Goal: Task Accomplishment & Management: Manage account settings

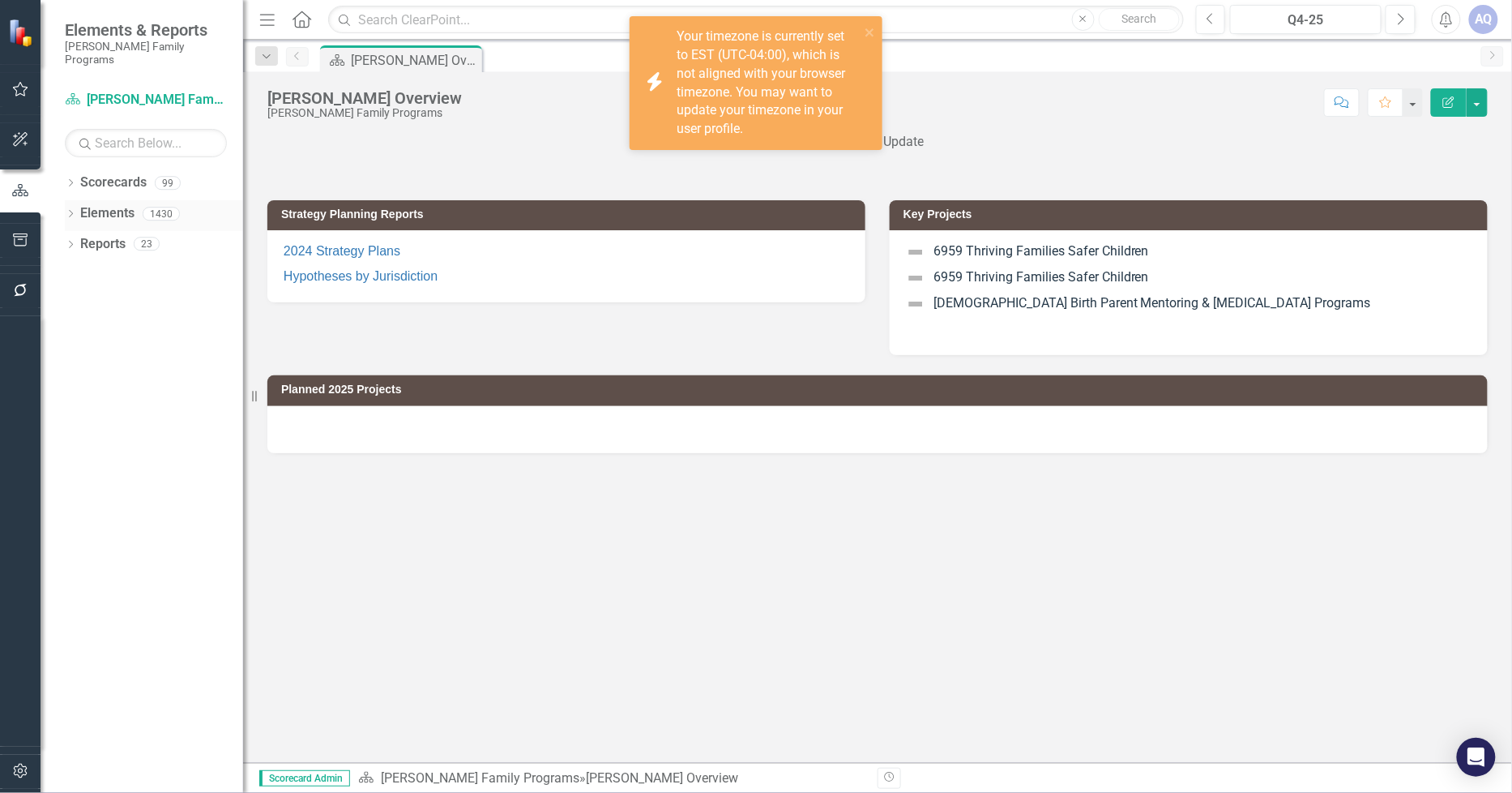
drag, startPoint x: 70, startPoint y: 172, endPoint x: 84, endPoint y: 246, distance: 75.3
click at [70, 180] on icon "Dropdown" at bounding box center [70, 185] width 11 height 9
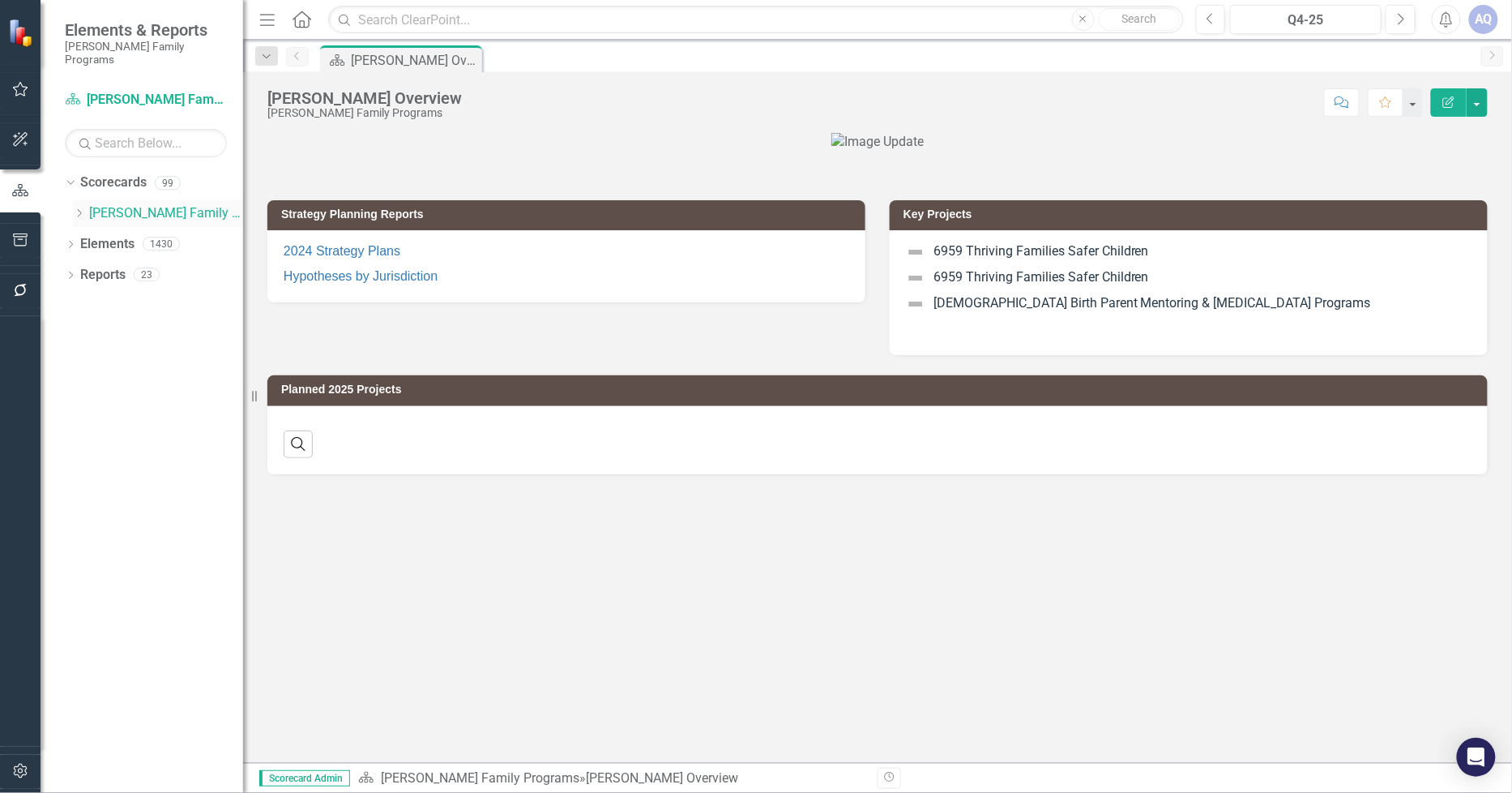
click at [77, 209] on icon "Dropdown" at bounding box center [79, 213] width 12 height 10
click at [1291, 5] on button "Q4-25" at bounding box center [1306, 19] width 152 height 29
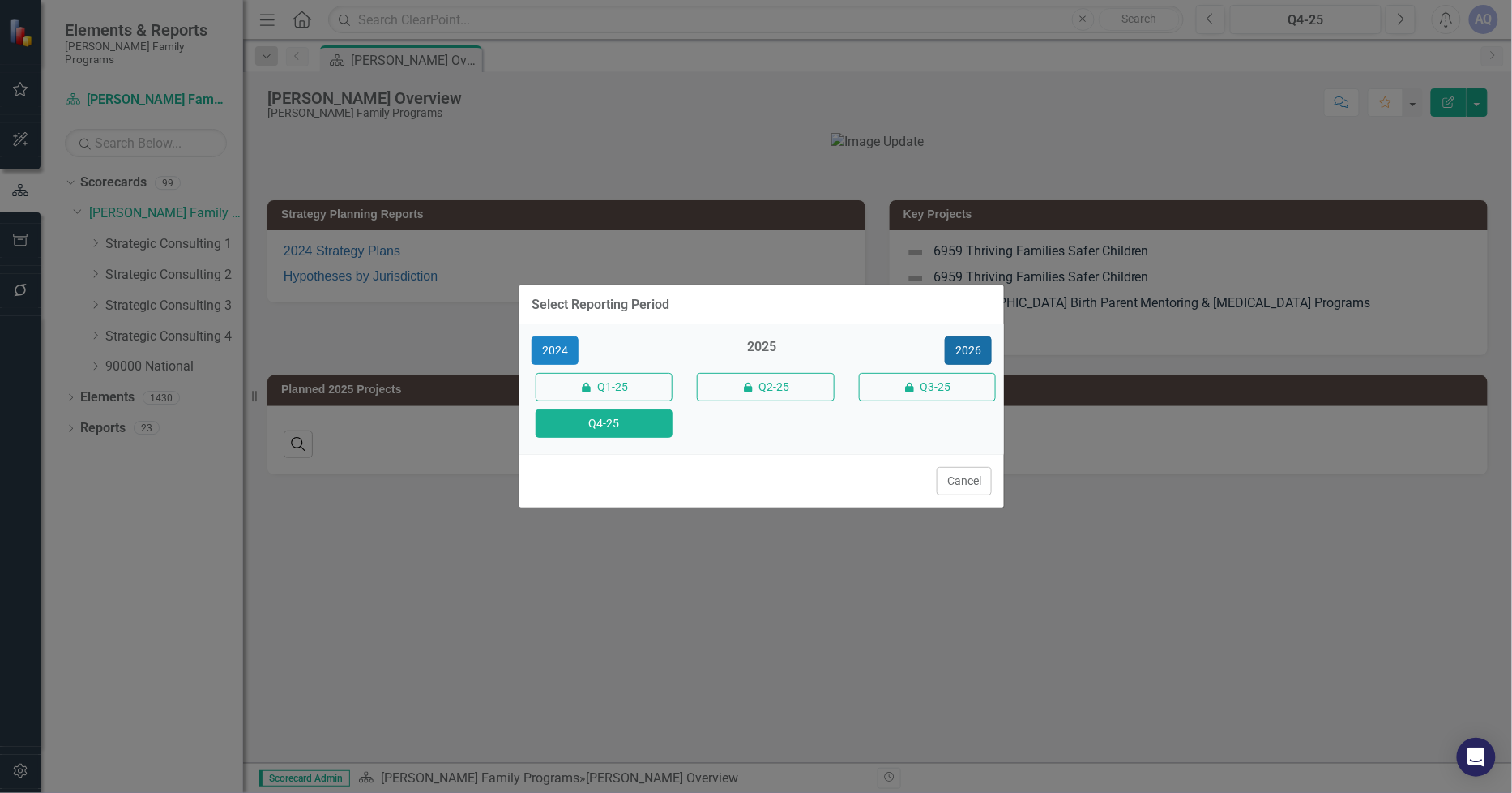
click at [976, 345] on button "2026" at bounding box center [967, 350] width 47 height 28
click at [612, 426] on button "Q4-26" at bounding box center [604, 423] width 137 height 28
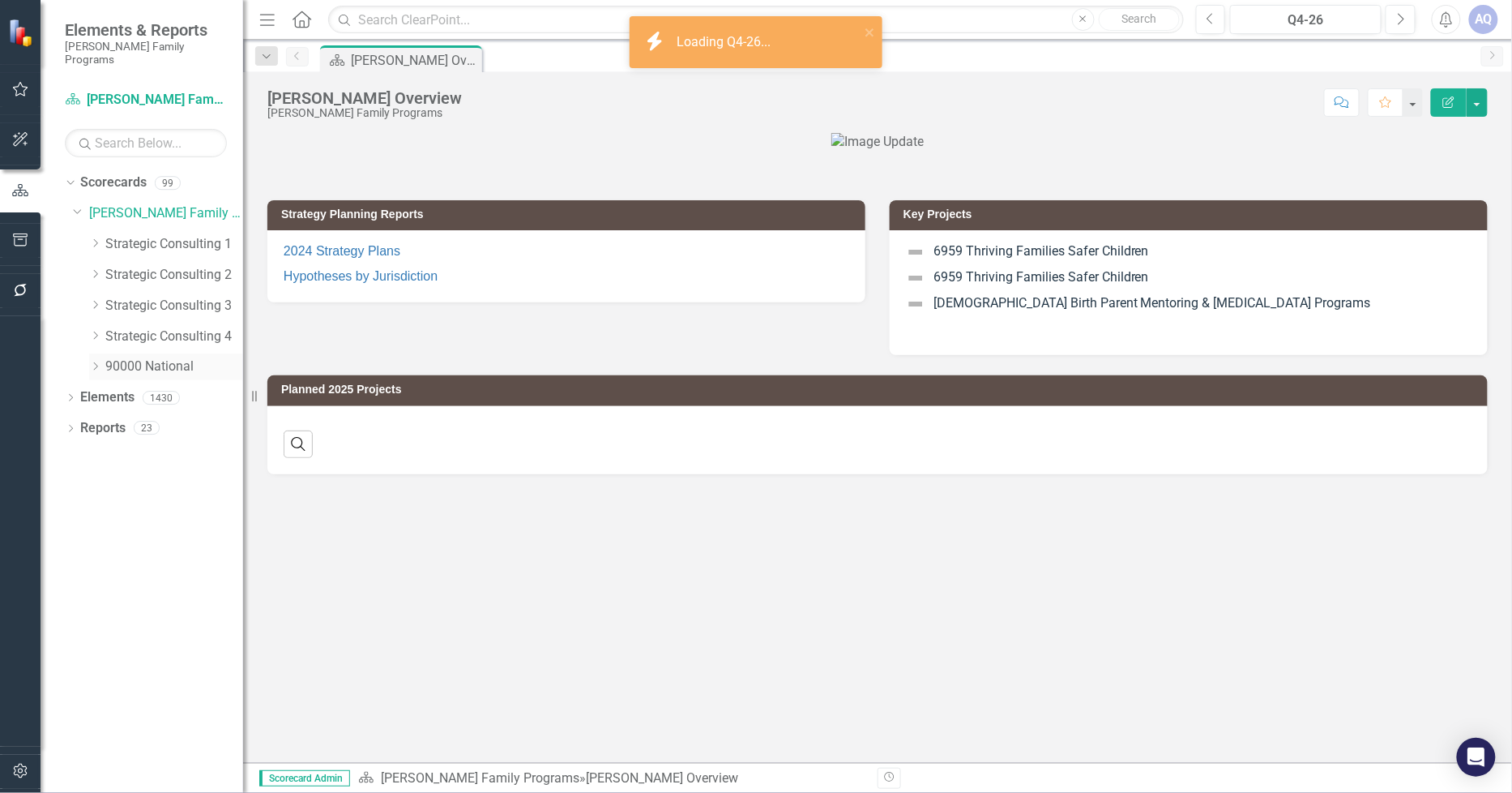
click at [94, 362] on icon "Dropdown" at bounding box center [94, 366] width 12 height 10
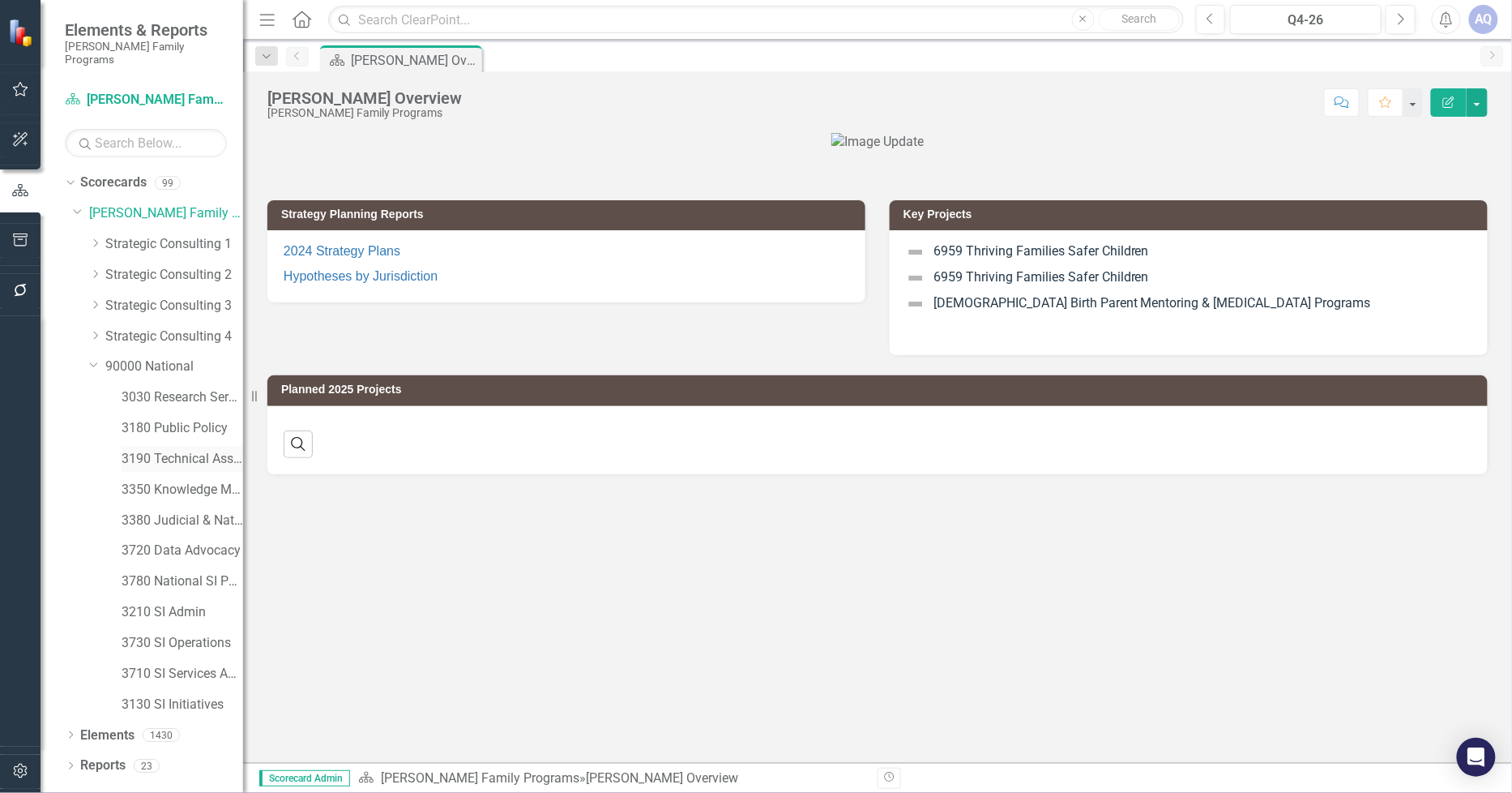
click at [198, 450] on link "3190 Technical Assistance Unit" at bounding box center [182, 459] width 122 height 18
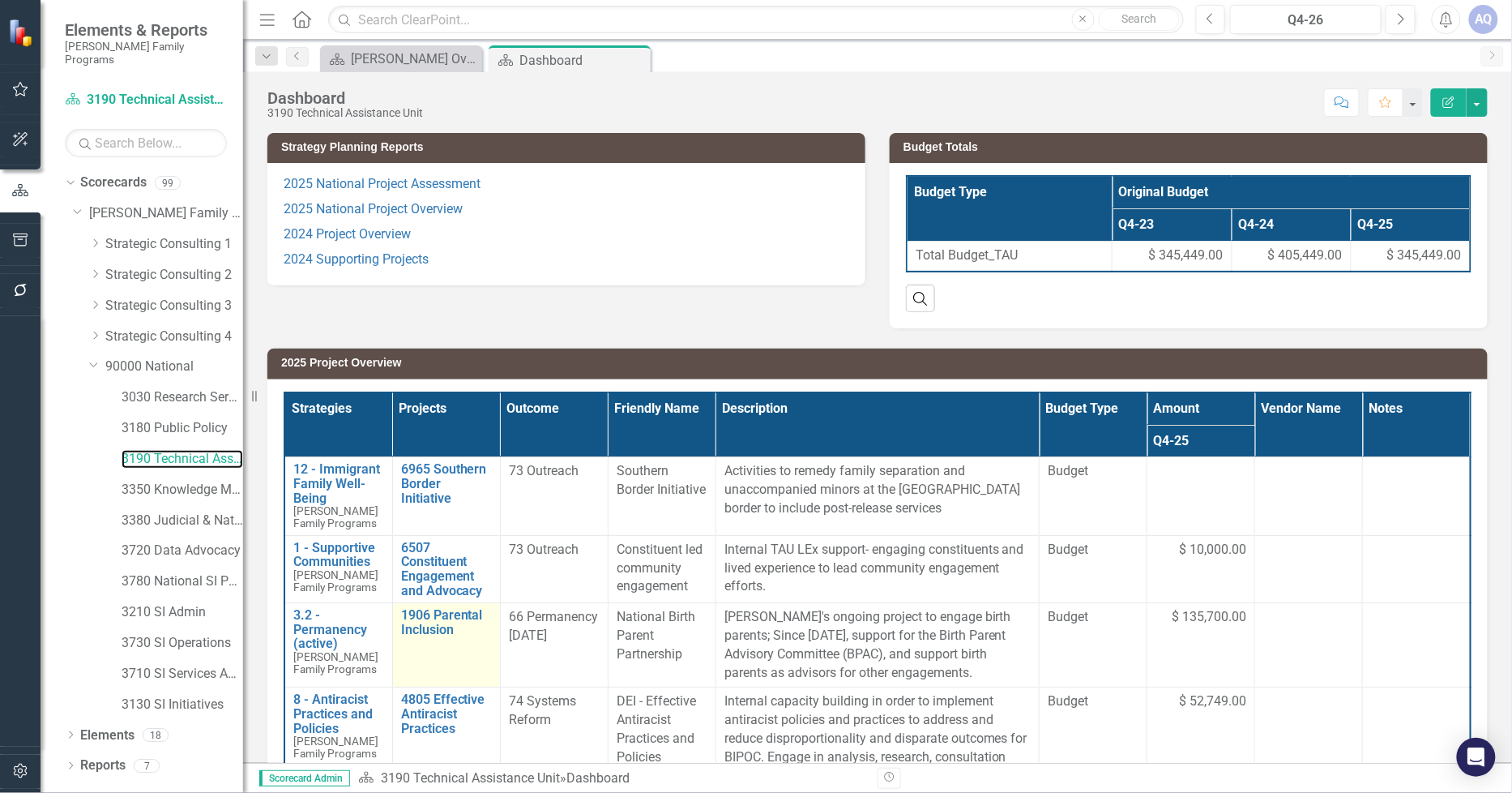
scroll to position [270, 0]
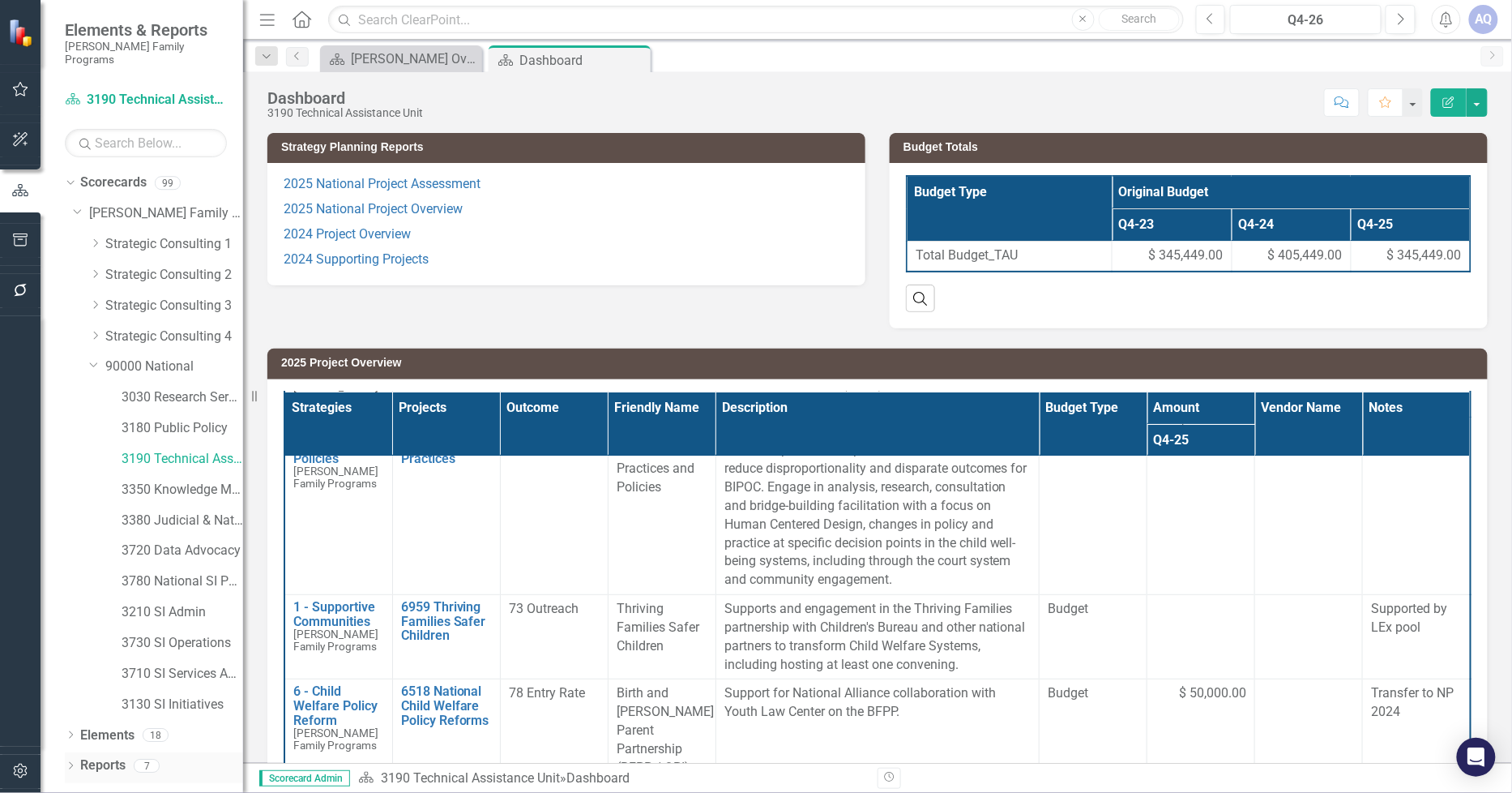
click at [74, 763] on div "Dropdown Reports 7" at bounding box center [154, 768] width 178 height 31
click at [70, 763] on icon "Dropdown" at bounding box center [70, 767] width 11 height 9
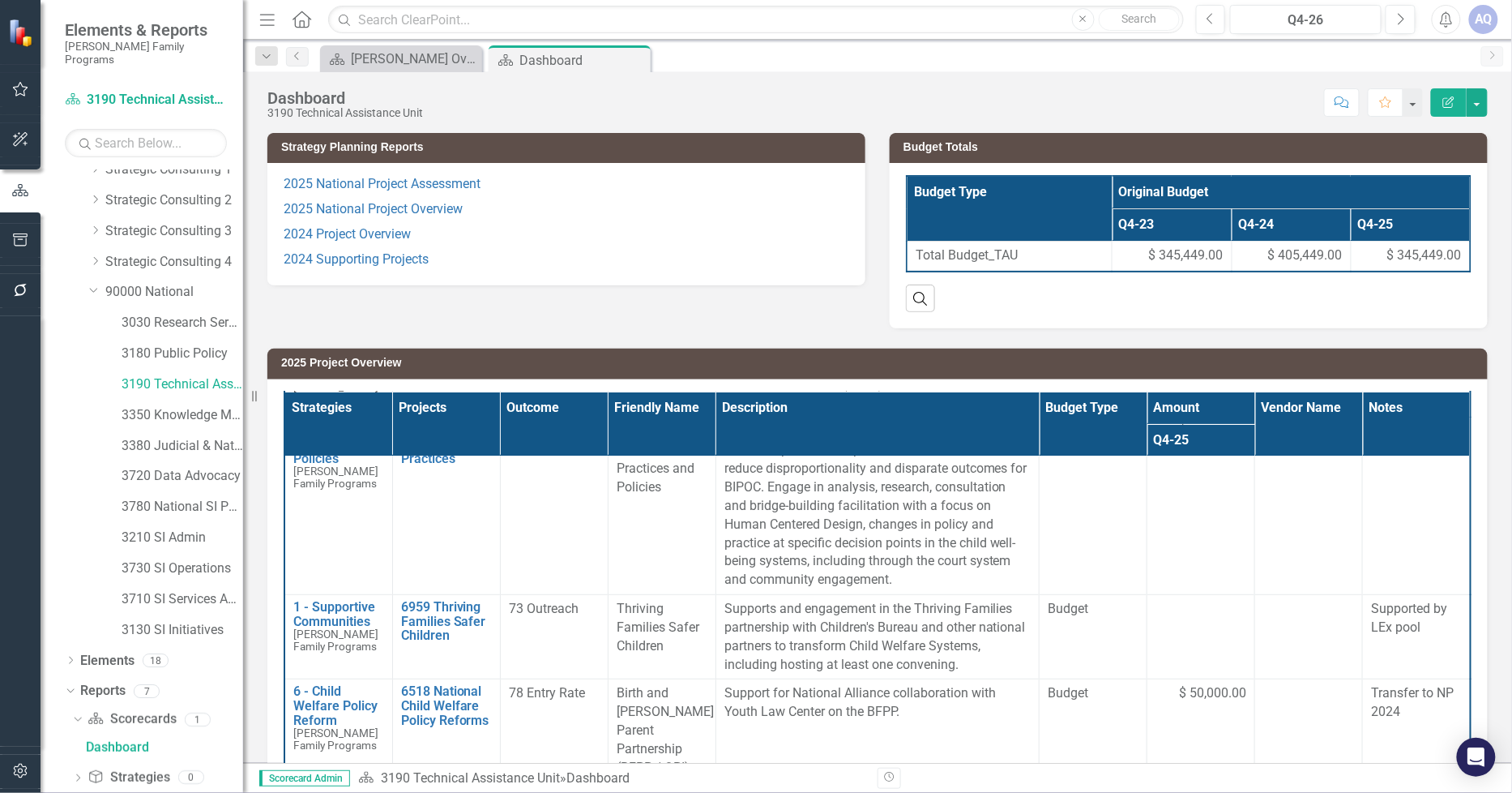
scroll to position [149, 0]
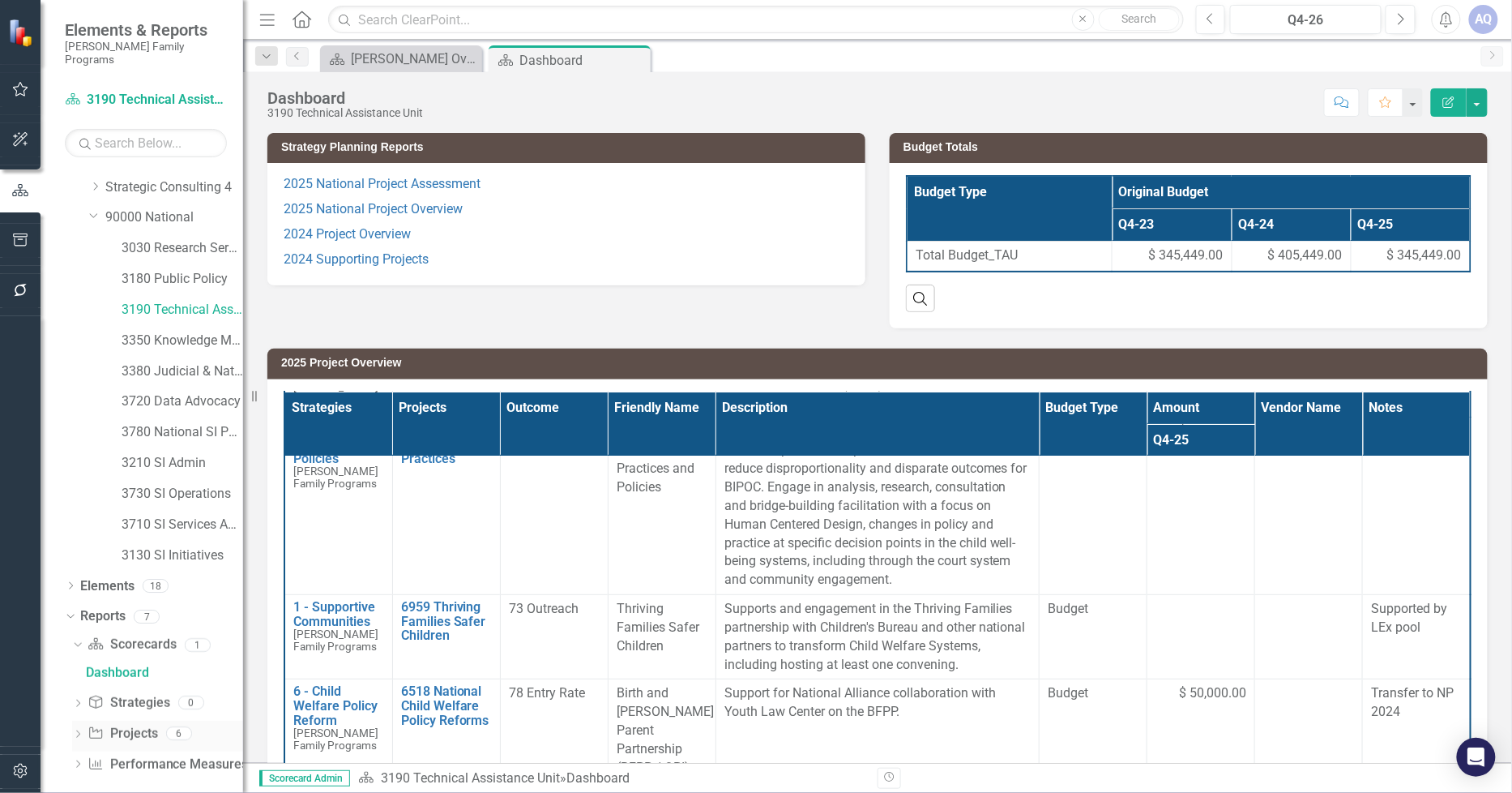
click at [81, 732] on icon "Dropdown" at bounding box center [78, 736] width 11 height 9
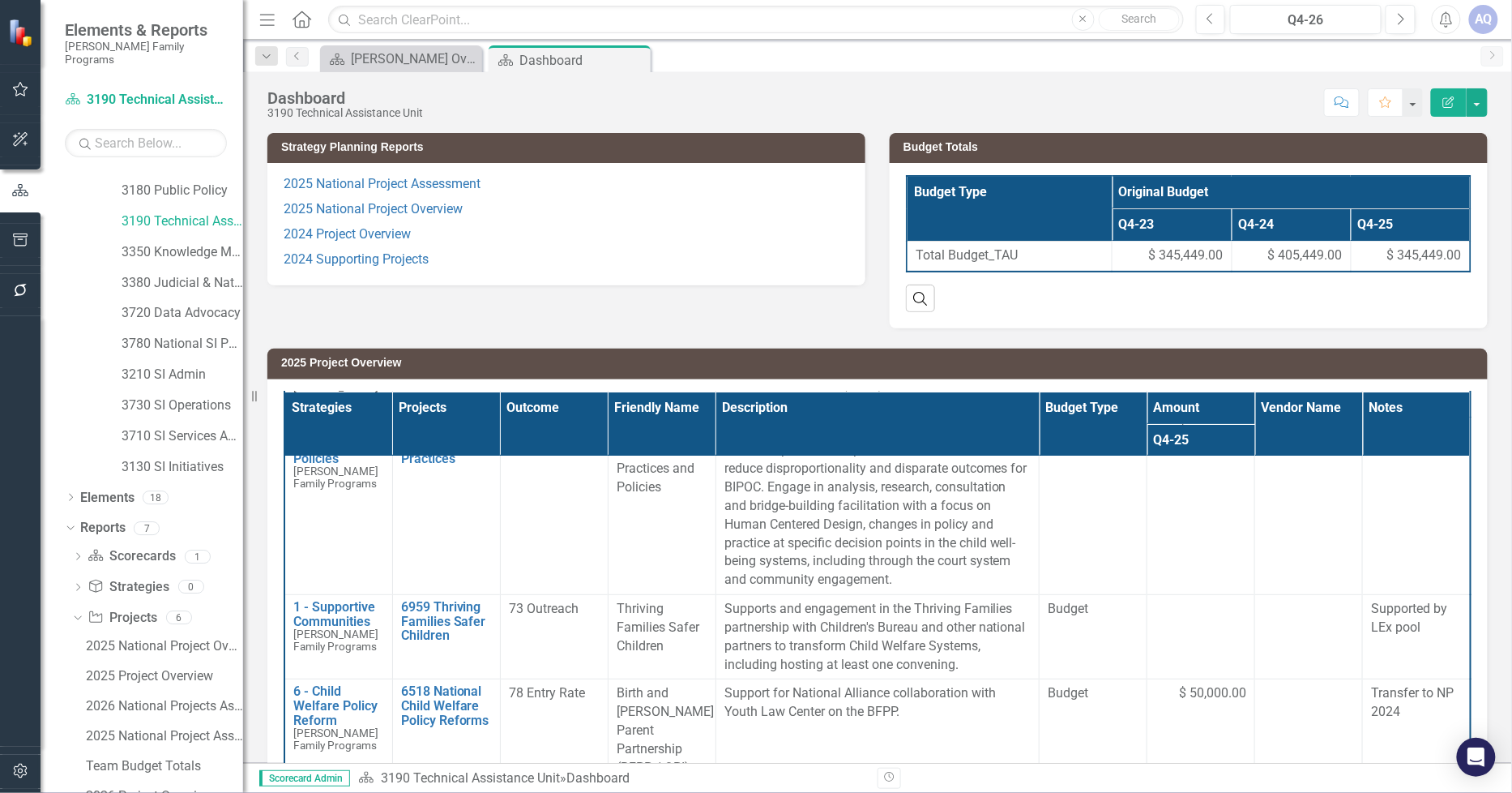
scroll to position [299, 0]
click at [205, 668] on div "2025 National Project Assessment" at bounding box center [165, 676] width 157 height 15
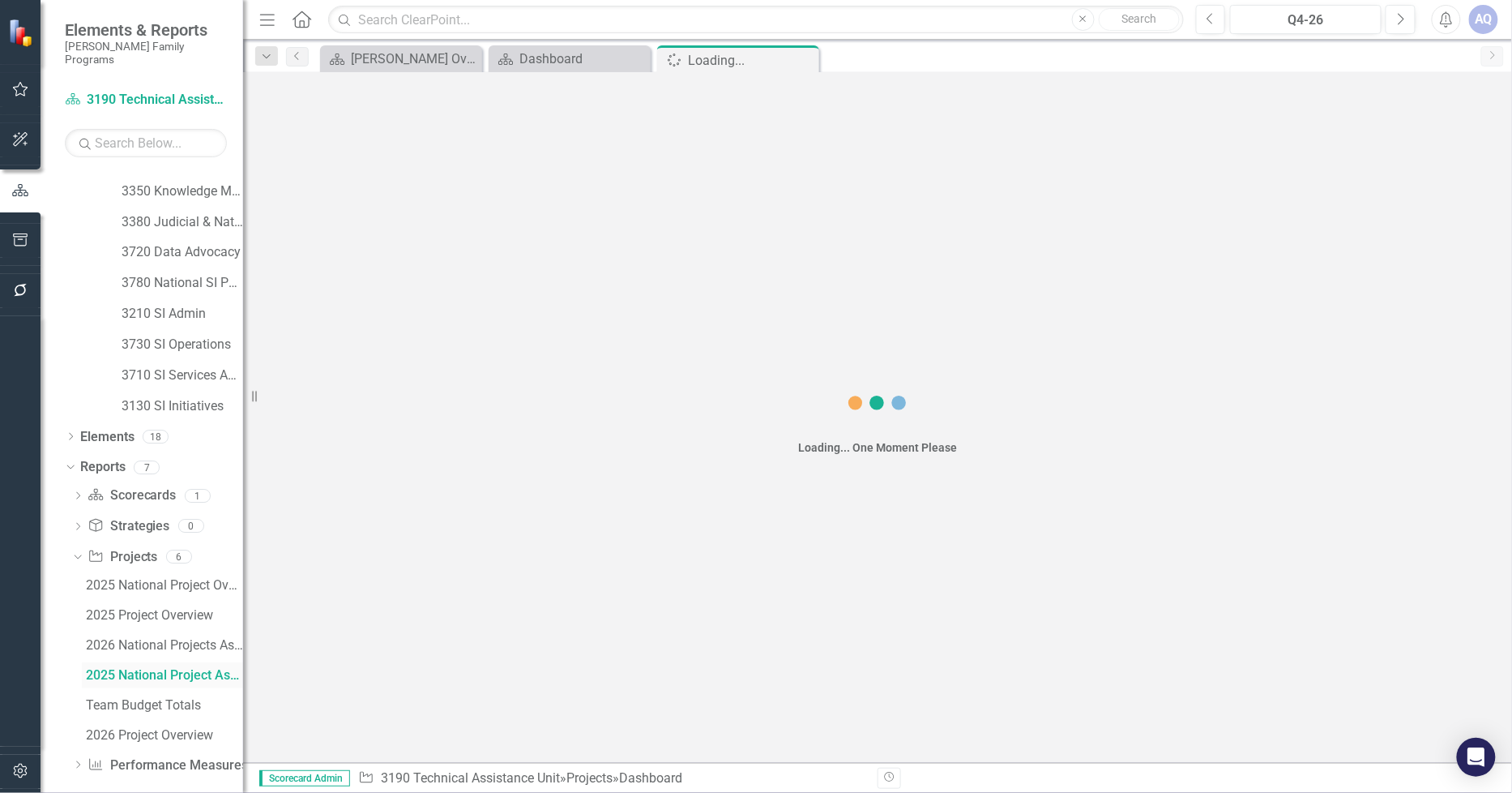
scroll to position [180, 0]
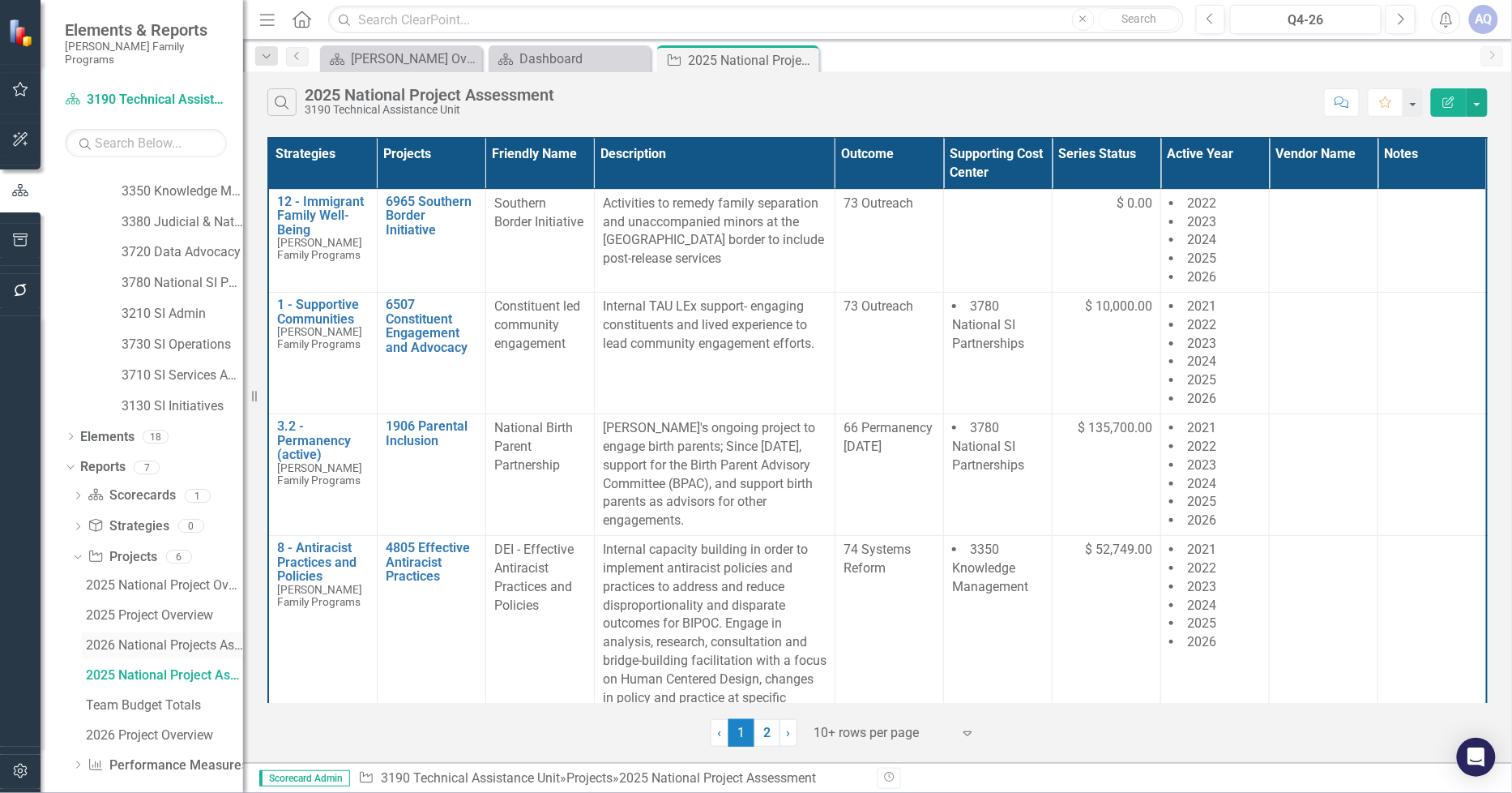
click at [185, 638] on div "2026 National Projects Assessment" at bounding box center [165, 646] width 157 height 15
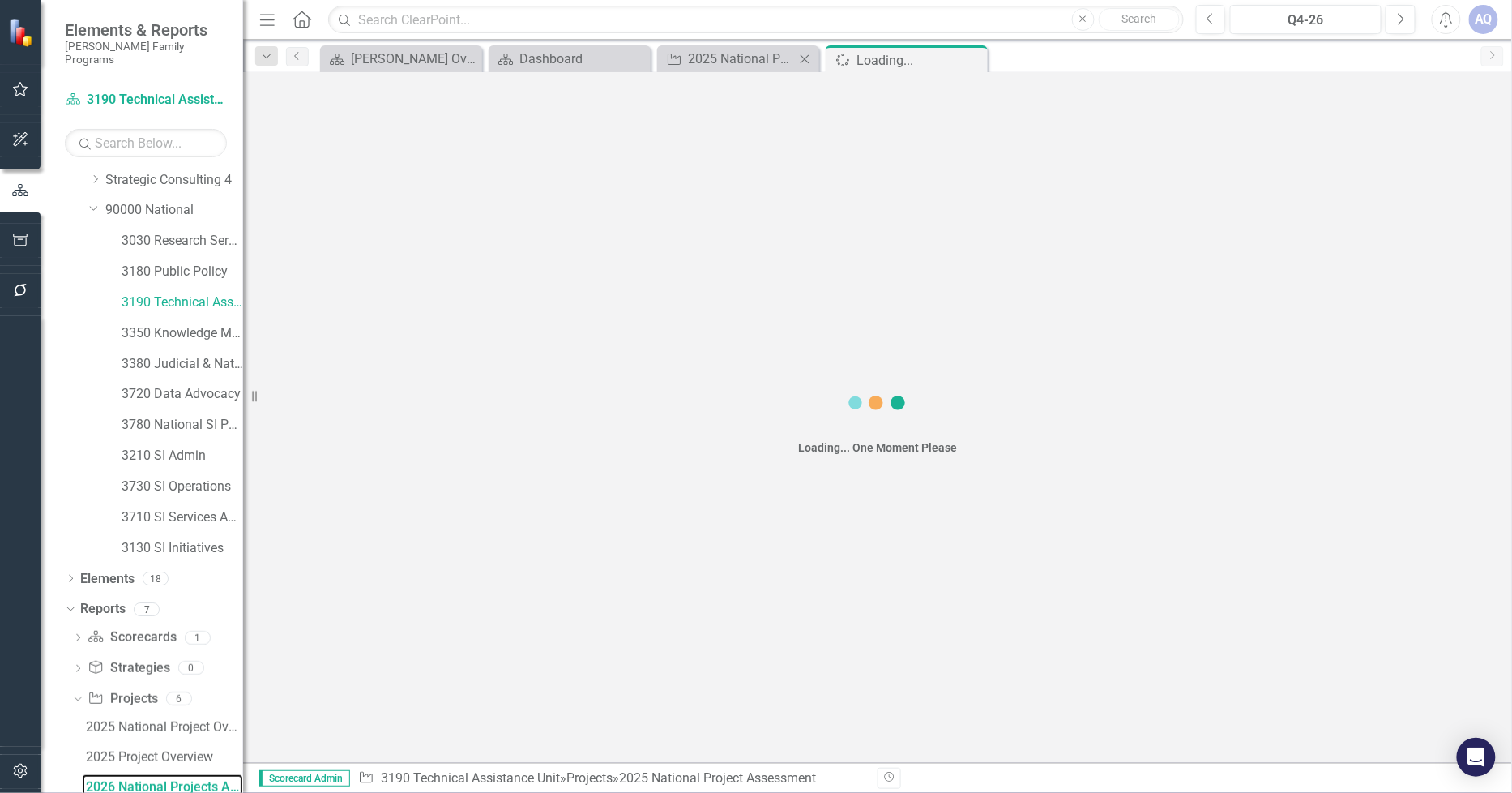
scroll to position [150, 0]
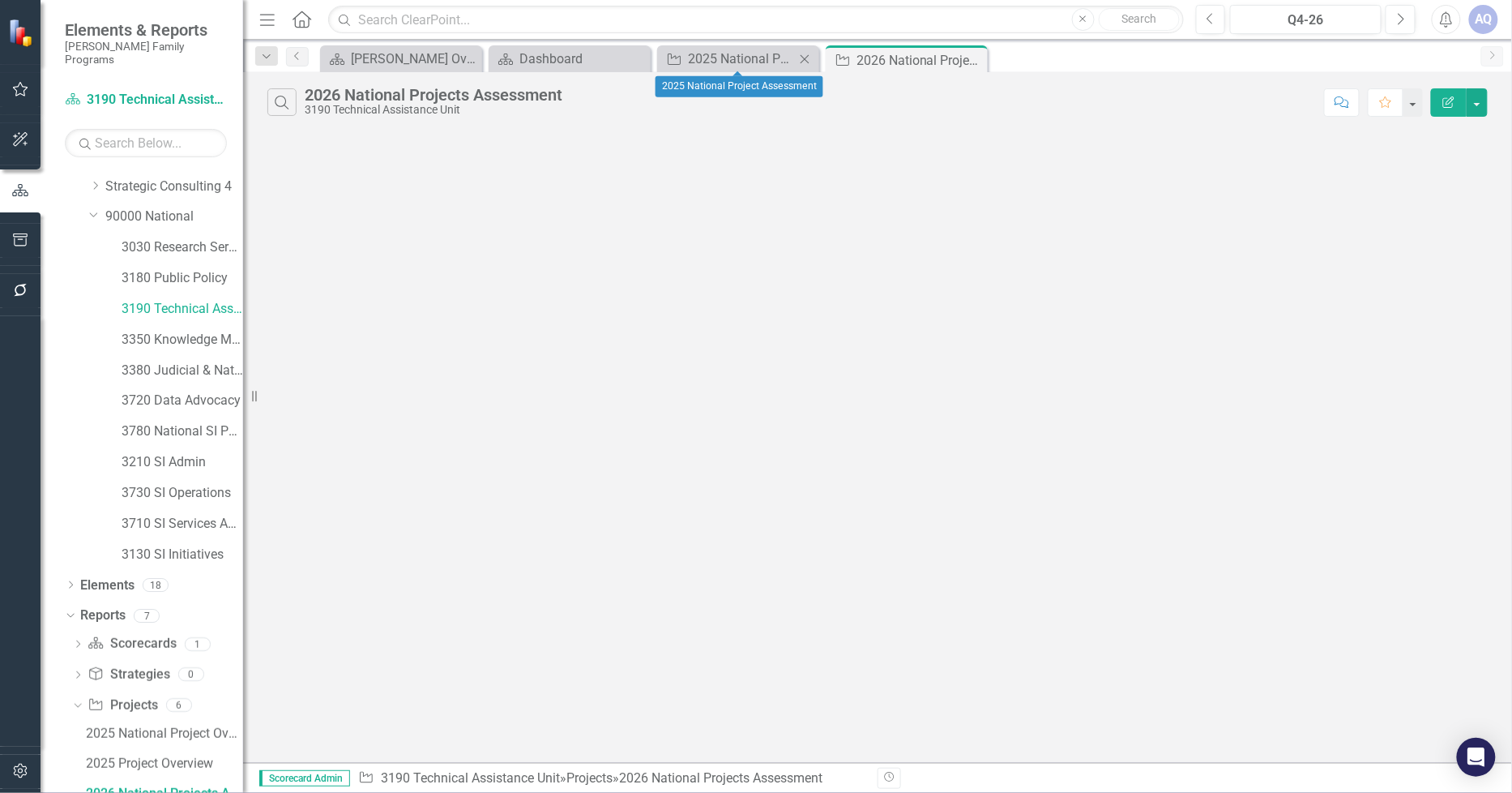
click at [806, 53] on icon "Close" at bounding box center [805, 60] width 16 height 13
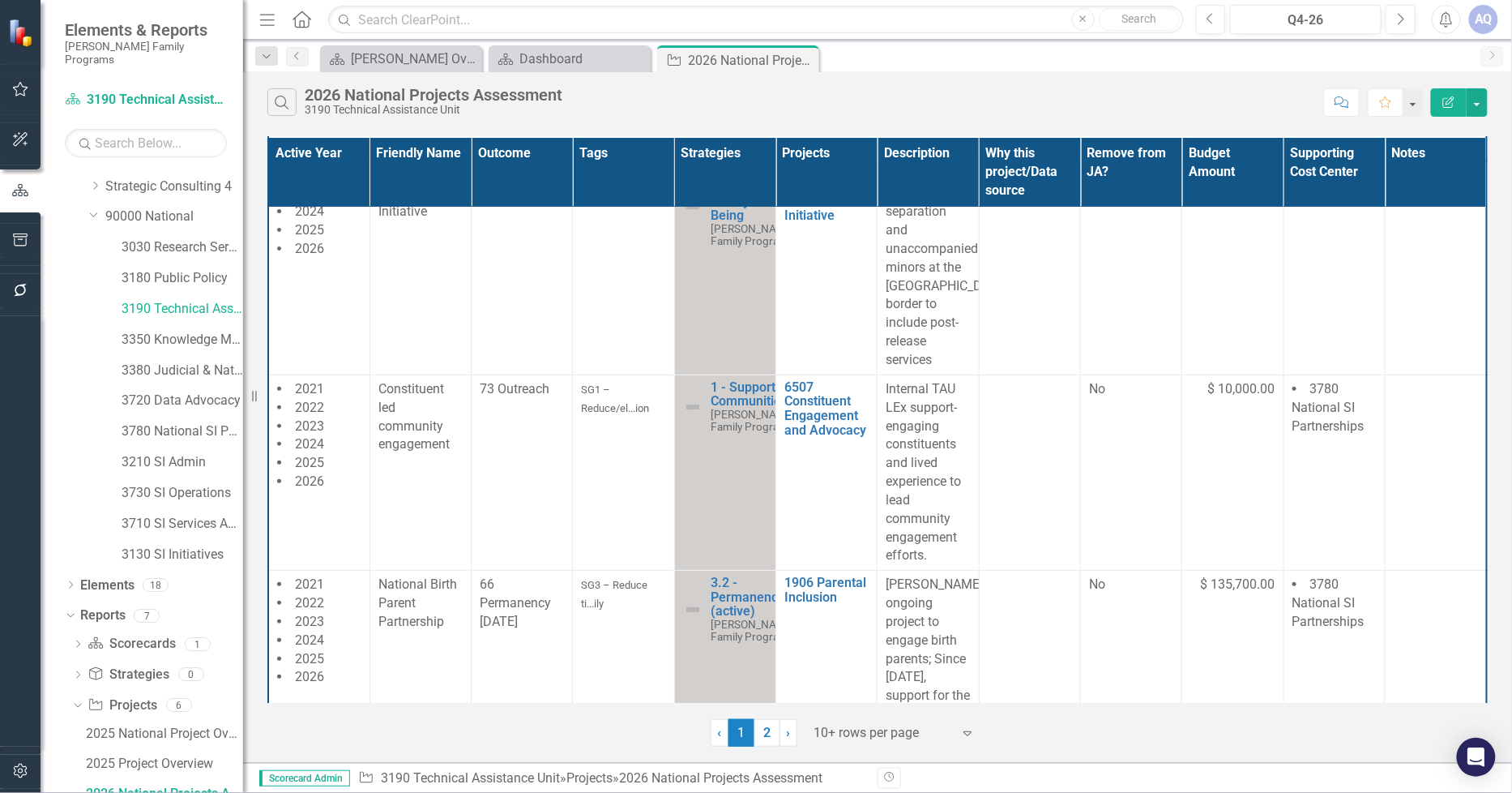
scroll to position [90, 0]
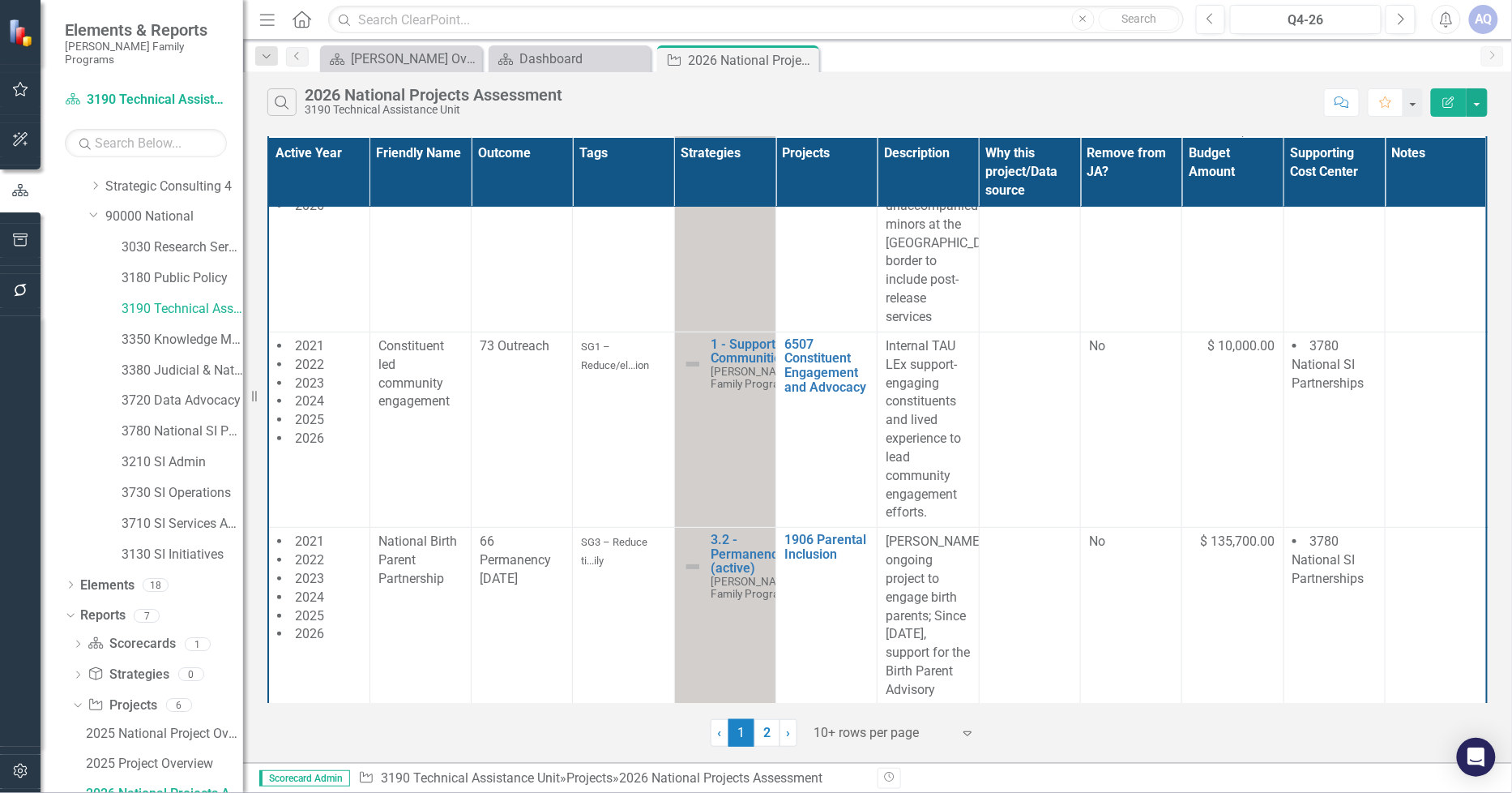
click at [864, 730] on div at bounding box center [883, 733] width 138 height 22
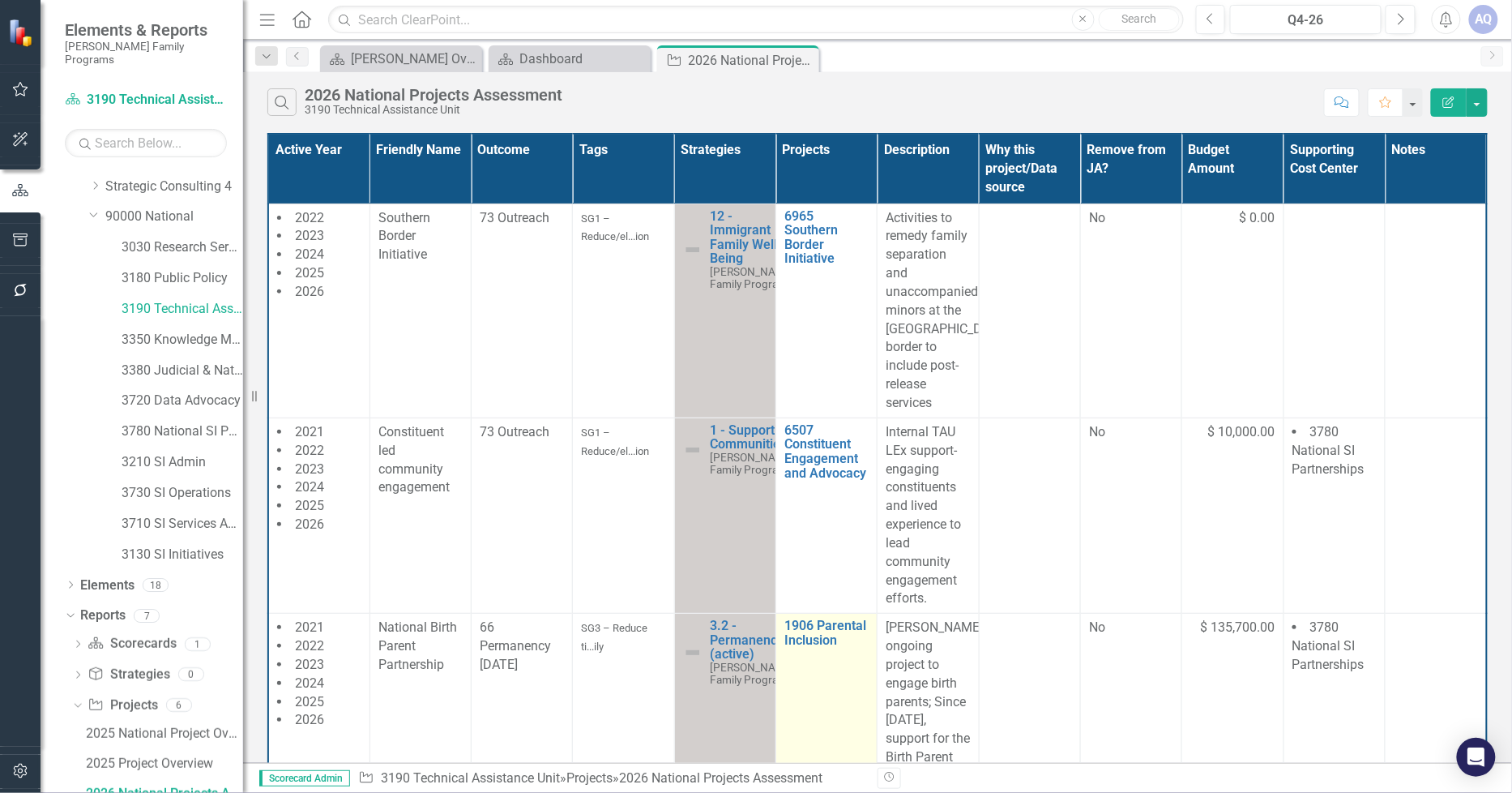
scroll to position [450, 0]
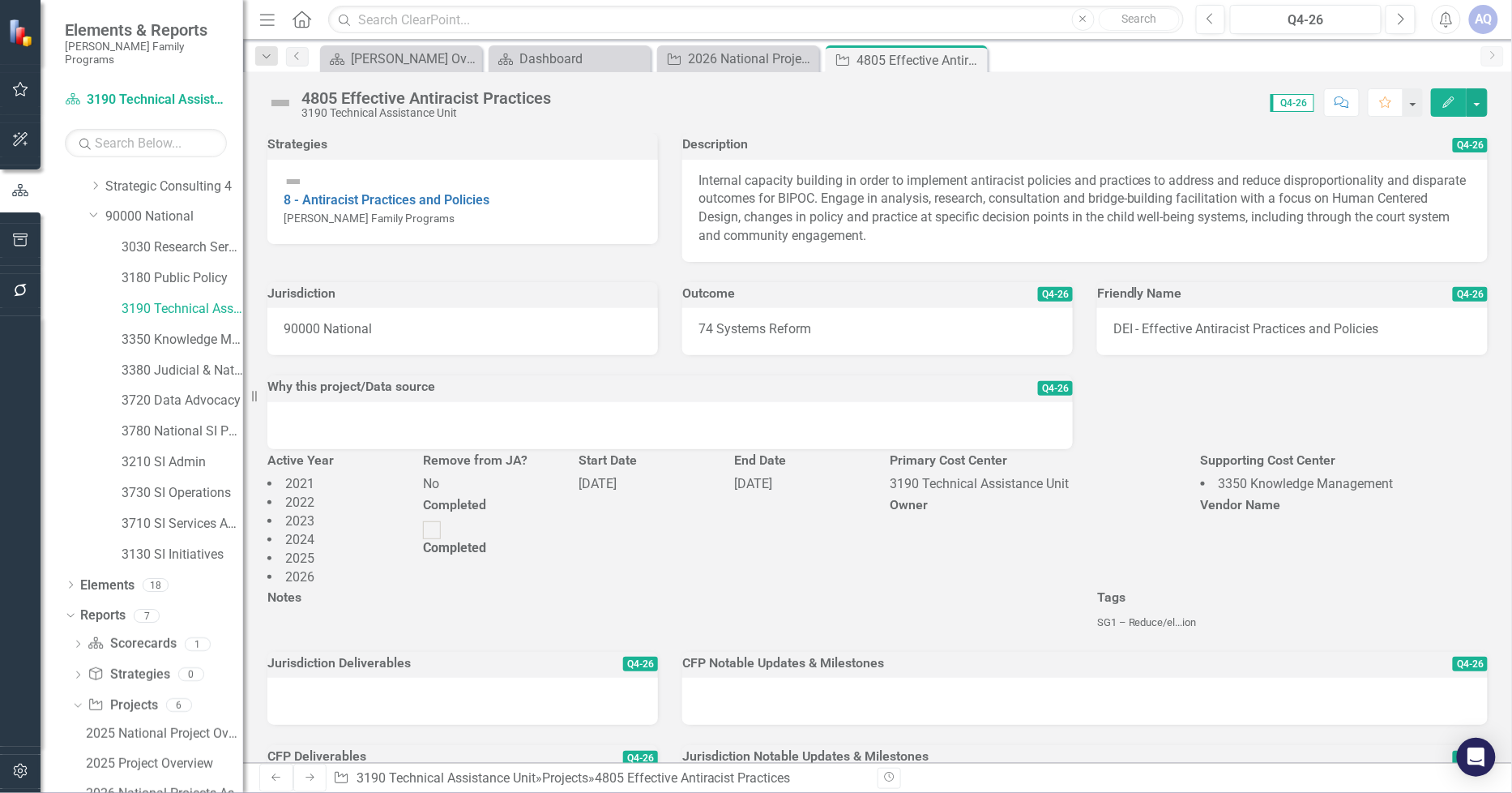
click at [1438, 97] on button "Edit" at bounding box center [1449, 103] width 36 height 28
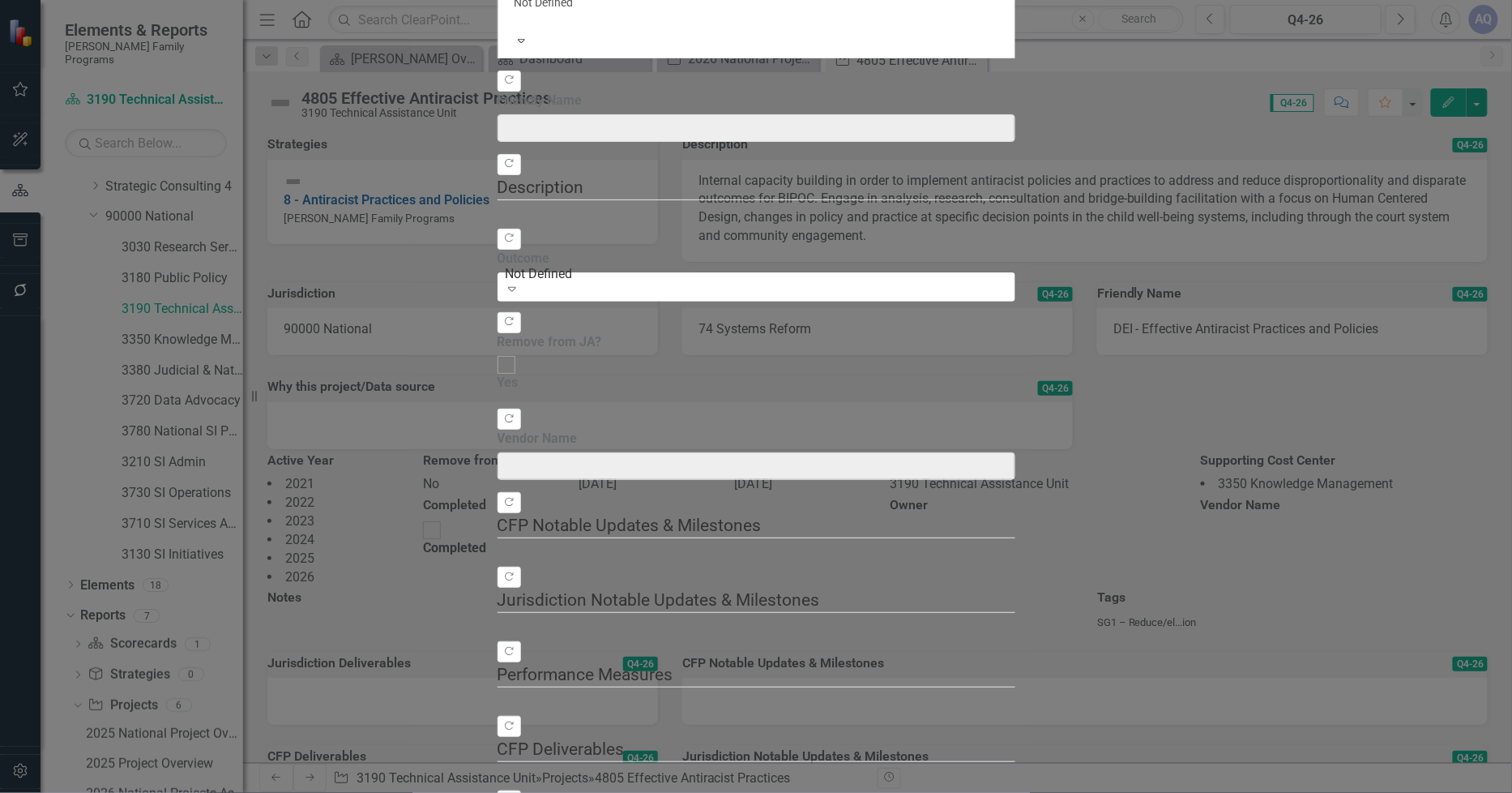
type input "DEI - Effective Antiracist Practices and Policies"
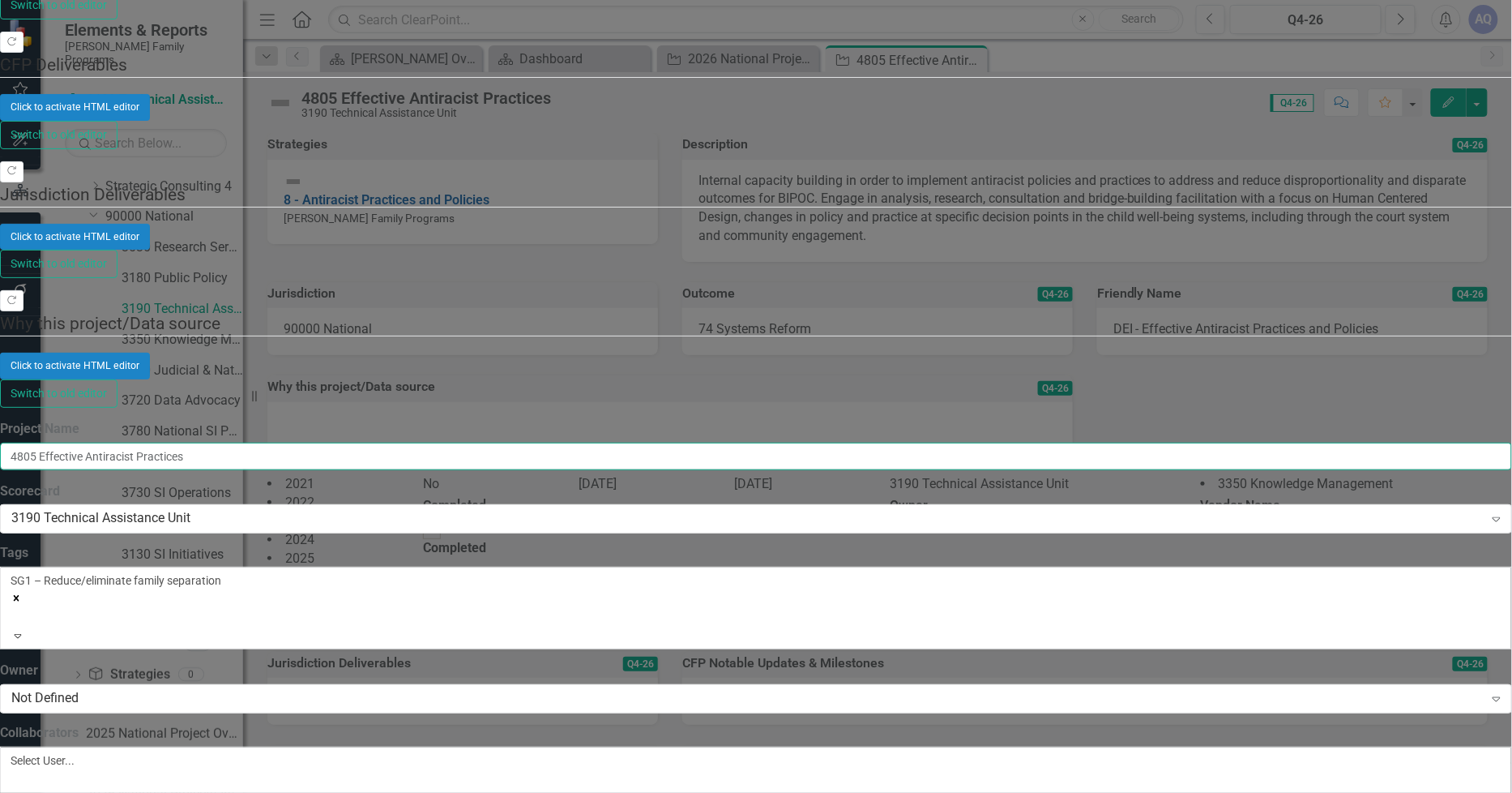
drag, startPoint x: 678, startPoint y: 92, endPoint x: 484, endPoint y: 97, distance: 194.1
click at [484, 442] on input "4805 Effective Antiracist Practices" at bounding box center [756, 456] width 1512 height 27
paste input "olicies and P"
type input "4805 Effective Antiracist Policies and Practices"
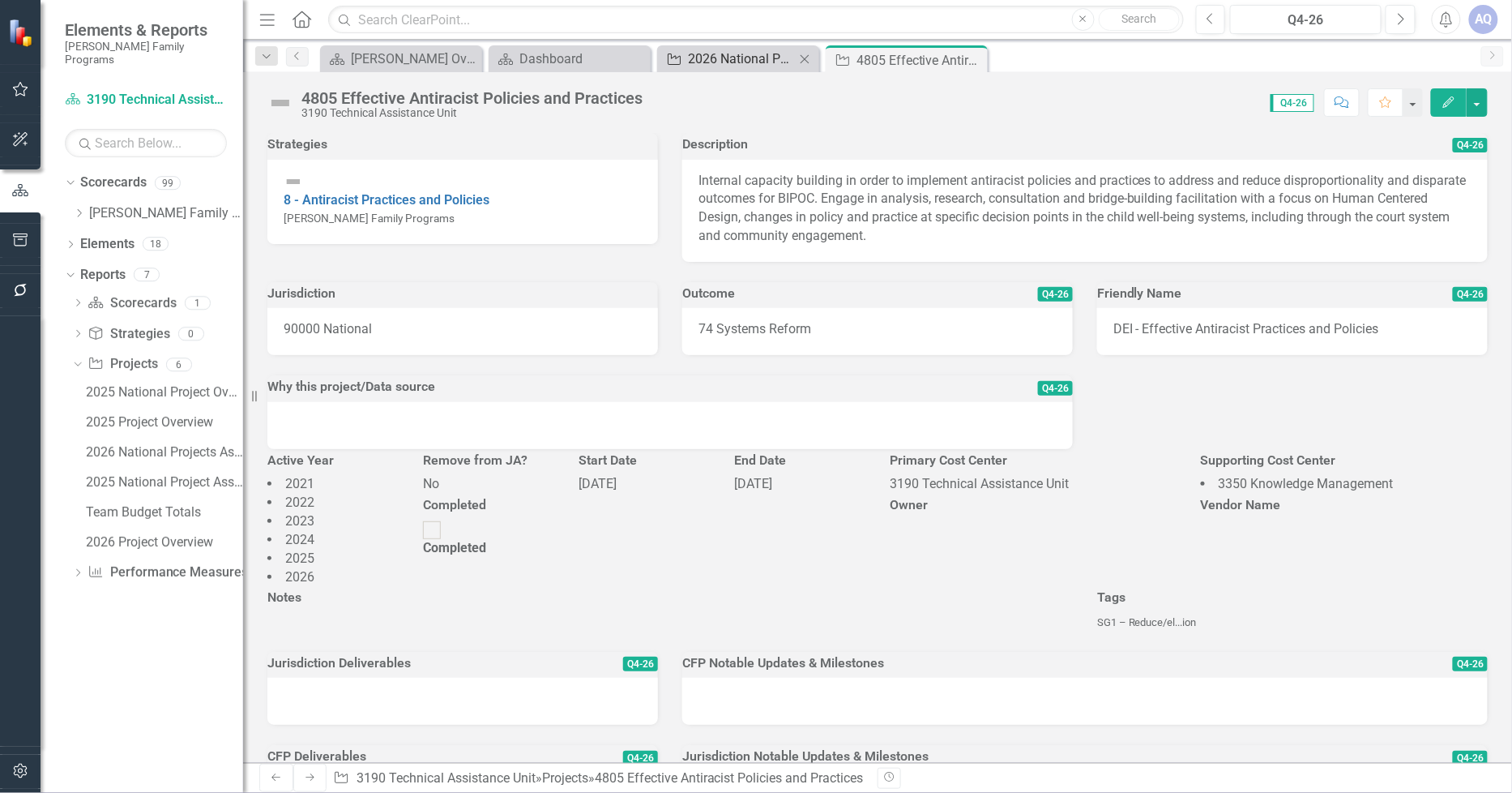
click at [748, 59] on div "2026 National Projects Assessment" at bounding box center [741, 59] width 107 height 20
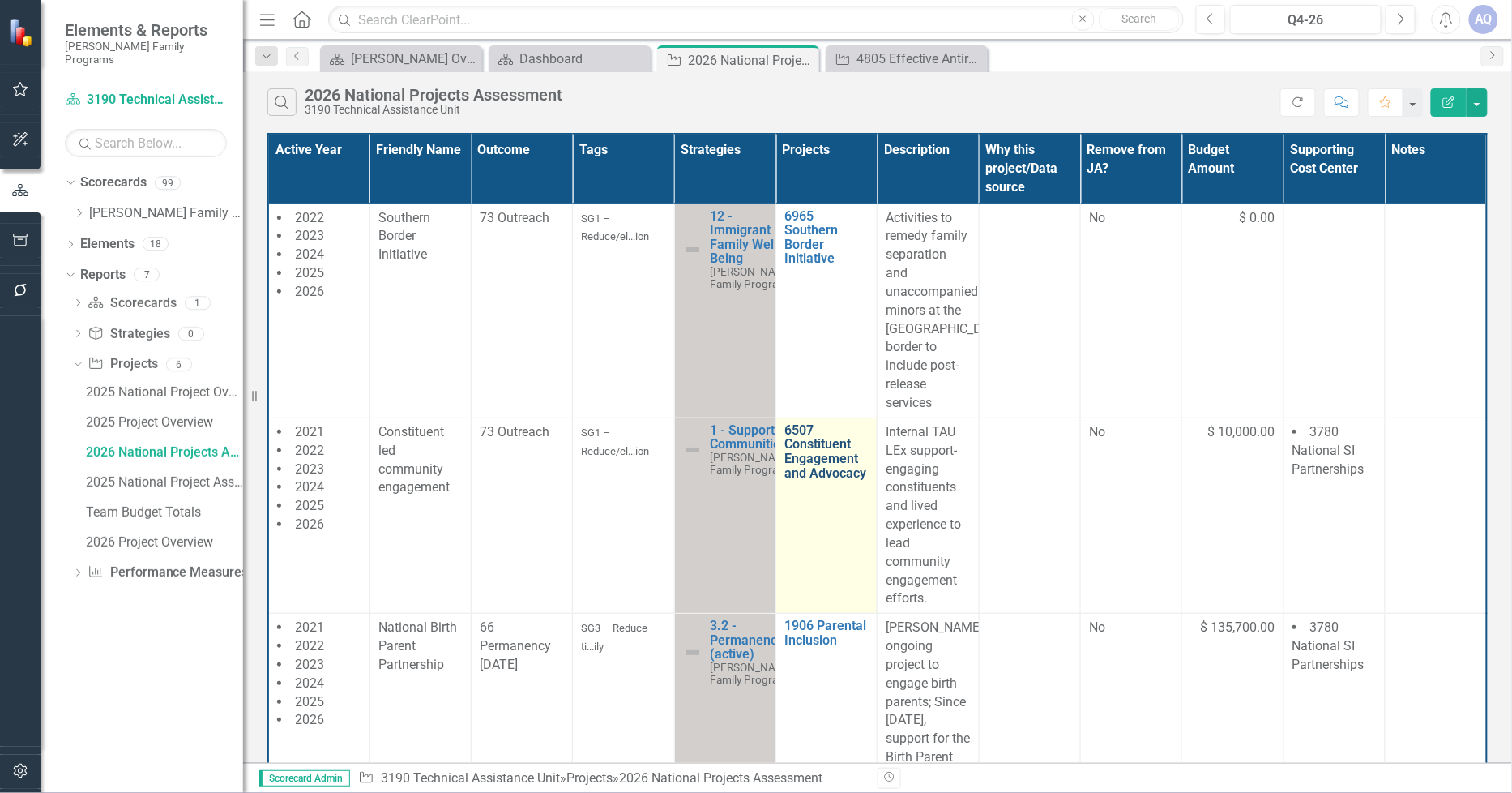
click at [828, 474] on link "6507 Constituent Engagement and Advocacy" at bounding box center [826, 451] width 84 height 57
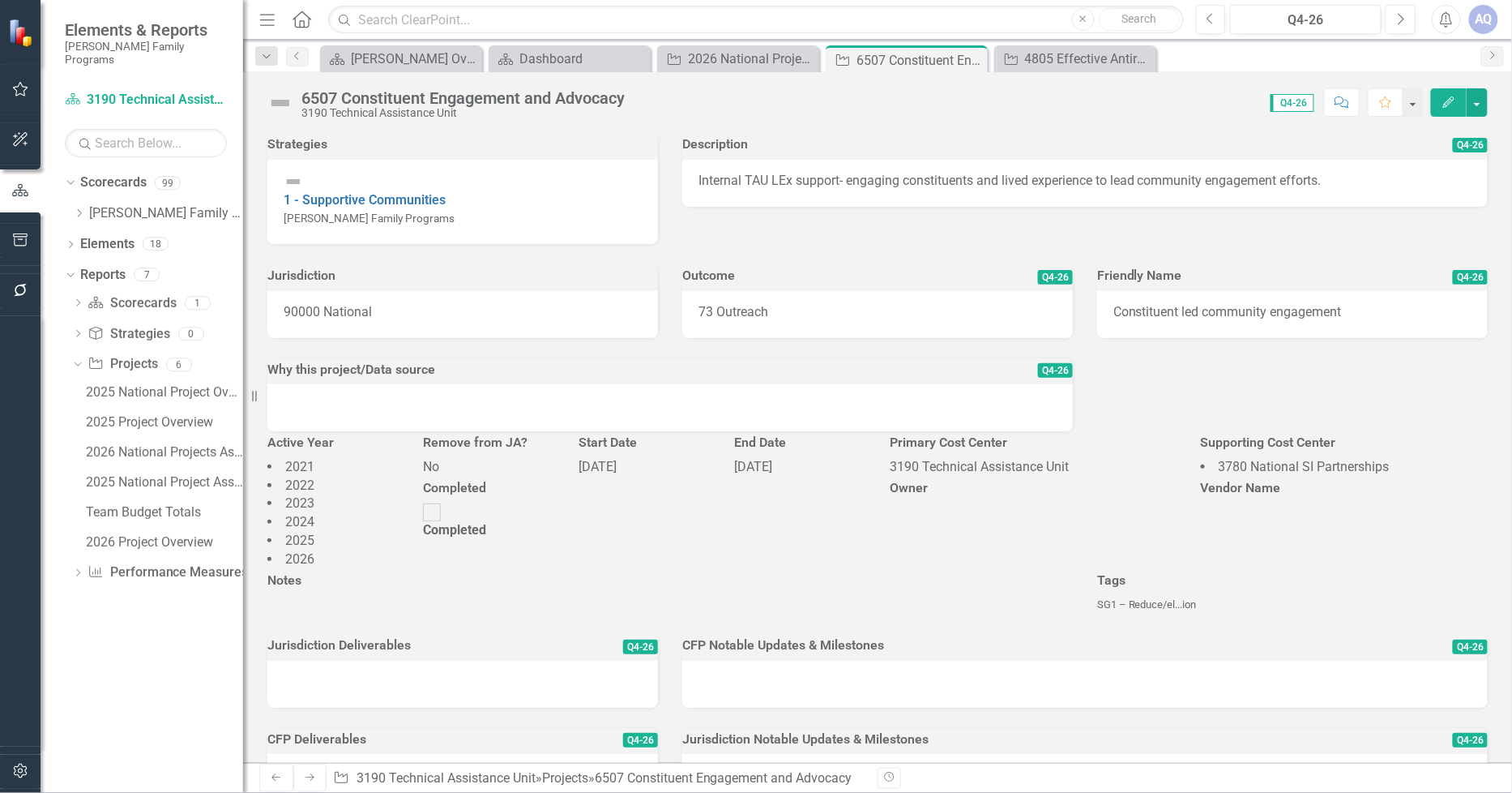
click at [911, 307] on div "73 Outreach" at bounding box center [878, 314] width 391 height 47
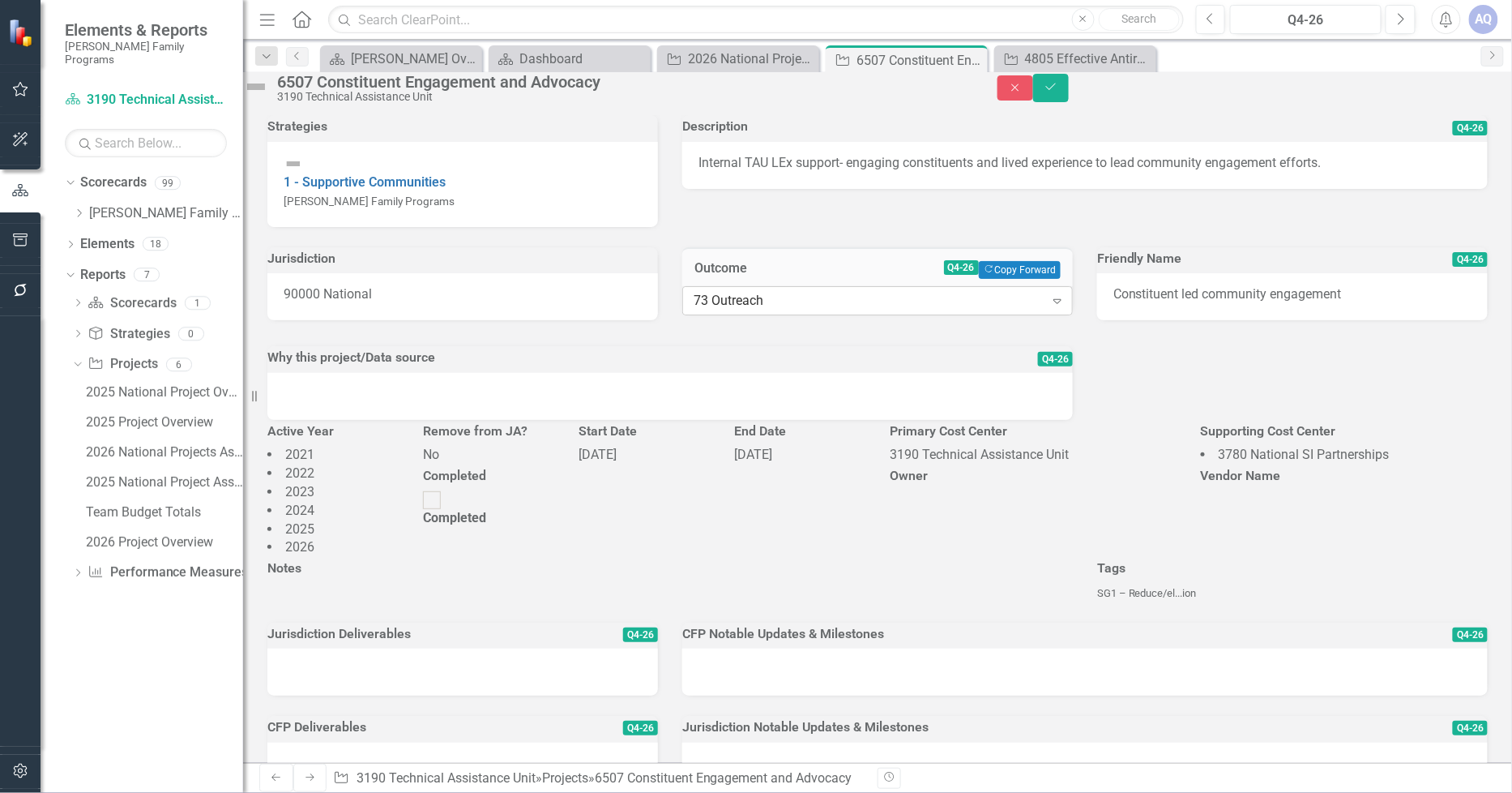
click at [820, 310] on div "73 Outreach" at bounding box center [869, 301] width 351 height 18
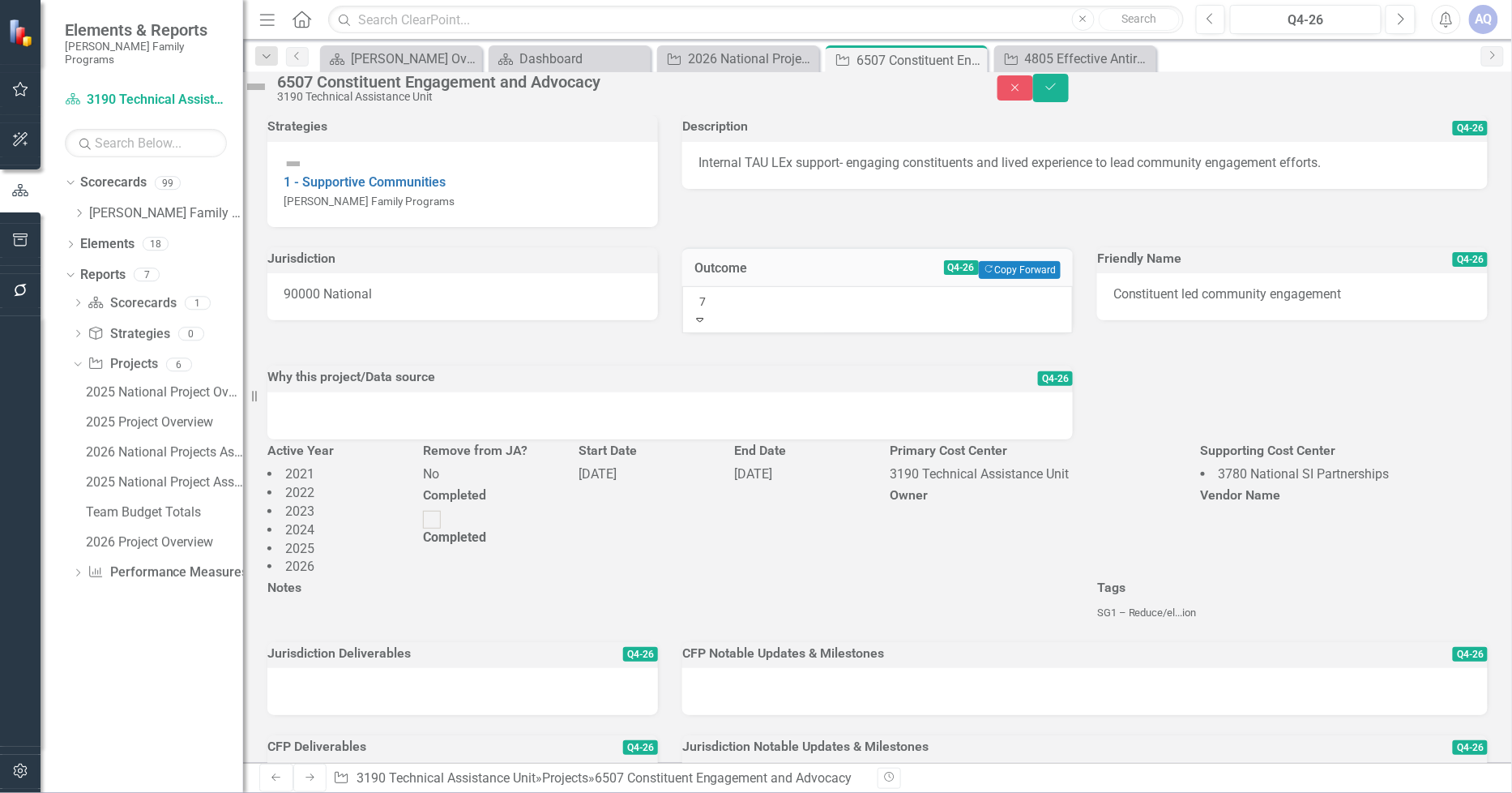
type input "73"
click at [824, 792] on div "73 Outreach" at bounding box center [756, 802] width 1512 height 18
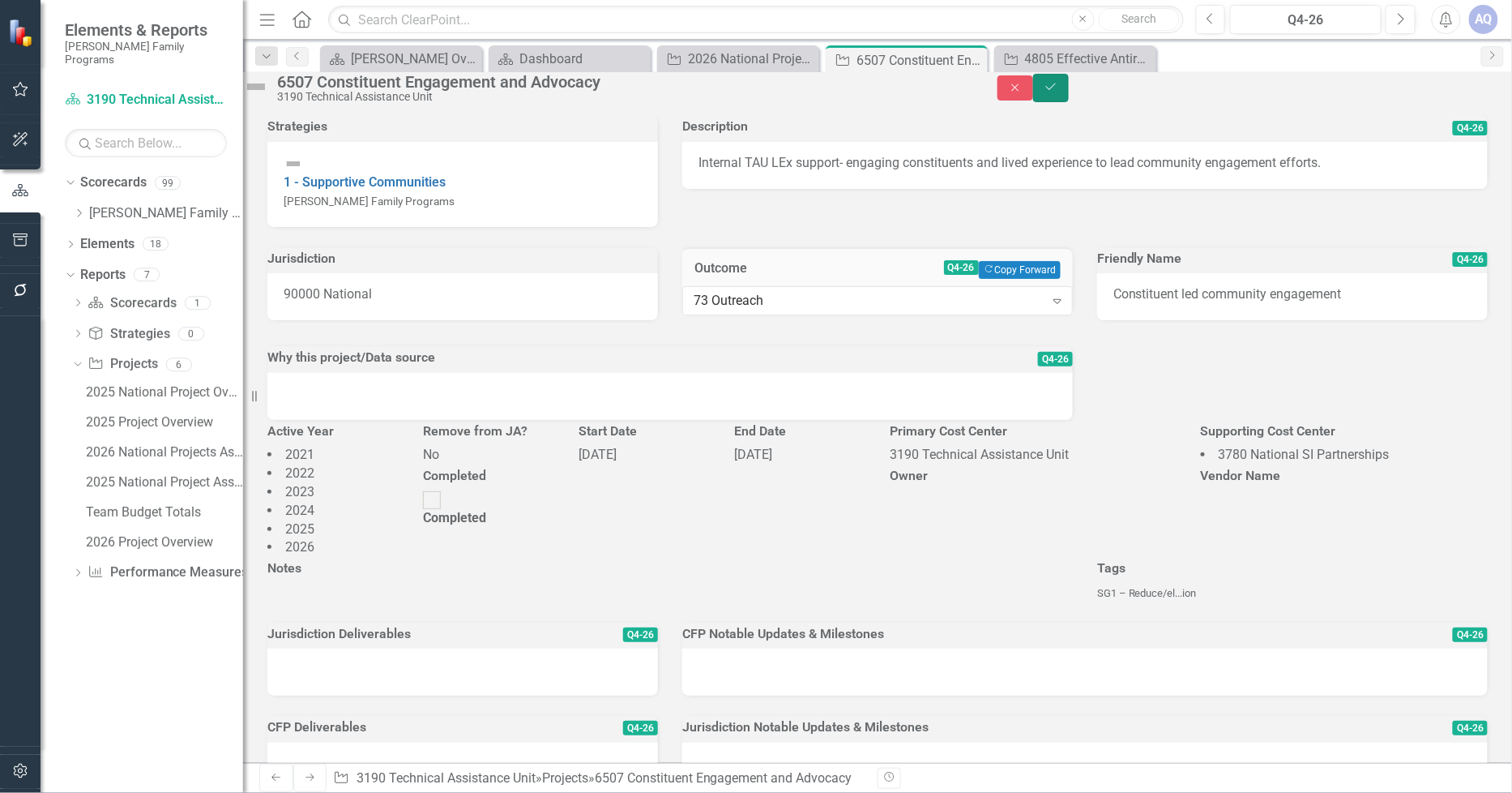
click at [1058, 92] on icon "Save" at bounding box center [1052, 87] width 15 height 11
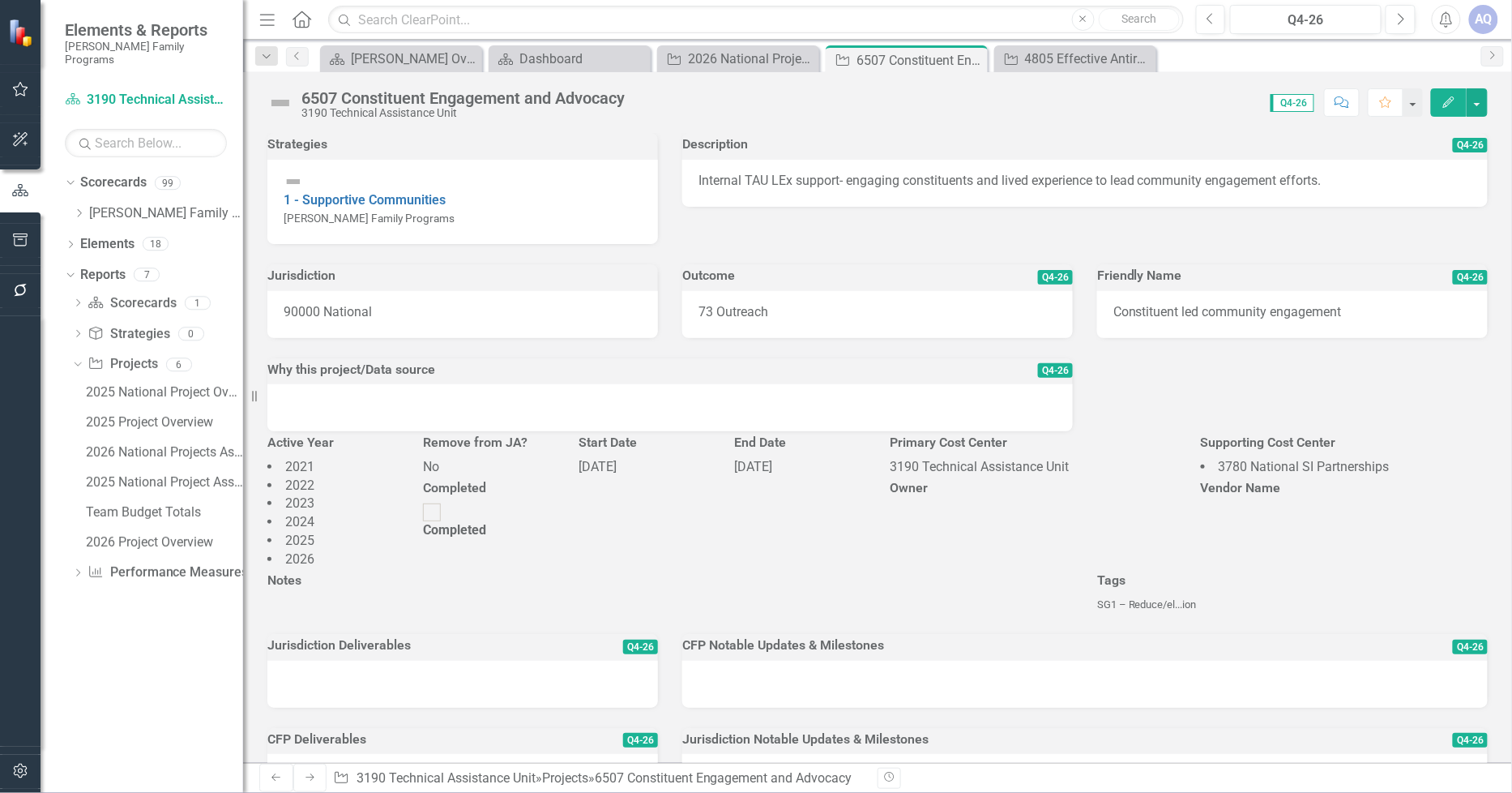
click at [1164, 102] on div "Score: 0.00 Q4-26 Completed Comment Favorite Edit" at bounding box center [1061, 103] width 855 height 27
click at [83, 209] on icon "Dropdown" at bounding box center [79, 213] width 12 height 10
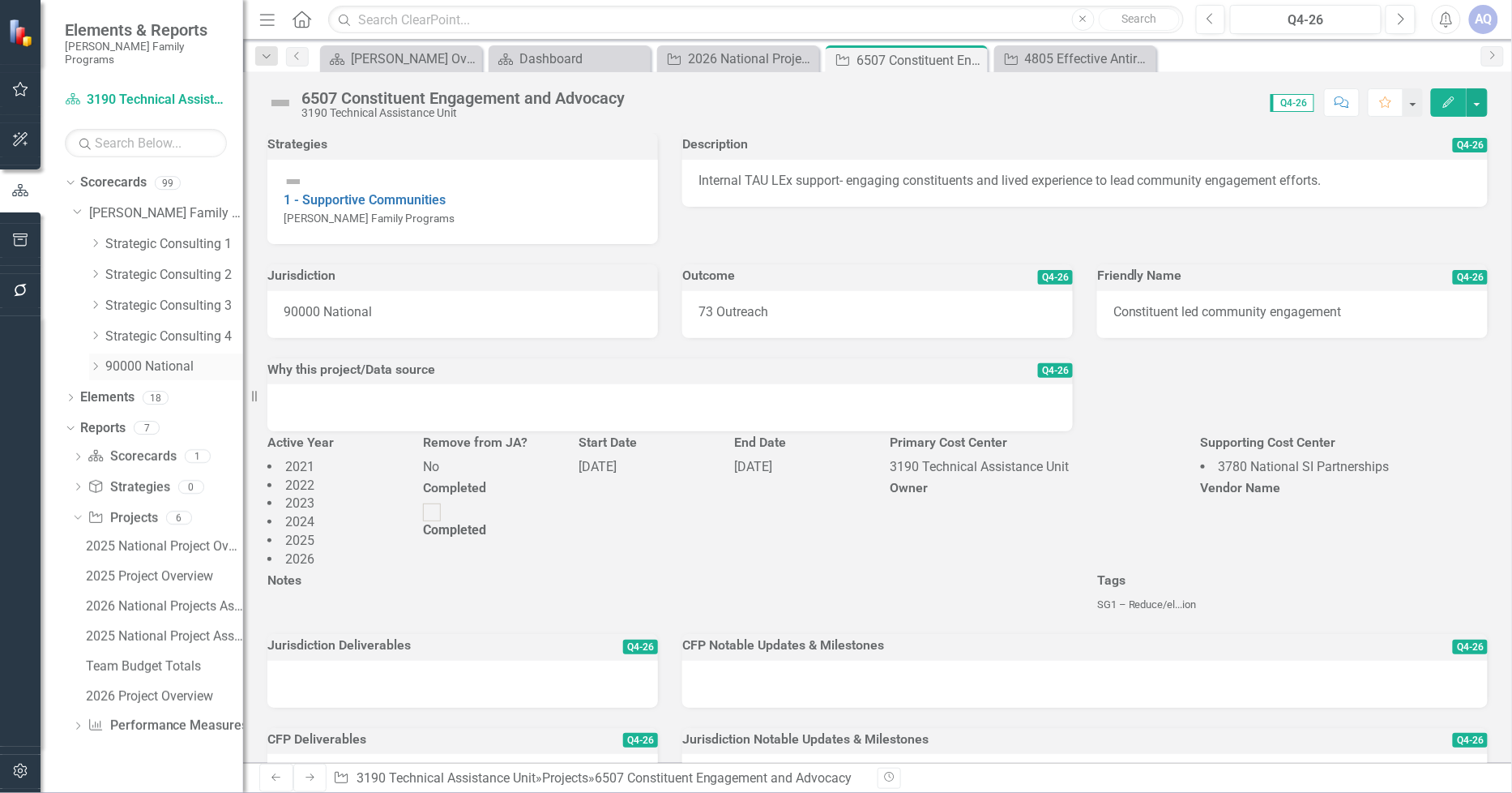
click at [95, 362] on icon "Dropdown" at bounding box center [94, 366] width 12 height 10
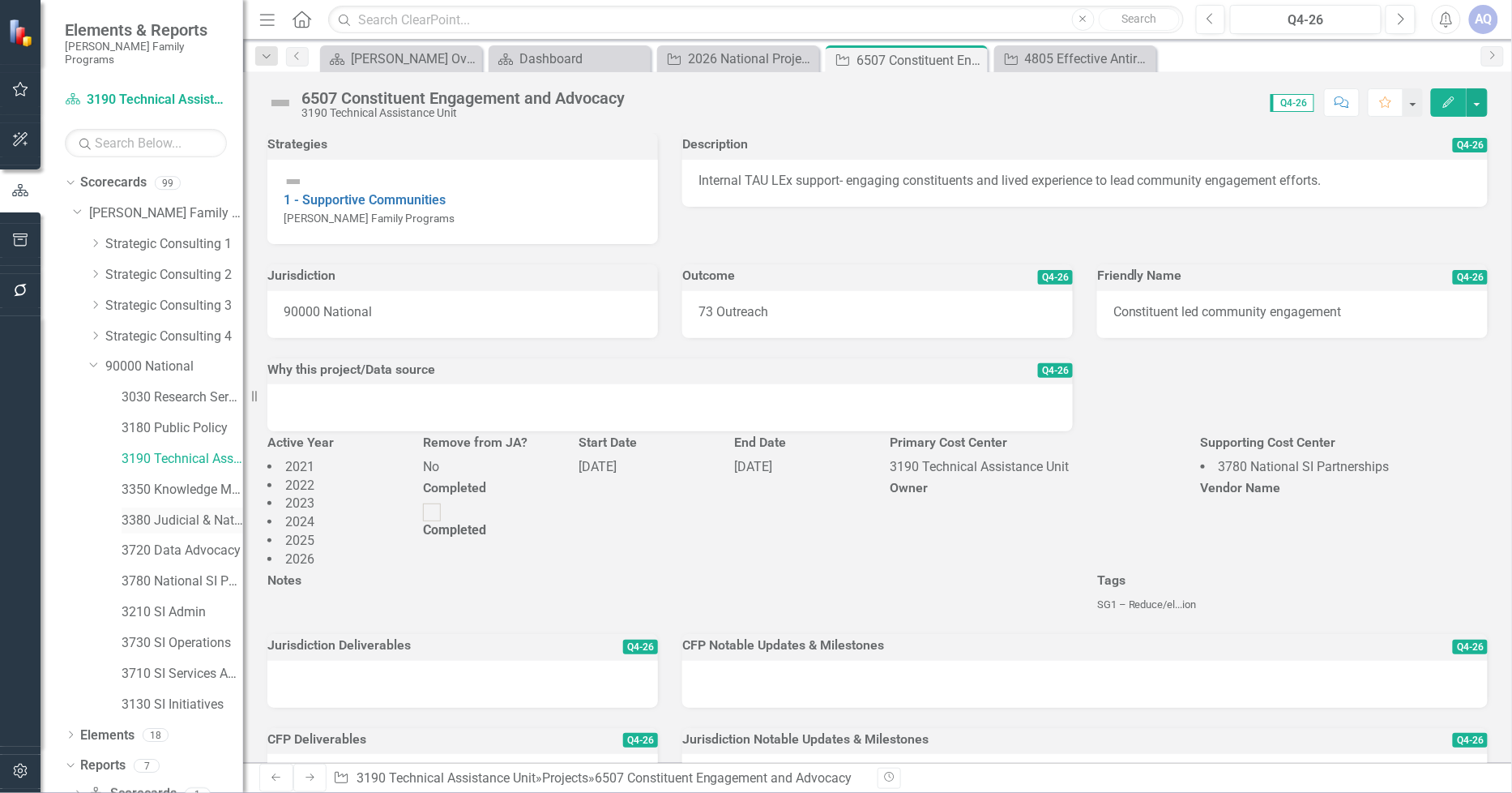
click at [179, 512] on link "3380 Judicial & National Engage" at bounding box center [182, 521] width 122 height 18
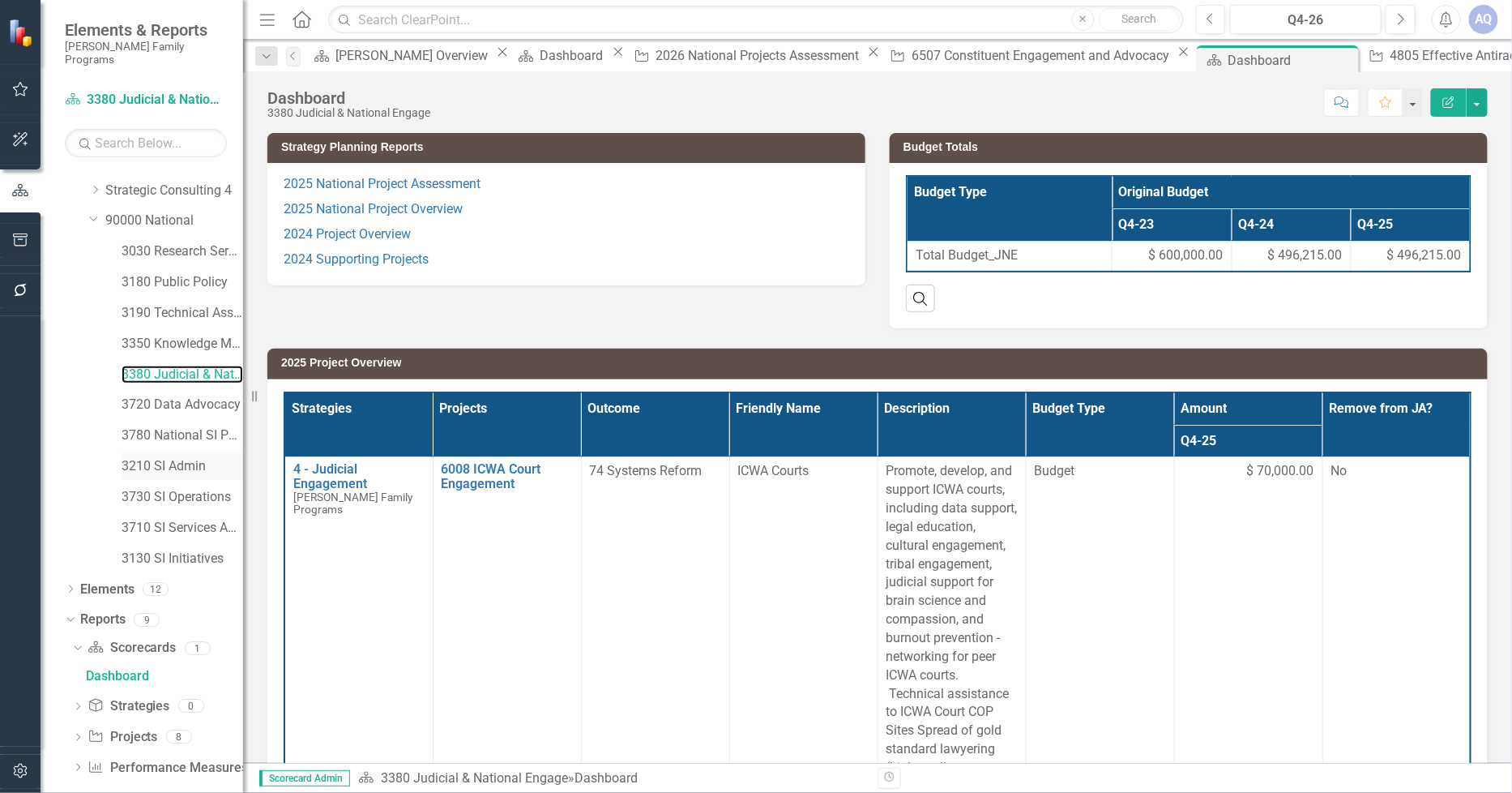
scroll to position [149, 0]
click at [80, 732] on icon "Dropdown" at bounding box center [78, 736] width 11 height 9
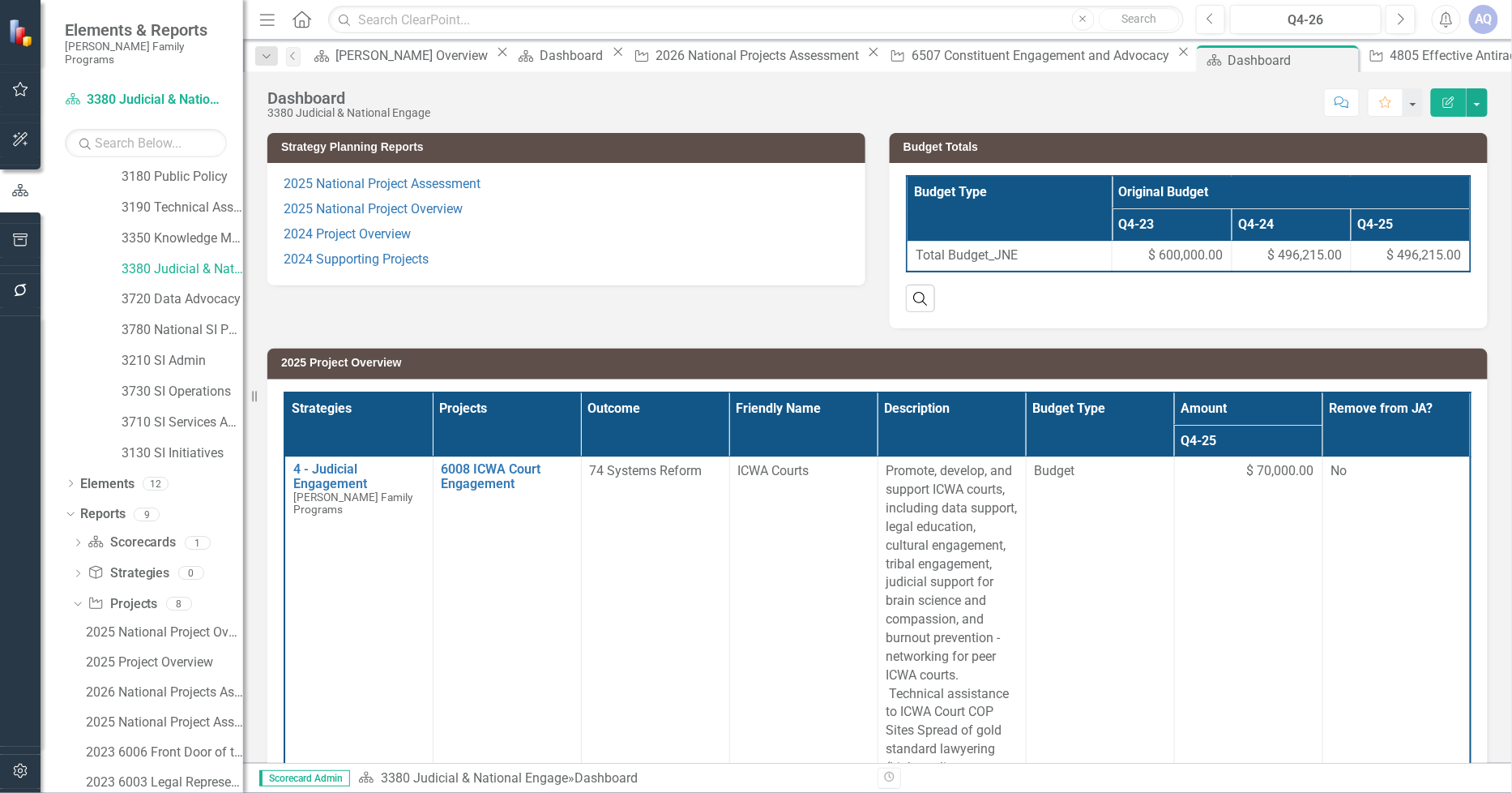
scroll to position [359, 0]
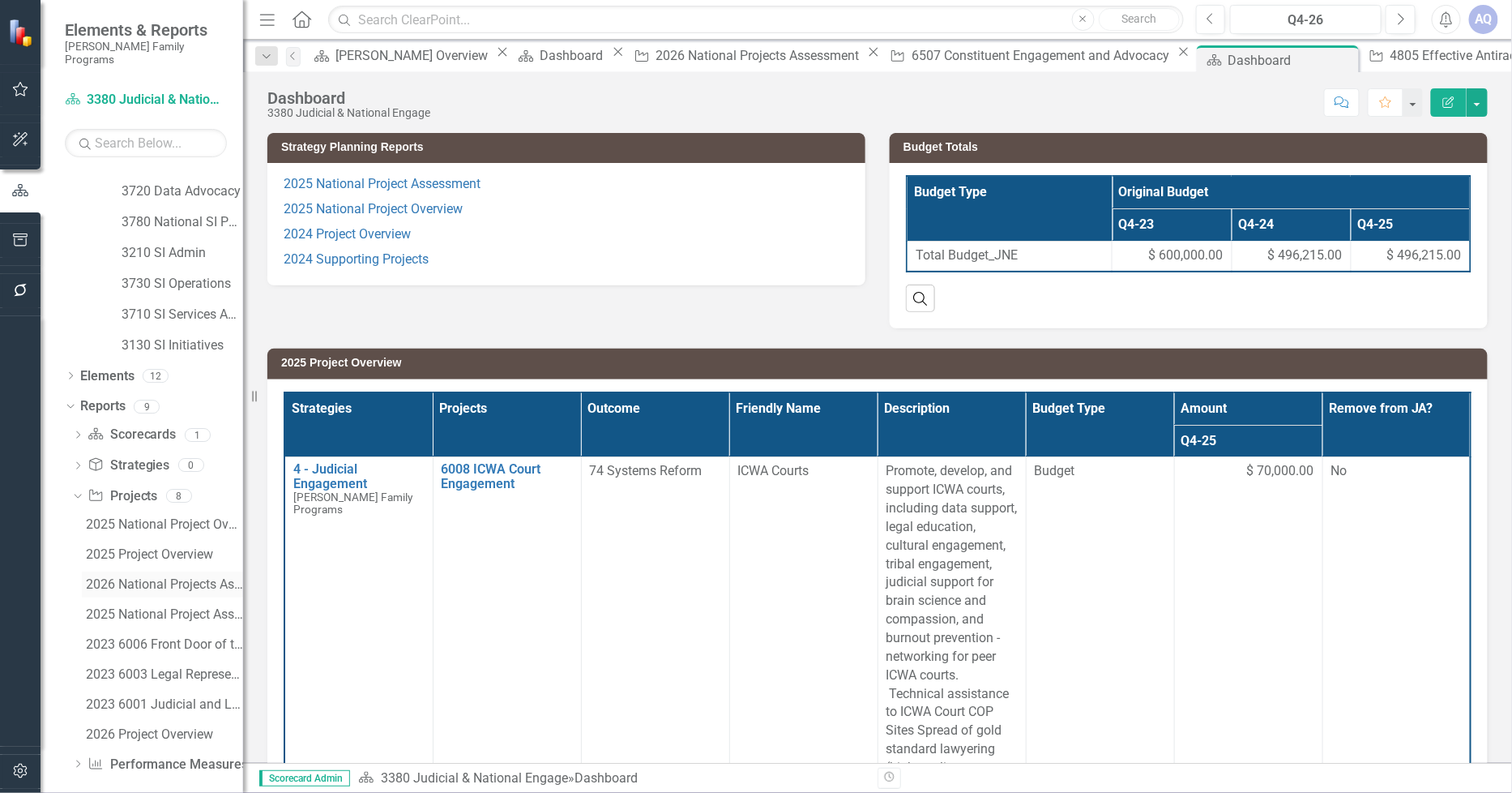
click at [187, 577] on div "2026 National Projects Assessment" at bounding box center [165, 584] width 157 height 15
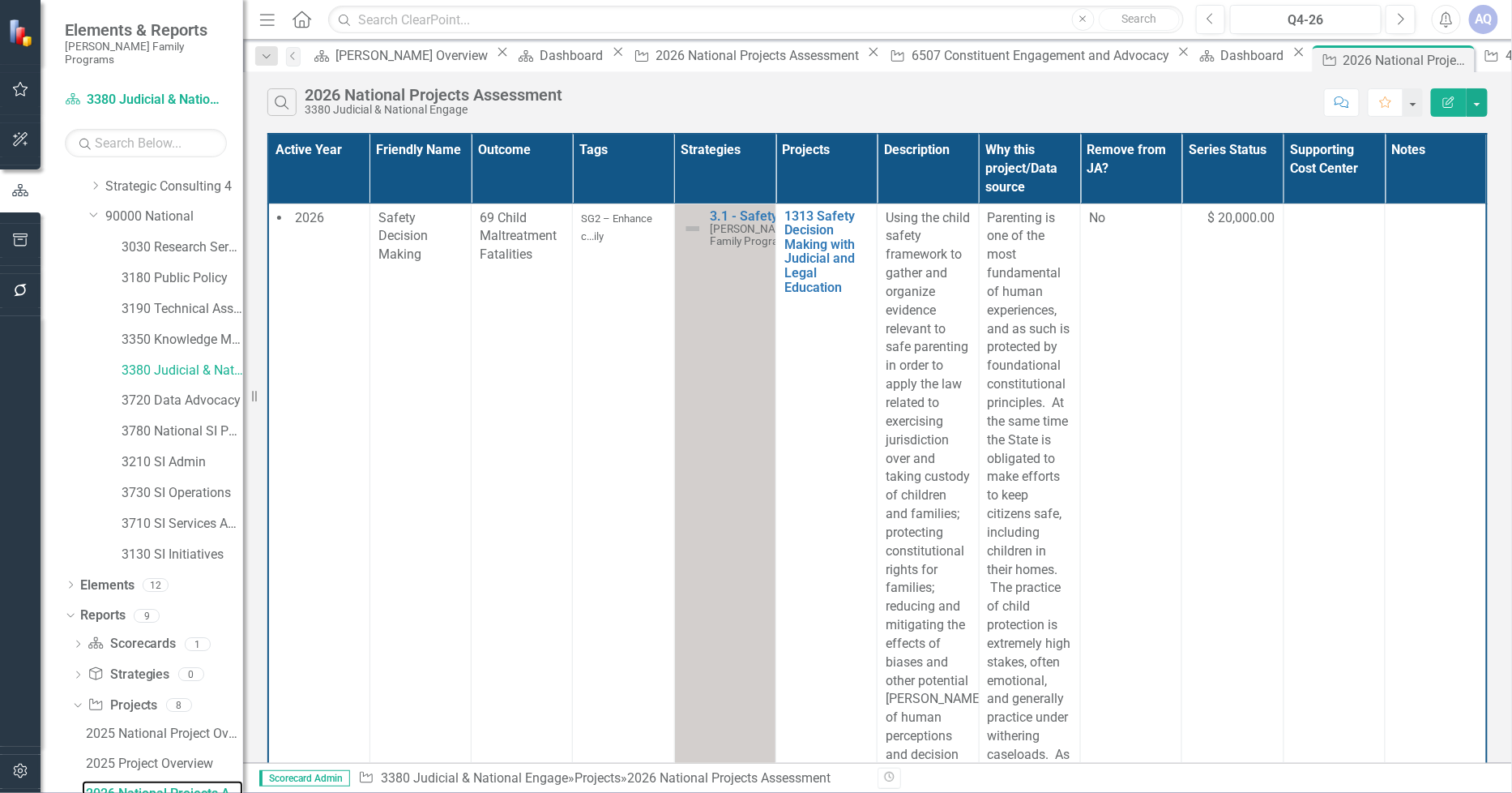
scroll to position [1171, 0]
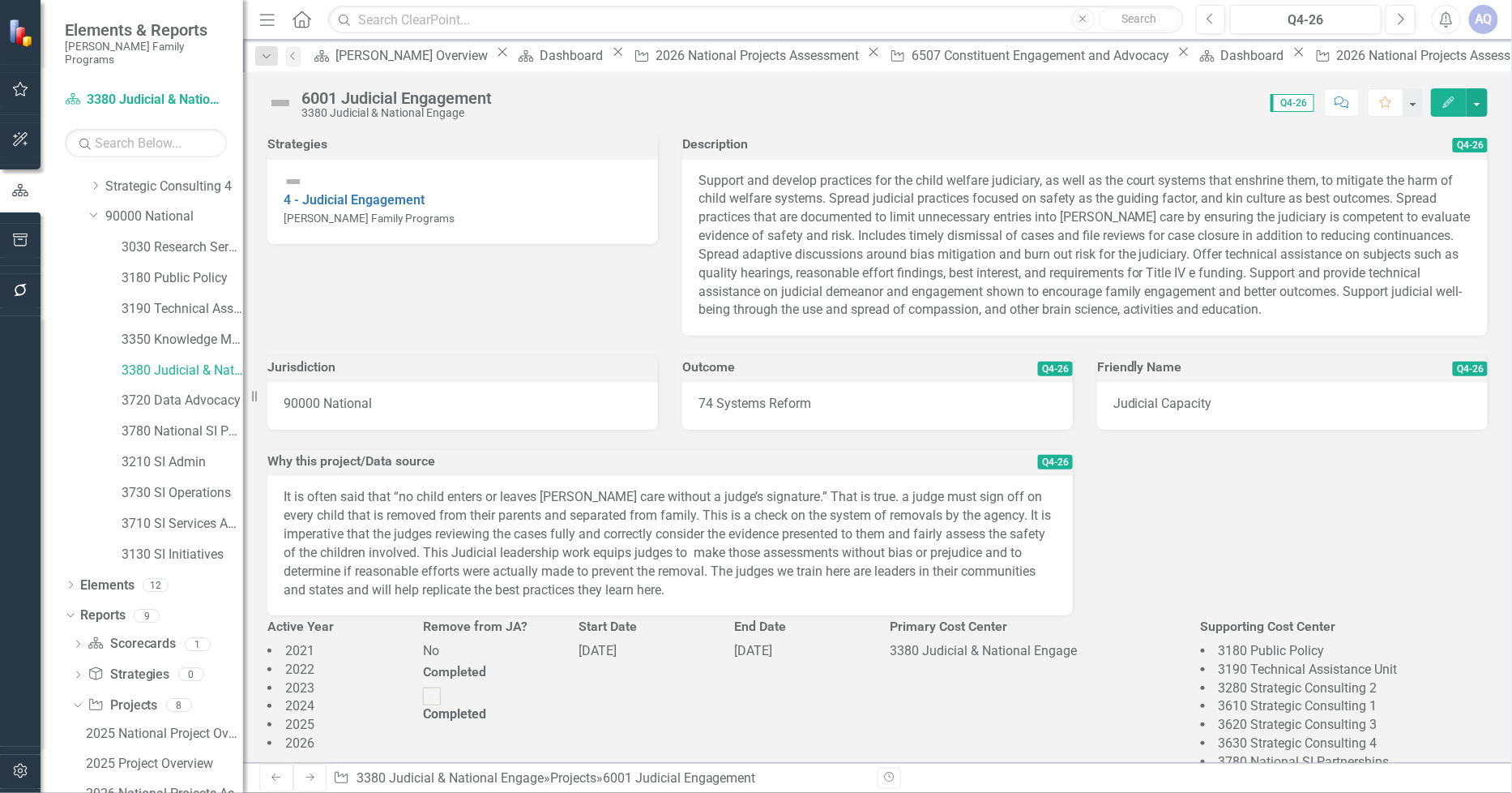
click at [1447, 98] on icon "Edit" at bounding box center [1449, 102] width 15 height 11
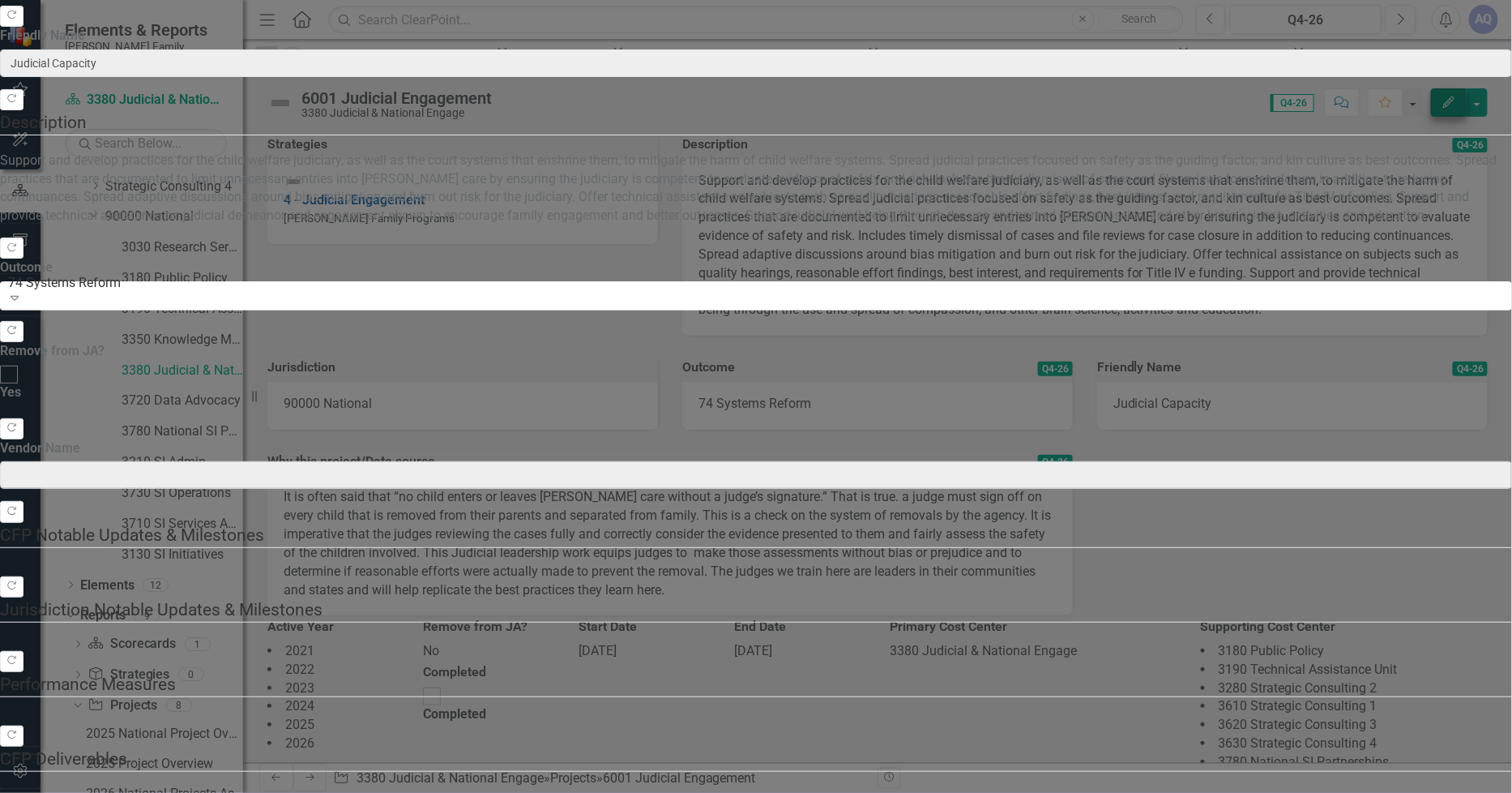
type input "Judicial Capacity"
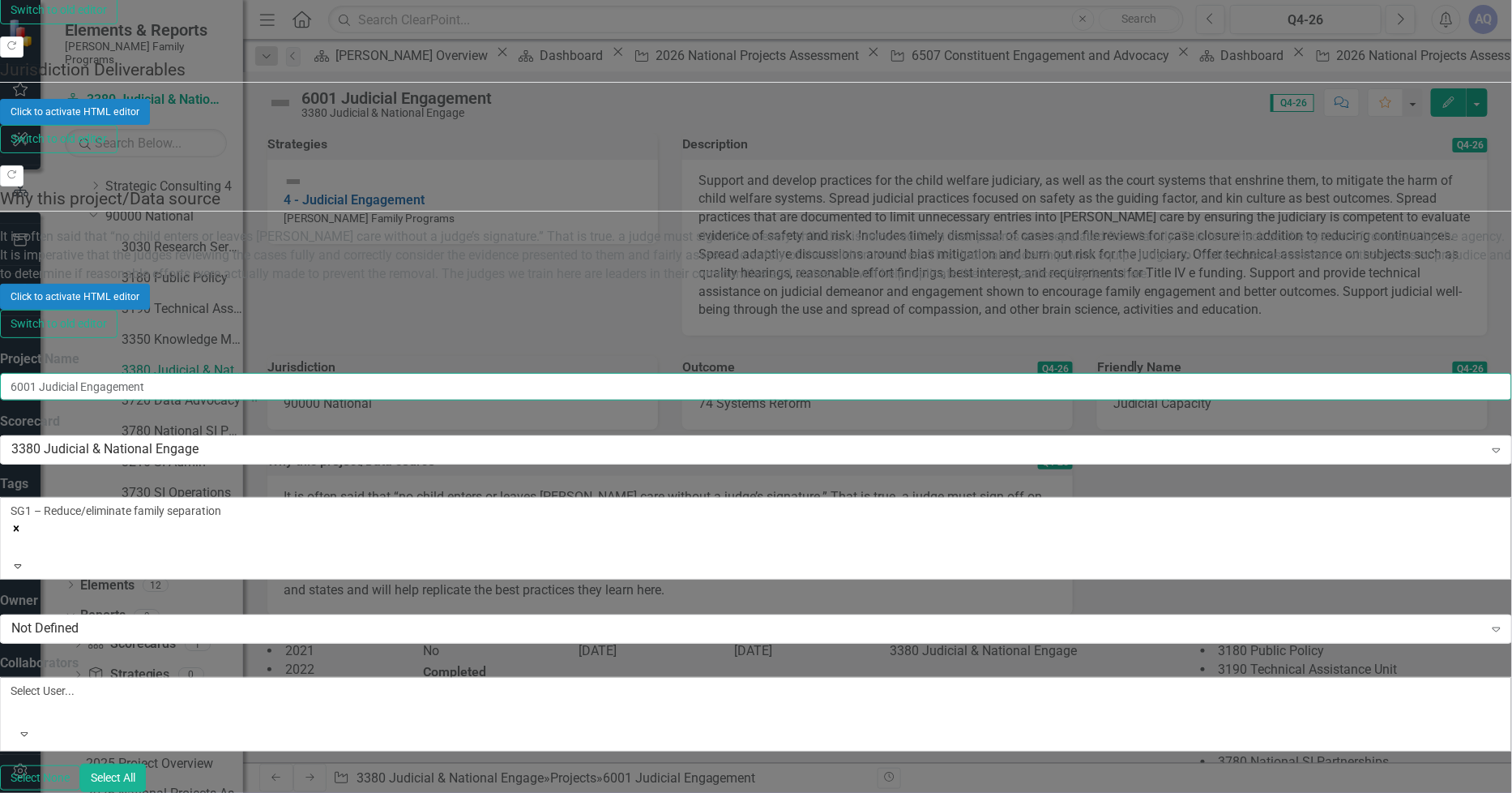
drag, startPoint x: 618, startPoint y: 93, endPoint x: 481, endPoint y: 101, distance: 137.2
click at [481, 373] on input "6001 Judicial Engagement" at bounding box center [756, 386] width 1512 height 27
paste input "CW Judicial Officers & Administration Capacity Building"
click at [486, 373] on input "6001 CW Judicial Officers & Administration Capacity Building" at bounding box center [756, 386] width 1512 height 27
type input "6001 CW Judicial Officers & Administration Capacity Building"
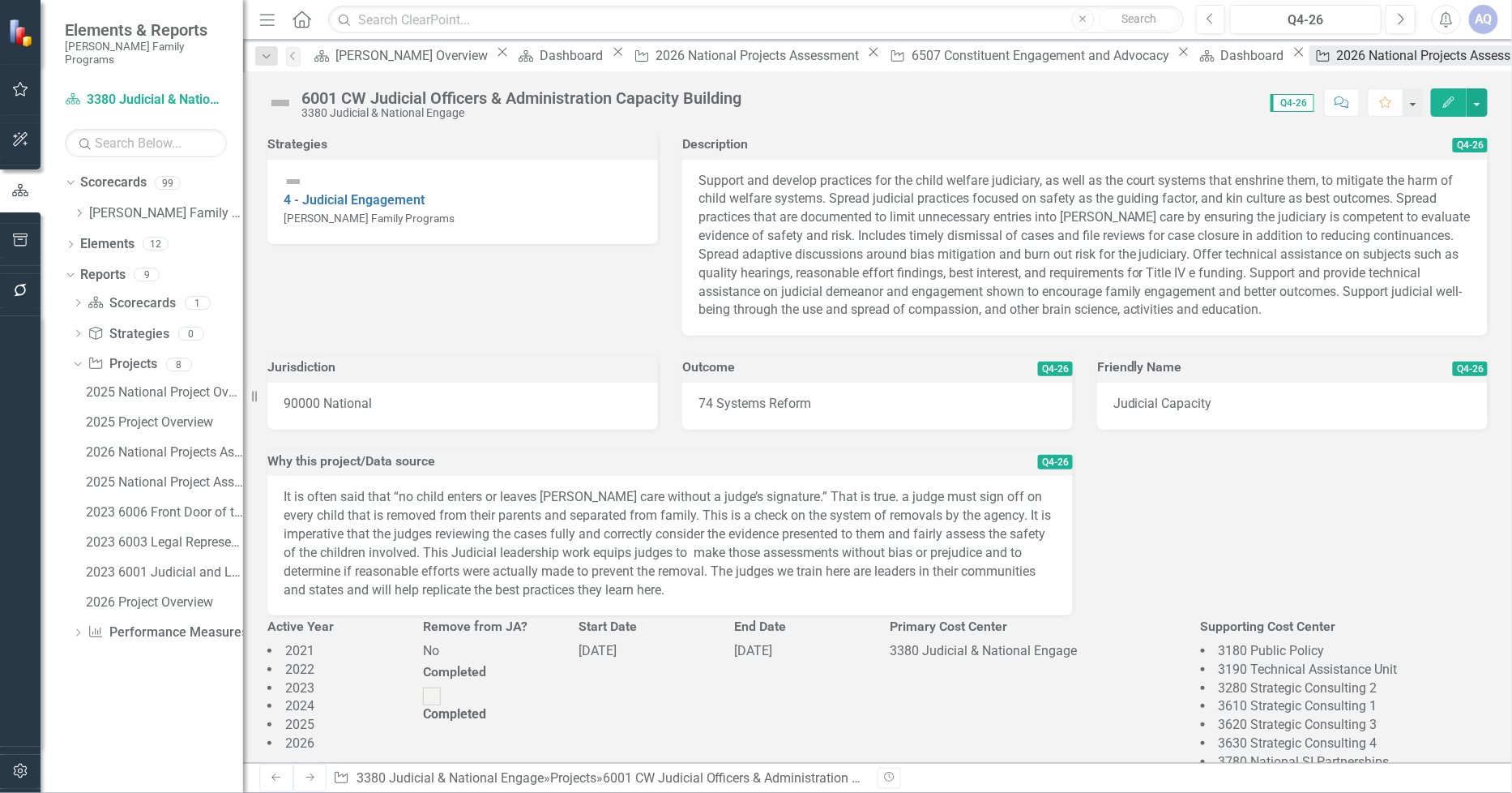
click at [1337, 60] on div "2026 National Projects Assessment" at bounding box center [1441, 56] width 208 height 20
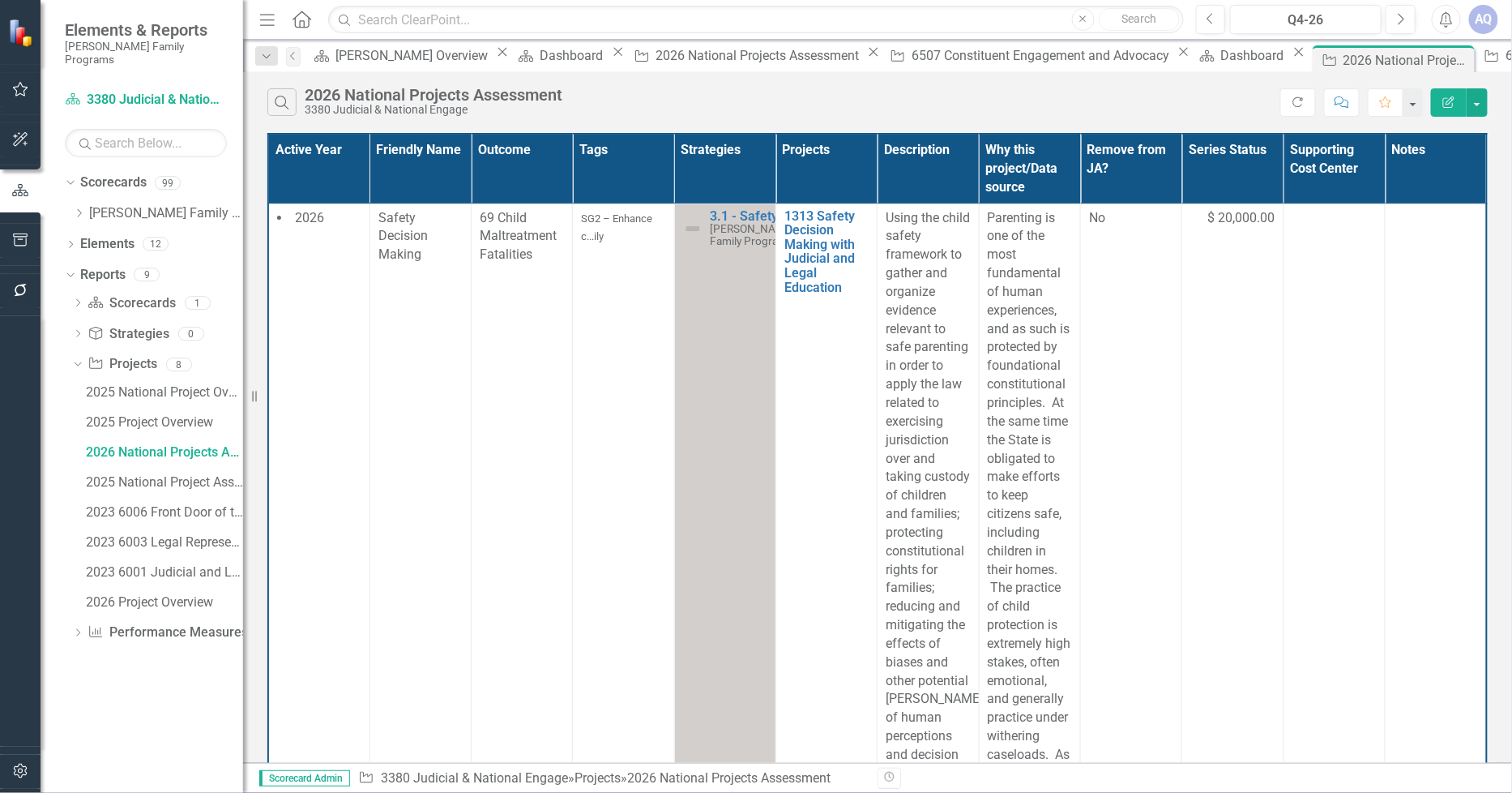
scroll to position [4684, 0]
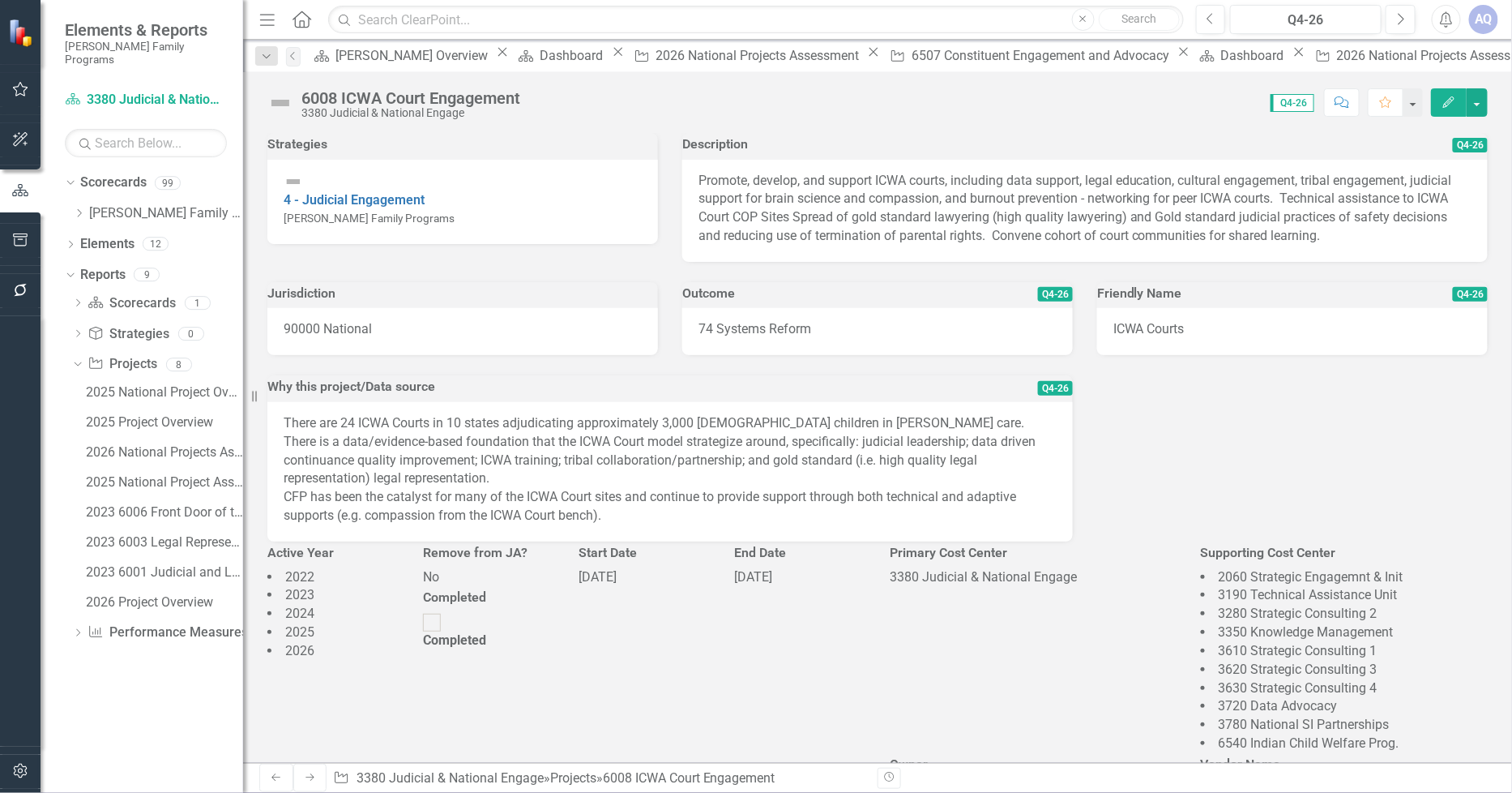
click at [1454, 103] on icon "Edit" at bounding box center [1449, 102] width 15 height 11
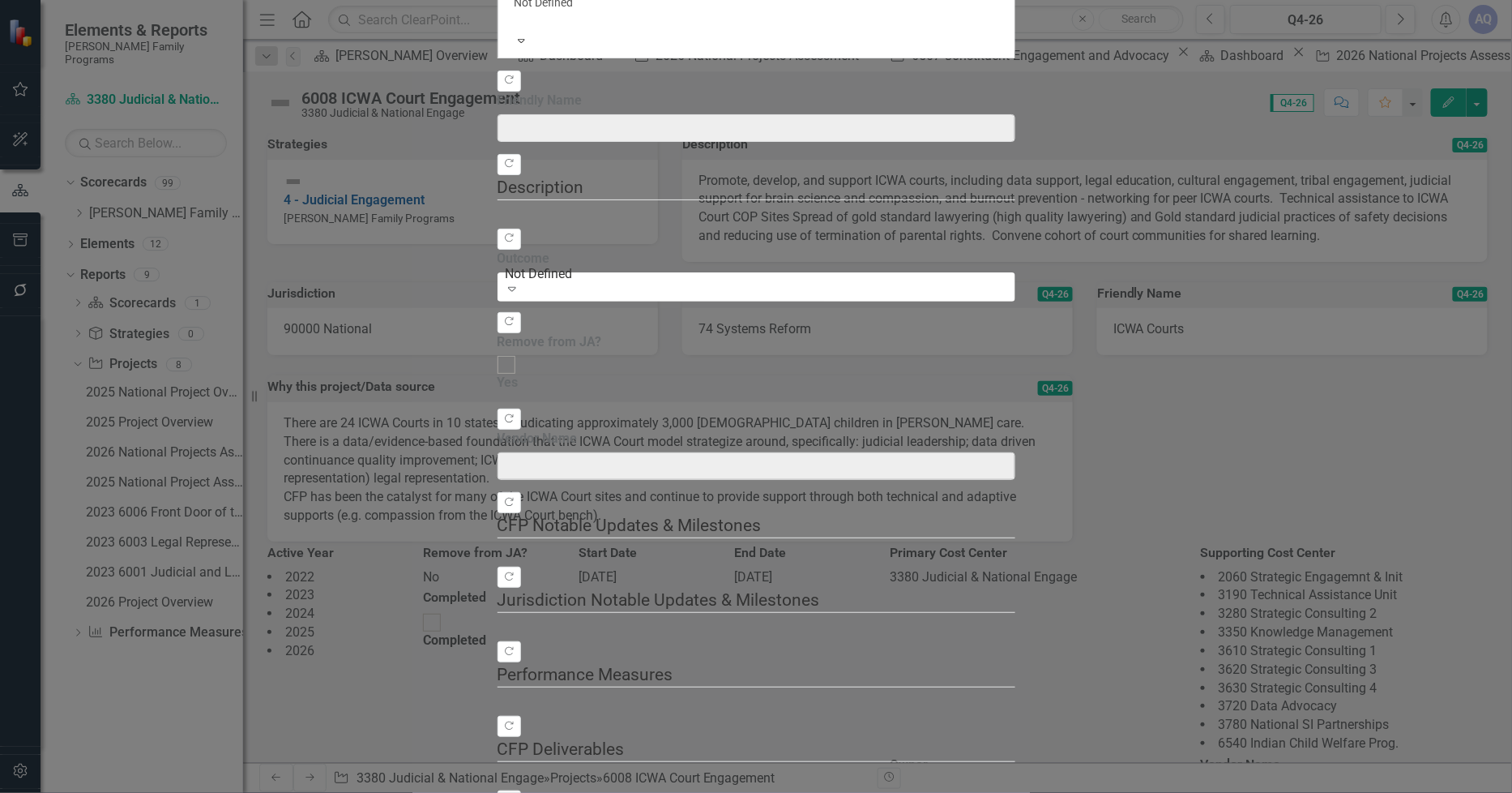
type input "ICWA Courts"
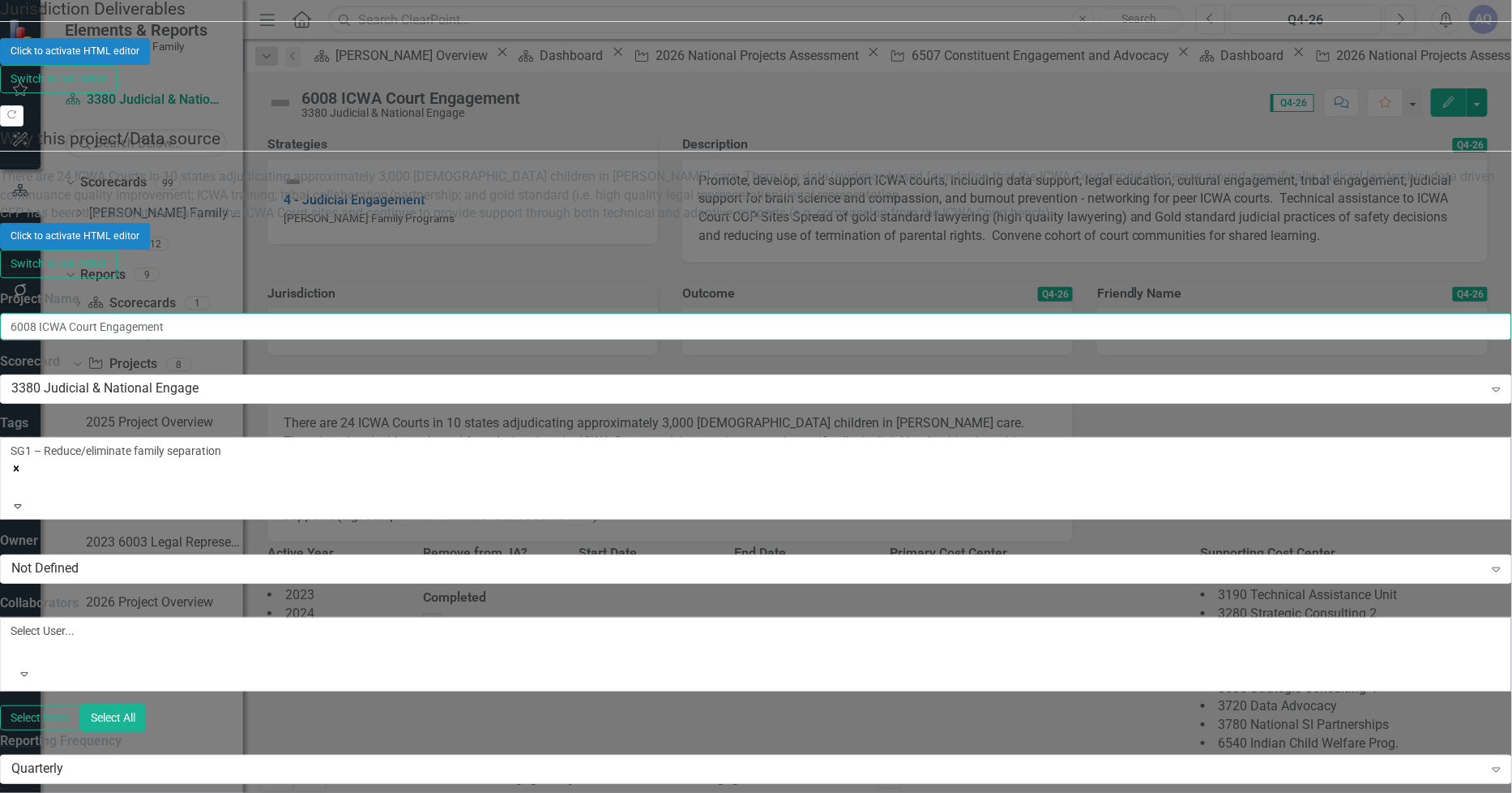
click at [598, 313] on input "6008 ICWA Court Engagement" at bounding box center [756, 327] width 1512 height 27
type input "6008 ICWA Courts"
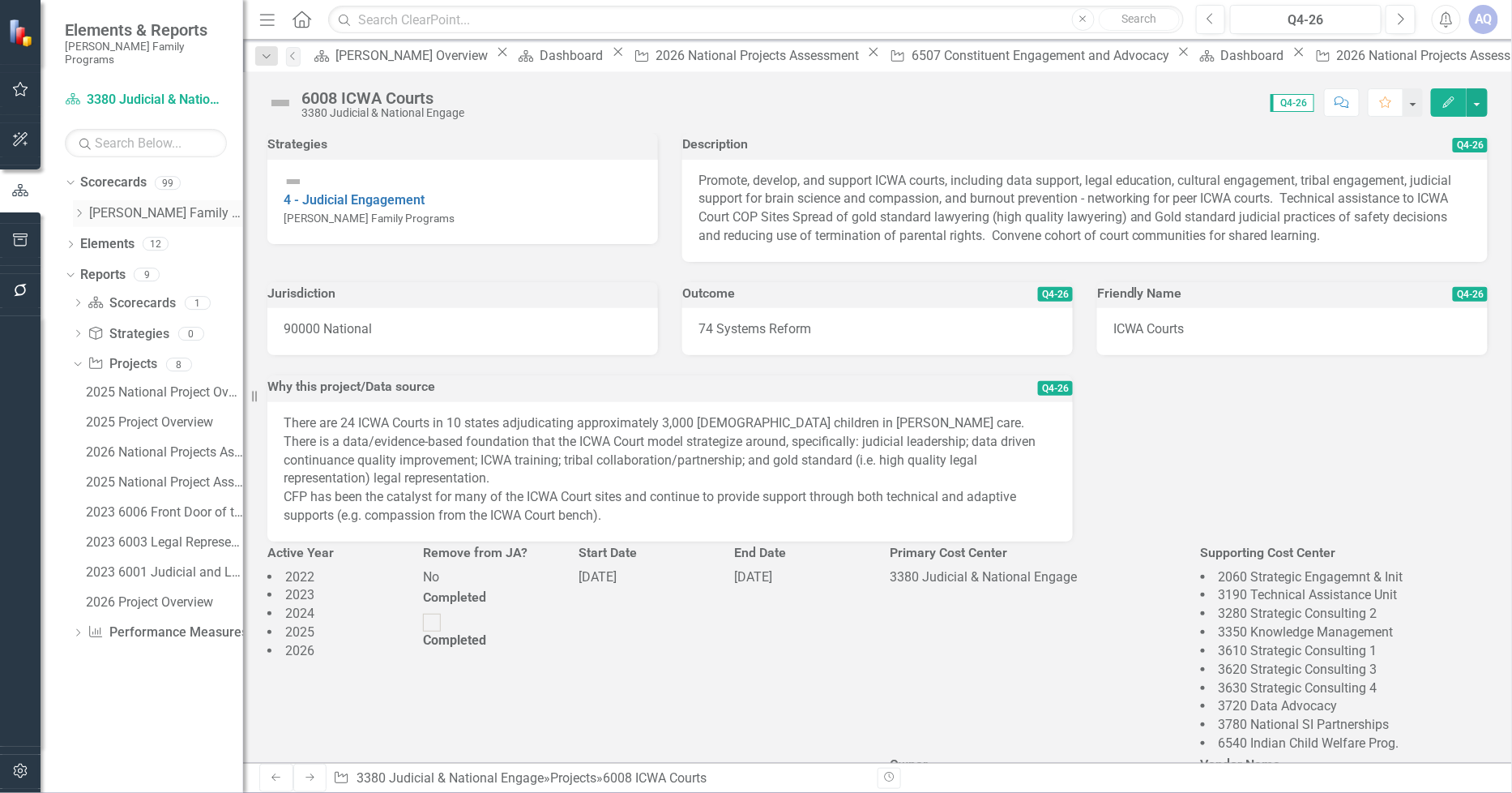
click at [80, 201] on div "Dropdown [PERSON_NAME] Family Programs" at bounding box center [158, 213] width 170 height 27
click at [81, 209] on icon at bounding box center [80, 212] width 4 height 8
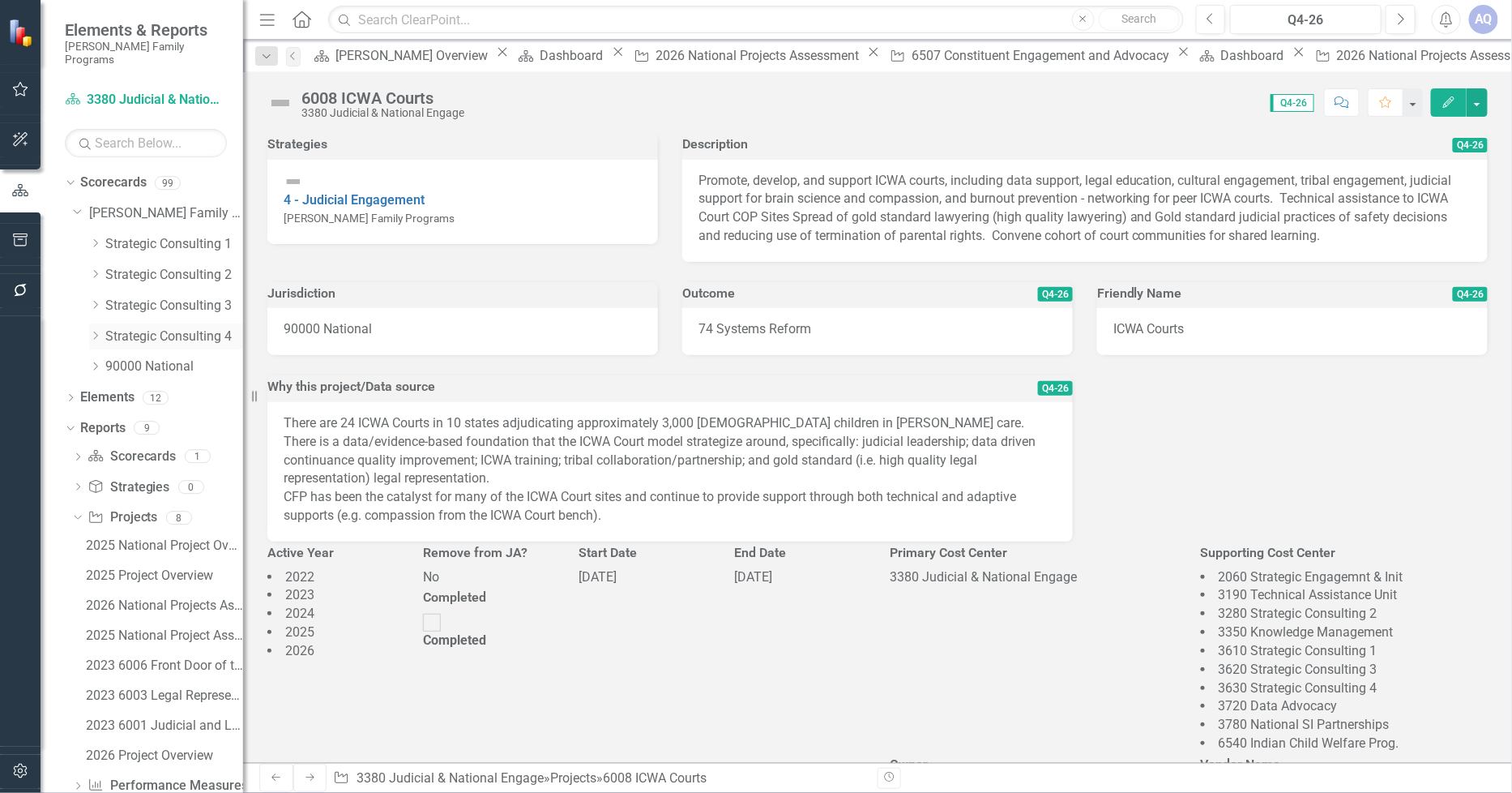
click at [97, 331] on icon "Dropdown" at bounding box center [94, 335] width 12 height 10
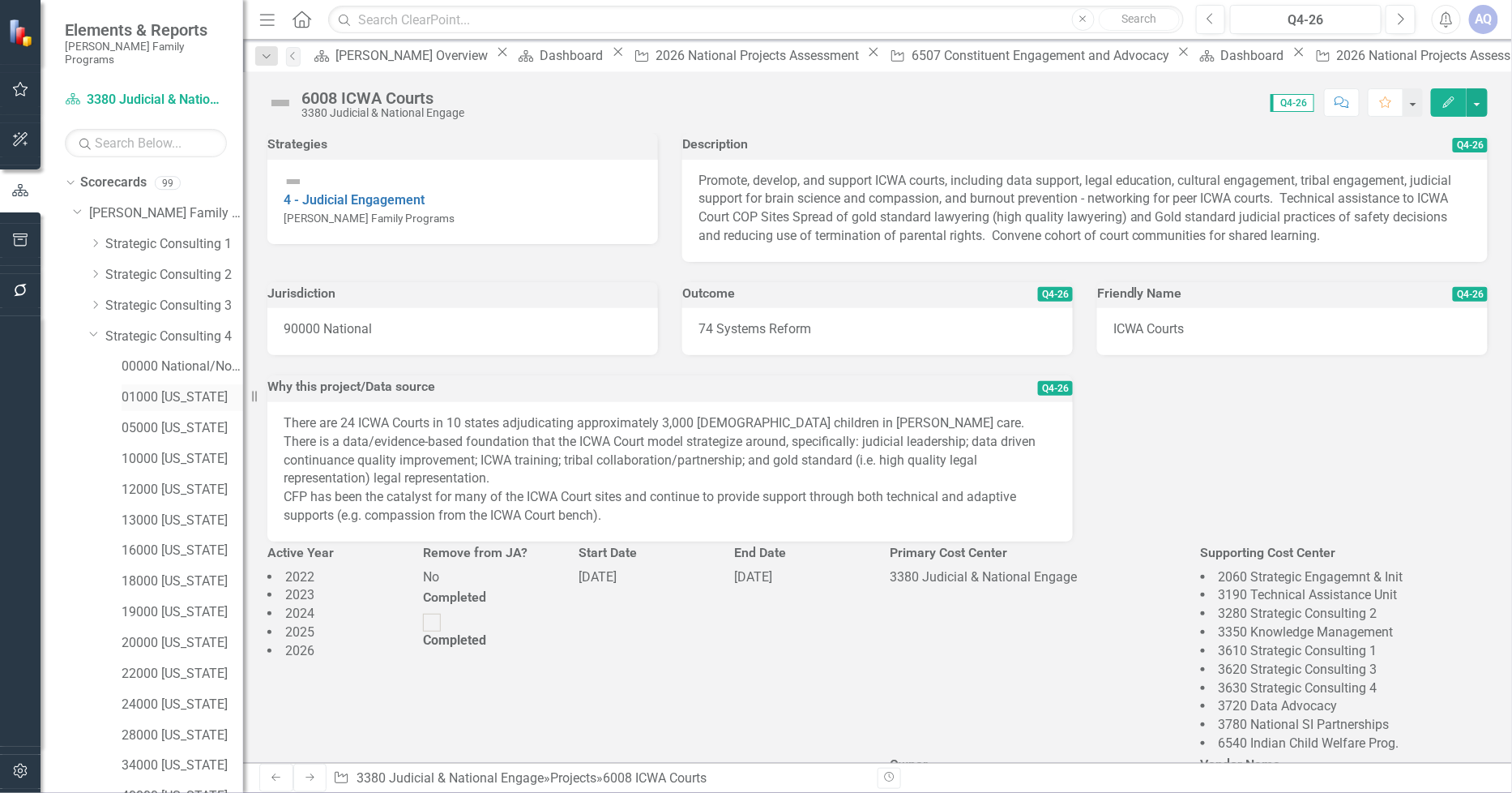
click at [180, 385] on div "01000 [US_STATE]" at bounding box center [182, 397] width 122 height 27
click at [187, 388] on link "01000 [US_STATE]" at bounding box center [182, 397] width 122 height 18
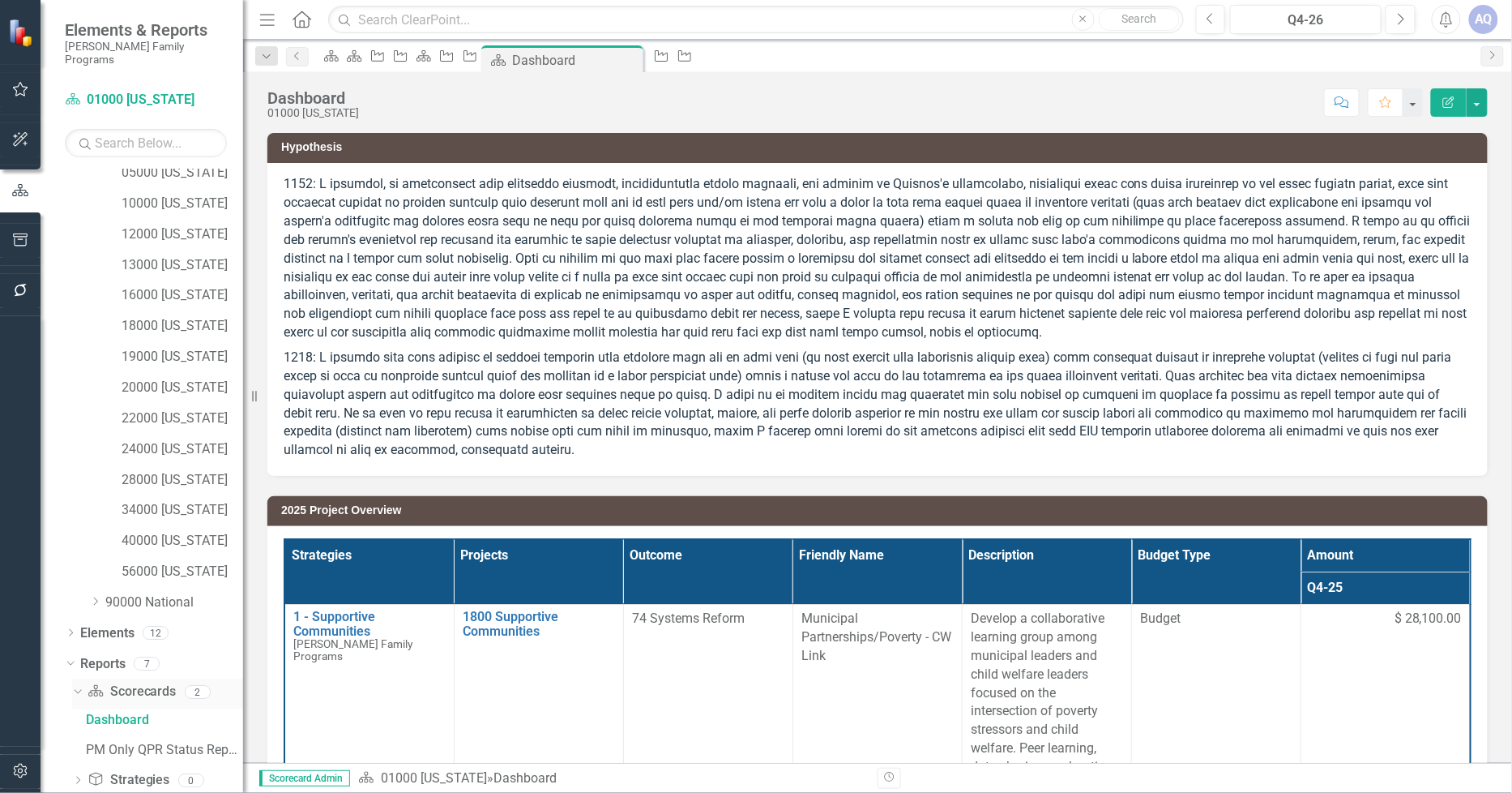
scroll to position [332, 0]
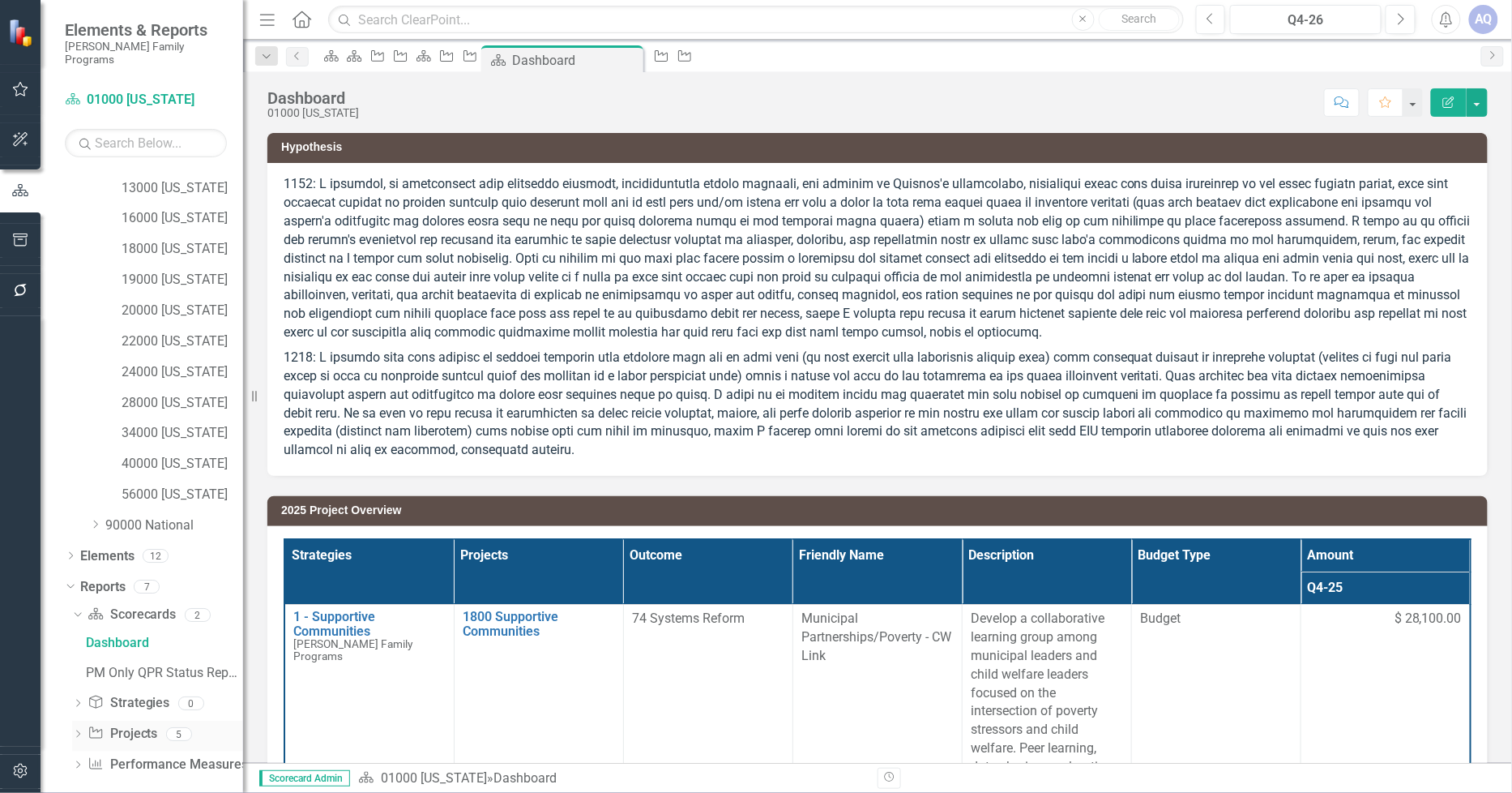
click at [78, 732] on icon "Dropdown" at bounding box center [78, 736] width 11 height 9
click at [184, 698] on div "2026 Jurisdictional Projects Assessment" at bounding box center [165, 705] width 157 height 15
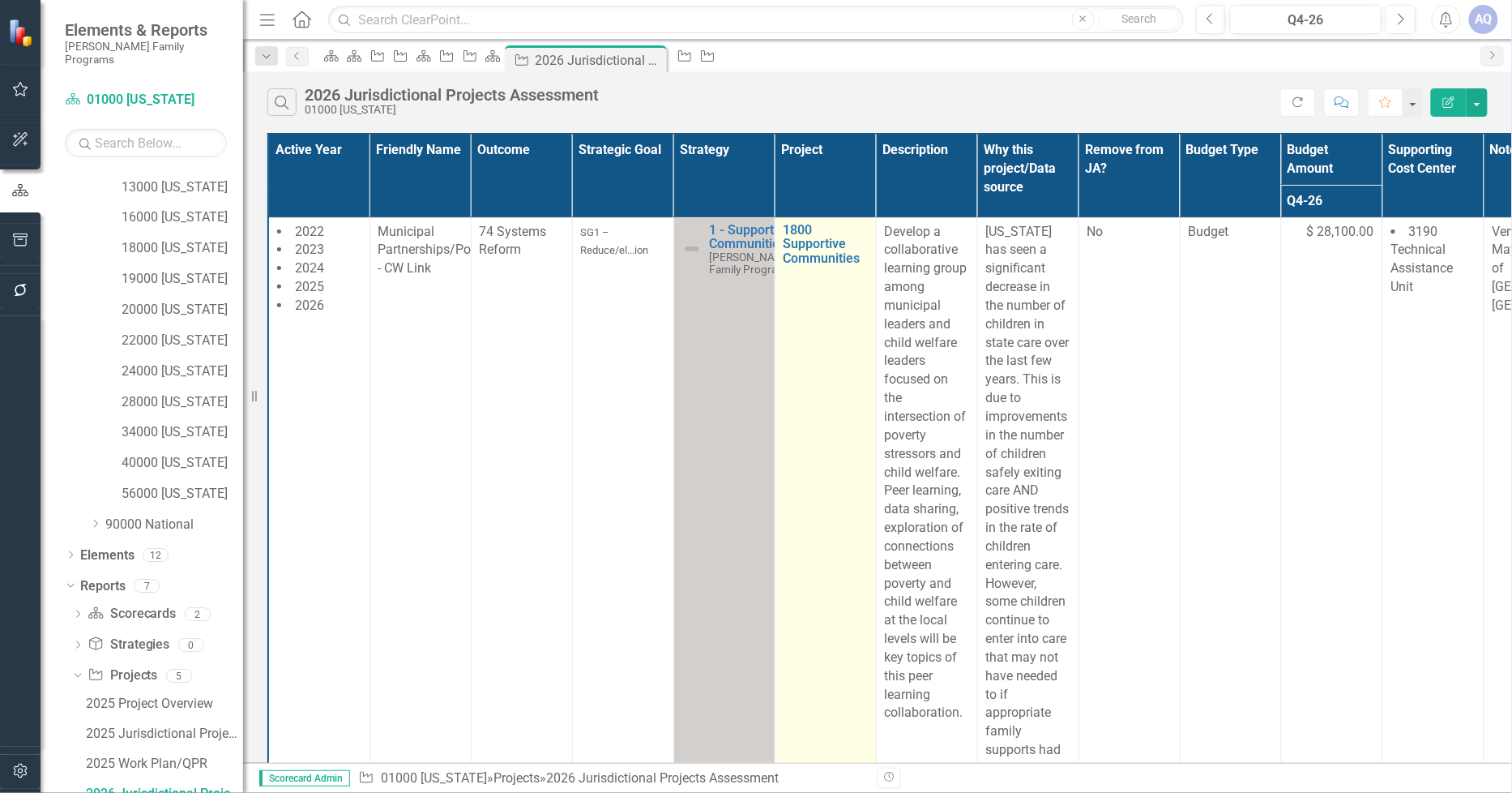
scroll to position [2793, 0]
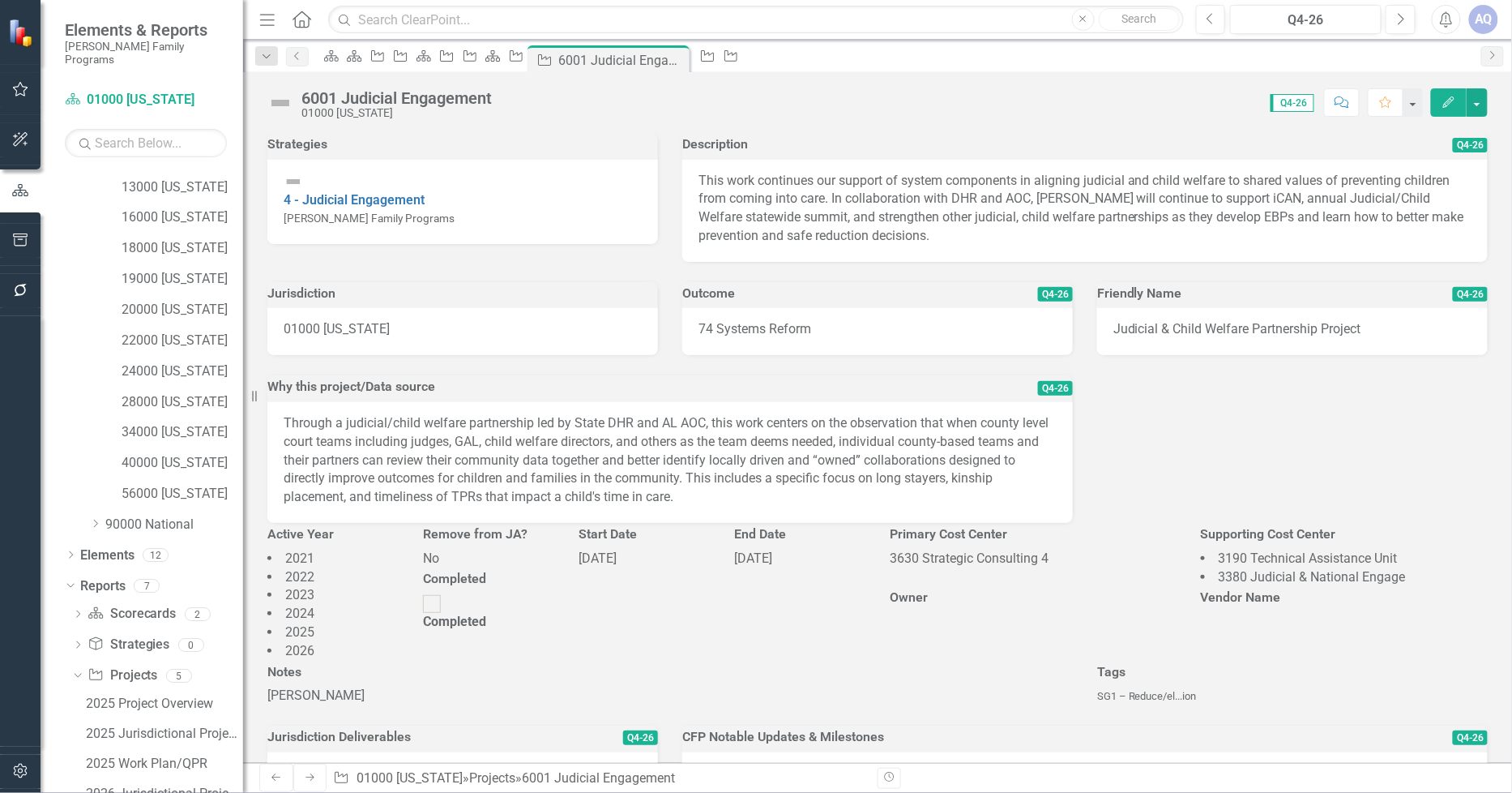
click at [376, 95] on div "6001 Judicial Engagement" at bounding box center [396, 97] width 190 height 17
click at [407, 95] on div "6001 Judicial Engagement" at bounding box center [396, 97] width 190 height 17
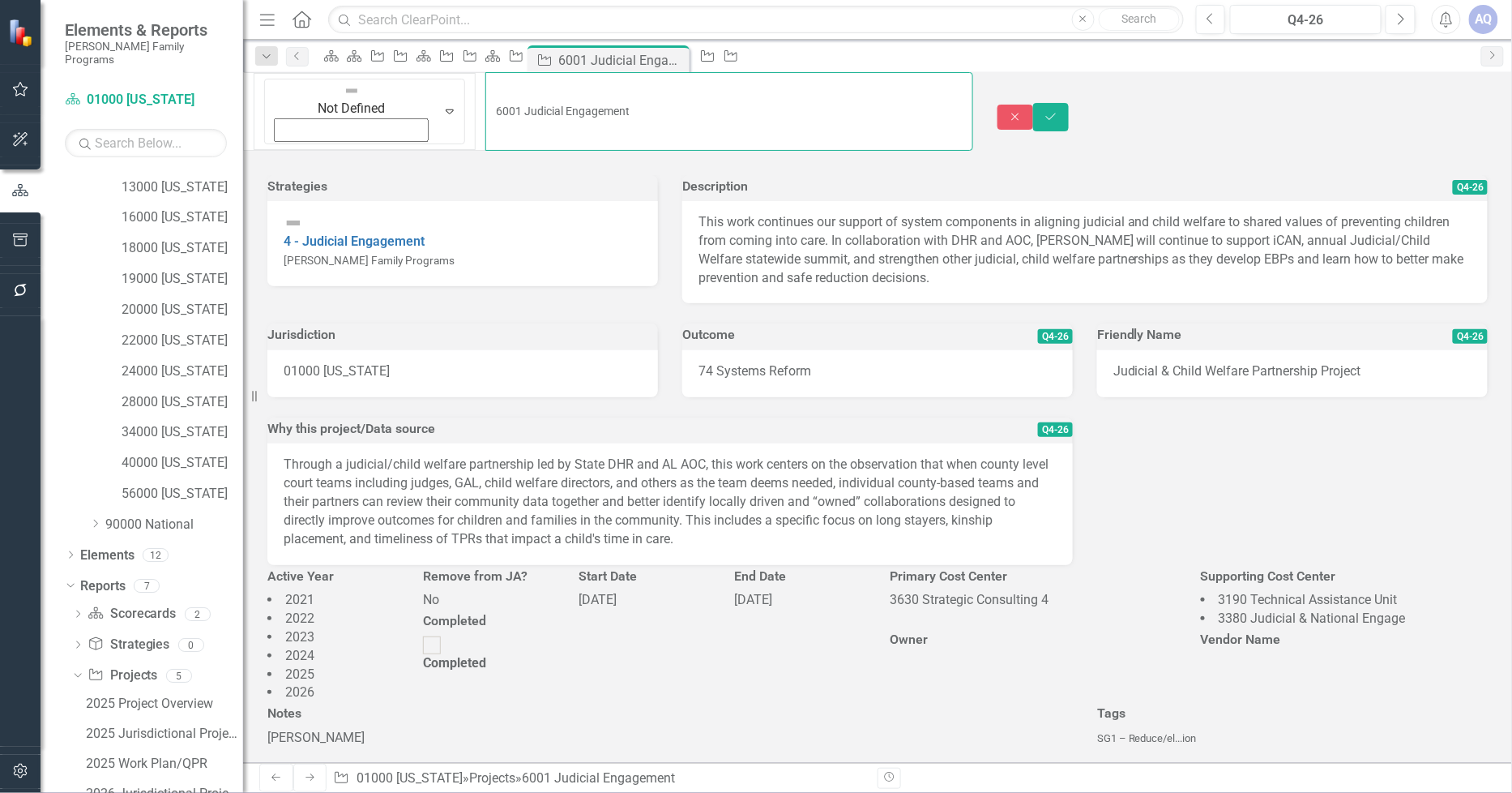
drag, startPoint x: 507, startPoint y: 103, endPoint x: 375, endPoint y: 93, distance: 132.4
click at [485, 92] on input "6001 Judicial Engagement" at bounding box center [729, 112] width 488 height 79
paste input "CW Judicial Officers & Administration Capacity Building"
type input "6001 CW Judicial Officers & Administration Capacity Building"
click at [1058, 111] on icon "Save" at bounding box center [1052, 116] width 15 height 11
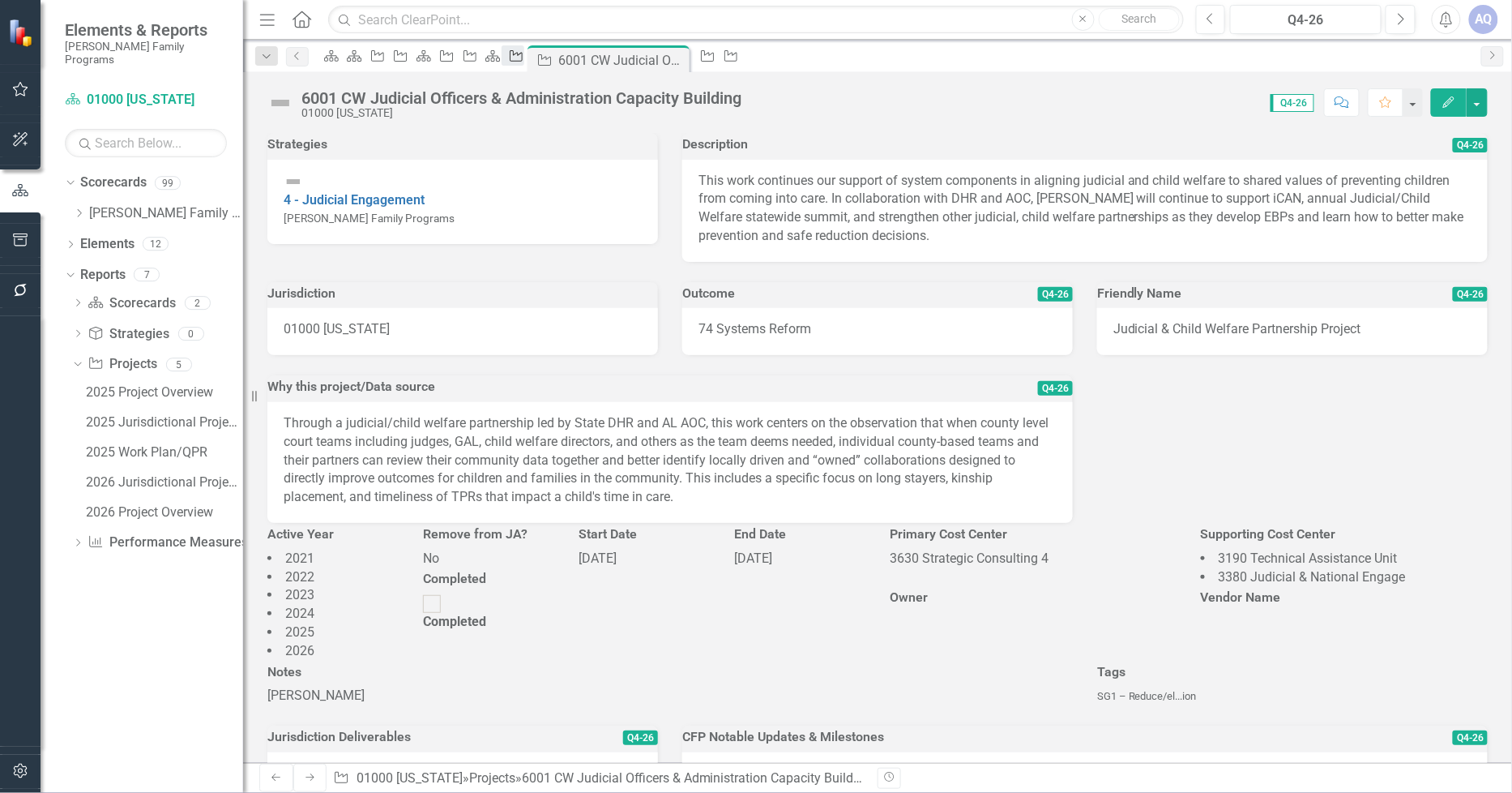
click at [524, 54] on icon "Project" at bounding box center [516, 56] width 16 height 13
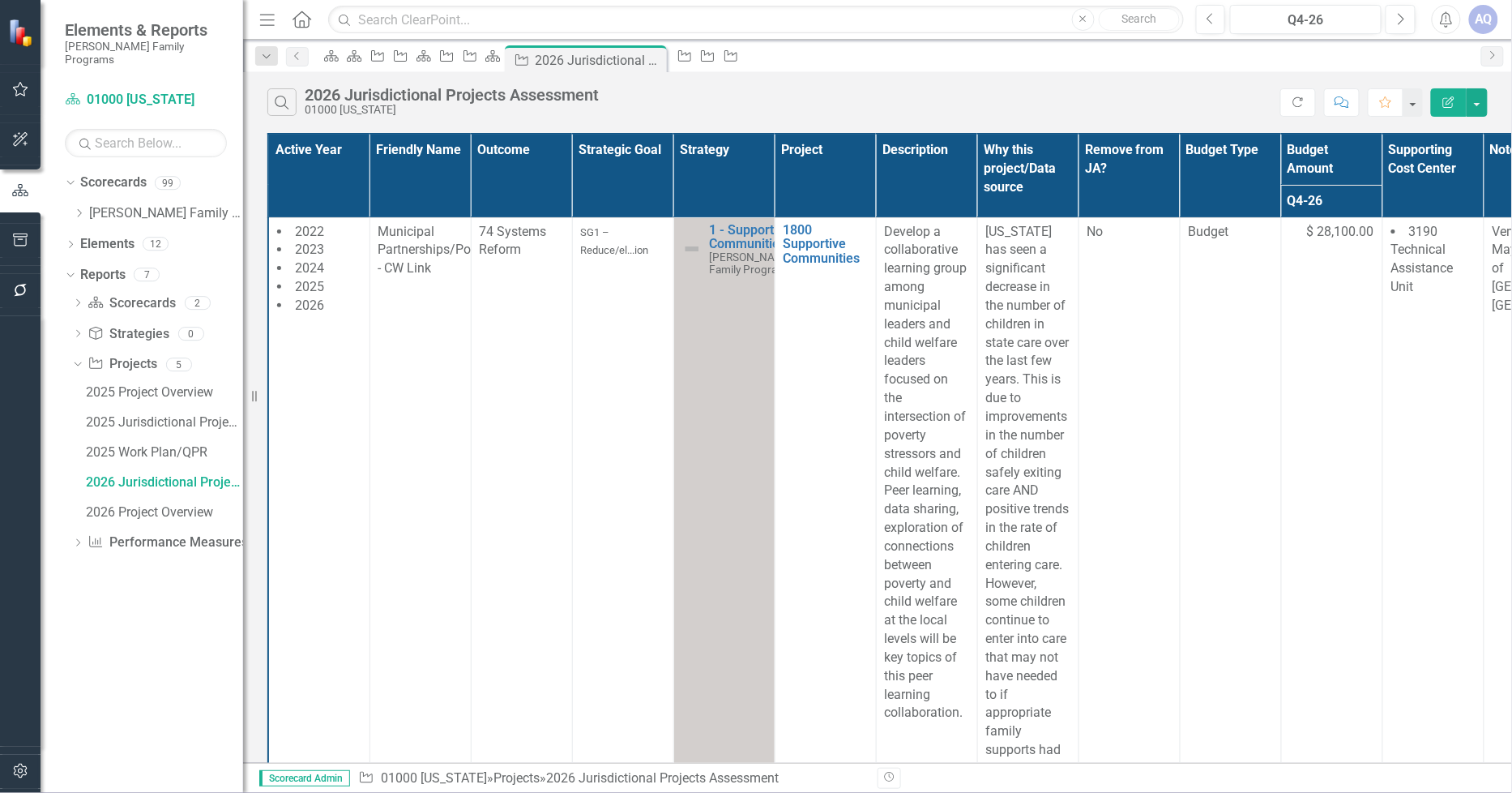
scroll to position [4894, 0]
click at [79, 209] on icon "Dropdown" at bounding box center [79, 213] width 12 height 10
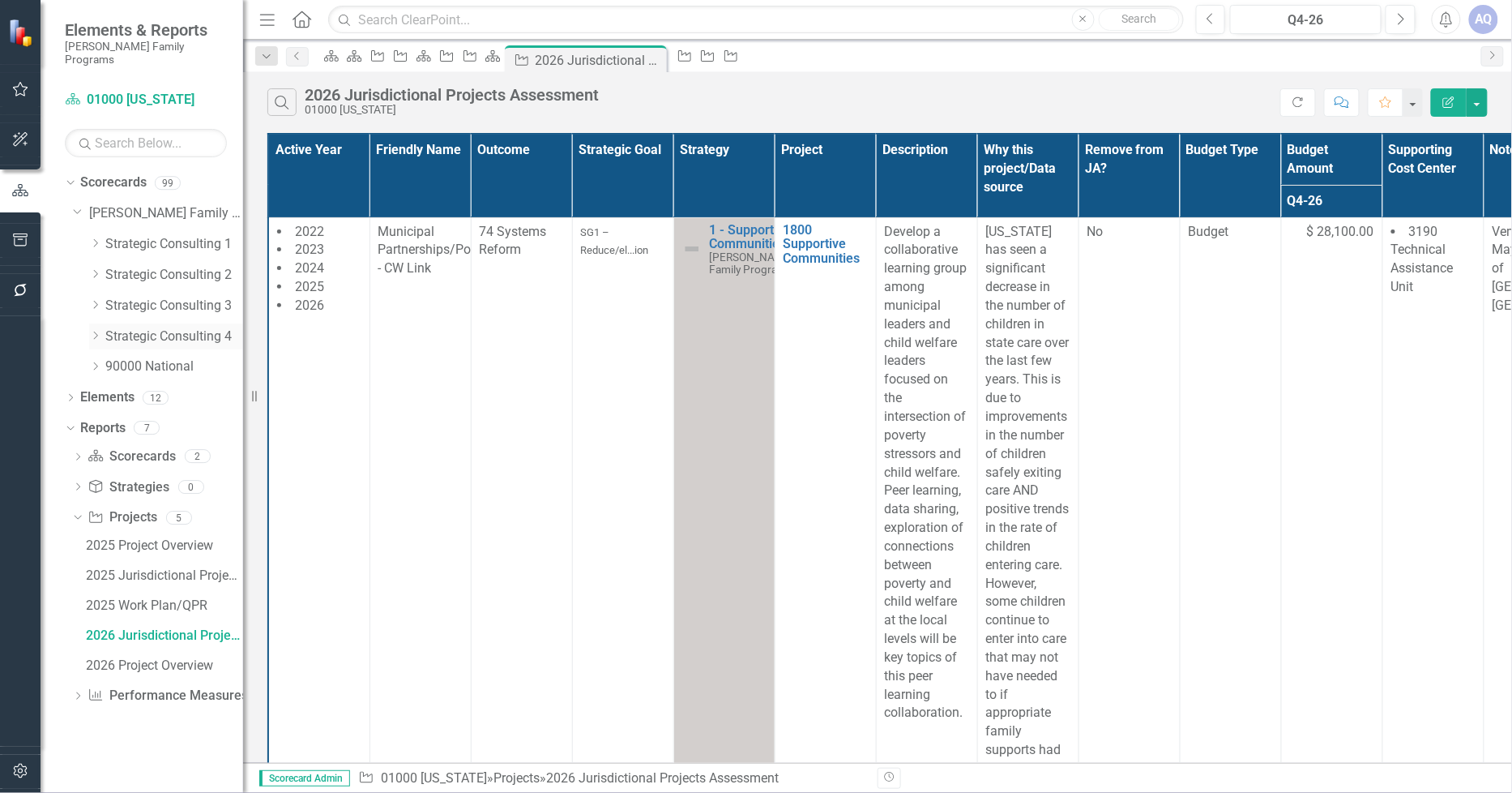
click at [97, 331] on icon "Dropdown" at bounding box center [94, 335] width 12 height 10
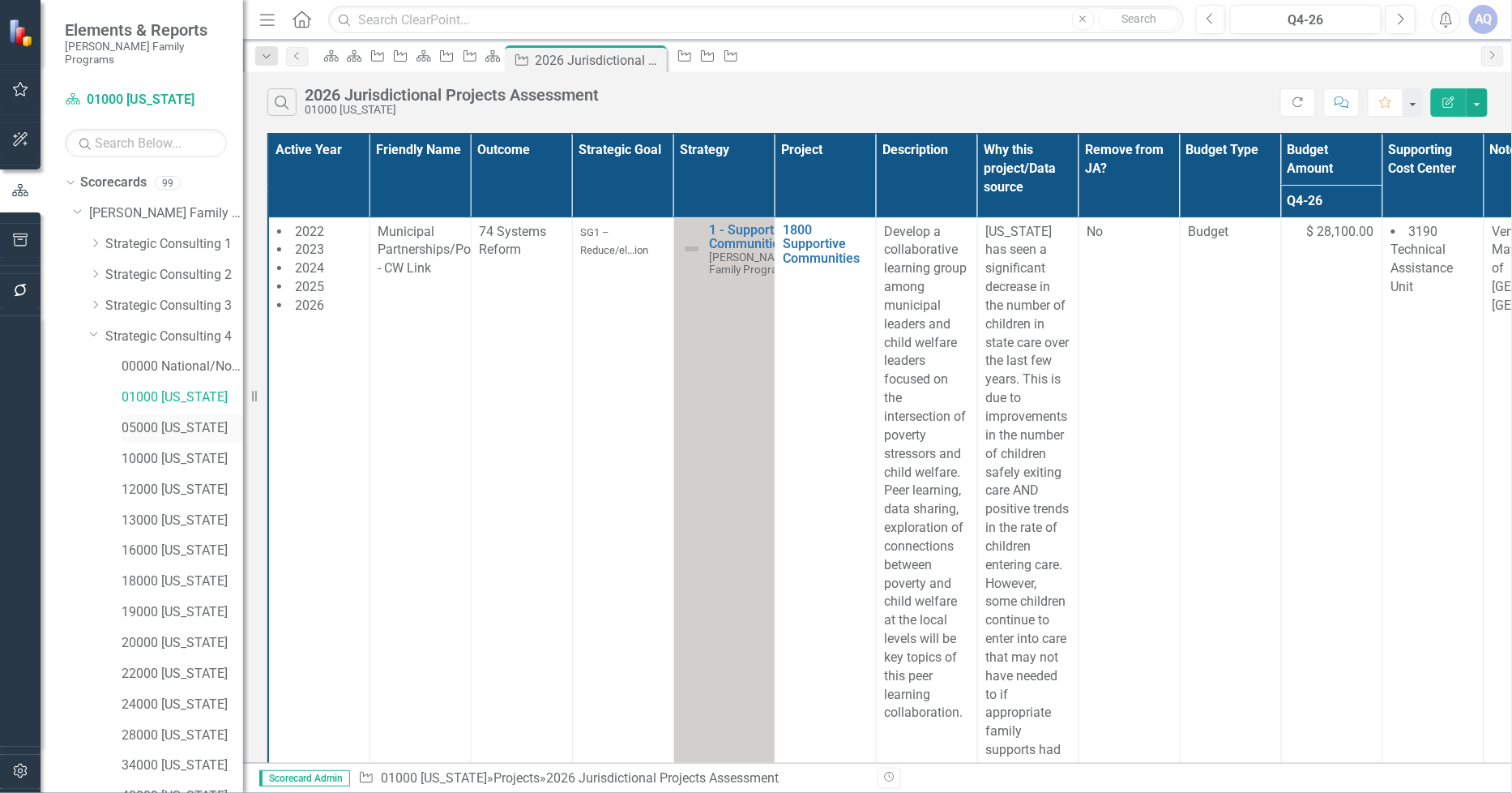
click at [178, 419] on link "05000 [US_STATE]" at bounding box center [182, 429] width 122 height 18
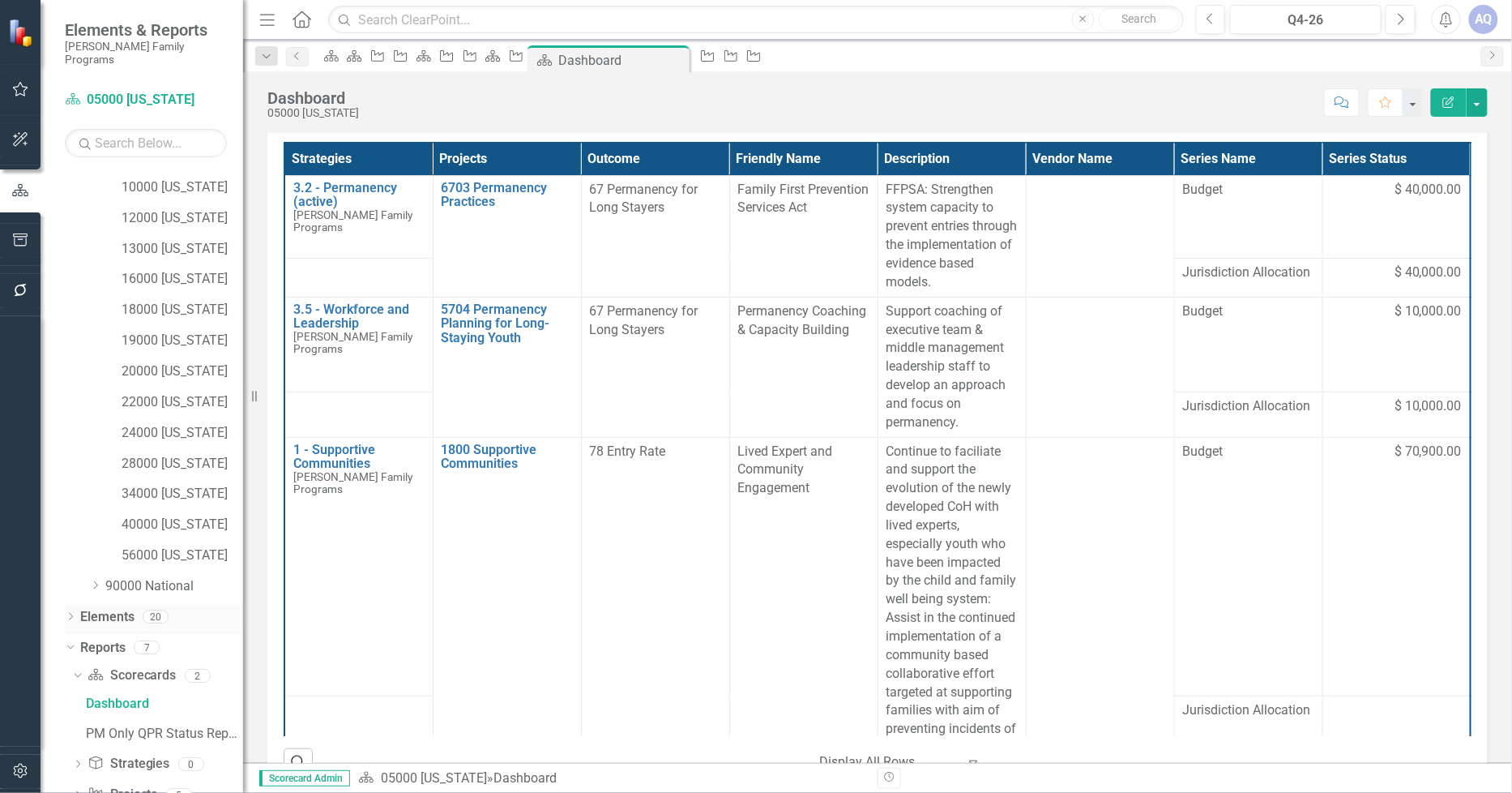
scroll to position [332, 0]
click at [75, 732] on icon "Dropdown" at bounding box center [78, 736] width 11 height 9
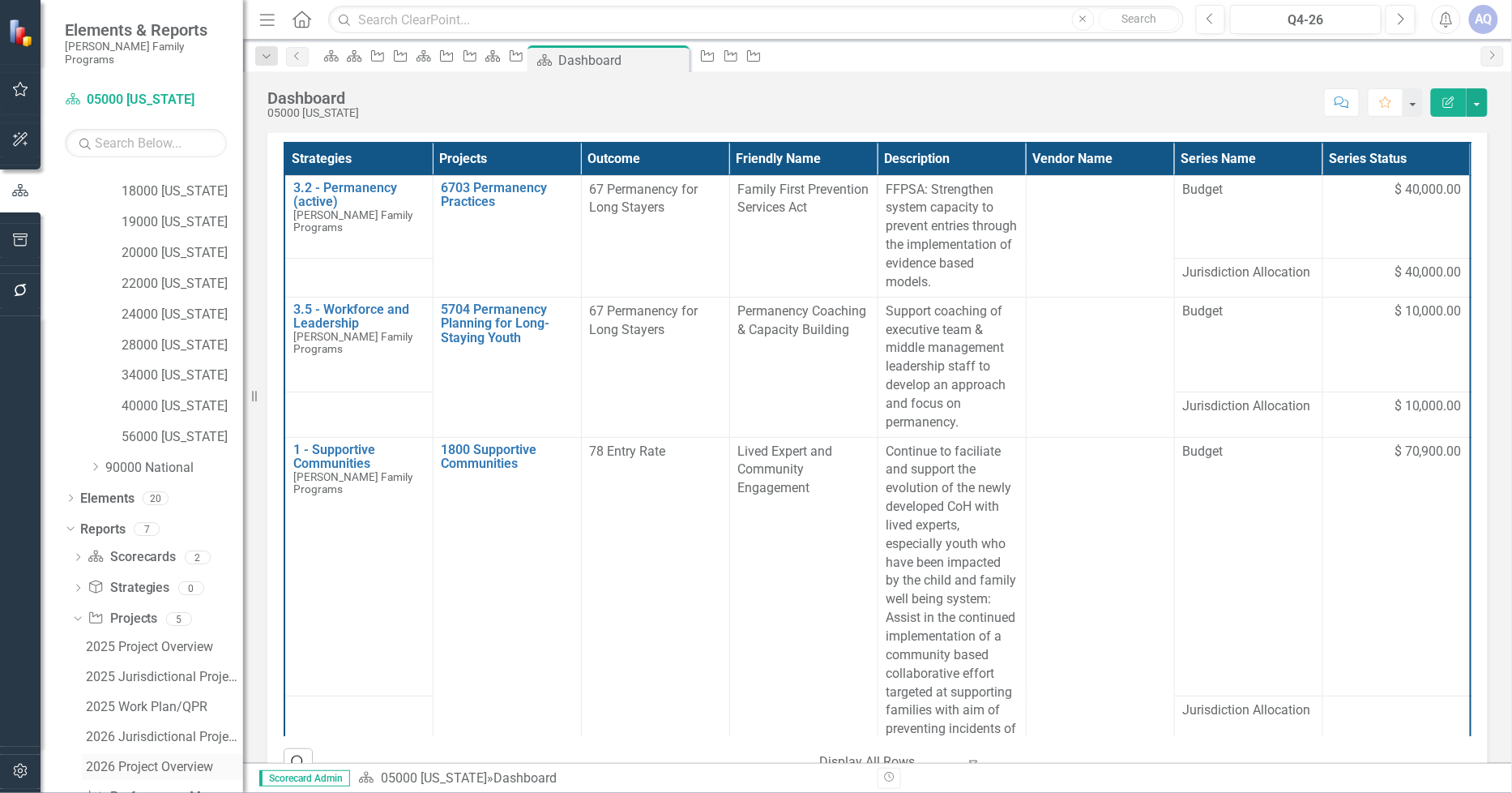
scroll to position [422, 0]
click at [152, 698] on div "2026 Jurisdictional Projects Assessment" at bounding box center [165, 705] width 157 height 15
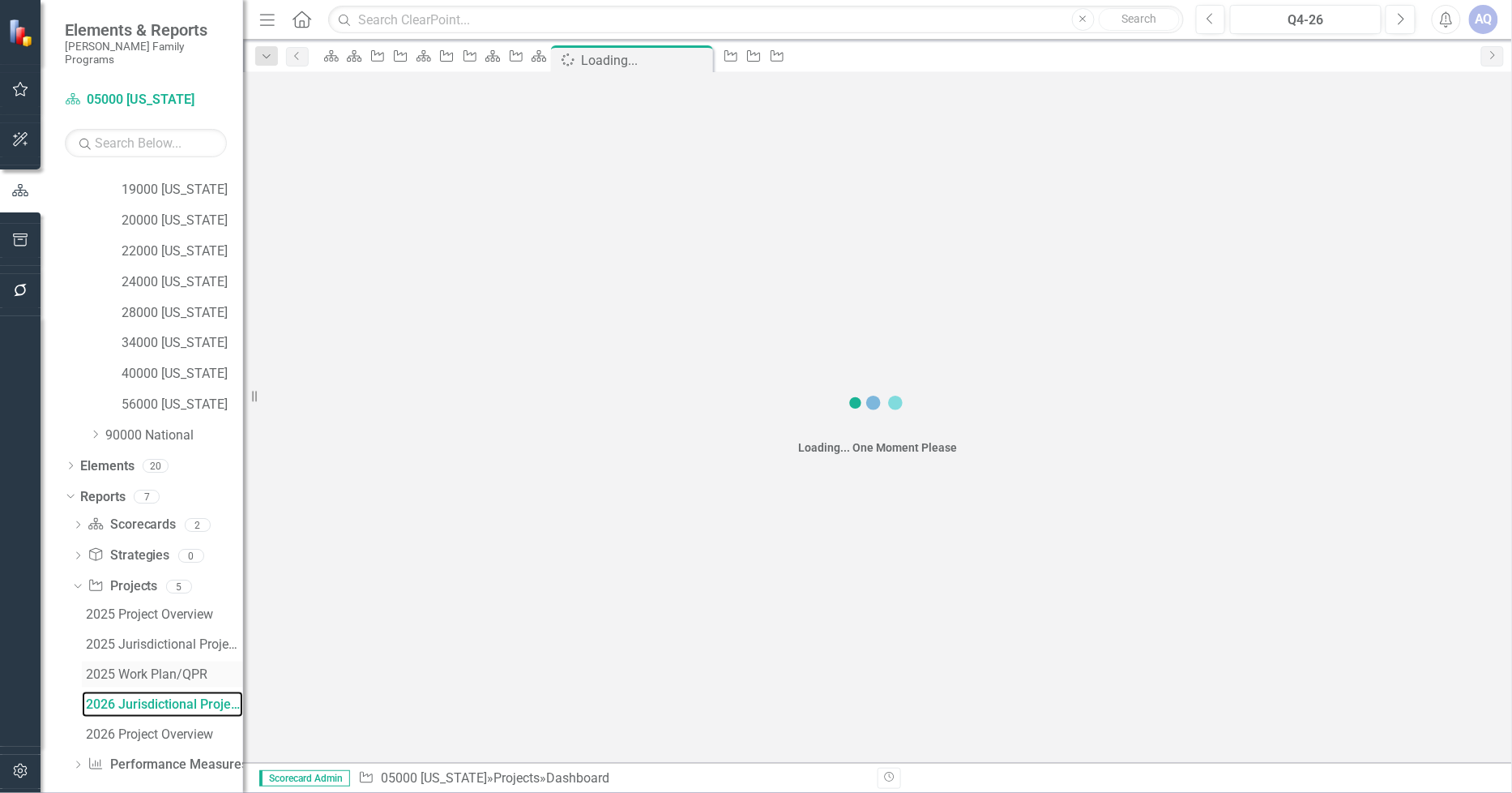
scroll to position [333, 0]
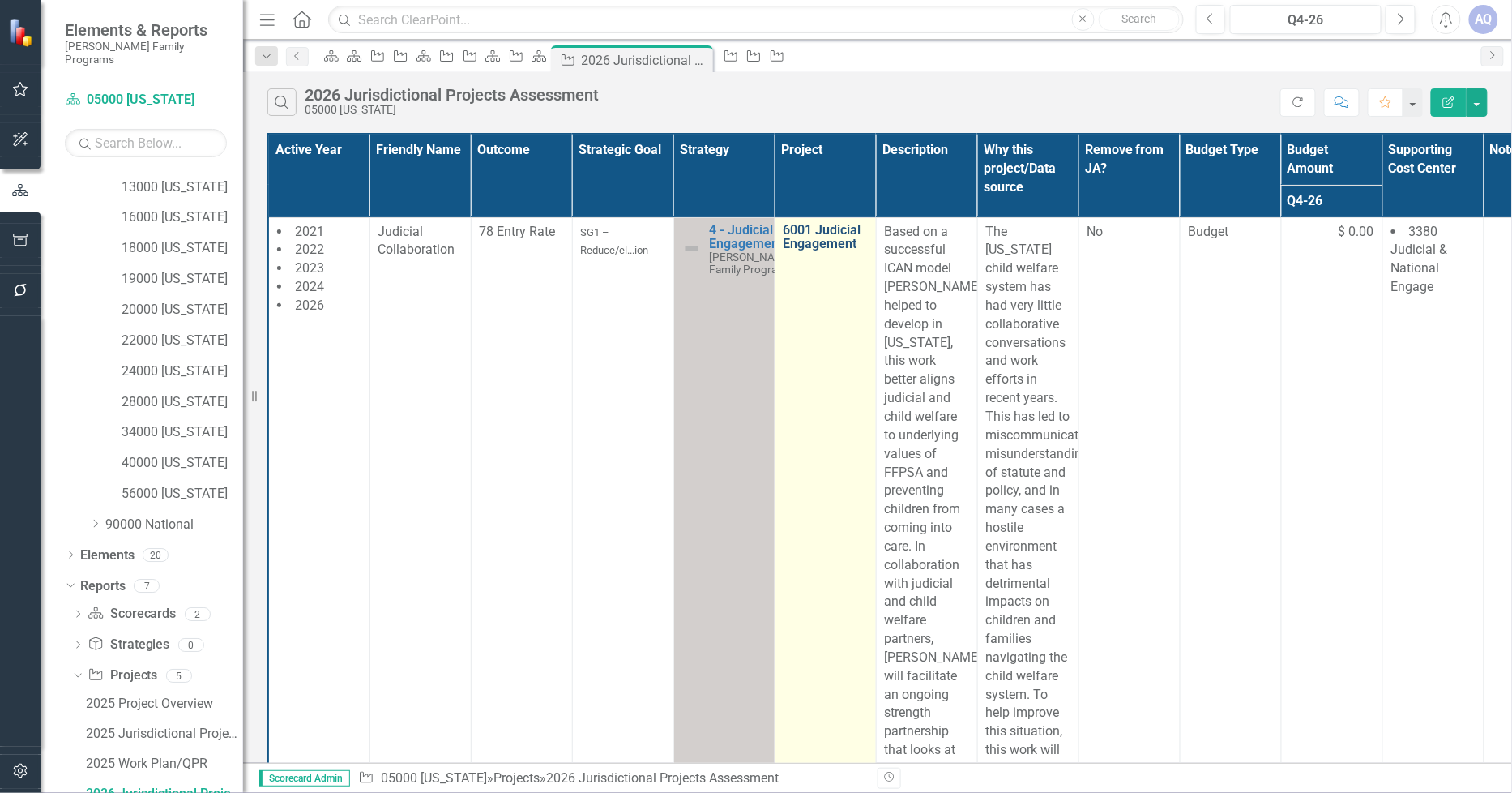
click at [819, 237] on link "6001 Judicial Engagement" at bounding box center [826, 237] width 84 height 28
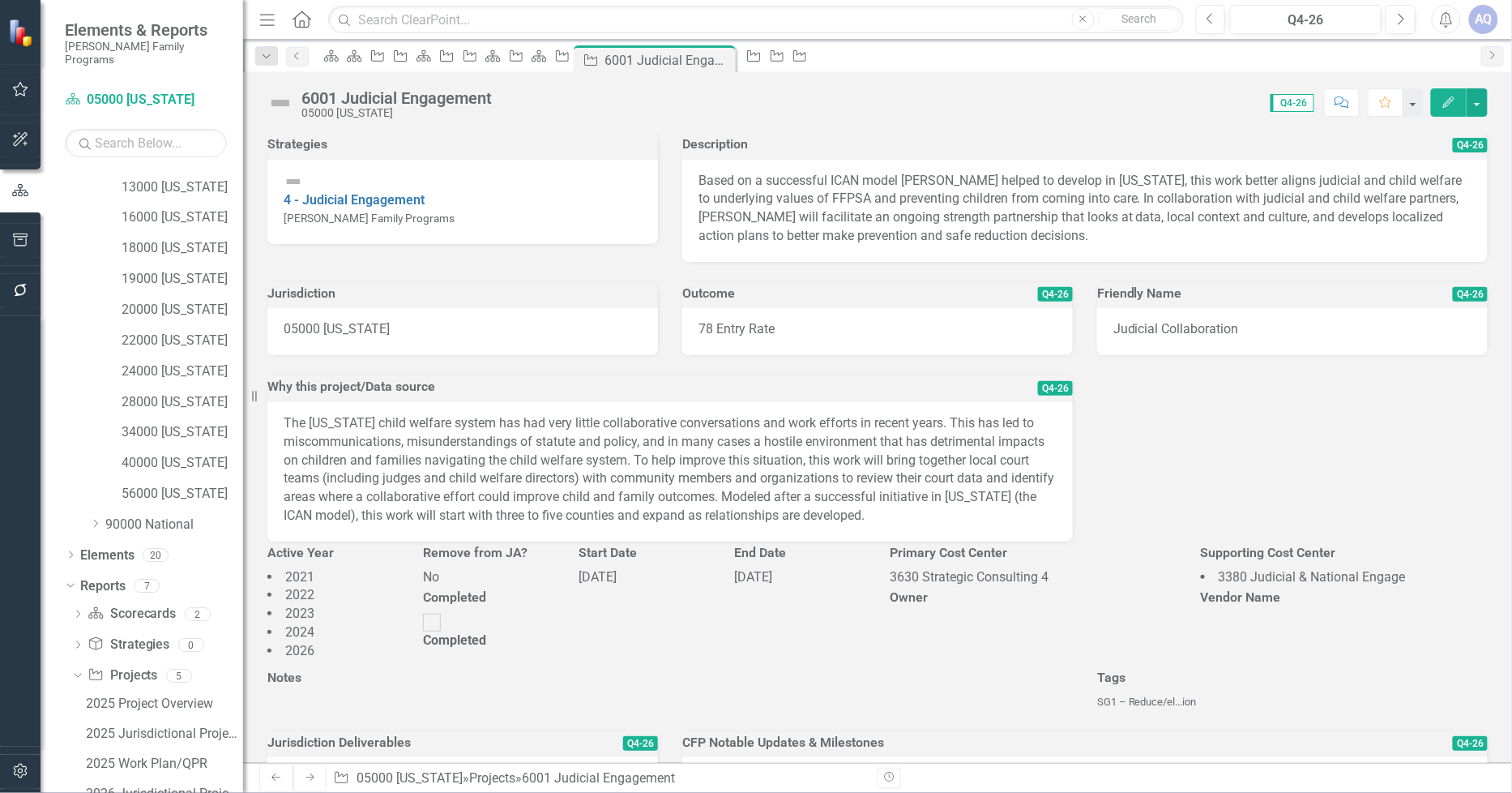
click at [460, 92] on div "6001 Judicial Engagement" at bounding box center [396, 97] width 190 height 17
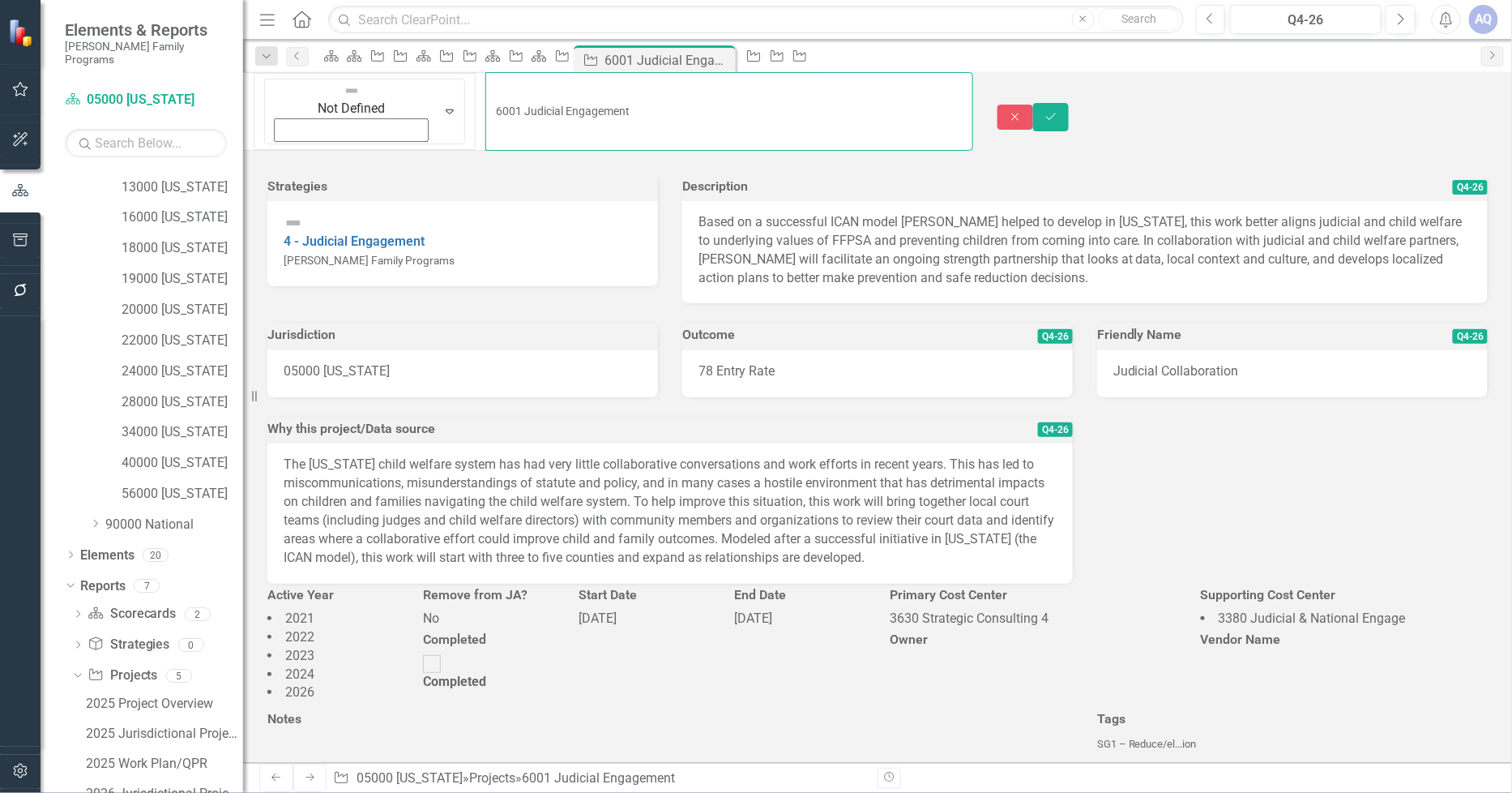
drag, startPoint x: 523, startPoint y: 100, endPoint x: 358, endPoint y: 101, distance: 165.0
click at [485, 101] on input "6001 Judicial Engagement" at bounding box center [729, 112] width 488 height 79
paste input "CW Judicial Officers & Administration Capacity Building"
type input "6001 CW Judicial Officers & Administration Capacity Building"
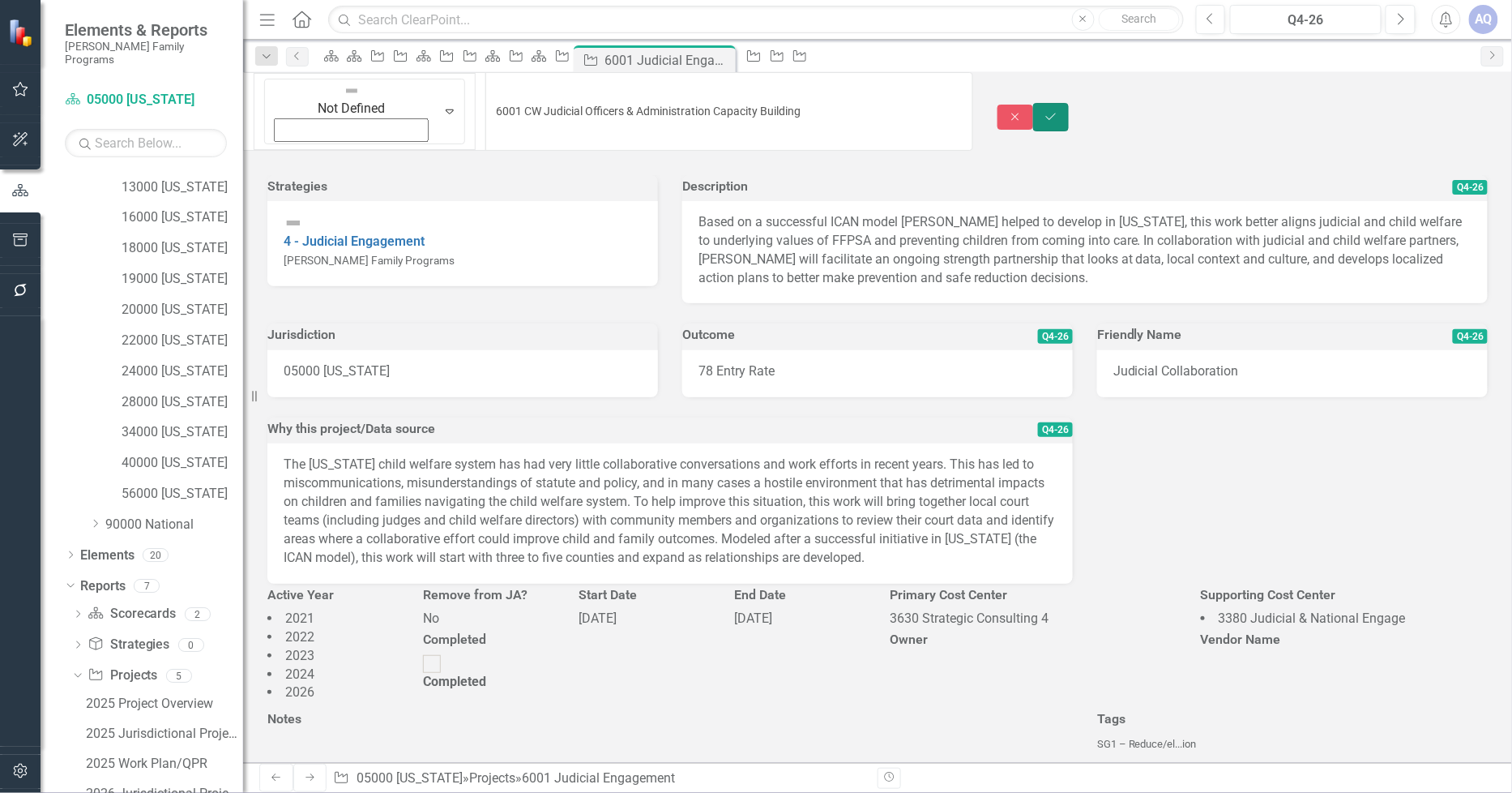
click at [1069, 103] on button "Save" at bounding box center [1051, 116] width 36 height 28
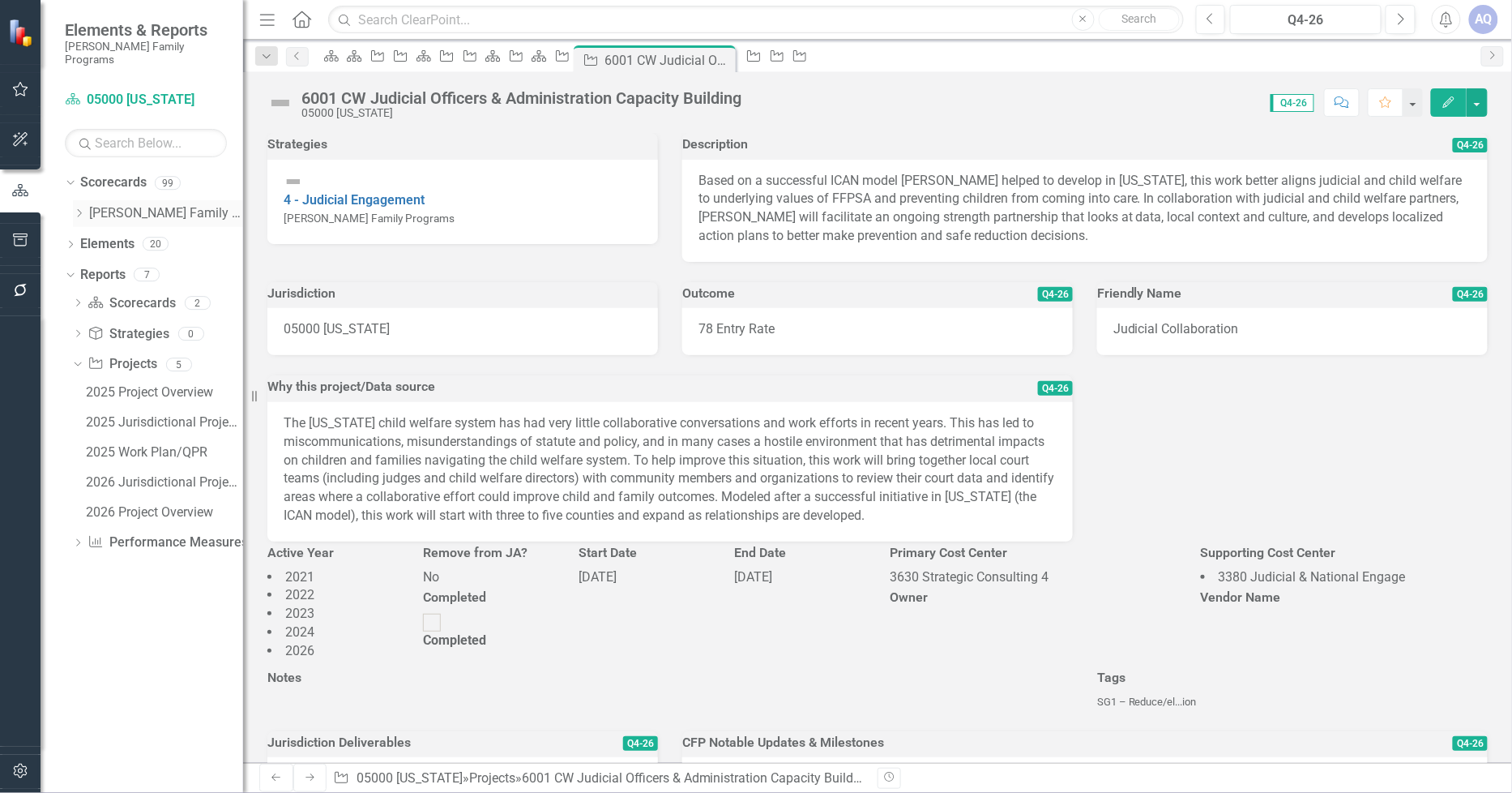
click at [76, 209] on icon "Dropdown" at bounding box center [79, 213] width 12 height 10
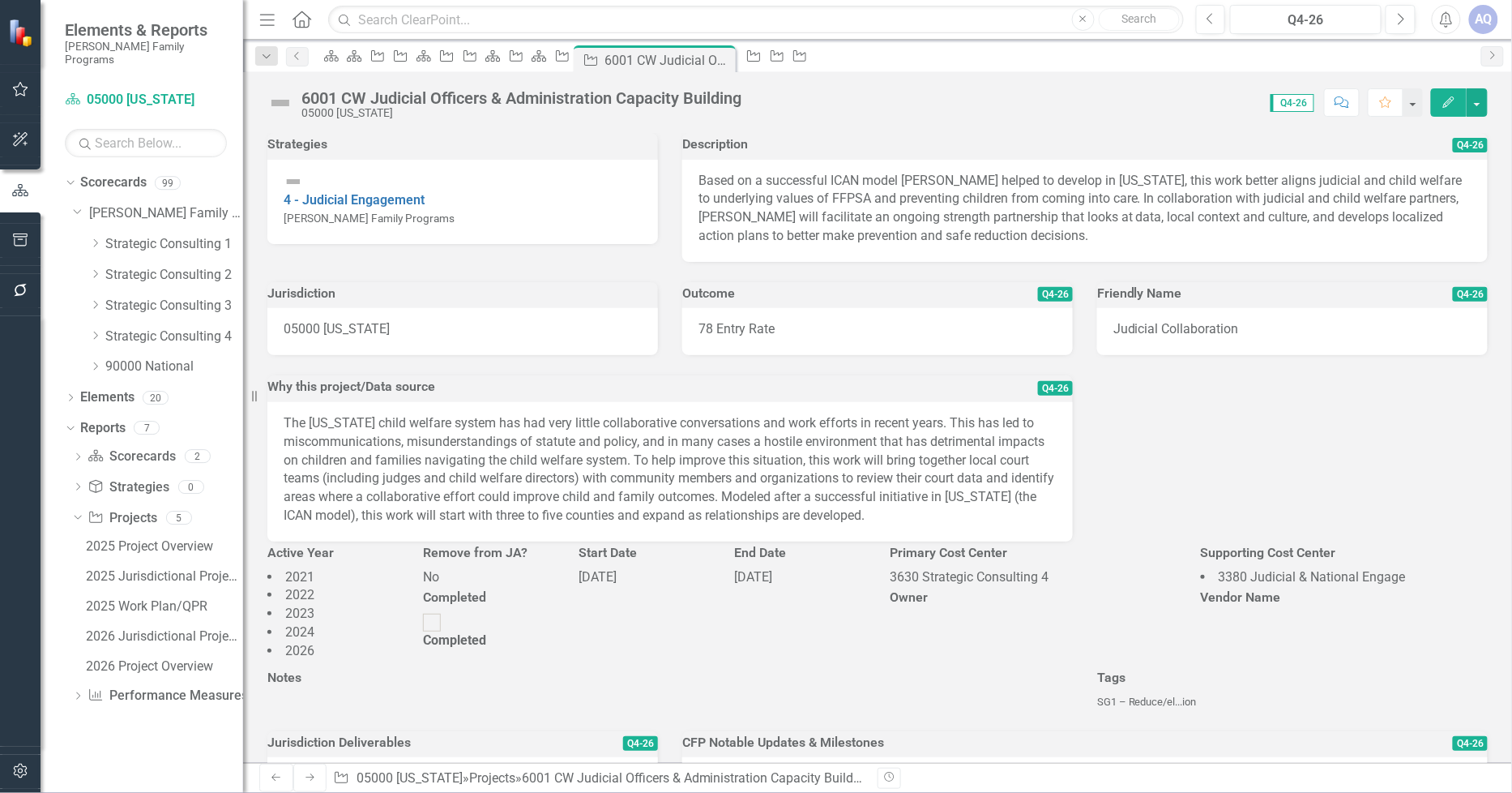
drag, startPoint x: 98, startPoint y: 319, endPoint x: 167, endPoint y: 485, distance: 179.8
click at [98, 331] on icon "Dropdown" at bounding box center [94, 335] width 12 height 10
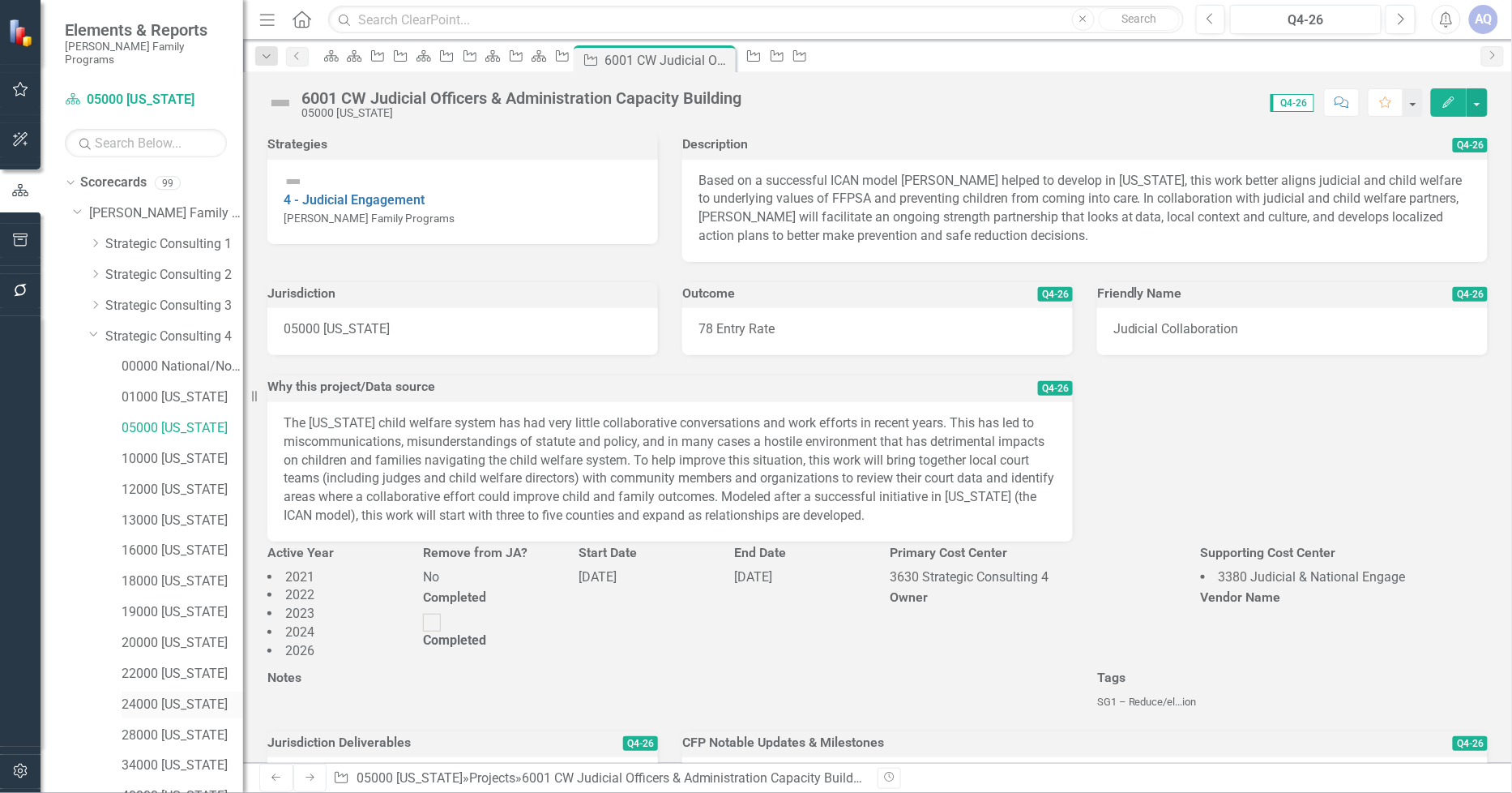
click at [193, 696] on link "24000 [US_STATE]" at bounding box center [182, 705] width 122 height 18
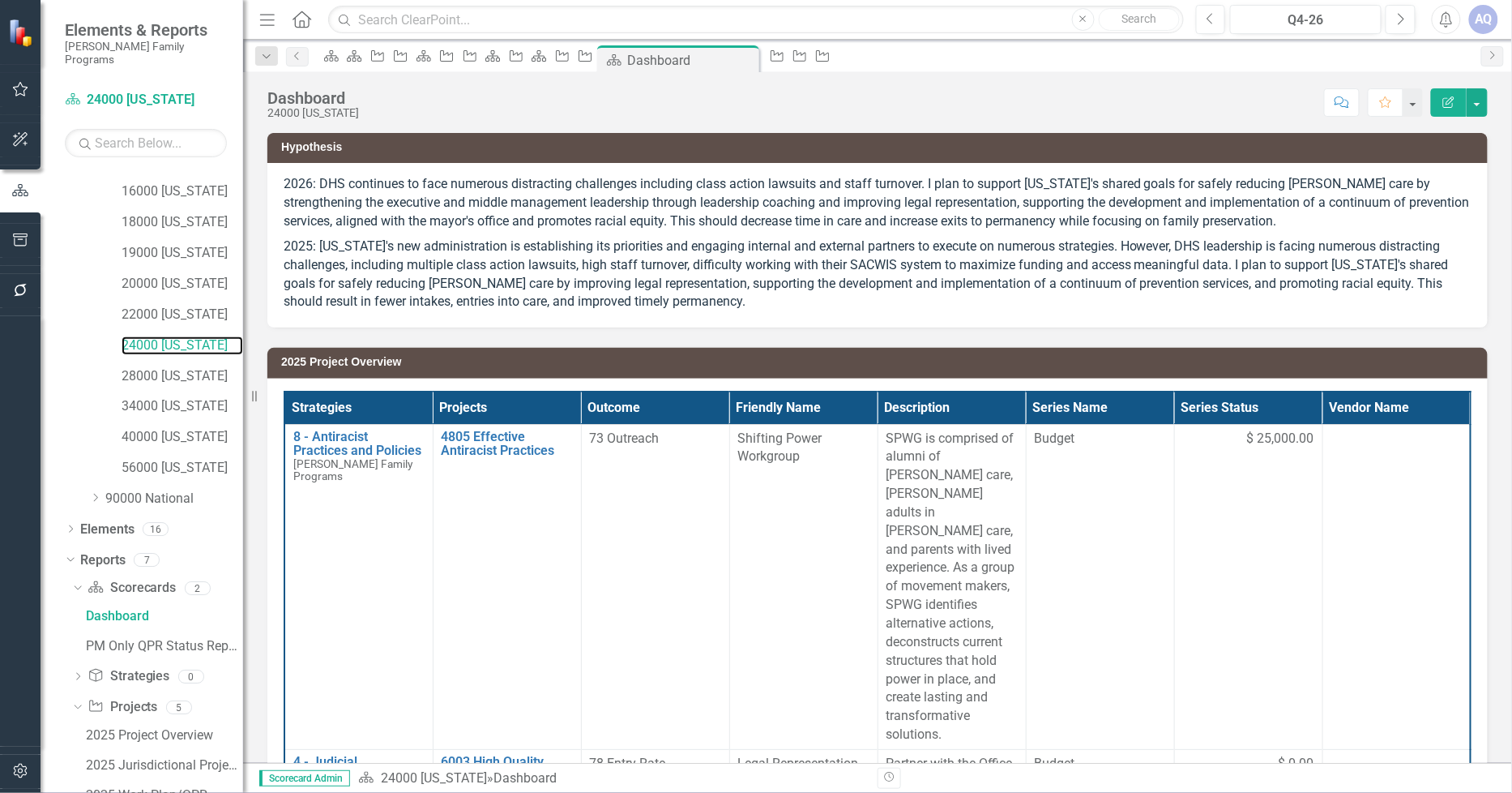
scroll to position [480, 0]
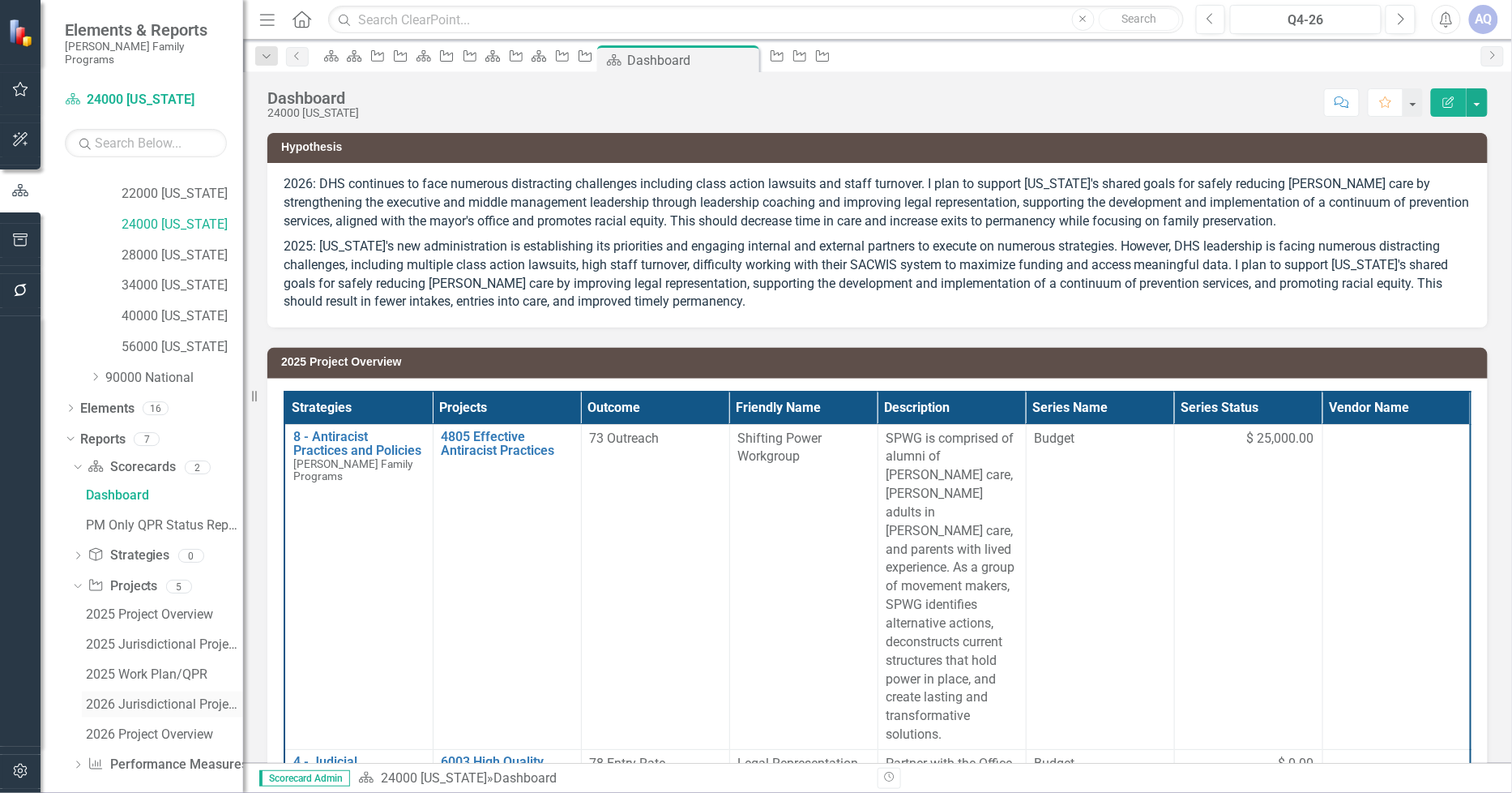
click at [131, 698] on div "2026 Jurisdictional Projects Assessment" at bounding box center [165, 705] width 157 height 15
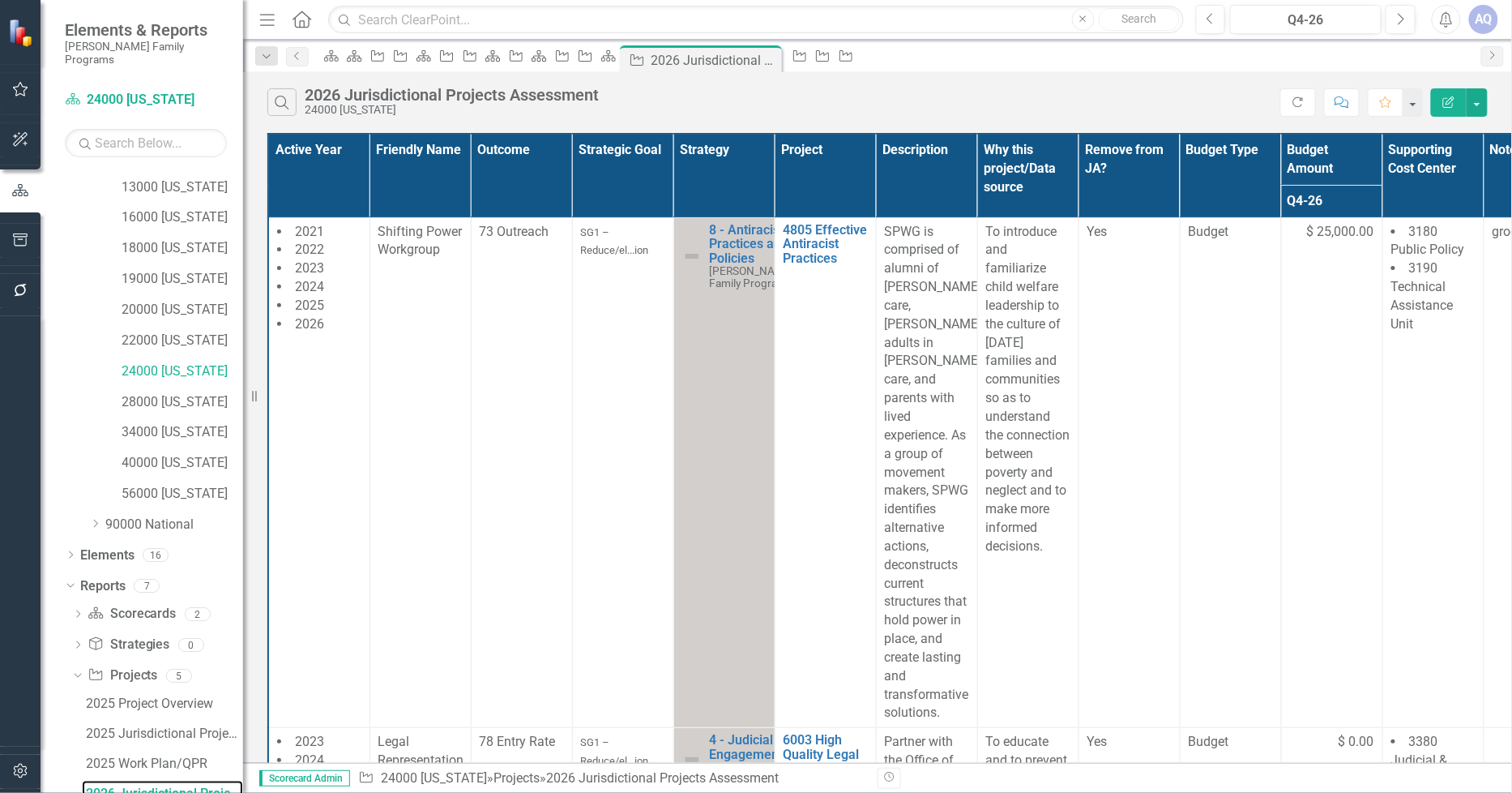
scroll to position [630, 0]
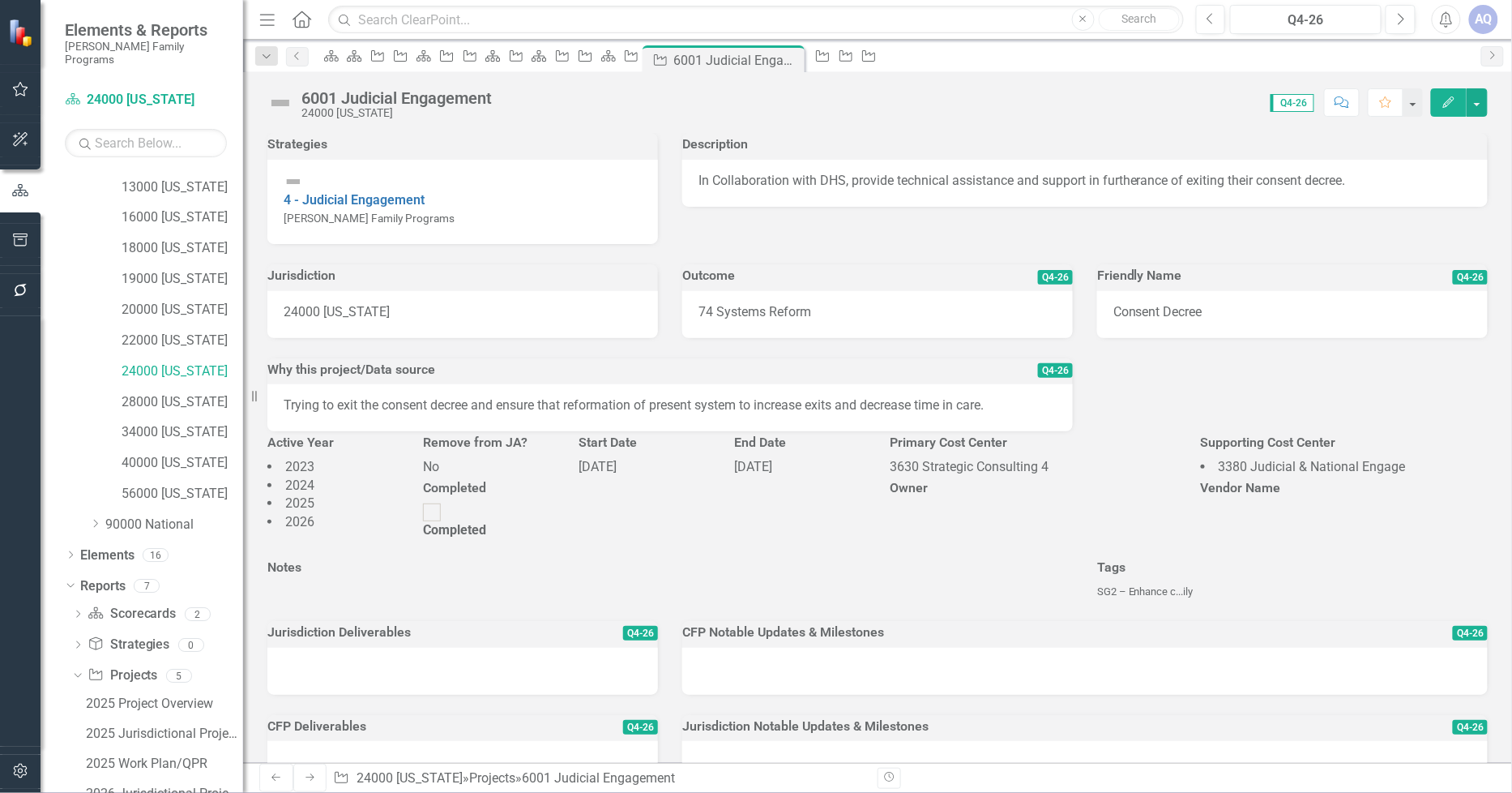
click at [457, 90] on div "6001 Judicial Engagement" at bounding box center [396, 97] width 190 height 17
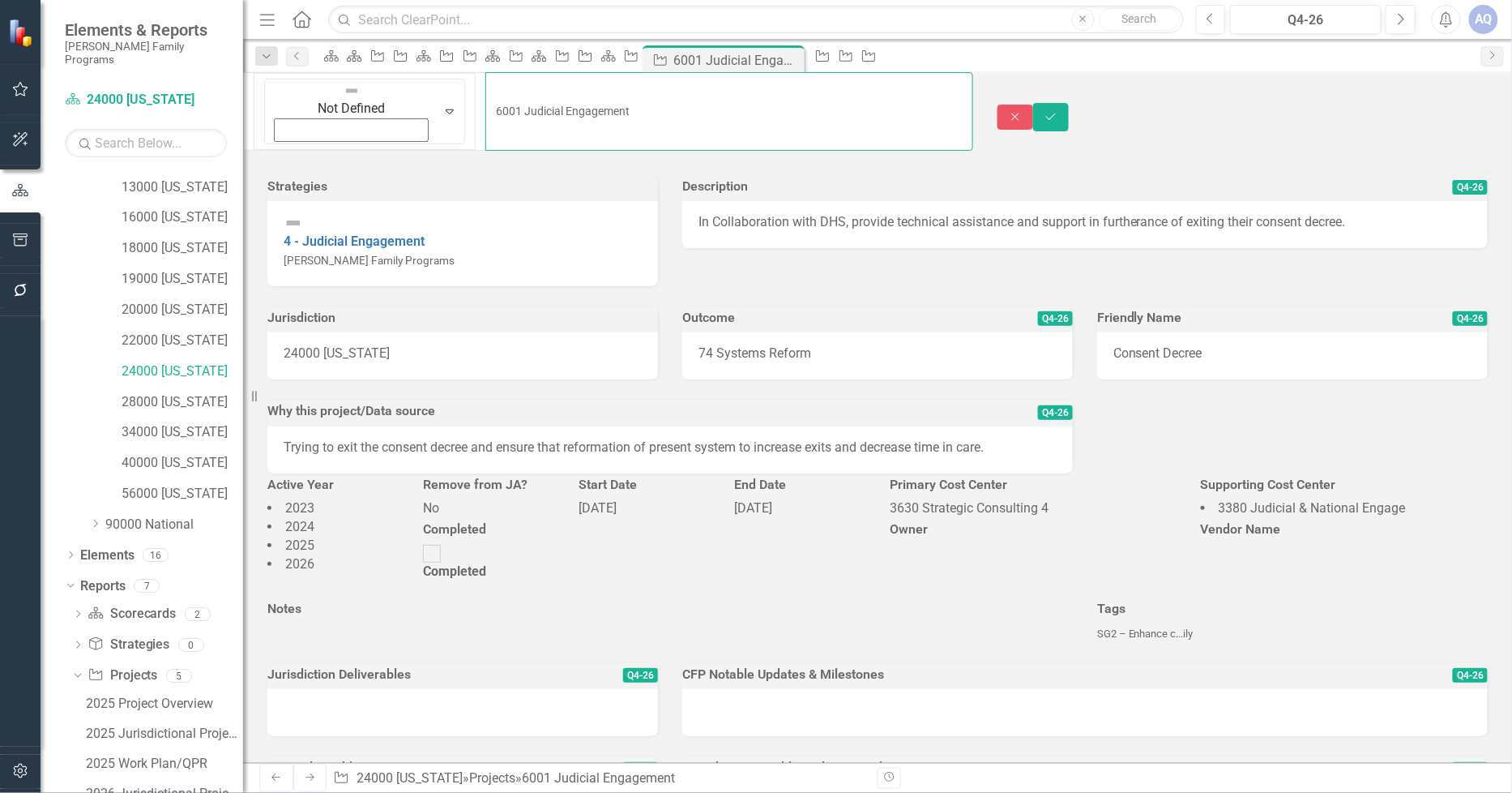
drag, startPoint x: 522, startPoint y: 99, endPoint x: 357, endPoint y: 91, distance: 165.2
click at [485, 91] on input "6001 Judicial Engagement" at bounding box center [729, 112] width 488 height 79
paste input "CW Judicial Officers & Administration Capacity Building"
type input "6001 CW Judicial Officers & Administration Capacity Building"
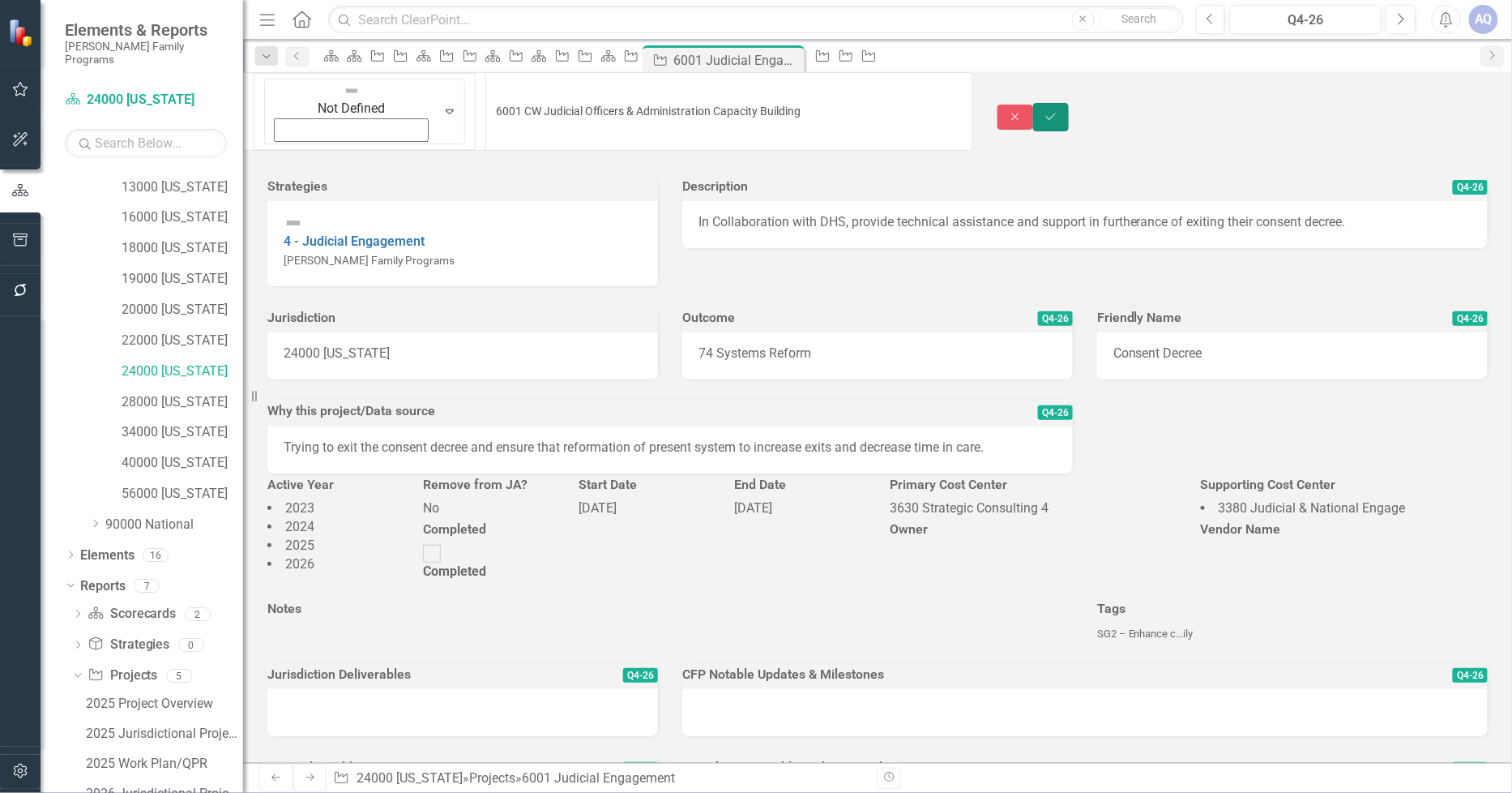
click at [1058, 111] on icon "Save" at bounding box center [1052, 116] width 15 height 11
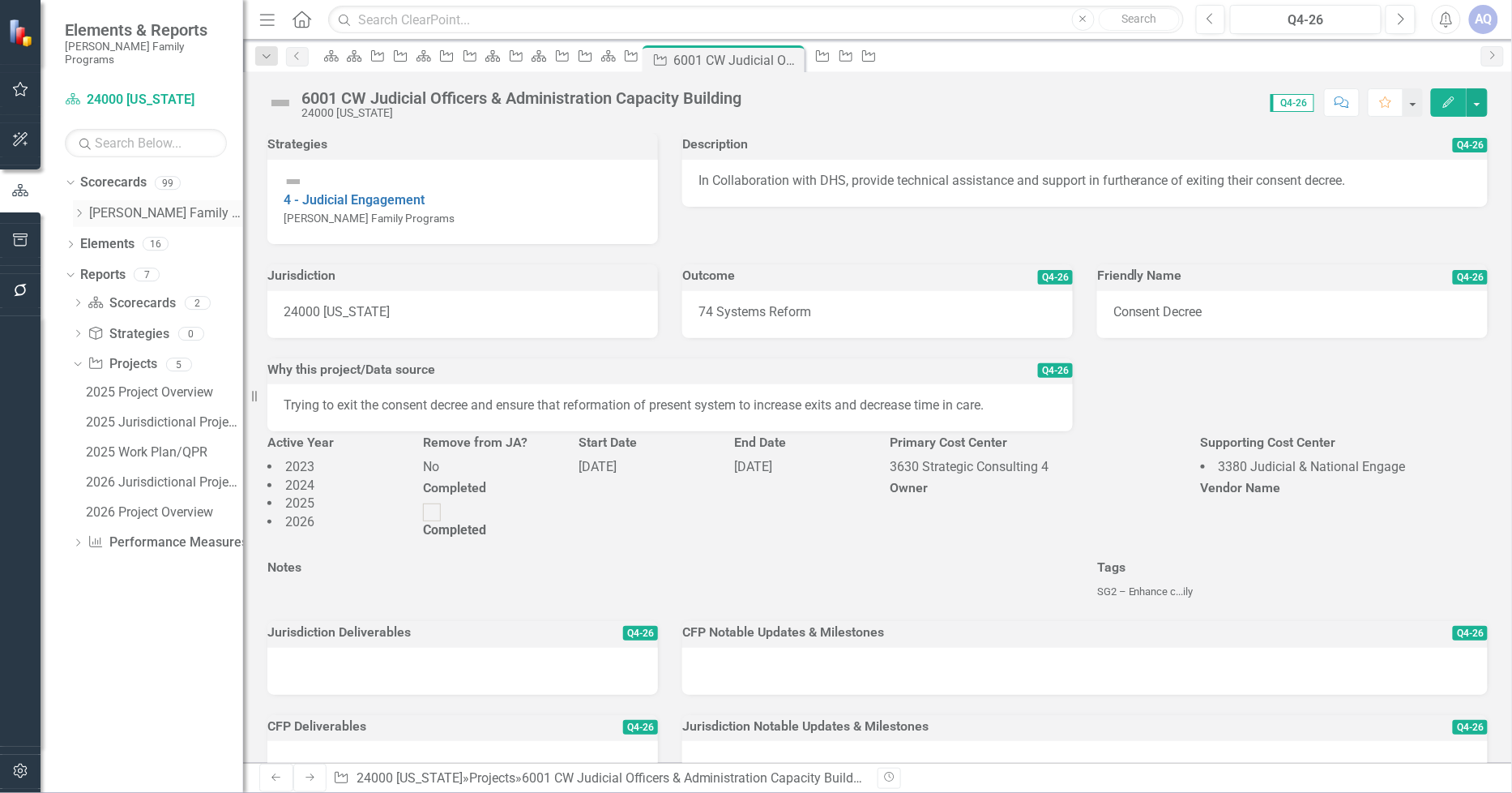
click at [79, 209] on icon at bounding box center [80, 212] width 4 height 8
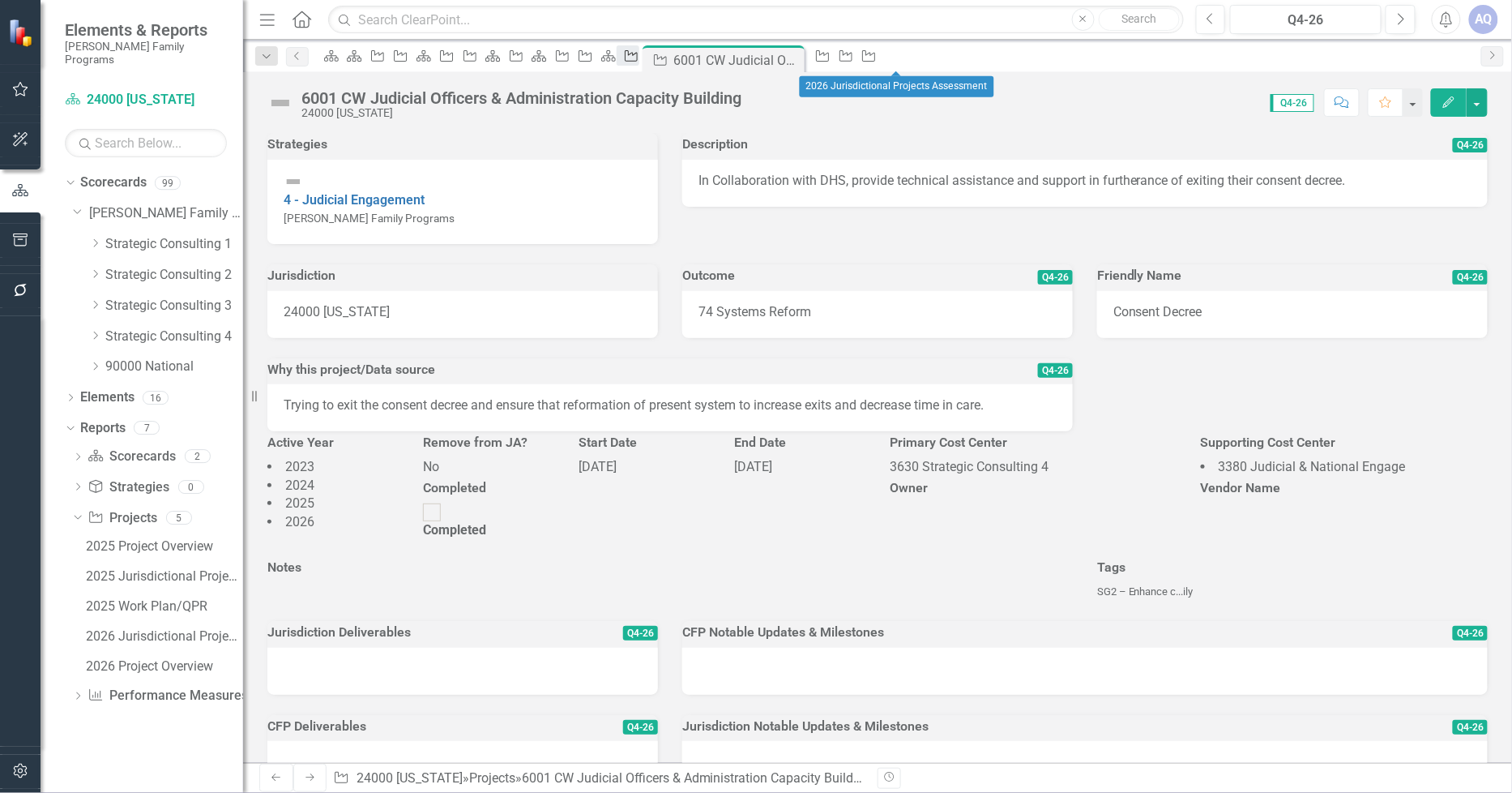
click at [640, 61] on icon "Project" at bounding box center [632, 56] width 16 height 13
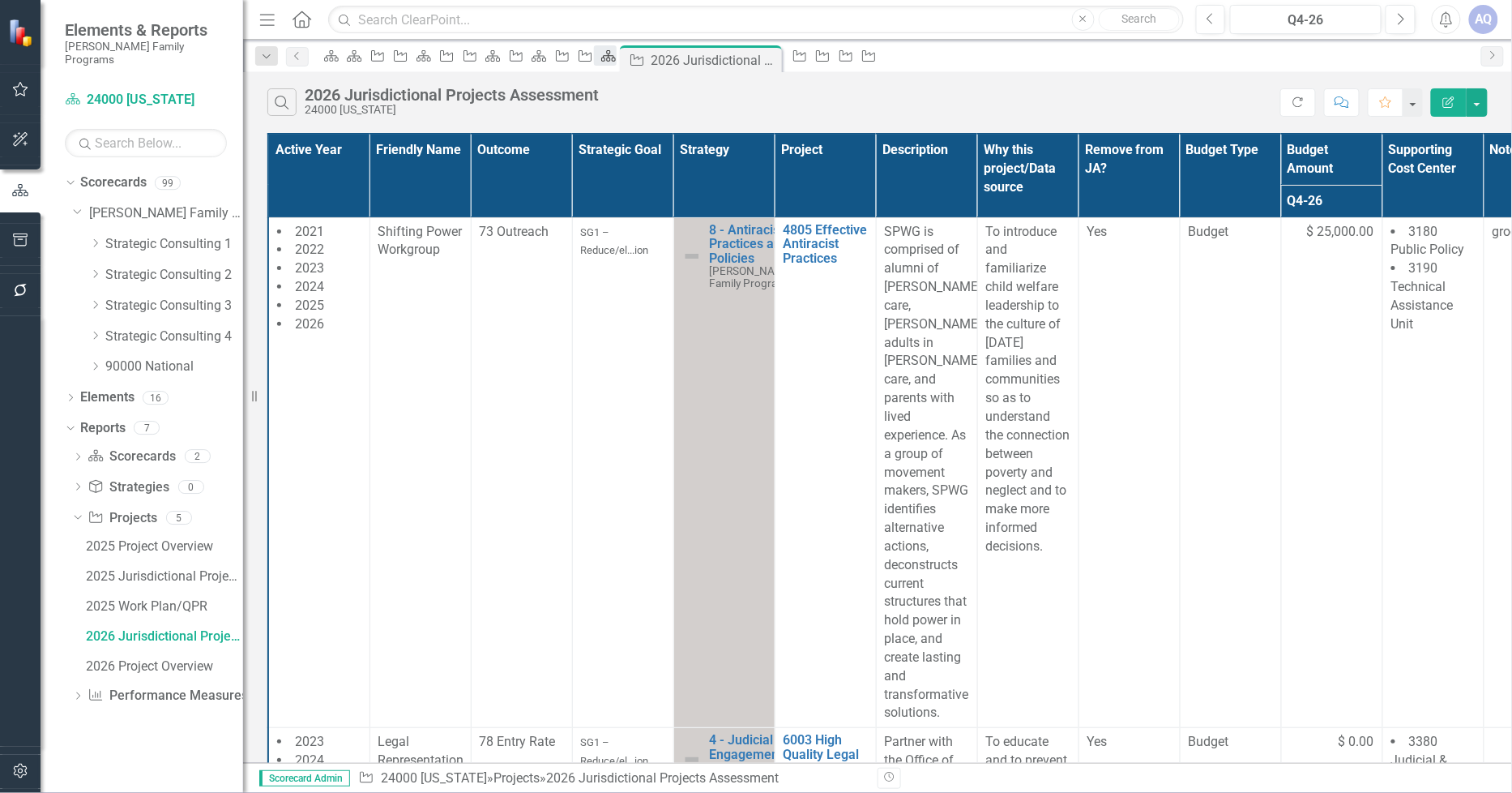
click at [617, 66] on div "Scorecard" at bounding box center [605, 56] width 23 height 20
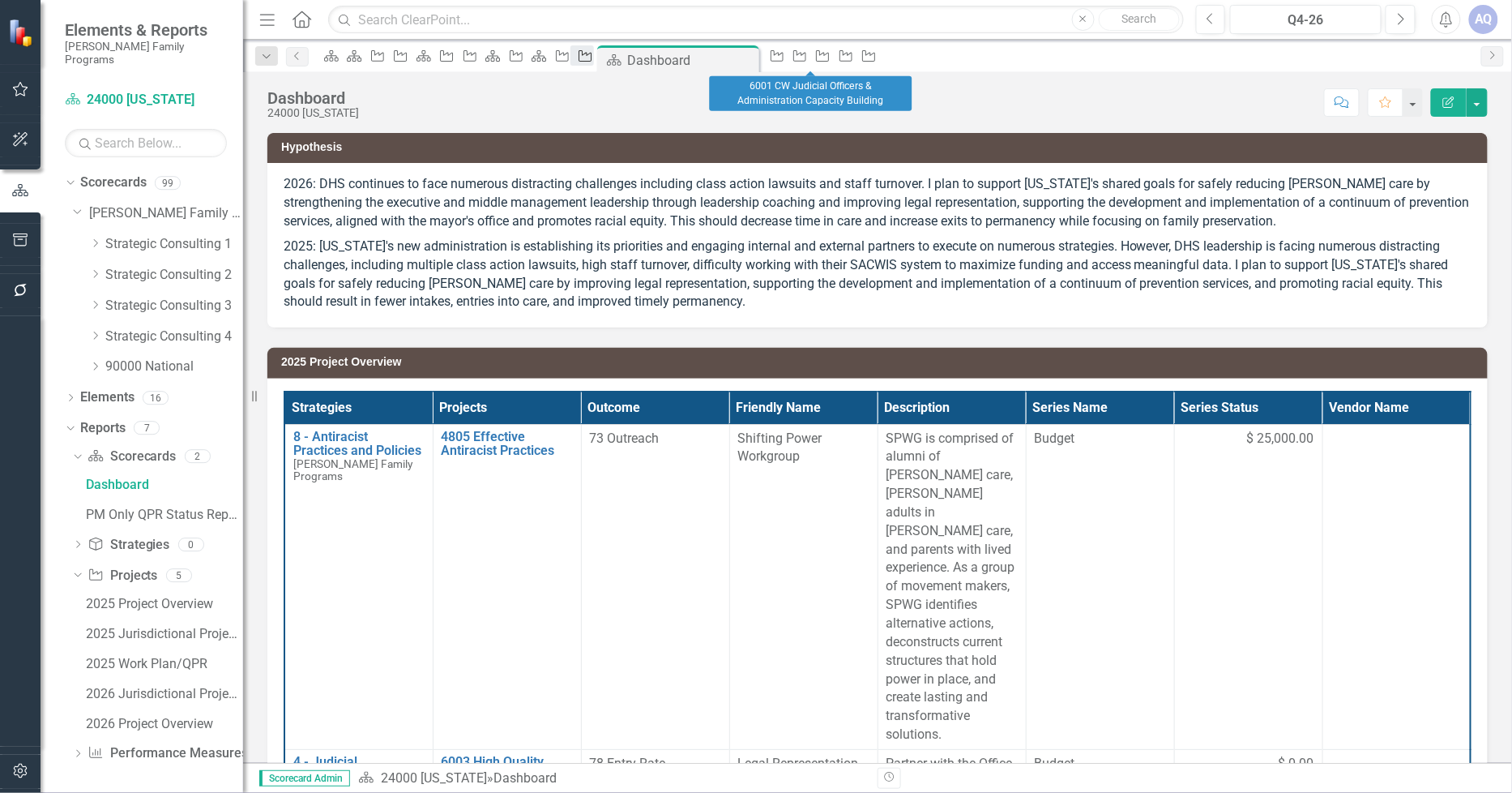
click at [593, 66] on div "Project" at bounding box center [581, 56] width 23 height 20
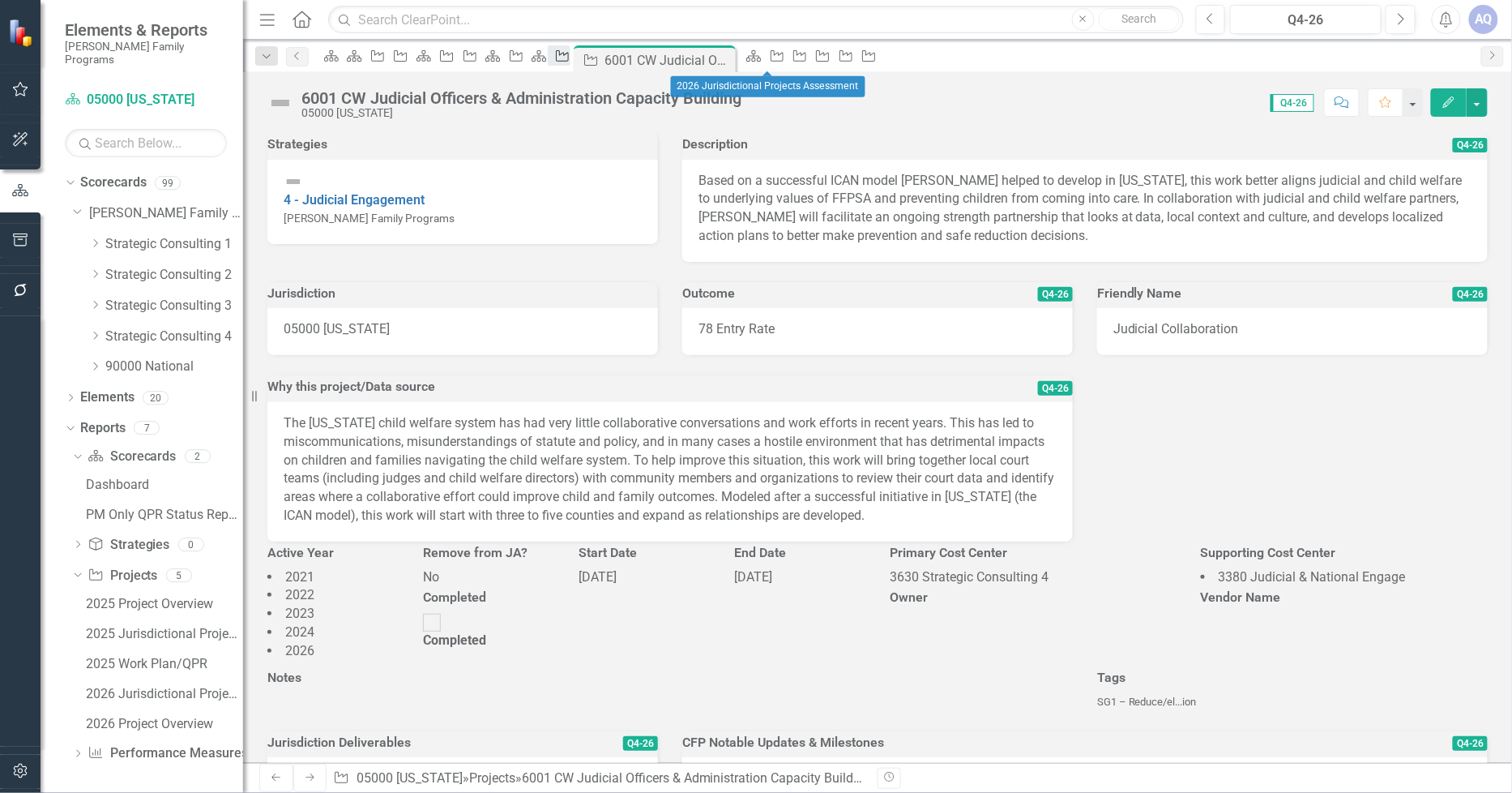
click at [570, 62] on icon "Project" at bounding box center [563, 56] width 16 height 13
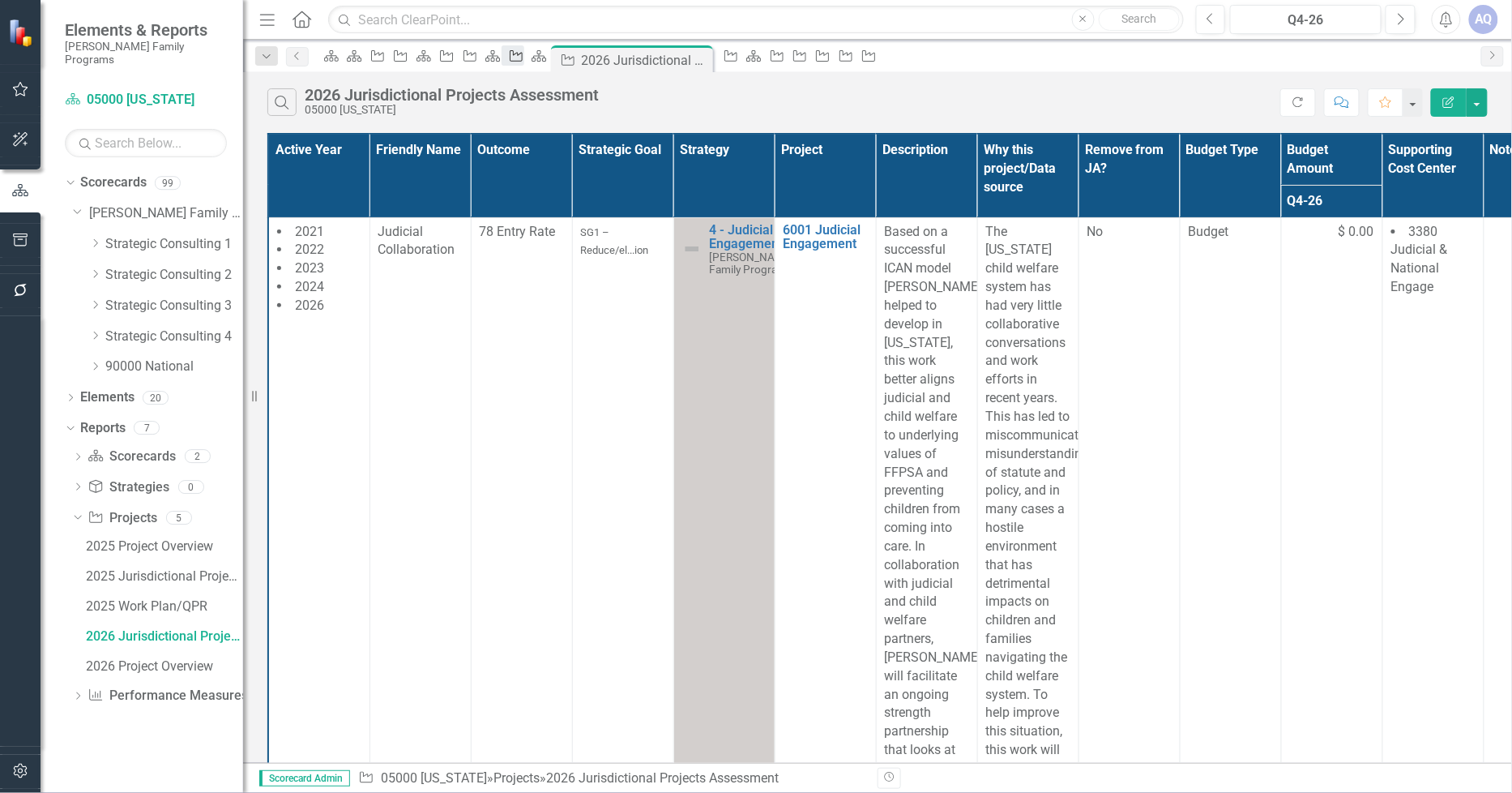
click at [524, 60] on icon "Project" at bounding box center [516, 56] width 16 height 13
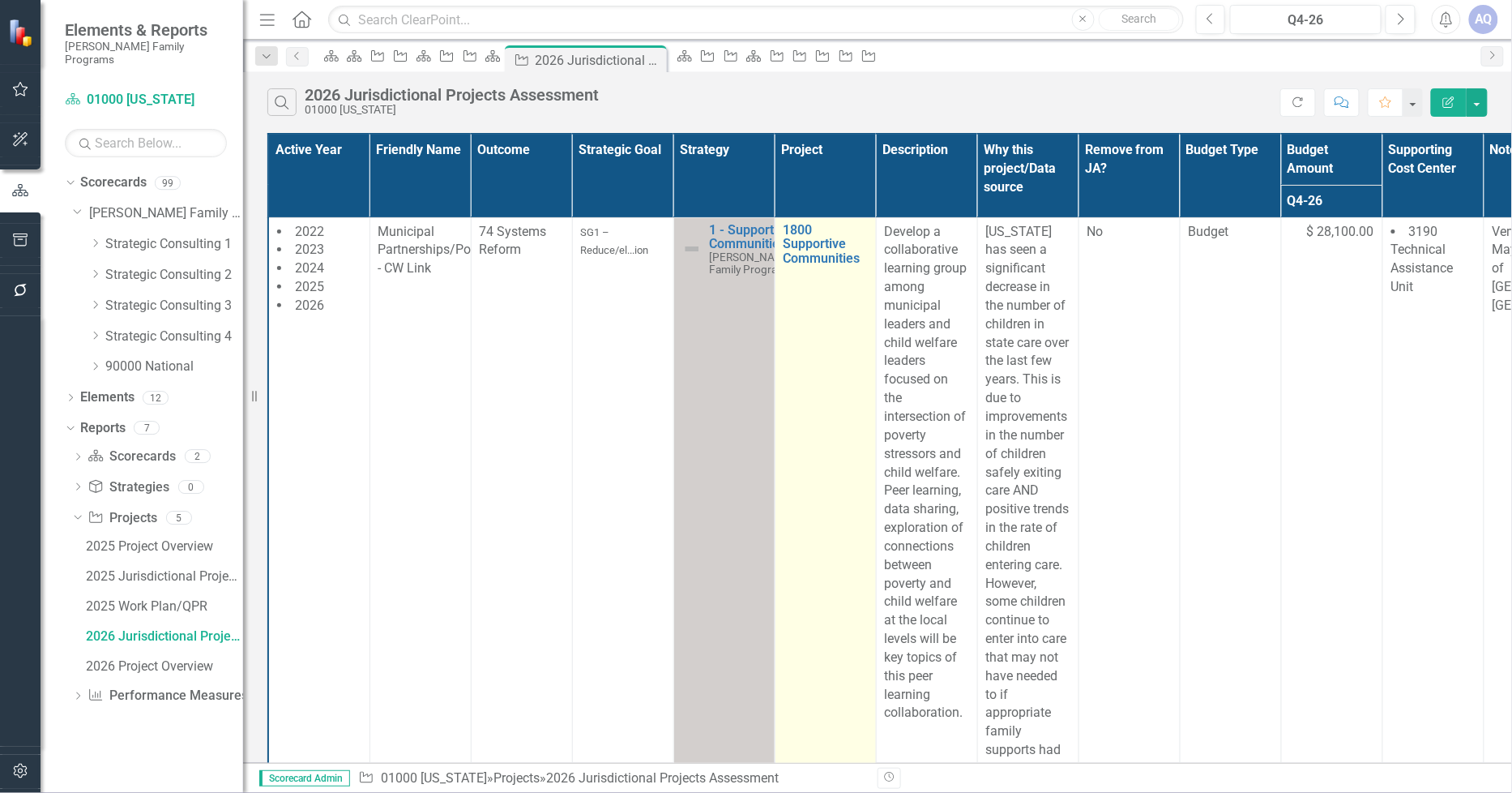
scroll to position [3963, 0]
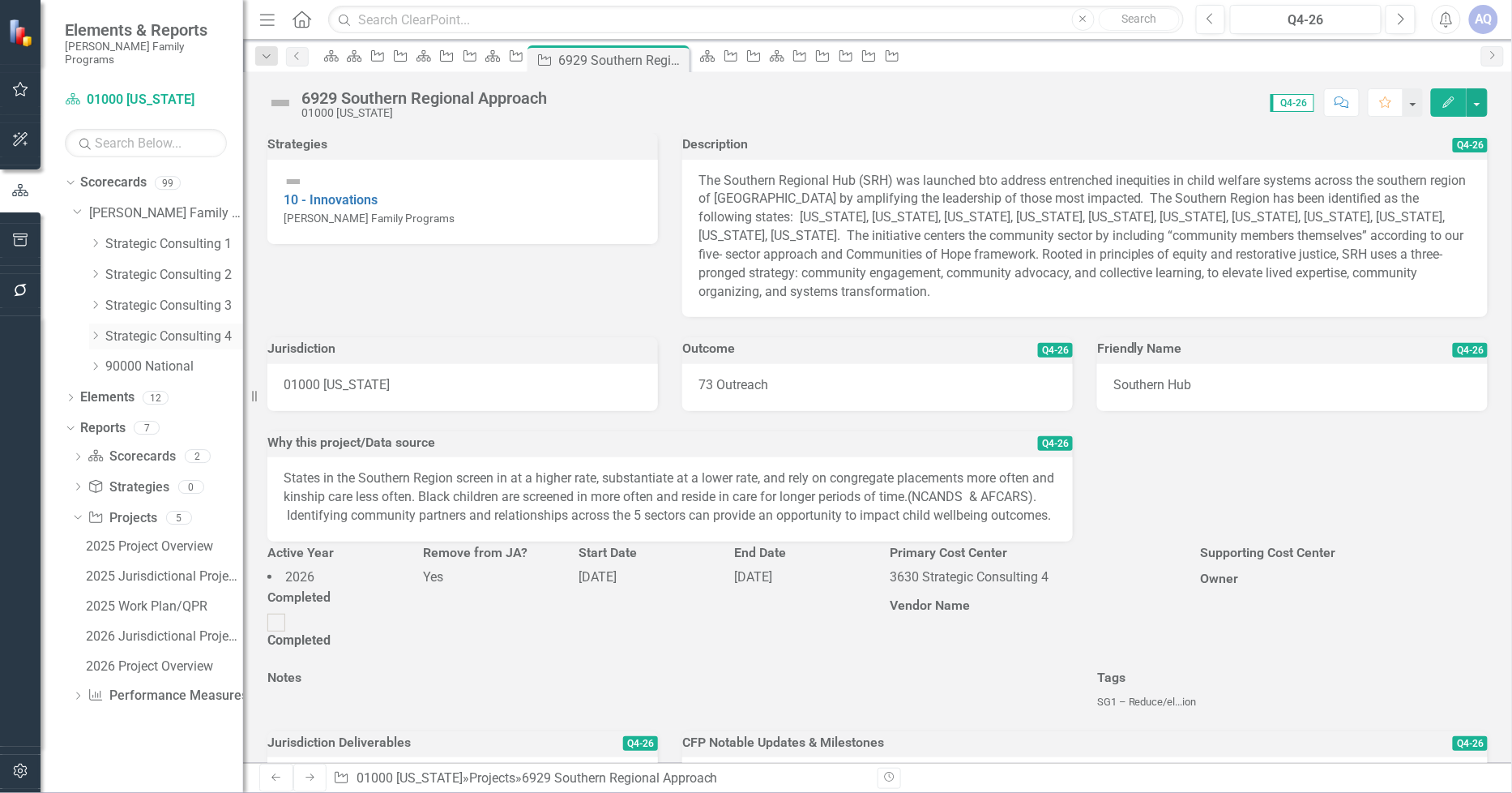
click at [95, 331] on icon "Dropdown" at bounding box center [94, 335] width 12 height 10
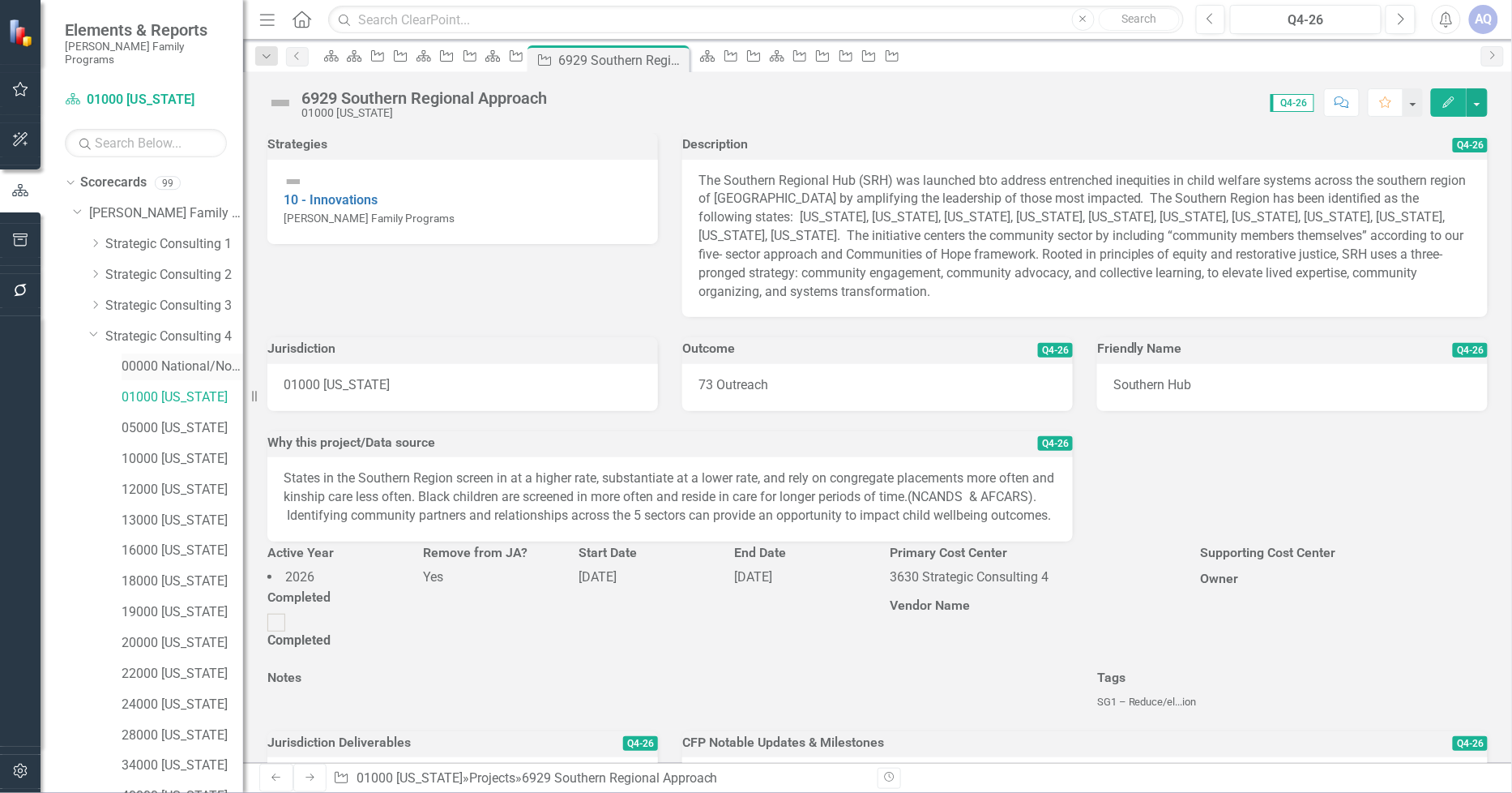
click at [140, 358] on link "00000 National/No Jurisdiction (SC4)" at bounding box center [182, 367] width 122 height 18
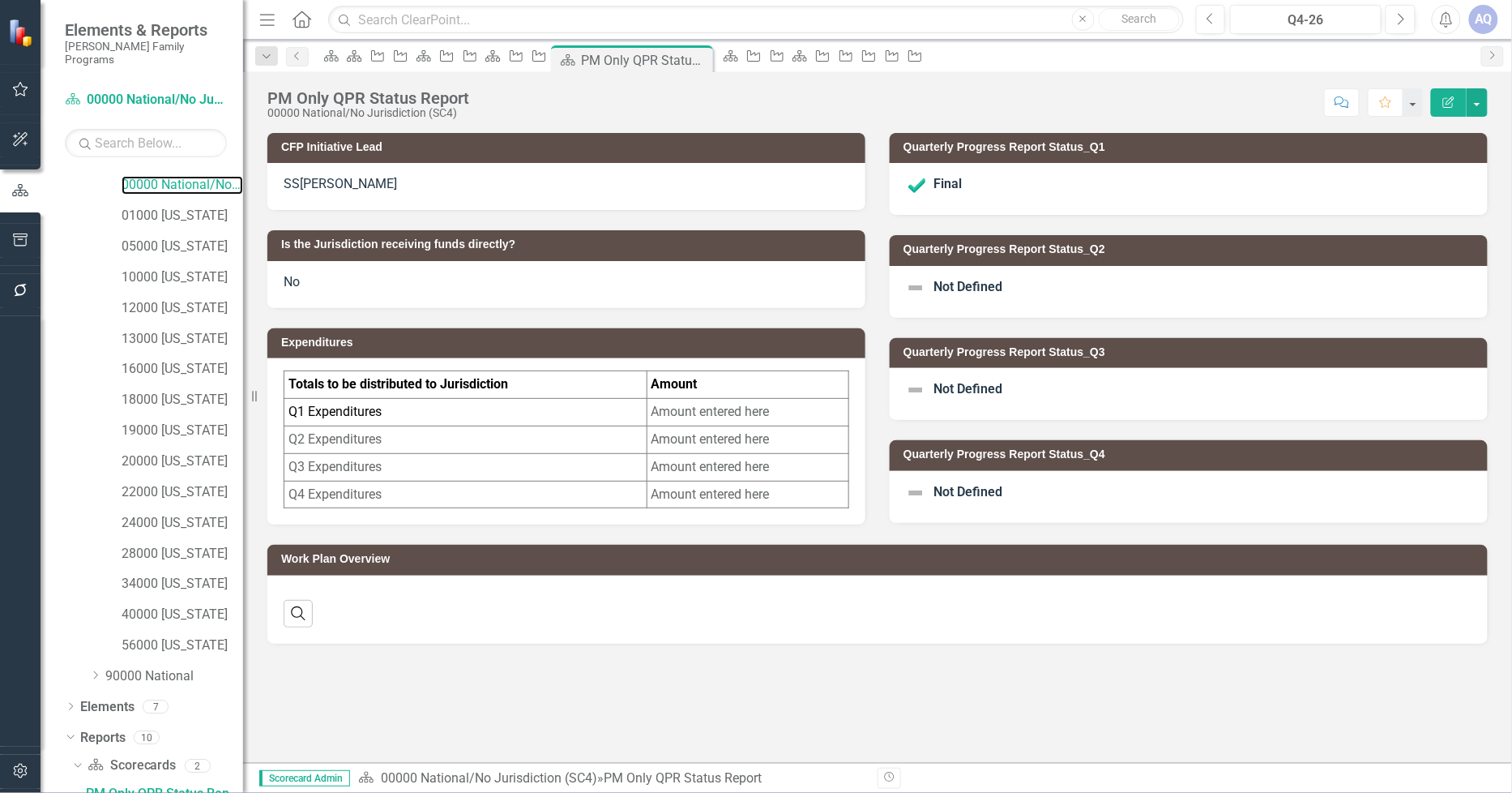
scroll to position [332, 0]
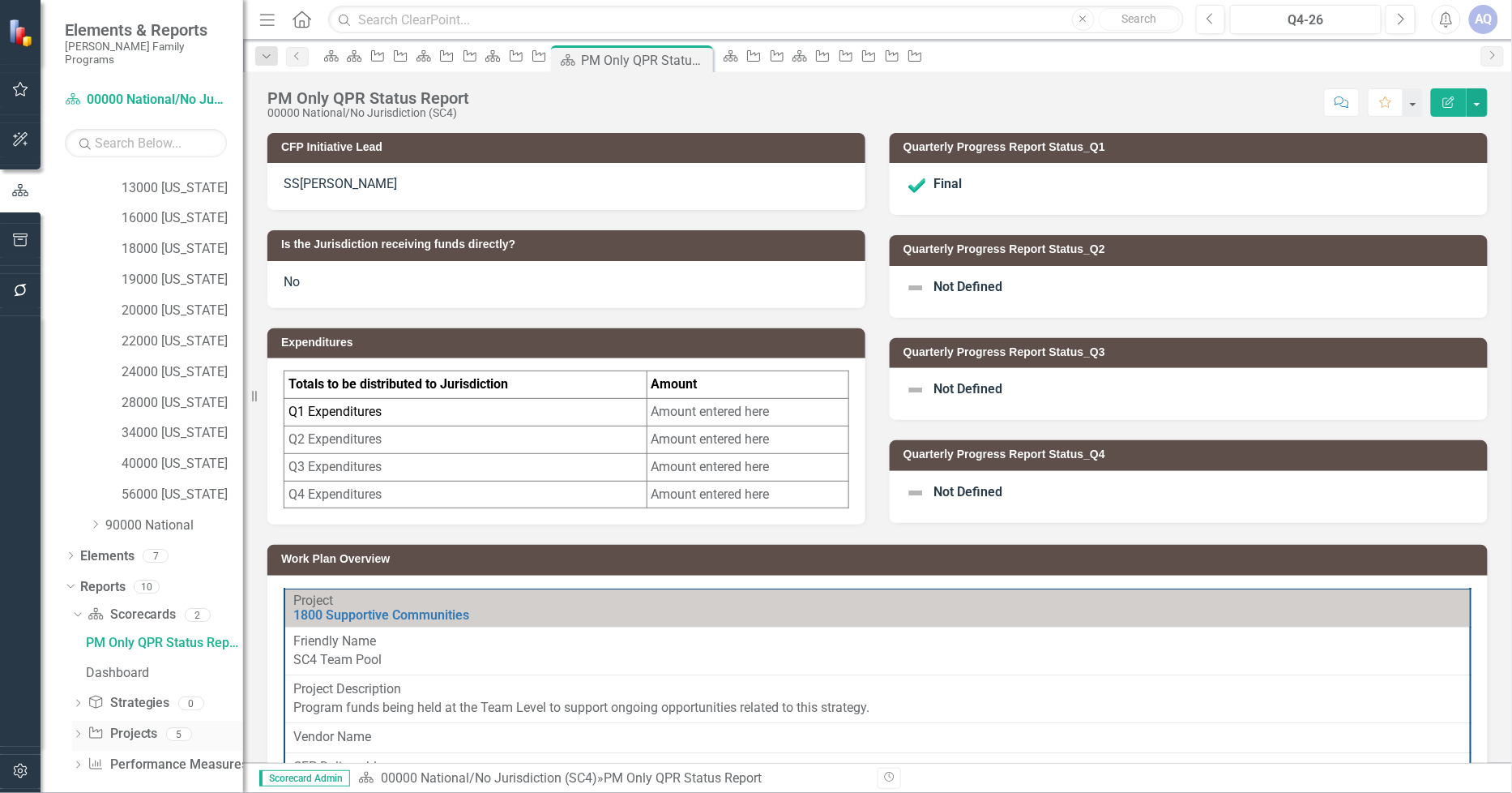
click at [81, 732] on icon "Dropdown" at bounding box center [78, 736] width 11 height 9
click at [187, 698] on div "2026 Jurisdictional Projects Assessment" at bounding box center [165, 705] width 157 height 15
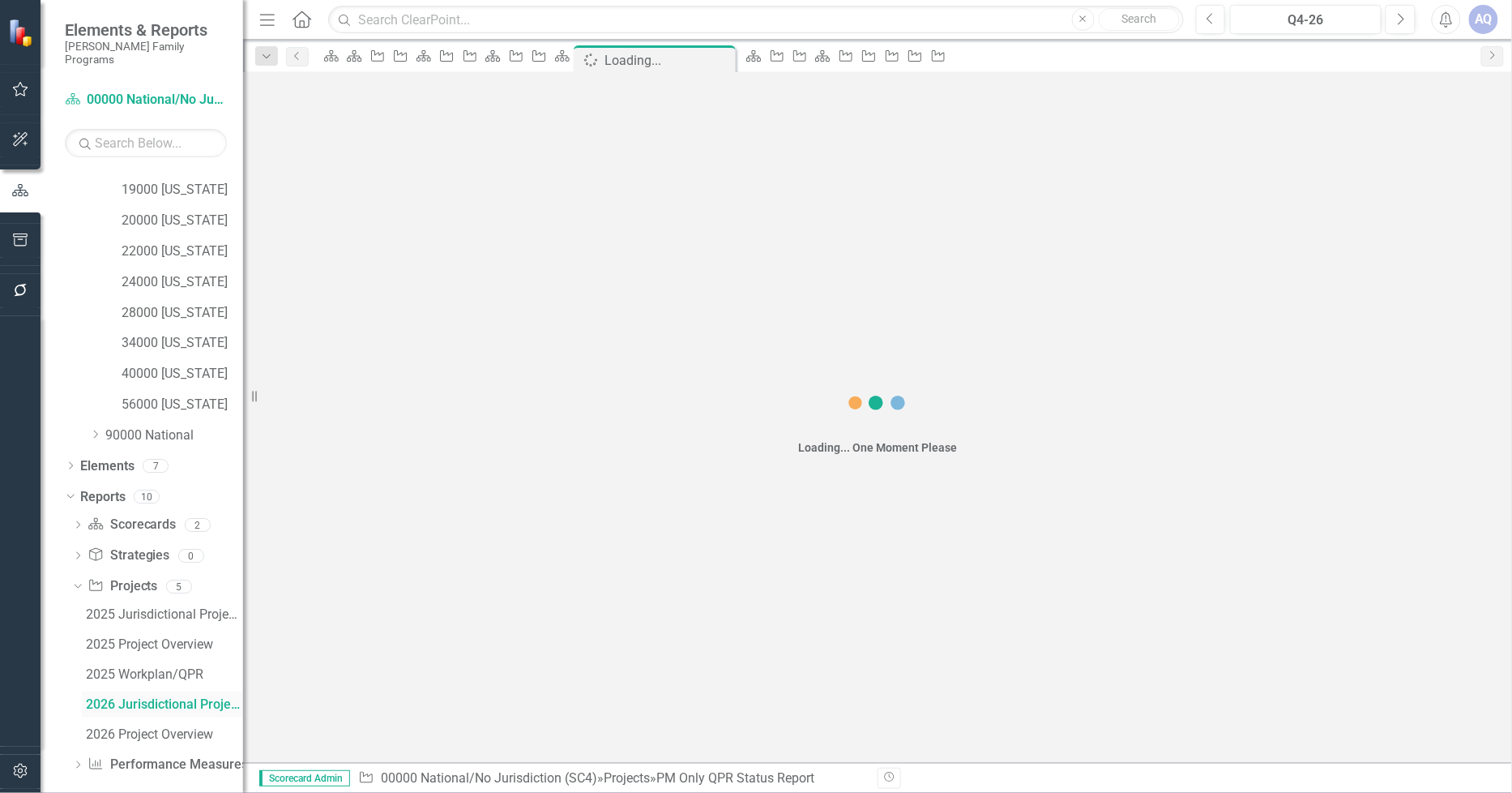
scroll to position [333, 0]
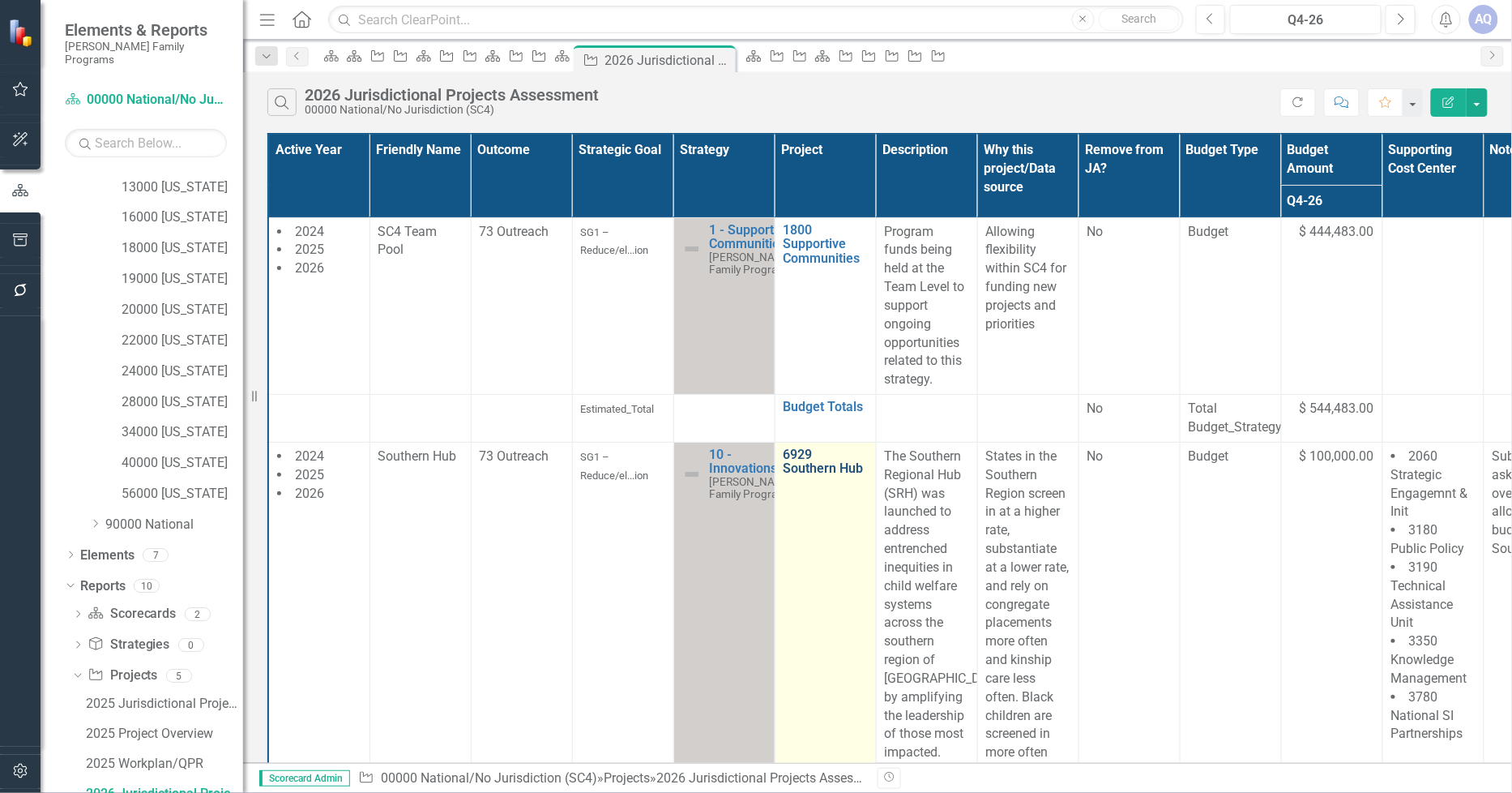
click at [819, 469] on link "6929 Southern Hub" at bounding box center [826, 462] width 84 height 28
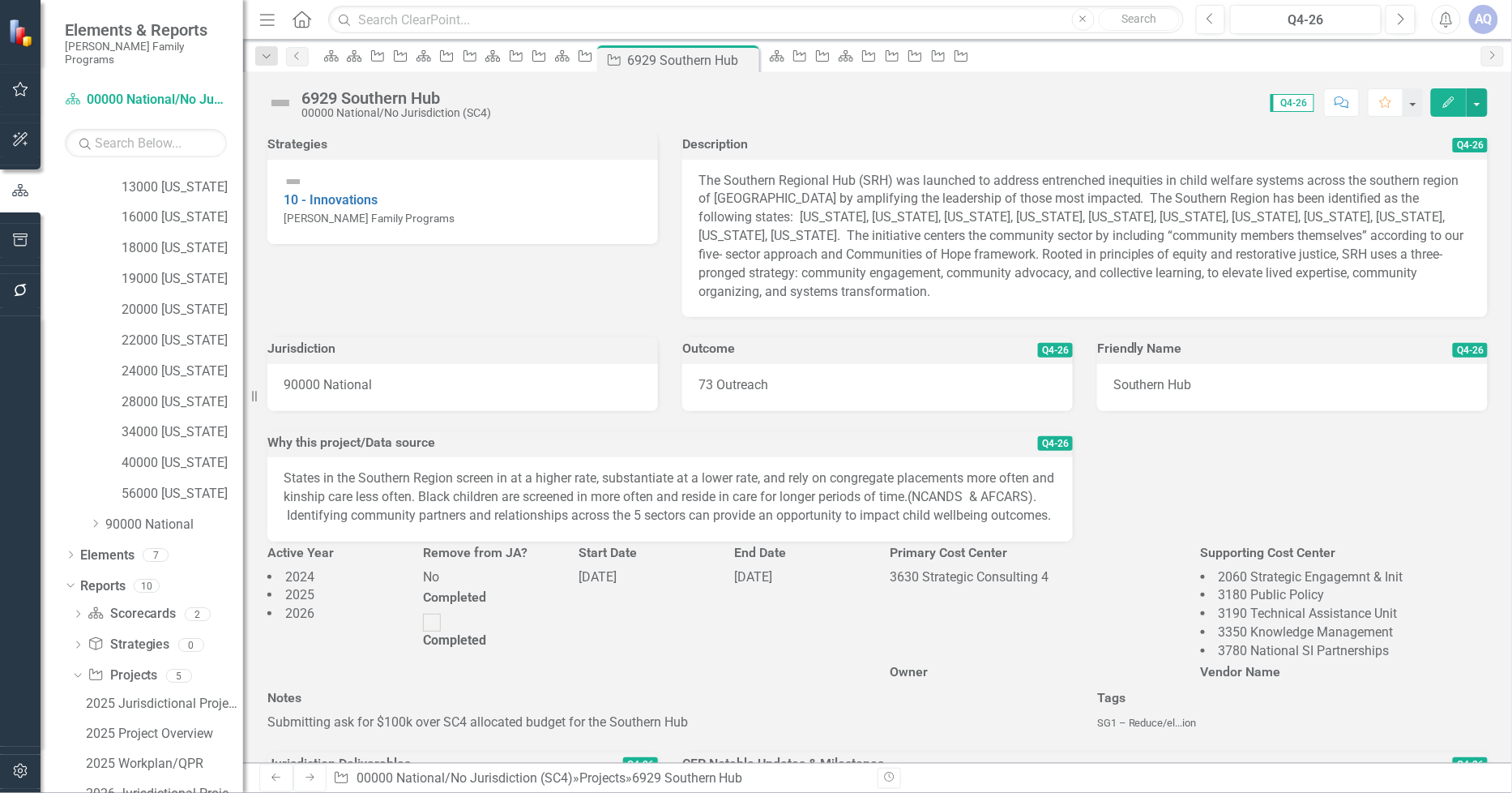
click at [426, 98] on div "6929 Southern Hub" at bounding box center [395, 97] width 189 height 17
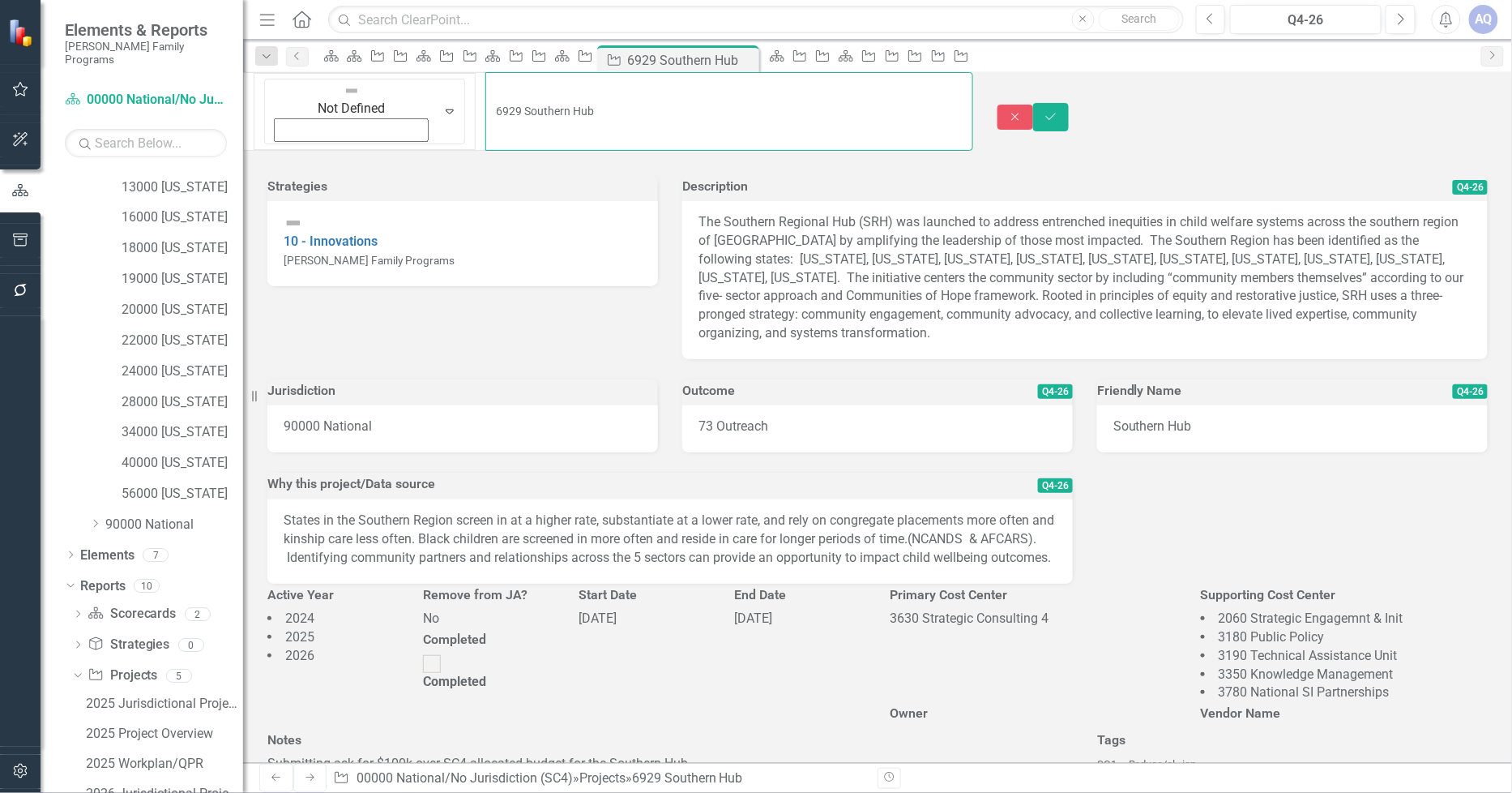
drag, startPoint x: 478, startPoint y: 98, endPoint x: 358, endPoint y: 97, distance: 120.0
click at [485, 97] on input "6929 Southern Hub" at bounding box center [729, 112] width 488 height 79
paste input "Regional Approach"
type input "6929 Southern Regional Approach"
click at [1058, 111] on icon "Save" at bounding box center [1052, 116] width 15 height 11
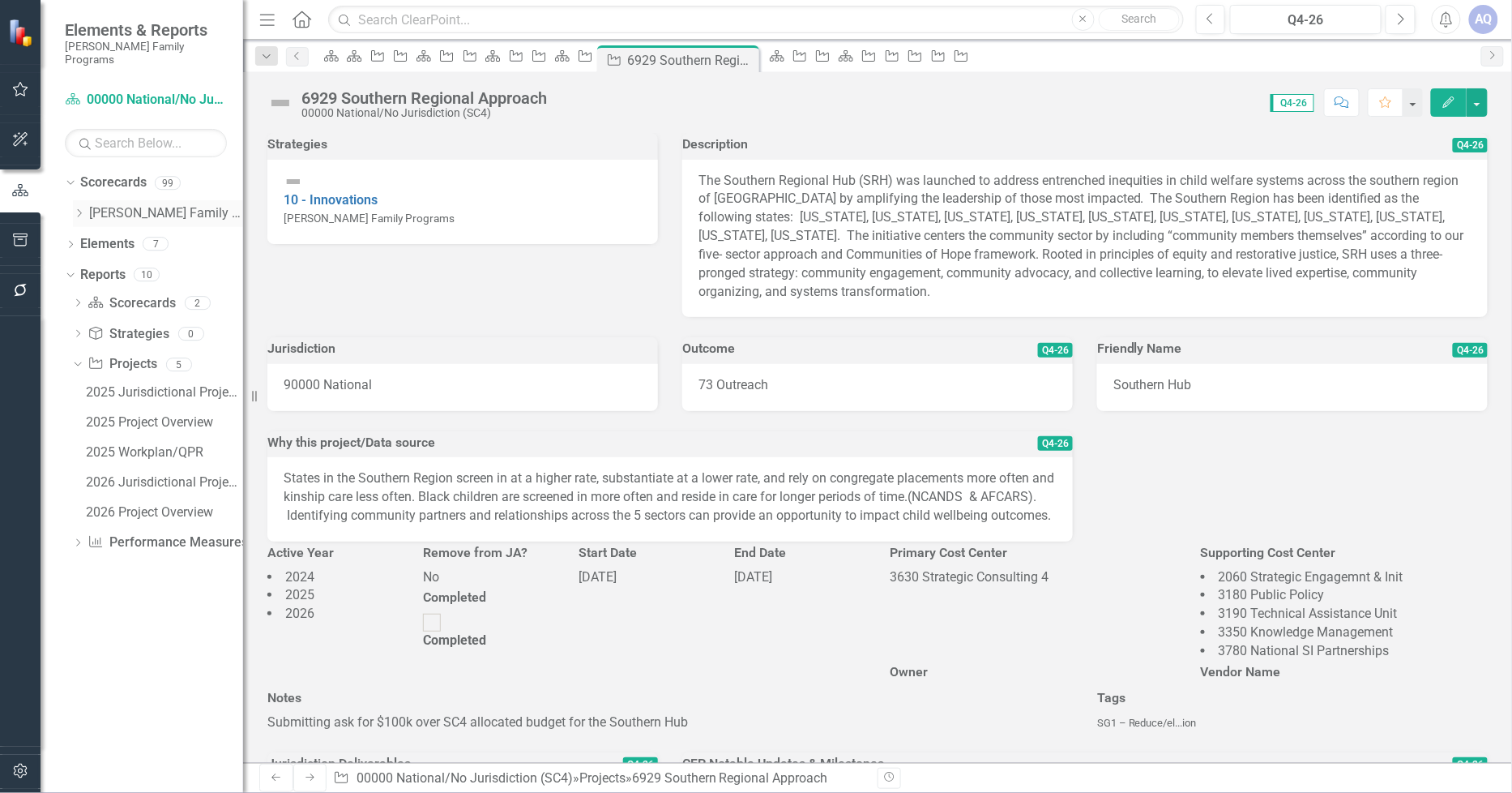
click at [77, 209] on icon "Dropdown" at bounding box center [79, 213] width 12 height 10
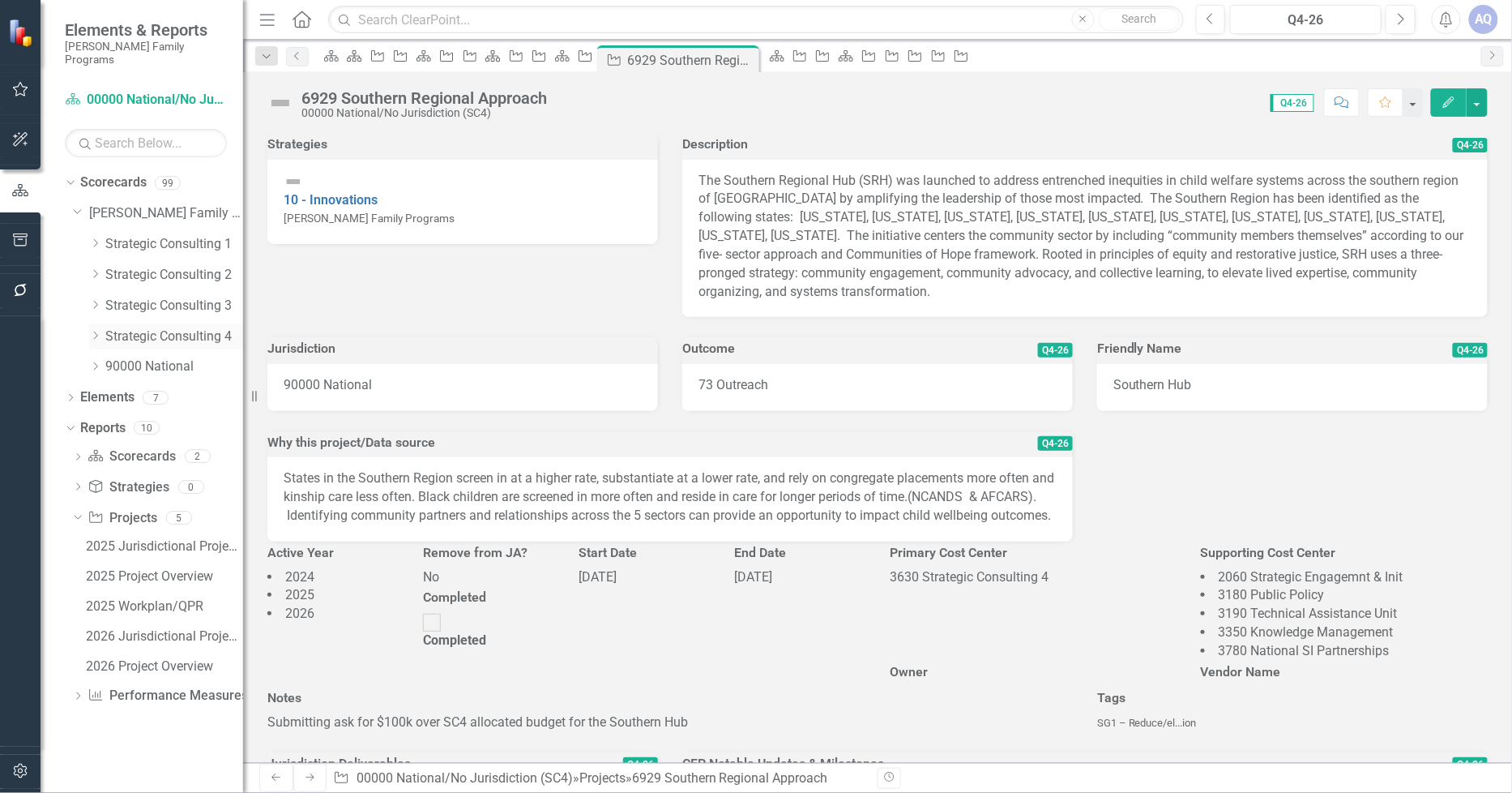
click at [90, 331] on icon "Dropdown" at bounding box center [94, 335] width 12 height 10
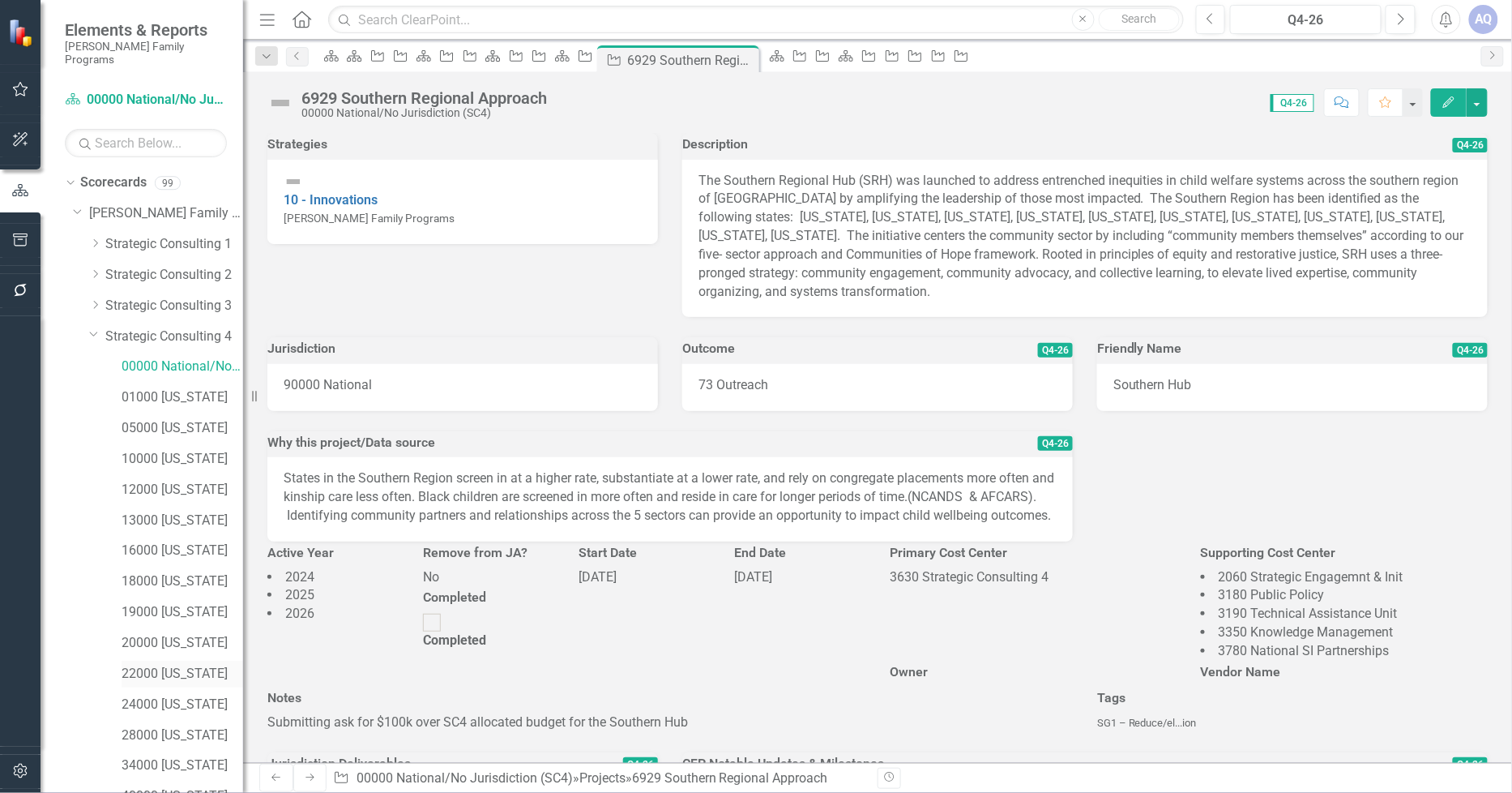
click at [192, 665] on link "22000 [US_STATE]" at bounding box center [182, 674] width 122 height 18
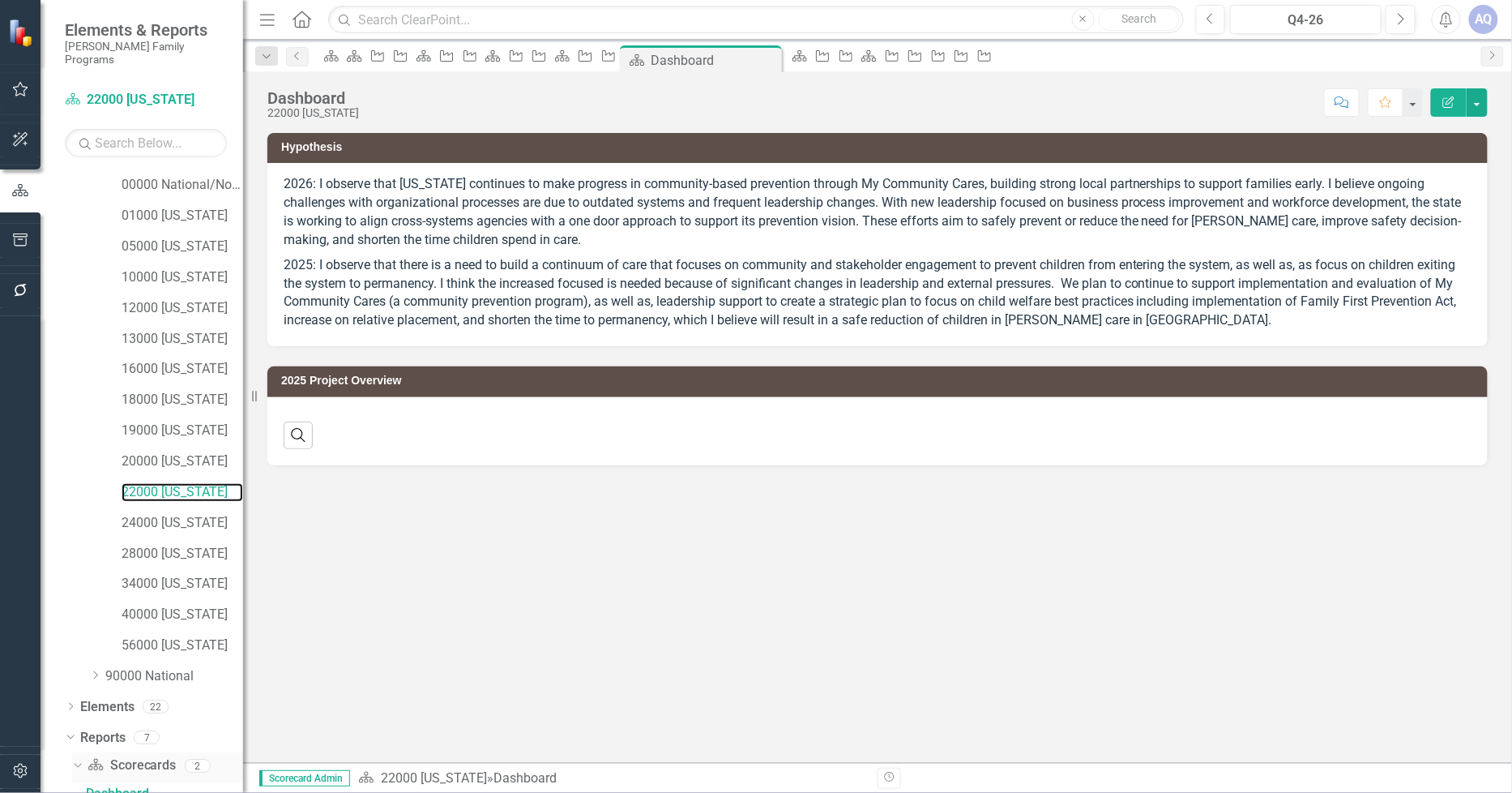
scroll to position [332, 0]
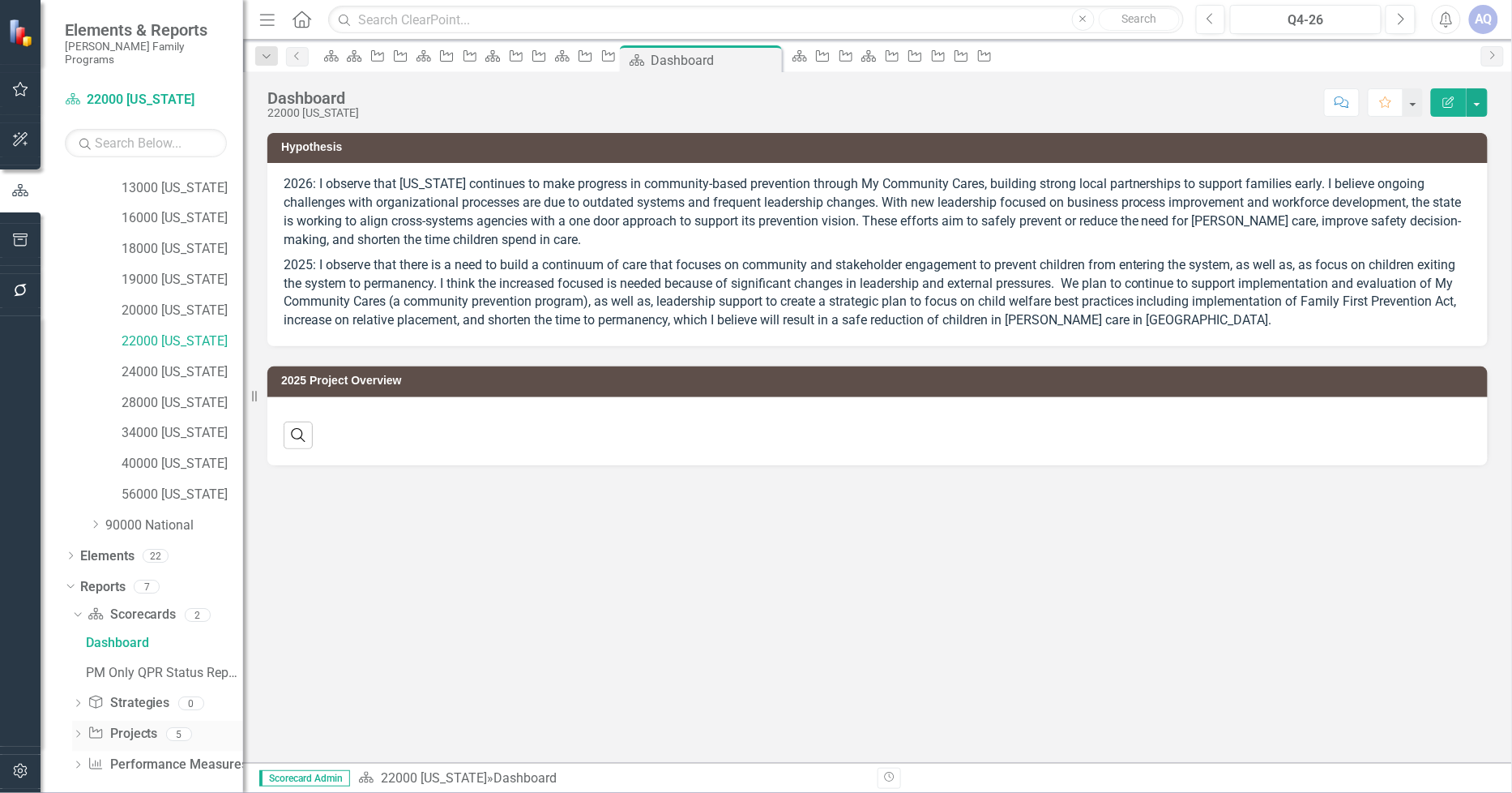
click at [74, 732] on icon "Dropdown" at bounding box center [78, 736] width 11 height 9
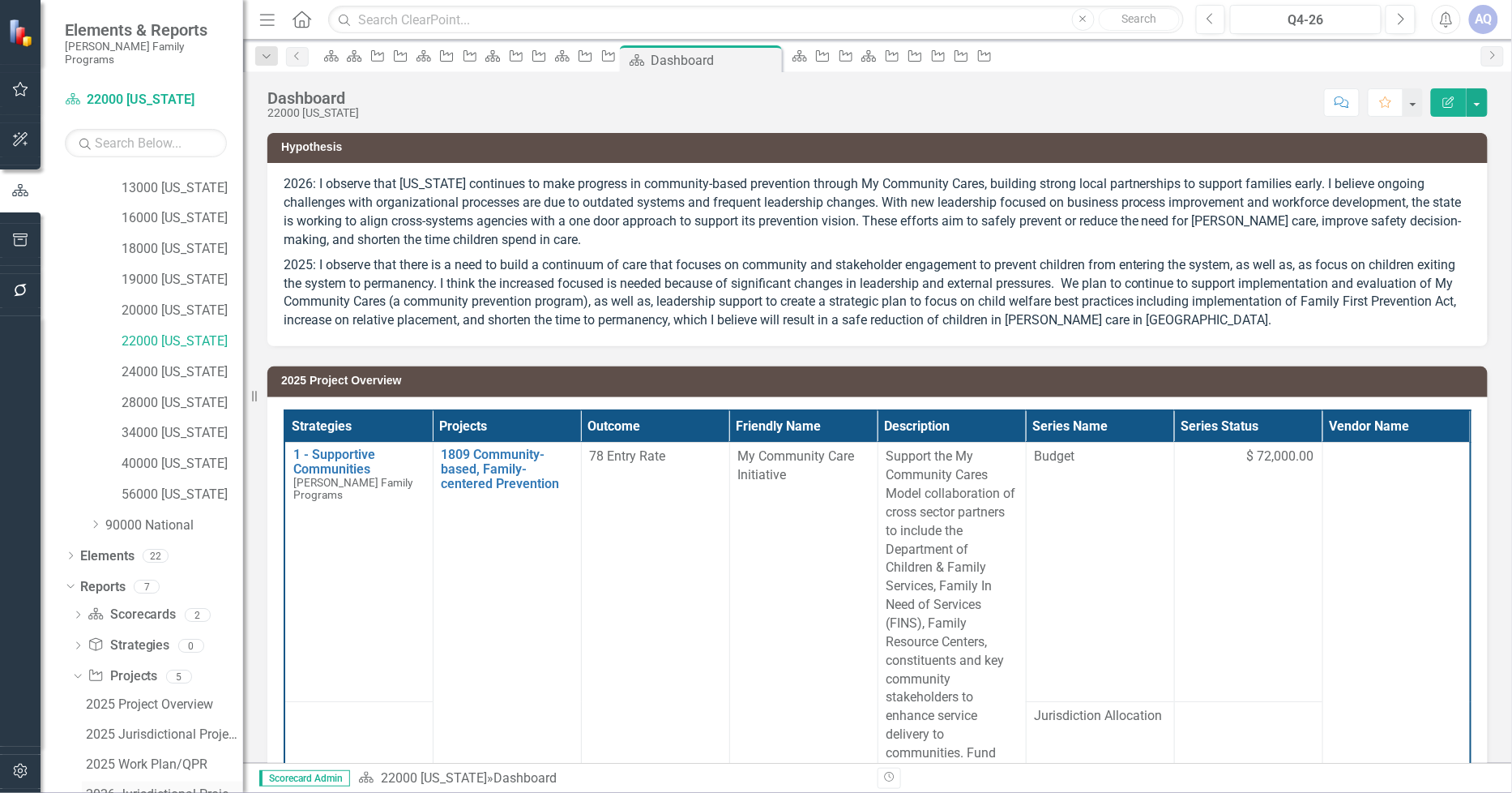
scroll to position [422, 0]
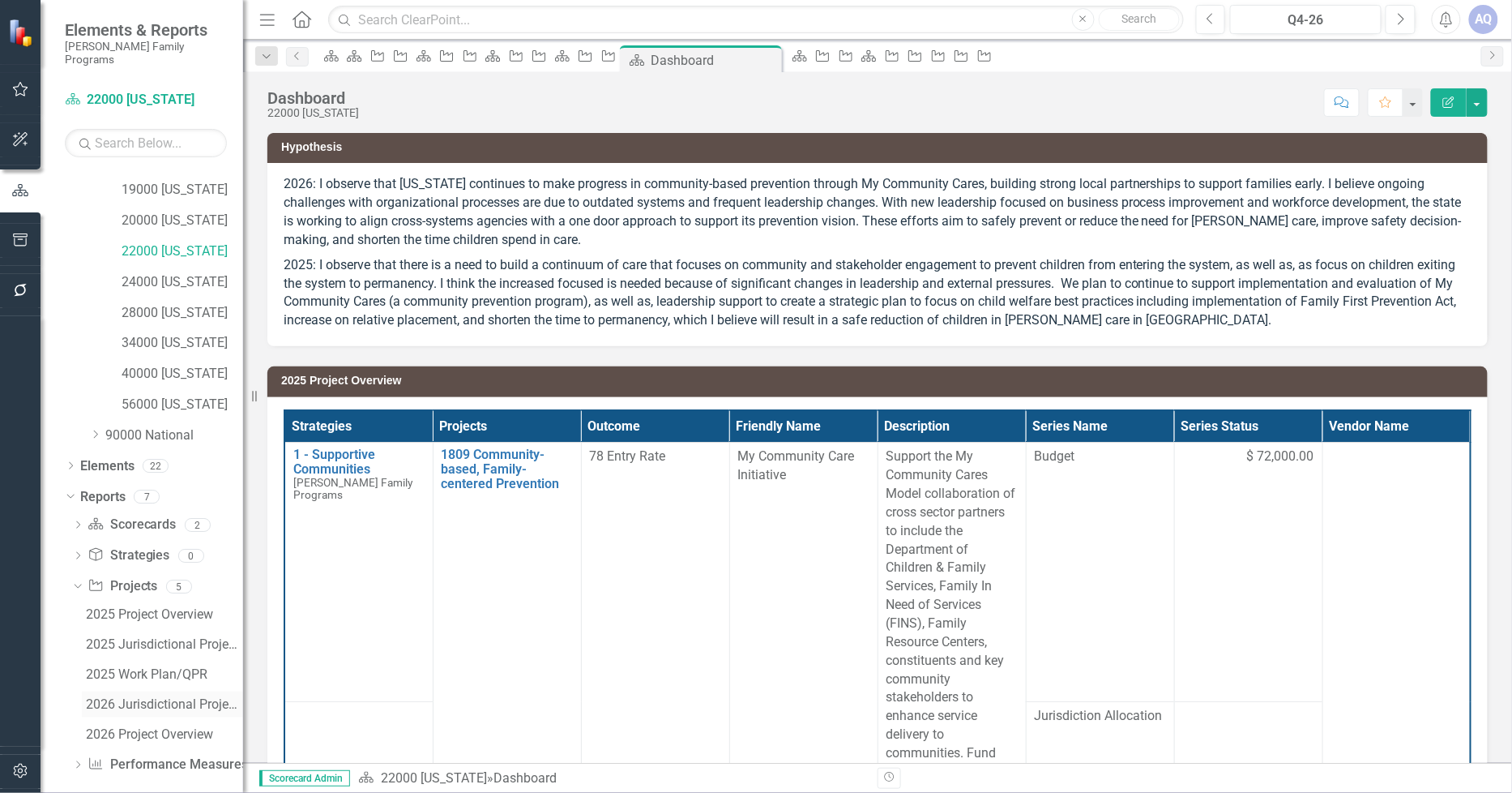
click at [180, 698] on div "2026 Jurisdictional Projects Assessment" at bounding box center [165, 705] width 157 height 15
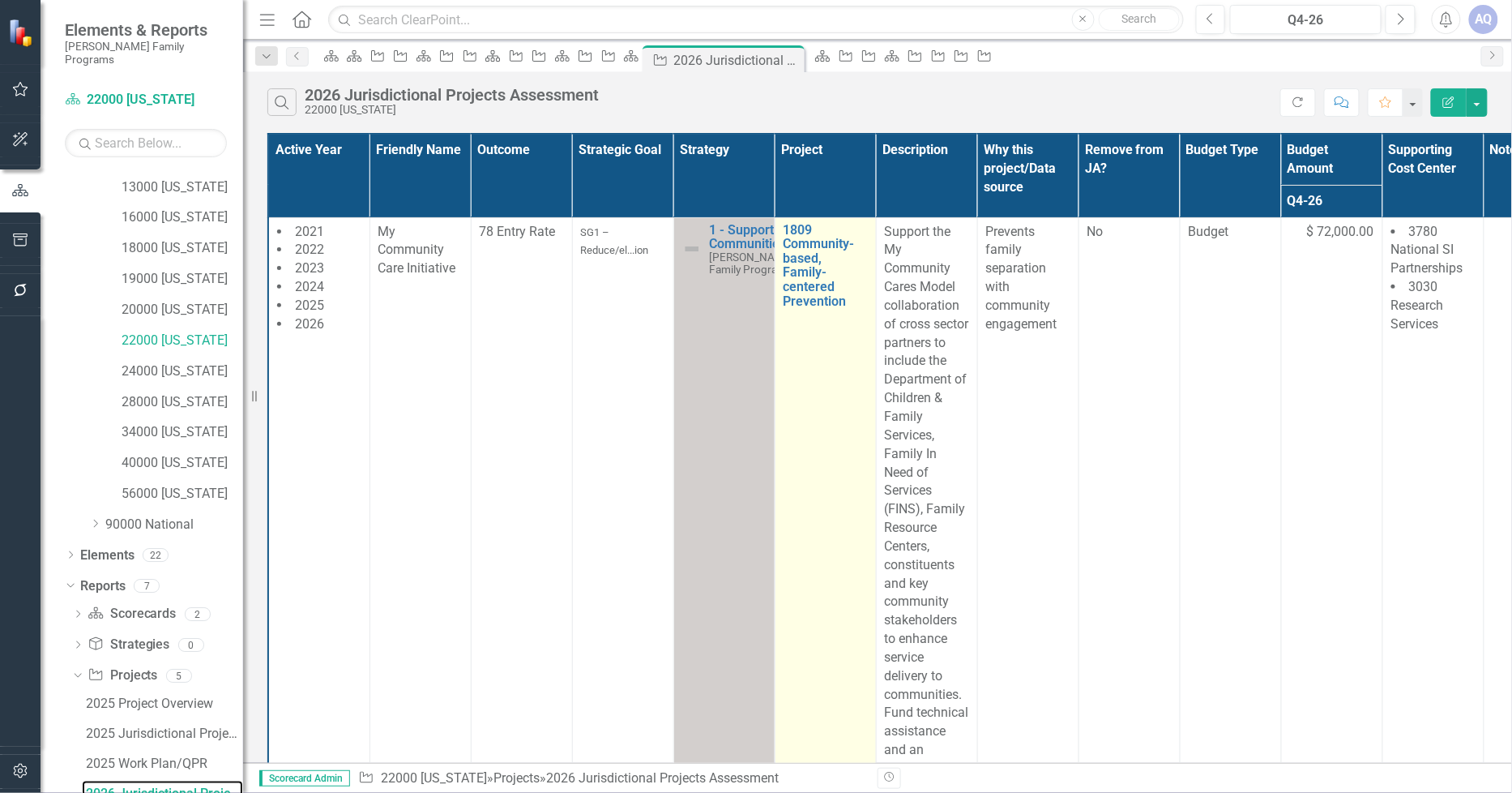
scroll to position [1441, 0]
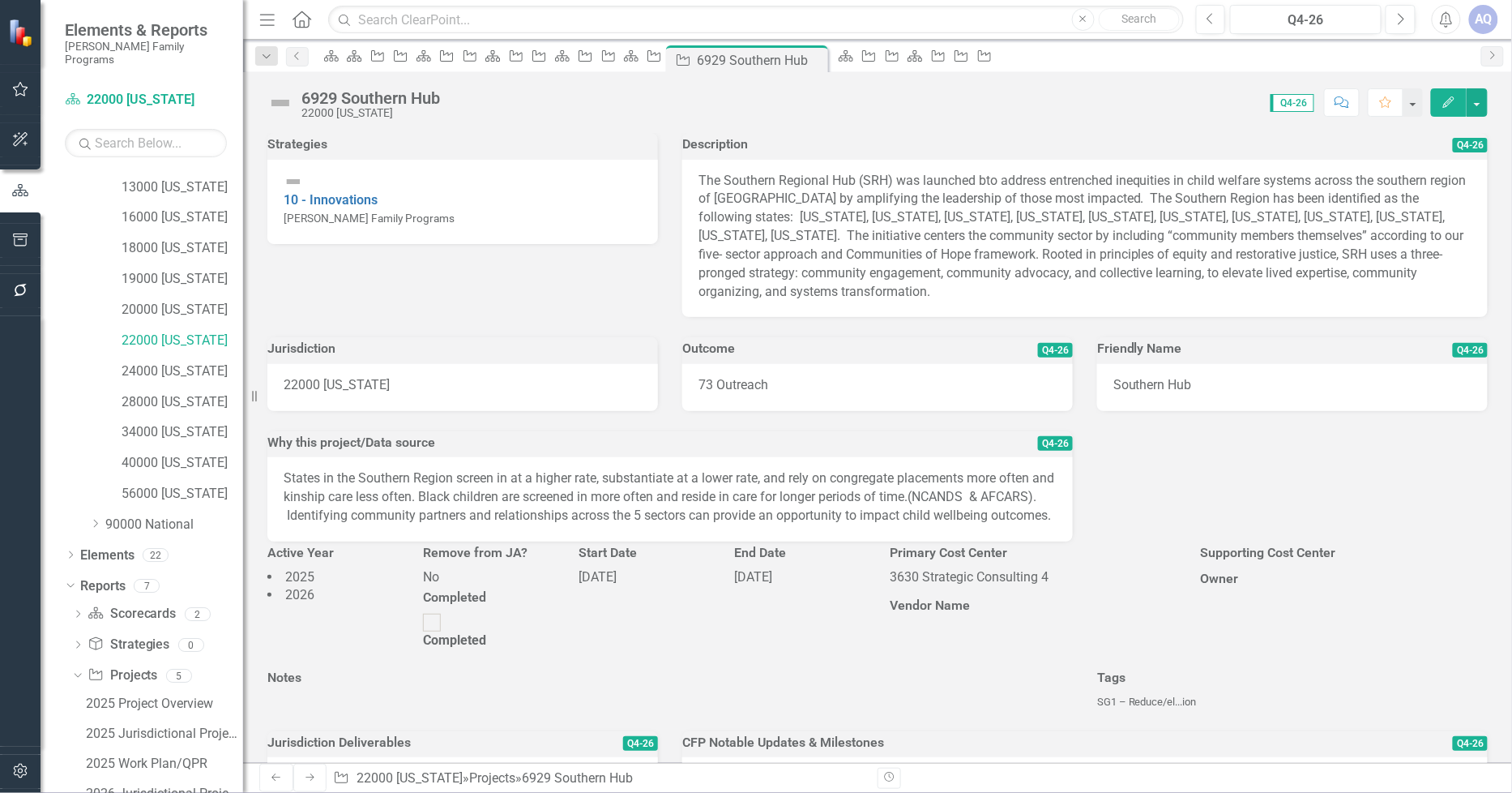
click at [431, 79] on div "6929 Southern Hub 22000 [US_STATE] Score: 0.00 Q4-26 Completed Comment Favorite…" at bounding box center [878, 96] width 1269 height 49
click at [434, 97] on div "6929 Southern Hub" at bounding box center [370, 97] width 138 height 17
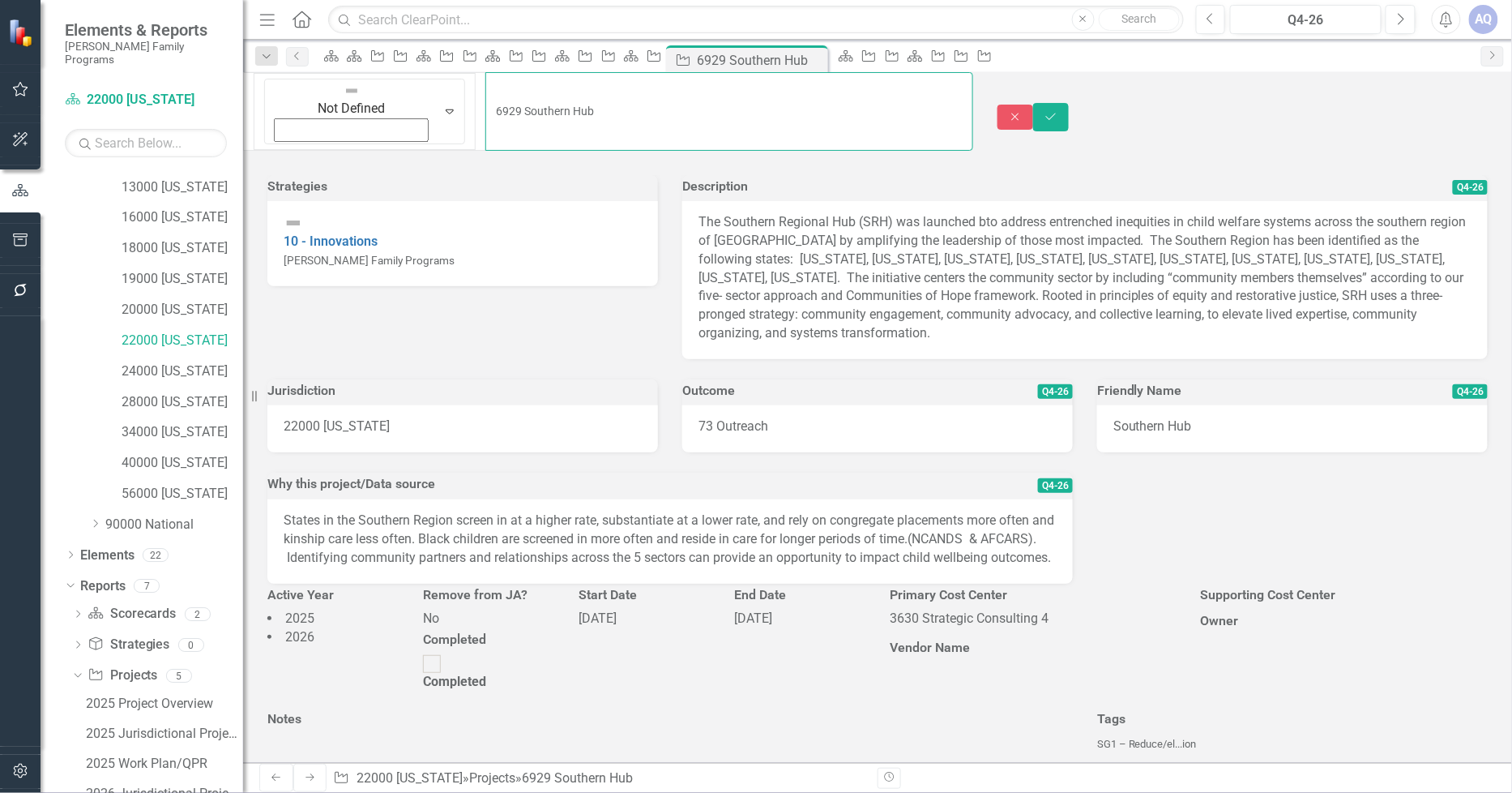
drag, startPoint x: 459, startPoint y: 97, endPoint x: 359, endPoint y: 98, distance: 100.0
click at [485, 98] on input "6929 Southern Hub" at bounding box center [729, 112] width 488 height 79
paste input "Regional Approach"
type input "6929 Southern Regional Approach"
click at [1069, 103] on button "Save" at bounding box center [1051, 116] width 36 height 28
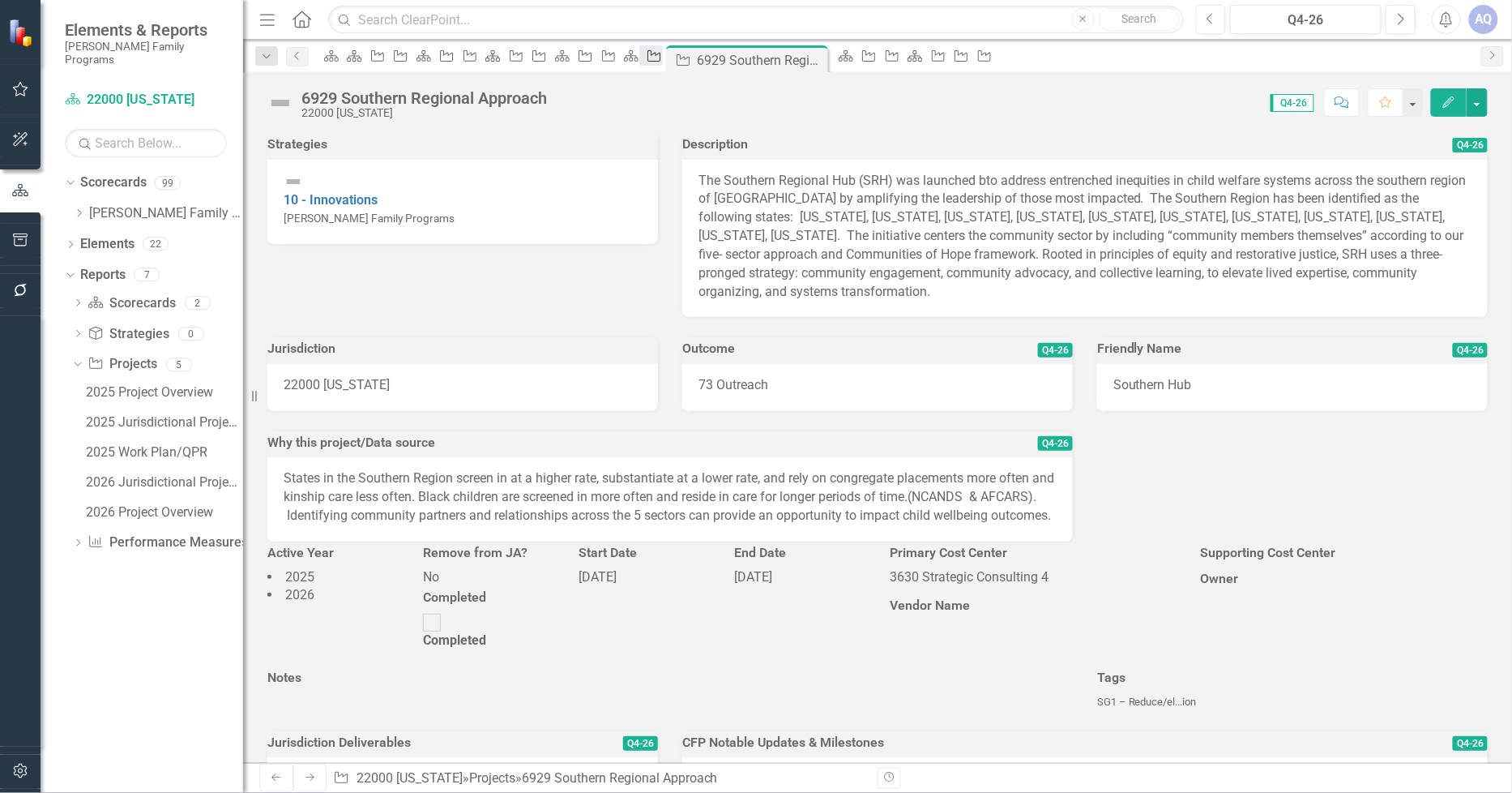
click at [662, 66] on div "Project" at bounding box center [651, 56] width 23 height 20
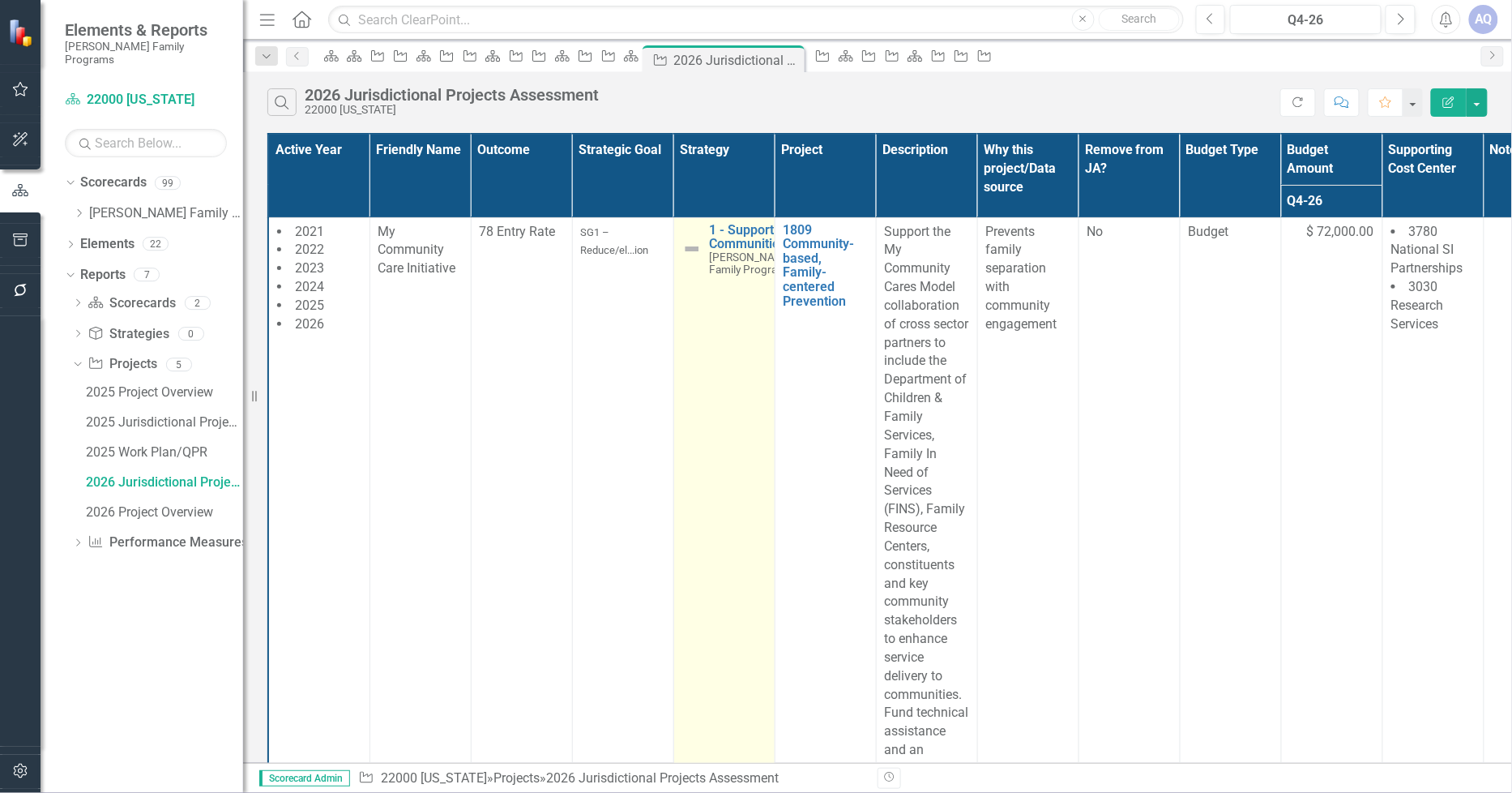
scroll to position [991, 0]
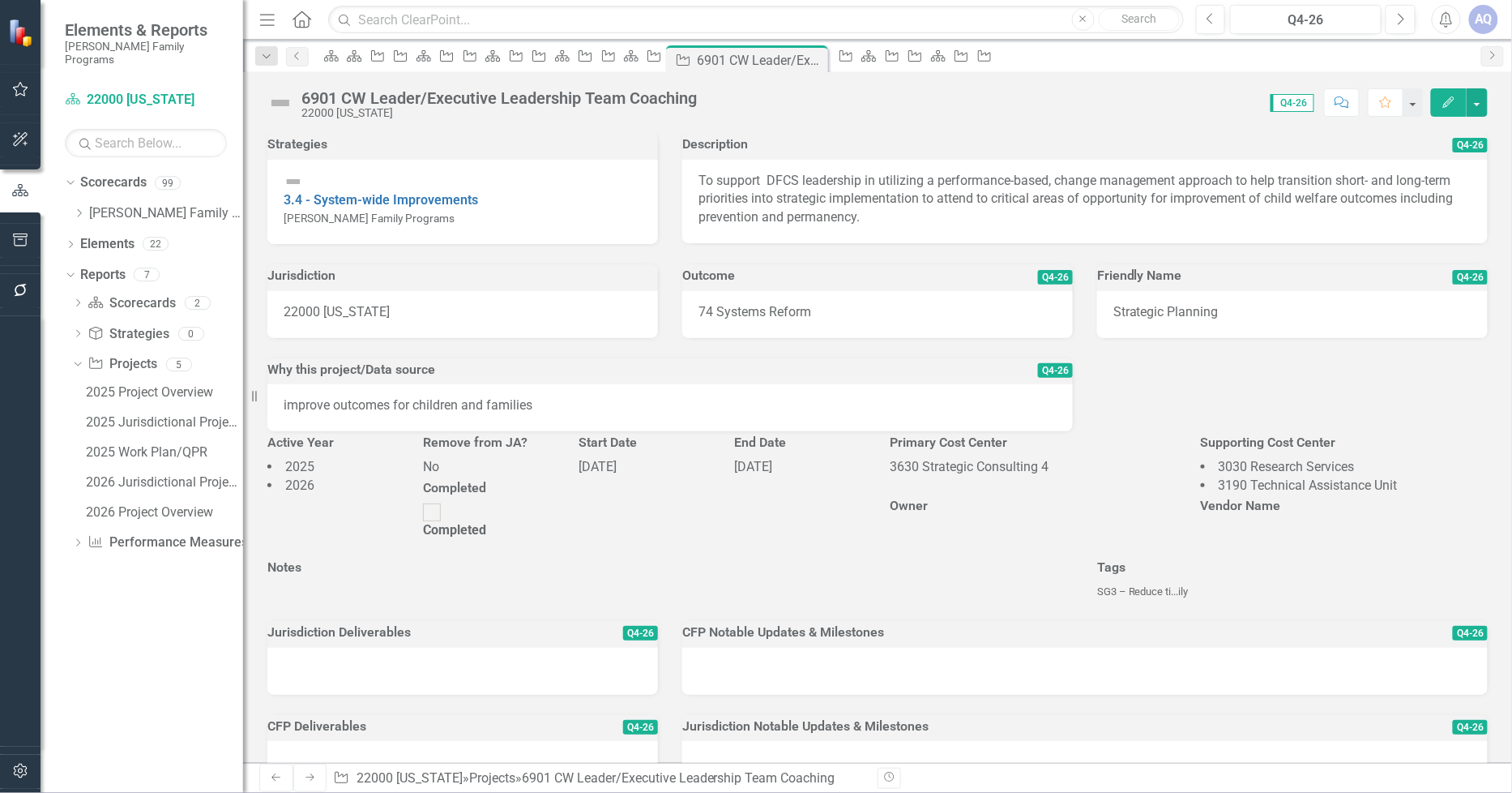
click at [551, 185] on div "3.4 - System-wide Improvements [PERSON_NAME] Family Programs" at bounding box center [462, 201] width 358 height 57
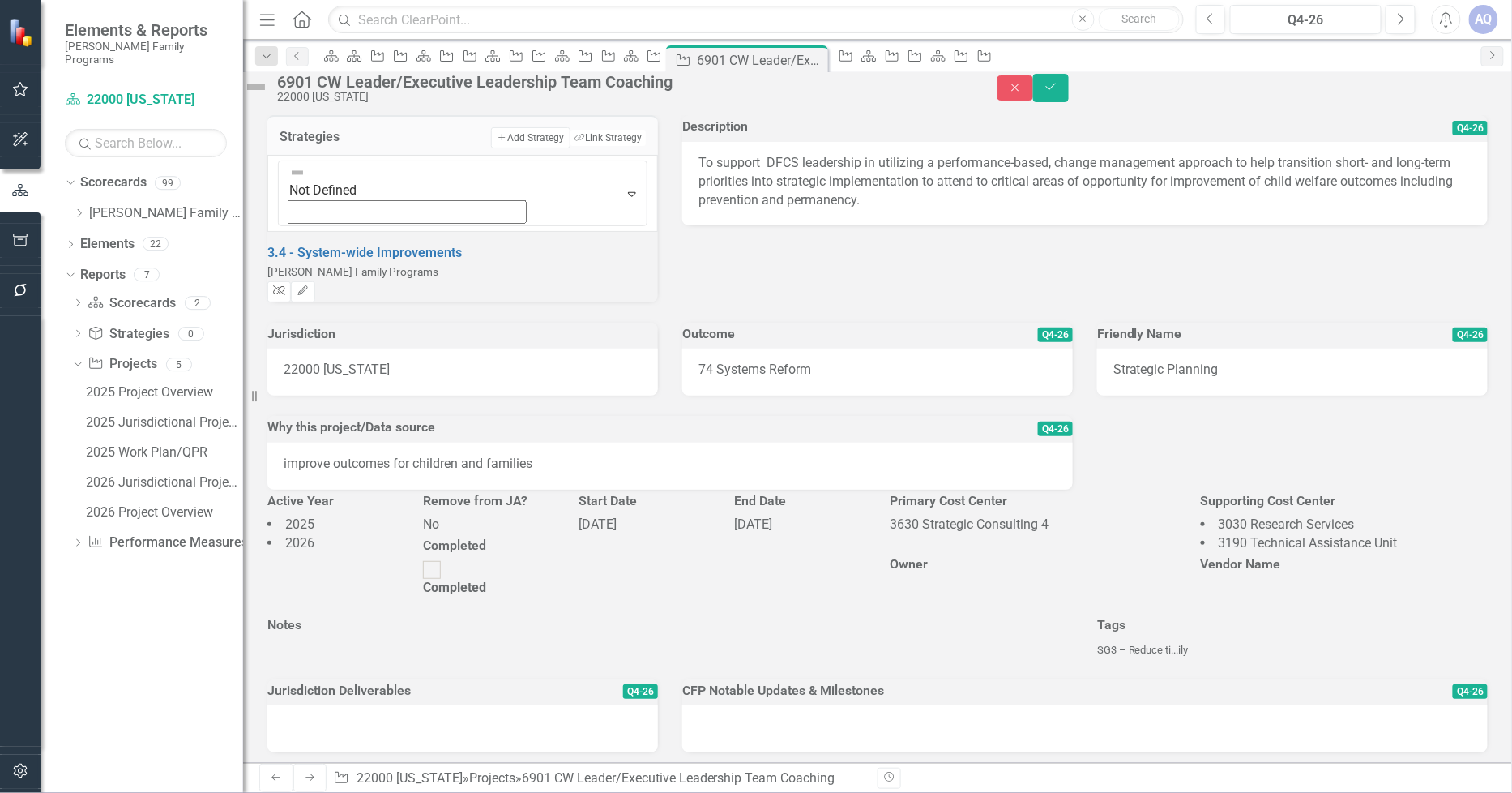
click at [286, 286] on icon "button" at bounding box center [278, 290] width 12 height 10
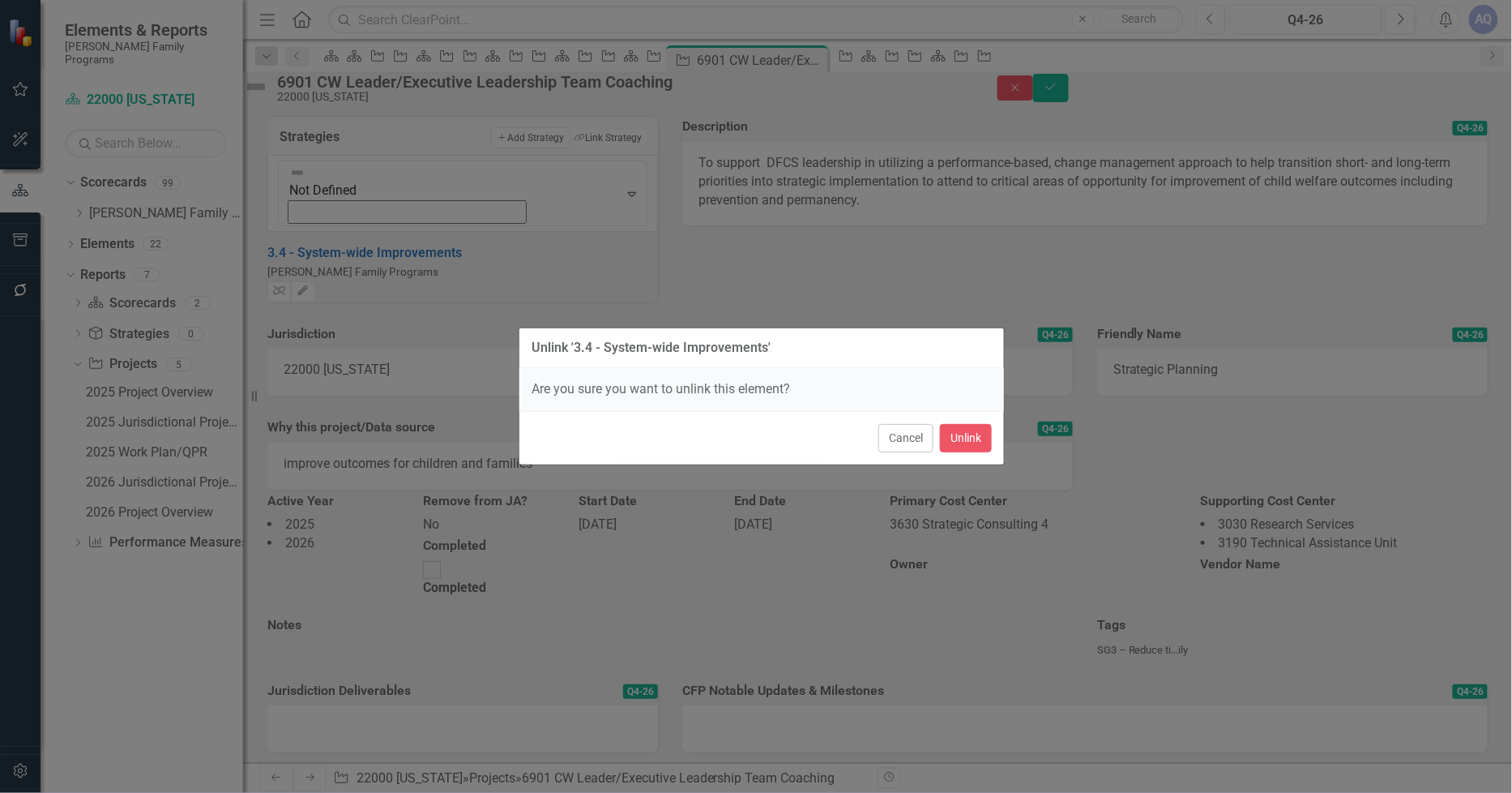
click at [994, 440] on div "Cancel Unlink" at bounding box center [762, 438] width 485 height 53
click at [979, 440] on button "Unlink" at bounding box center [966, 438] width 52 height 28
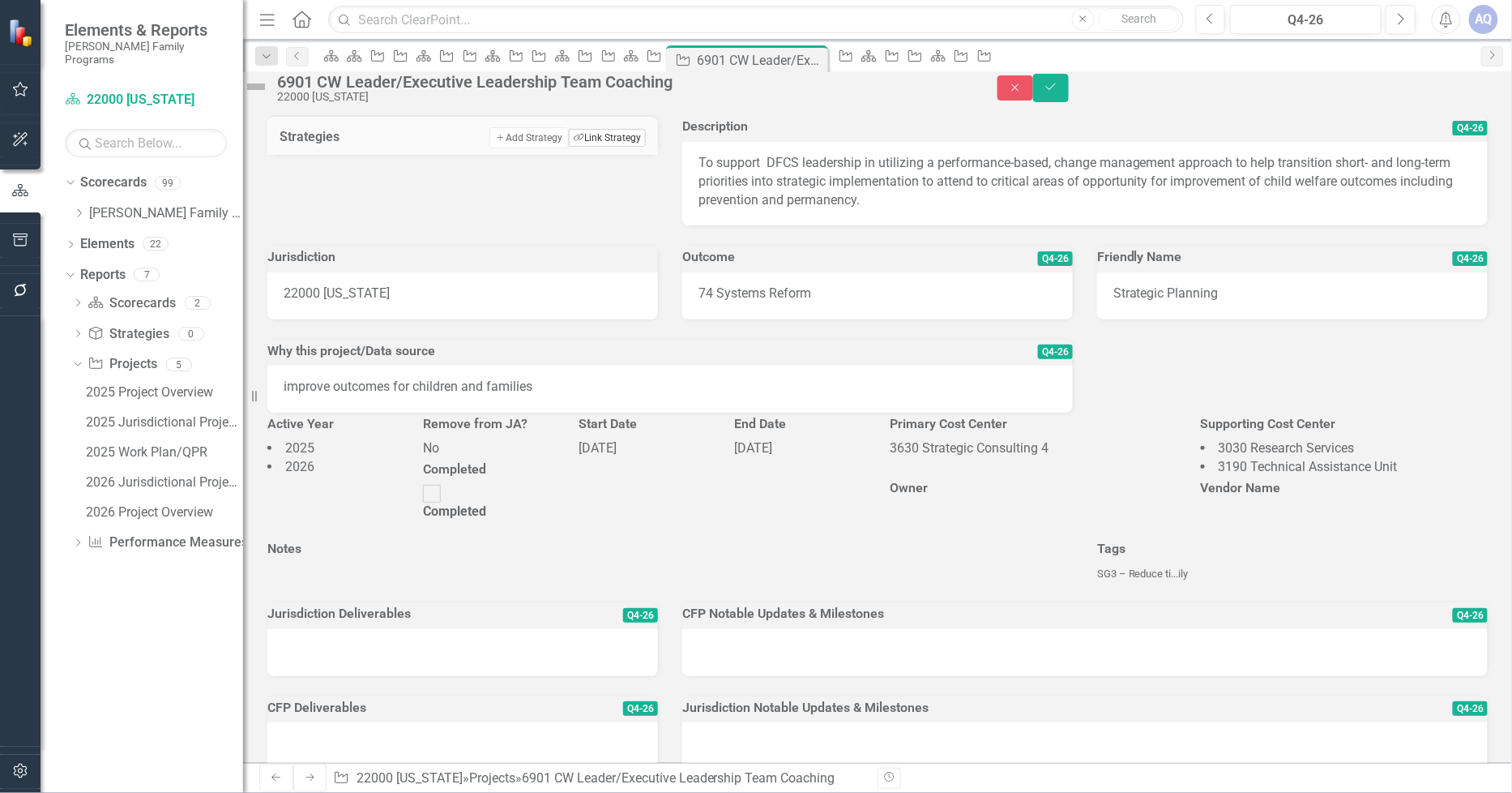
click at [612, 147] on button "Link Tag Link Strategy" at bounding box center [608, 137] width 77 height 17
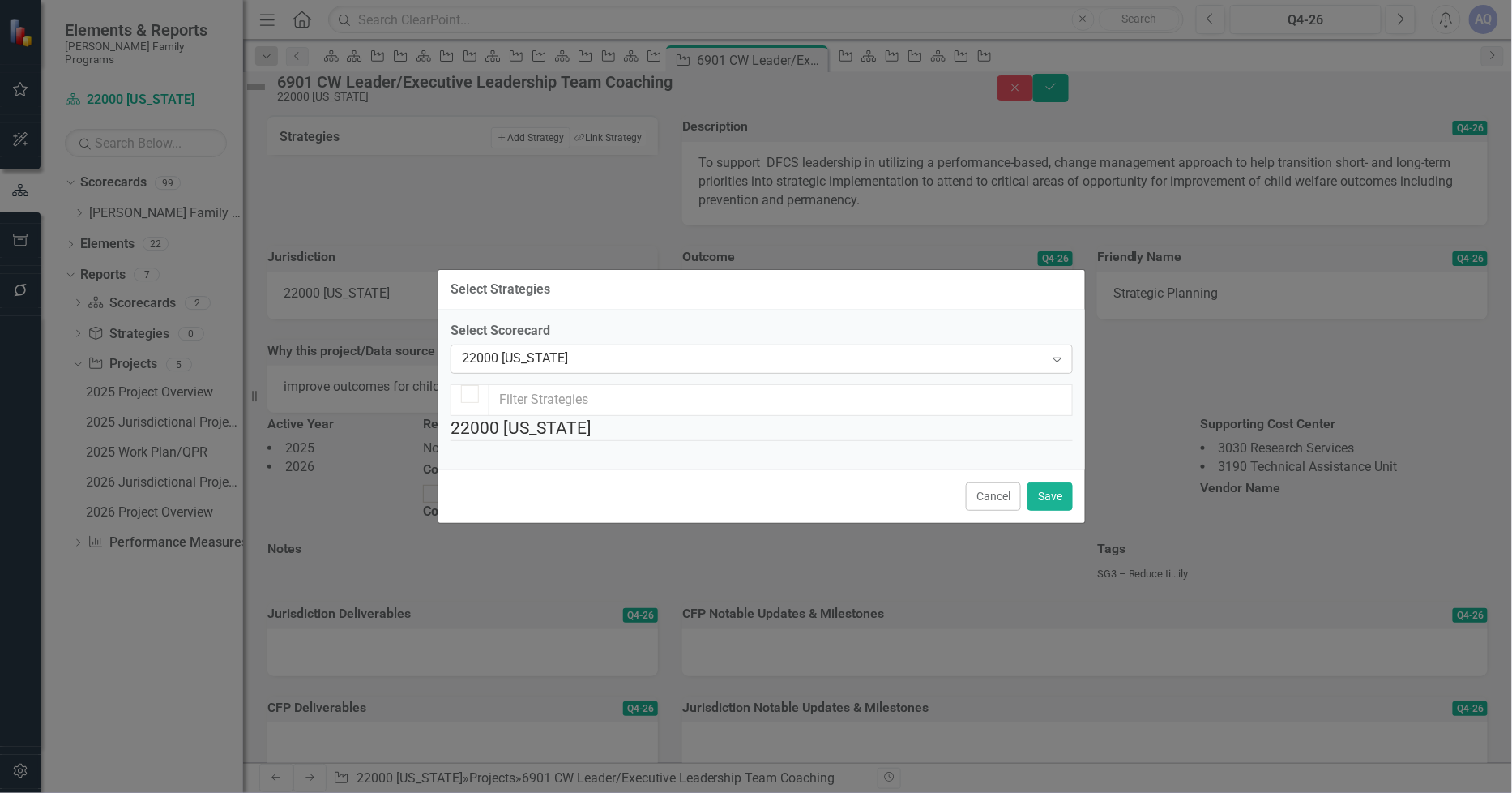
click at [596, 350] on div "22000 [US_STATE]" at bounding box center [753, 359] width 583 height 18
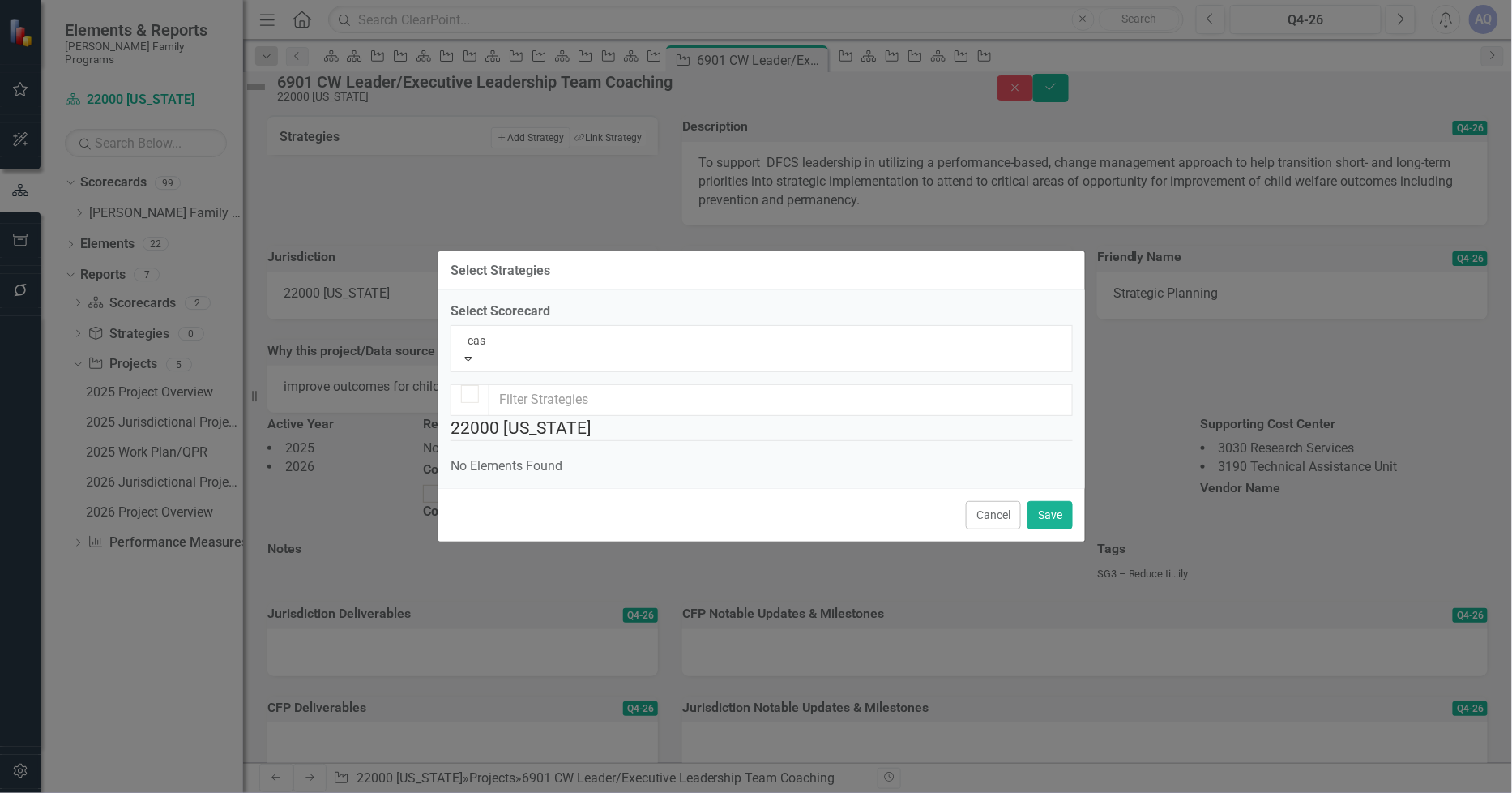
type input "case"
click at [136, 792] on span "Case y Family Programs" at bounding box center [68, 801] width 136 height 16
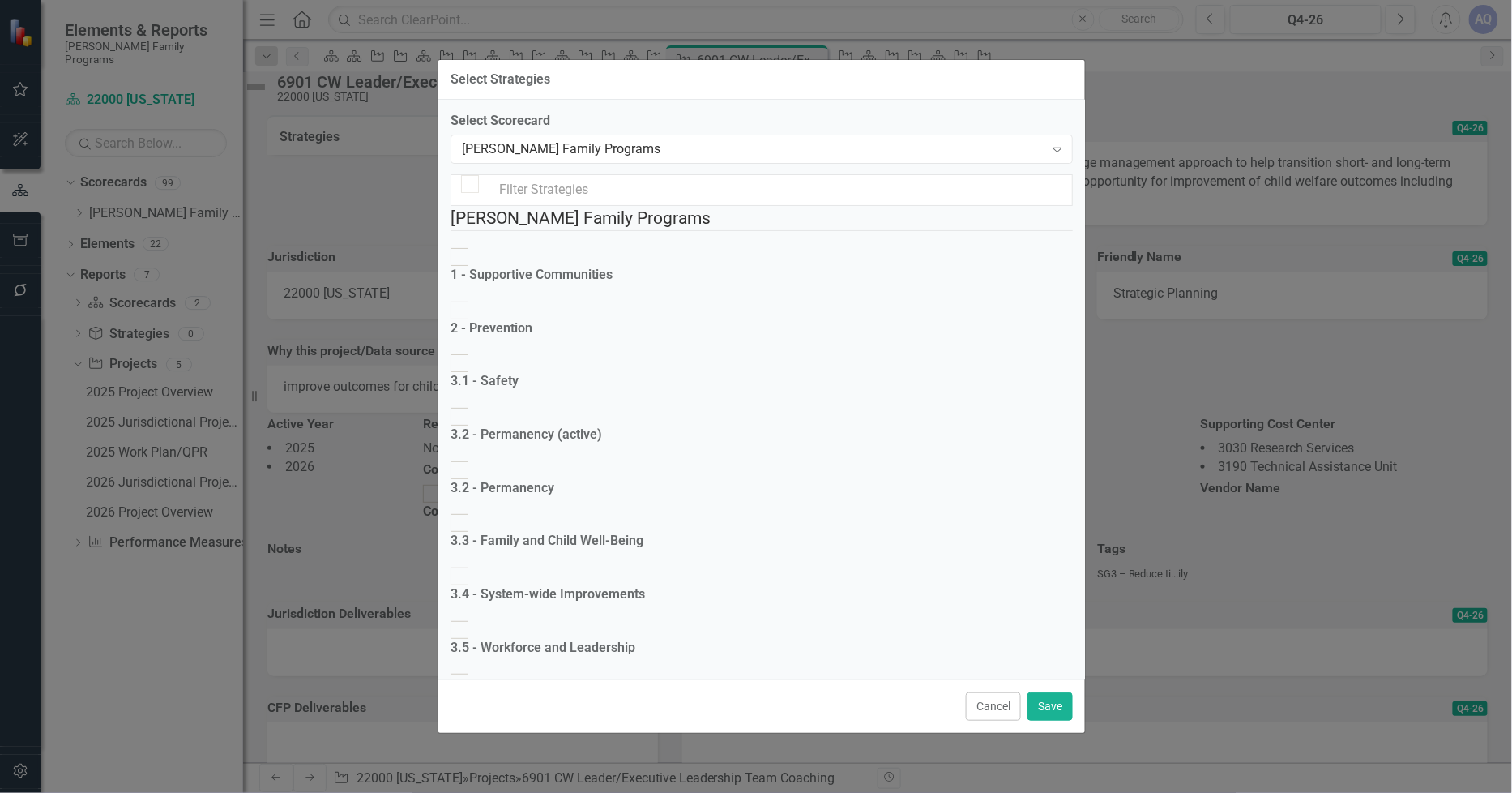
checkbox input "false"
click at [469, 621] on div at bounding box center [459, 629] width 17 height 17
click at [472, 617] on input "3.5 - Workforce and Leadership" at bounding box center [459, 629] width 25 height 25
checkbox input "true"
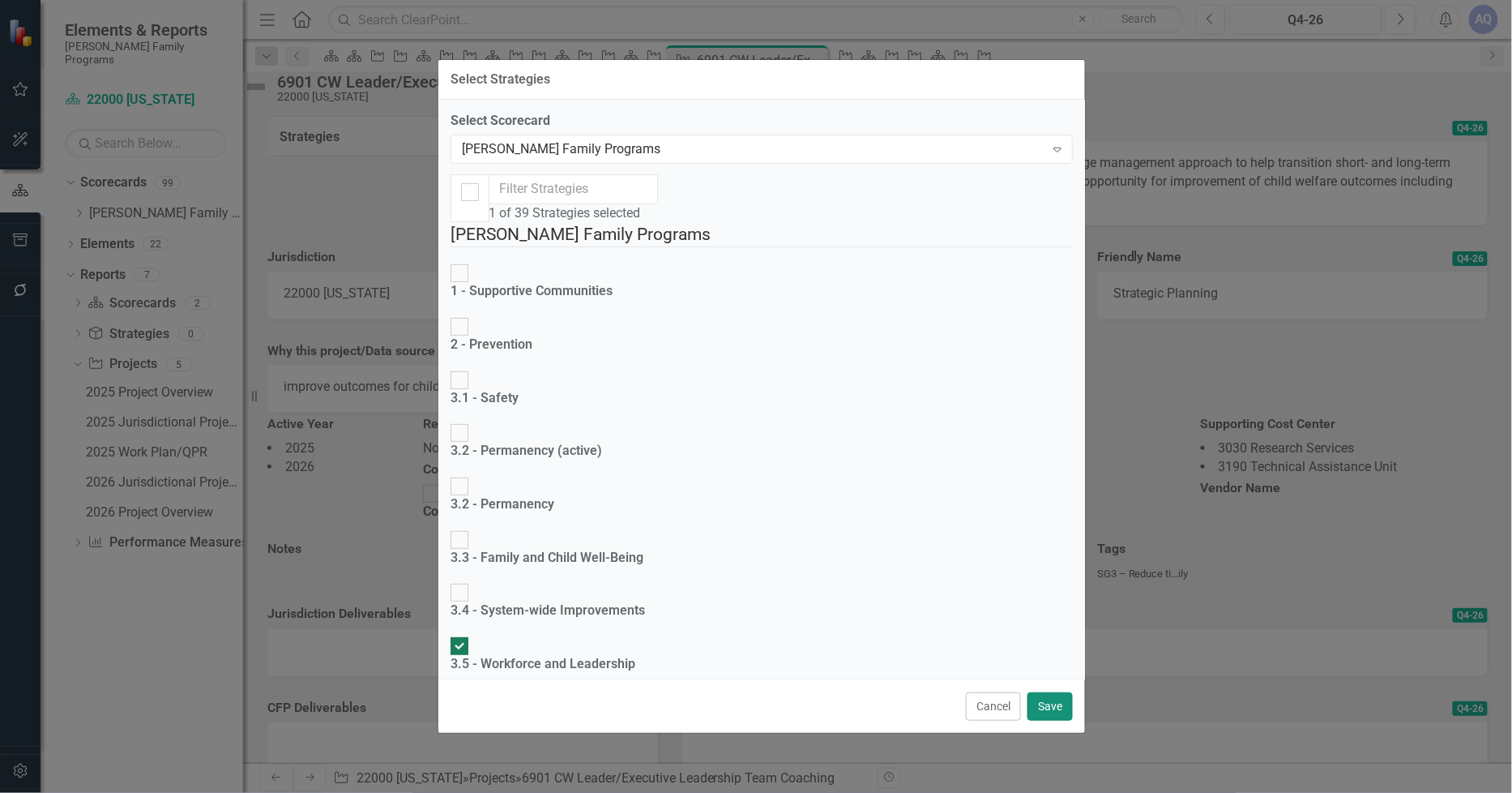
click at [1051, 698] on button "Save" at bounding box center [1051, 706] width 46 height 28
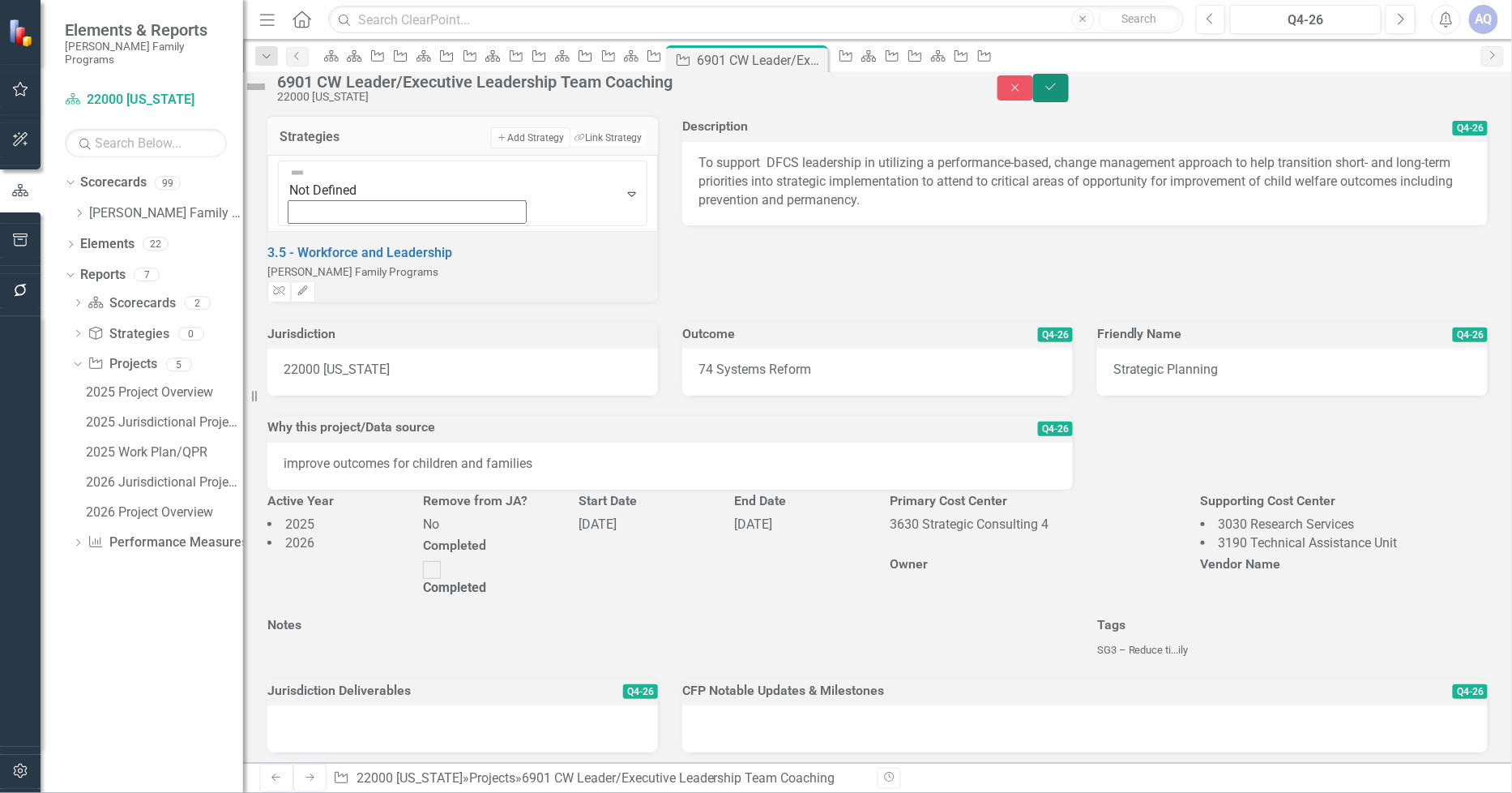
click at [1069, 92] on button "Save" at bounding box center [1051, 88] width 36 height 28
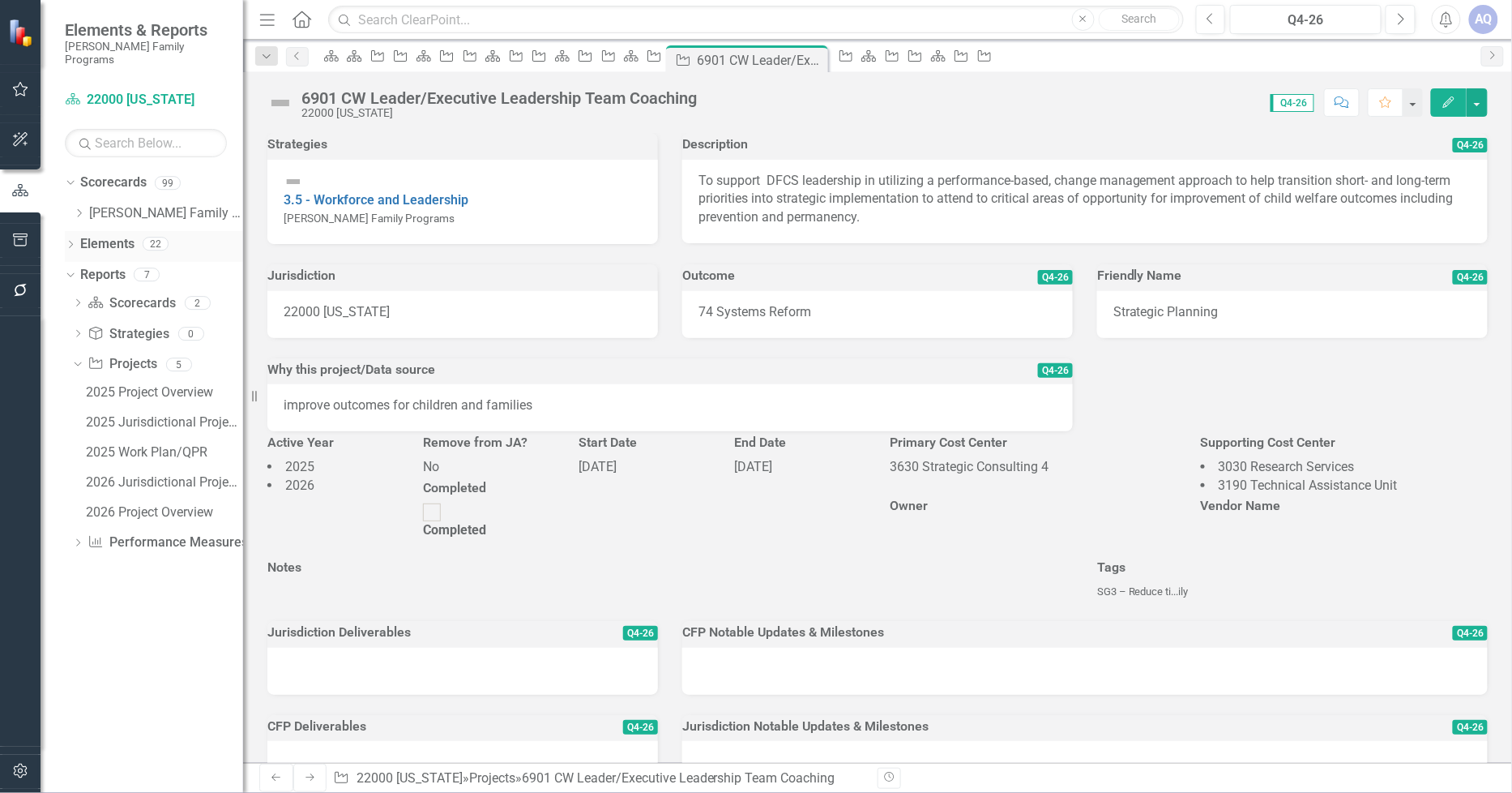
drag, startPoint x: 76, startPoint y: 208, endPoint x: 76, endPoint y: 223, distance: 15.0
click at [76, 208] on div "Dropdown [PERSON_NAME] Family Programs" at bounding box center [158, 213] width 170 height 27
click at [79, 209] on icon "Dropdown" at bounding box center [79, 213] width 12 height 10
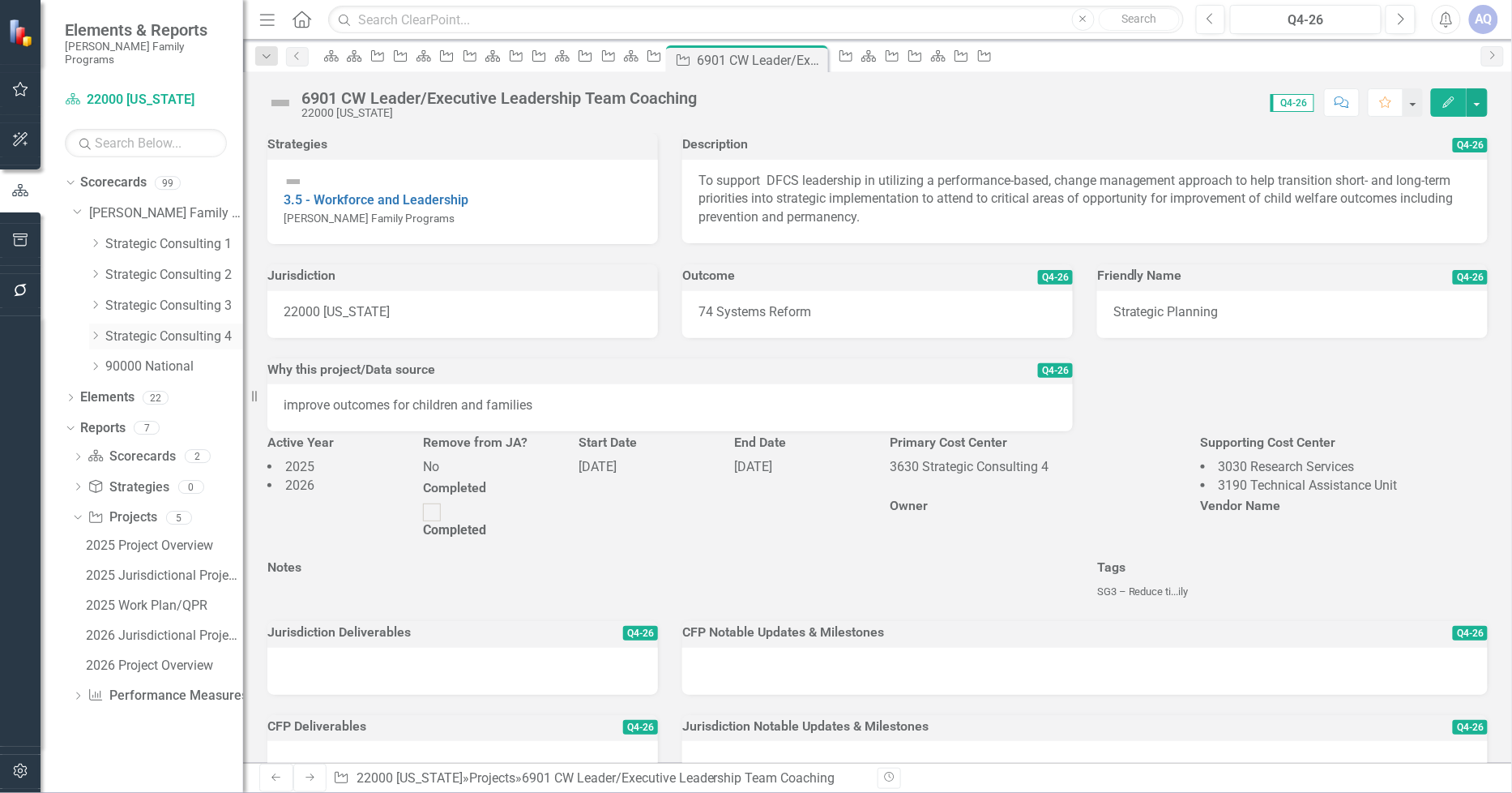
click at [95, 331] on icon "Dropdown" at bounding box center [94, 335] width 12 height 10
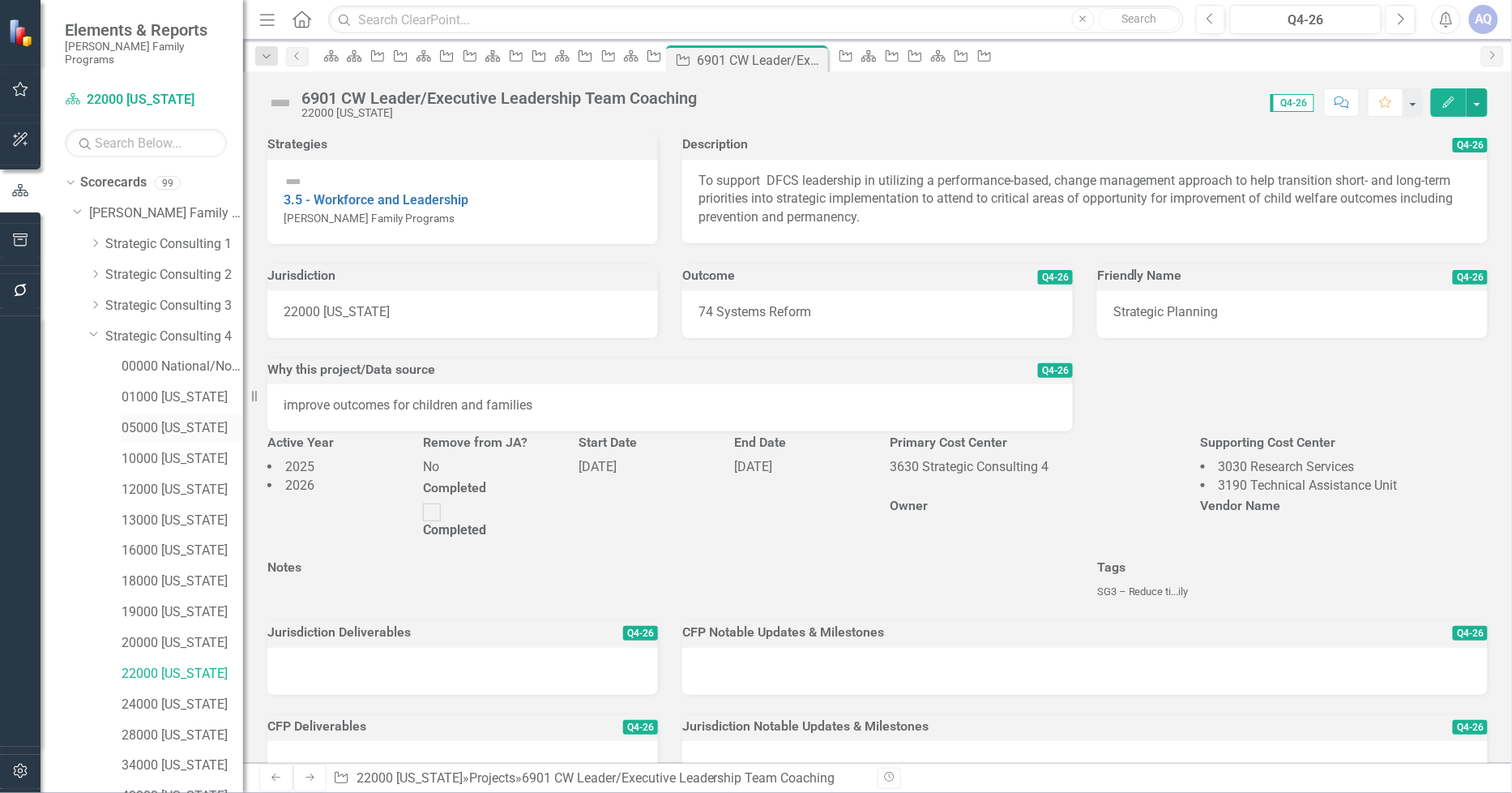
click at [163, 422] on link "05000 [US_STATE]" at bounding box center [182, 429] width 122 height 18
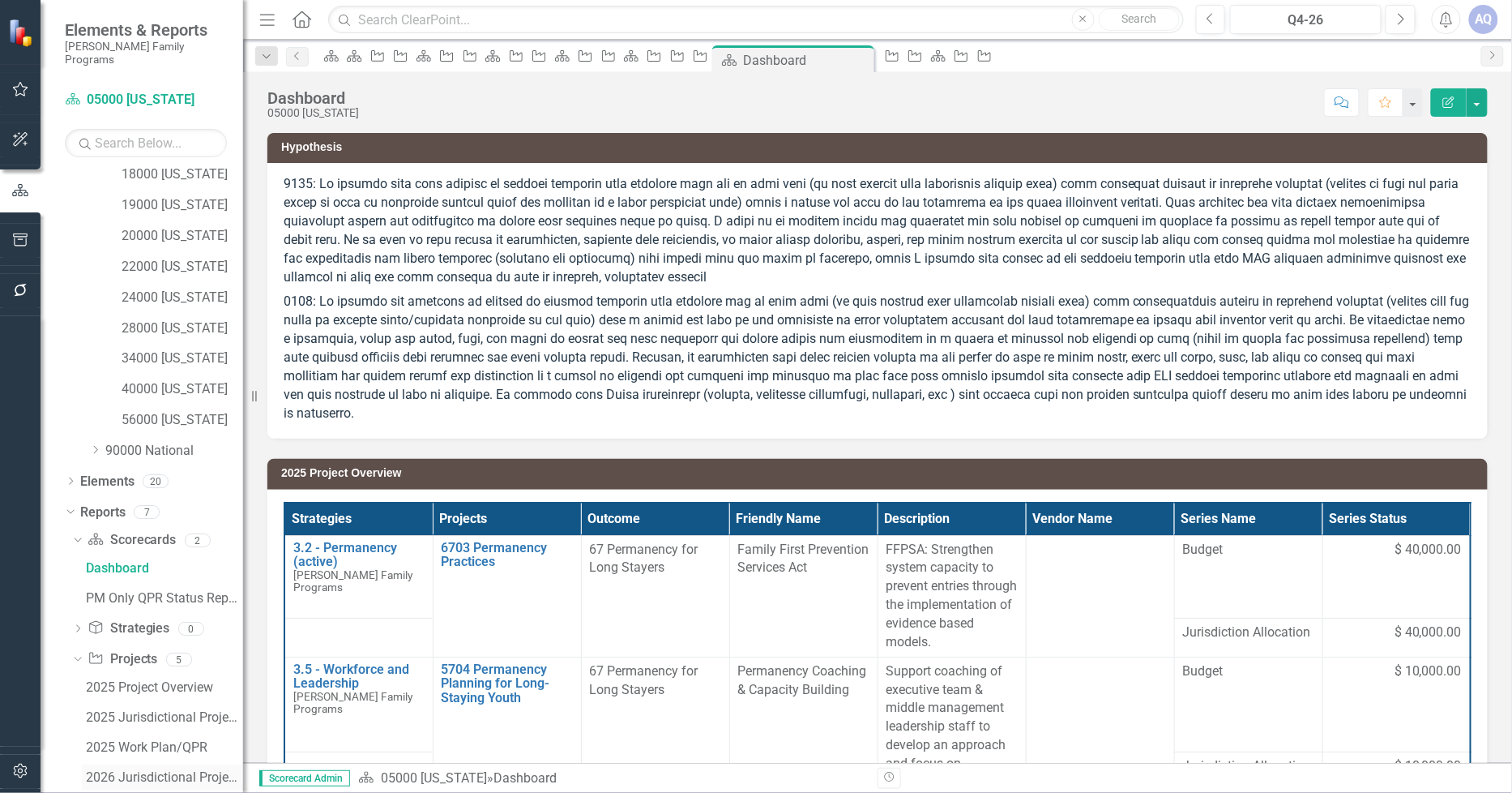
scroll to position [480, 0]
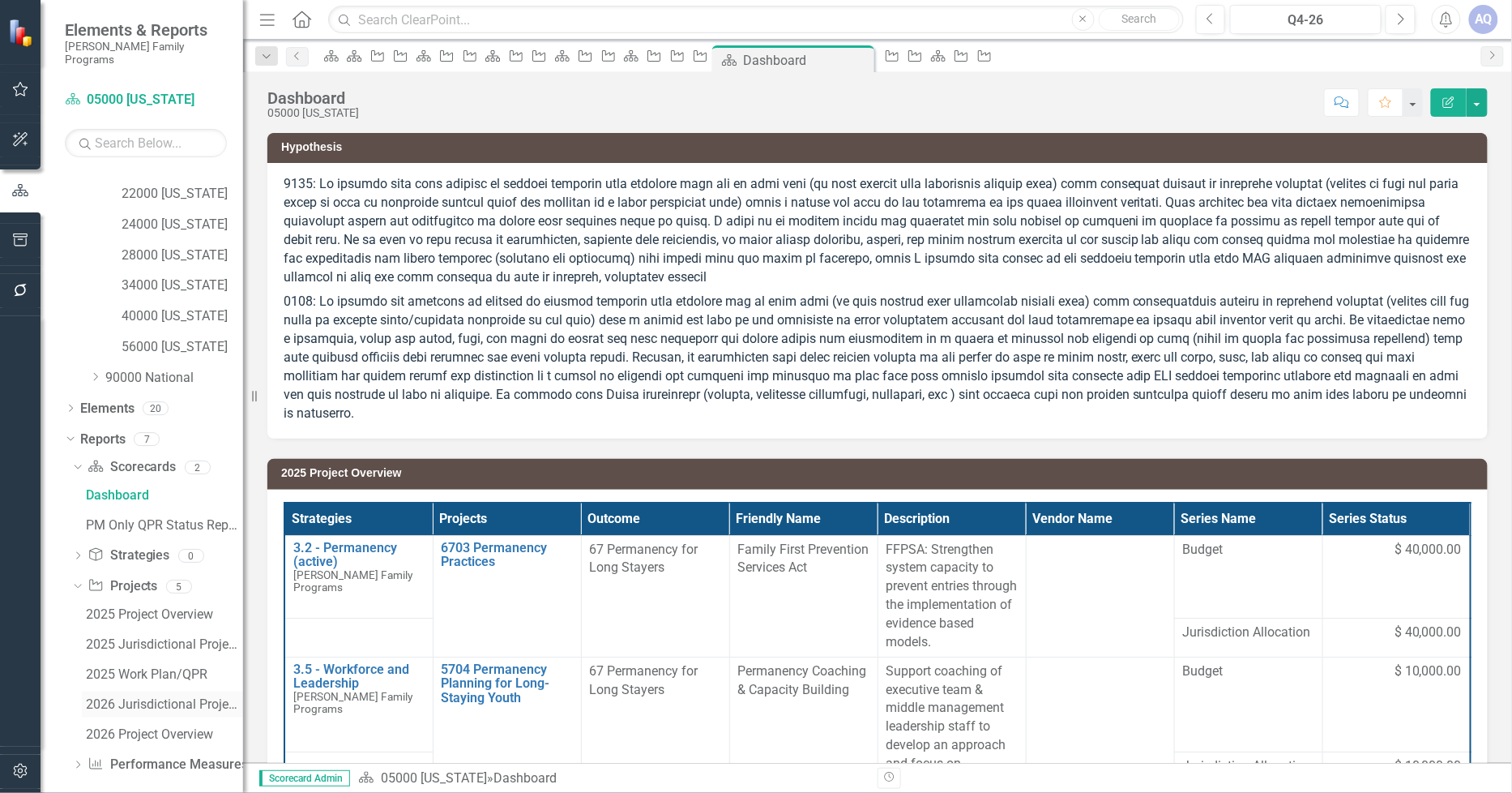
click at [167, 698] on div "2026 Jurisdictional Projects Assessment" at bounding box center [165, 705] width 157 height 15
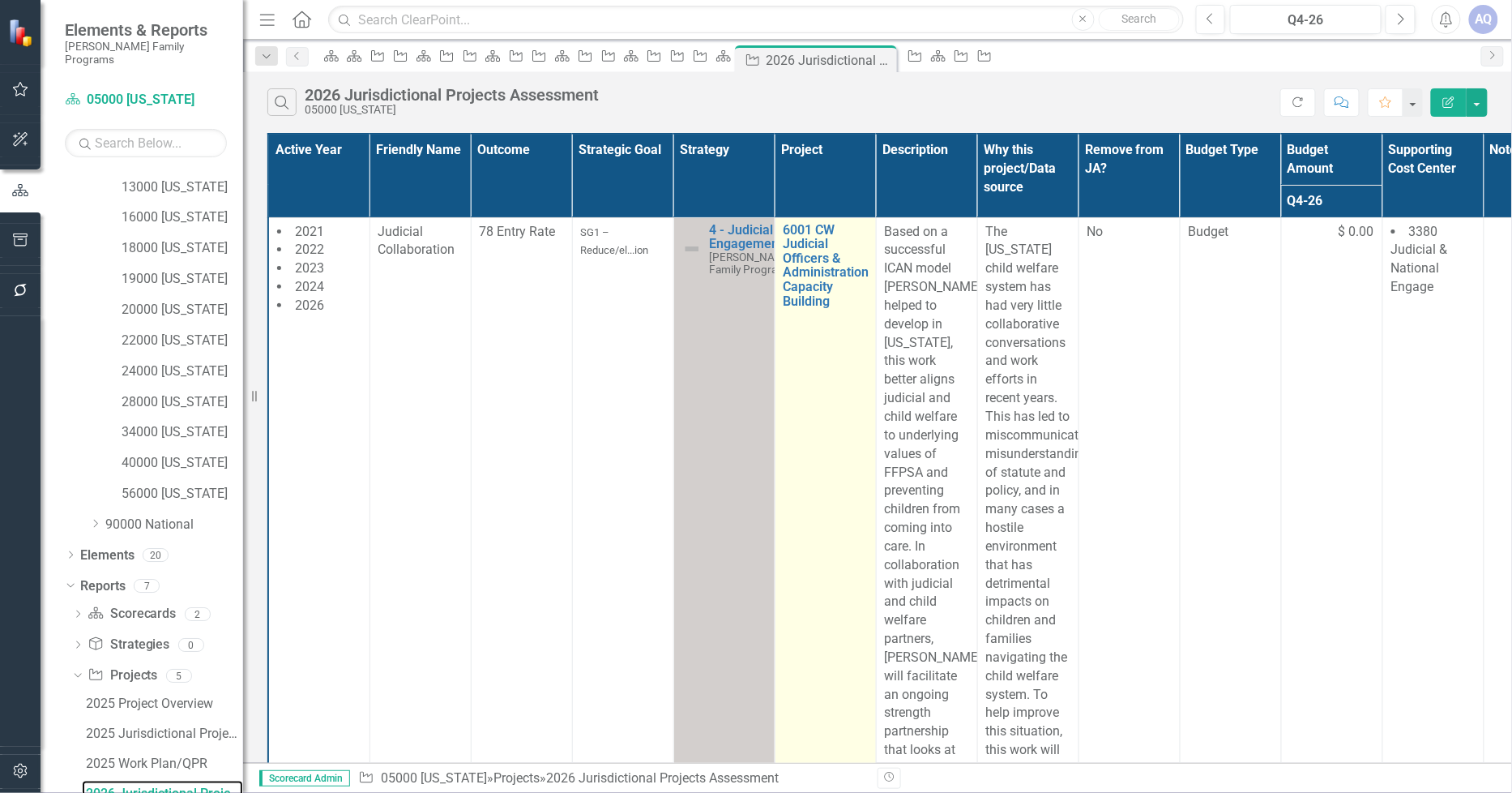
scroll to position [1351, 0]
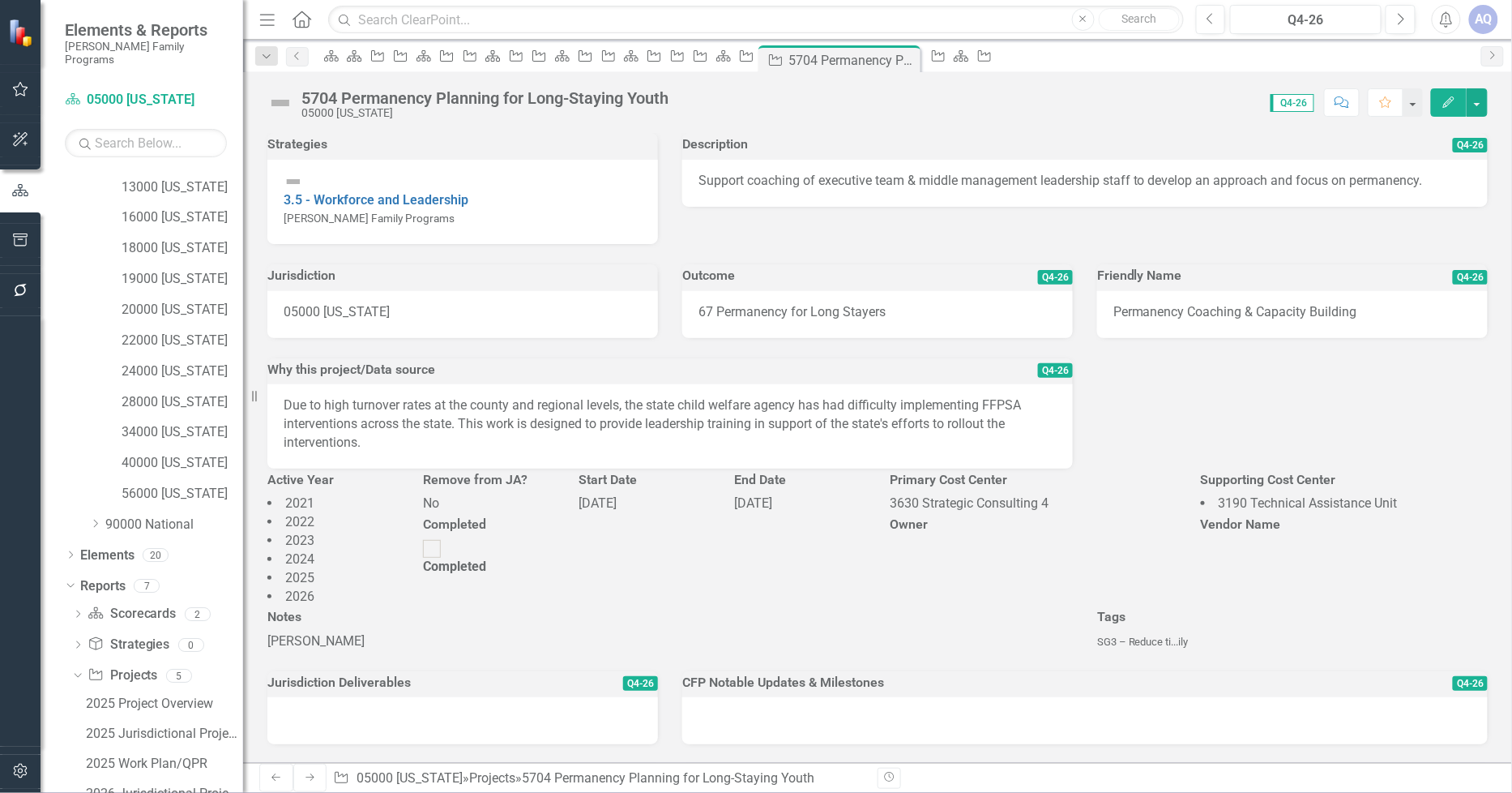
click at [516, 193] on div "3.5 - Workforce and Leadership [PERSON_NAME] Family Programs" at bounding box center [462, 201] width 358 height 57
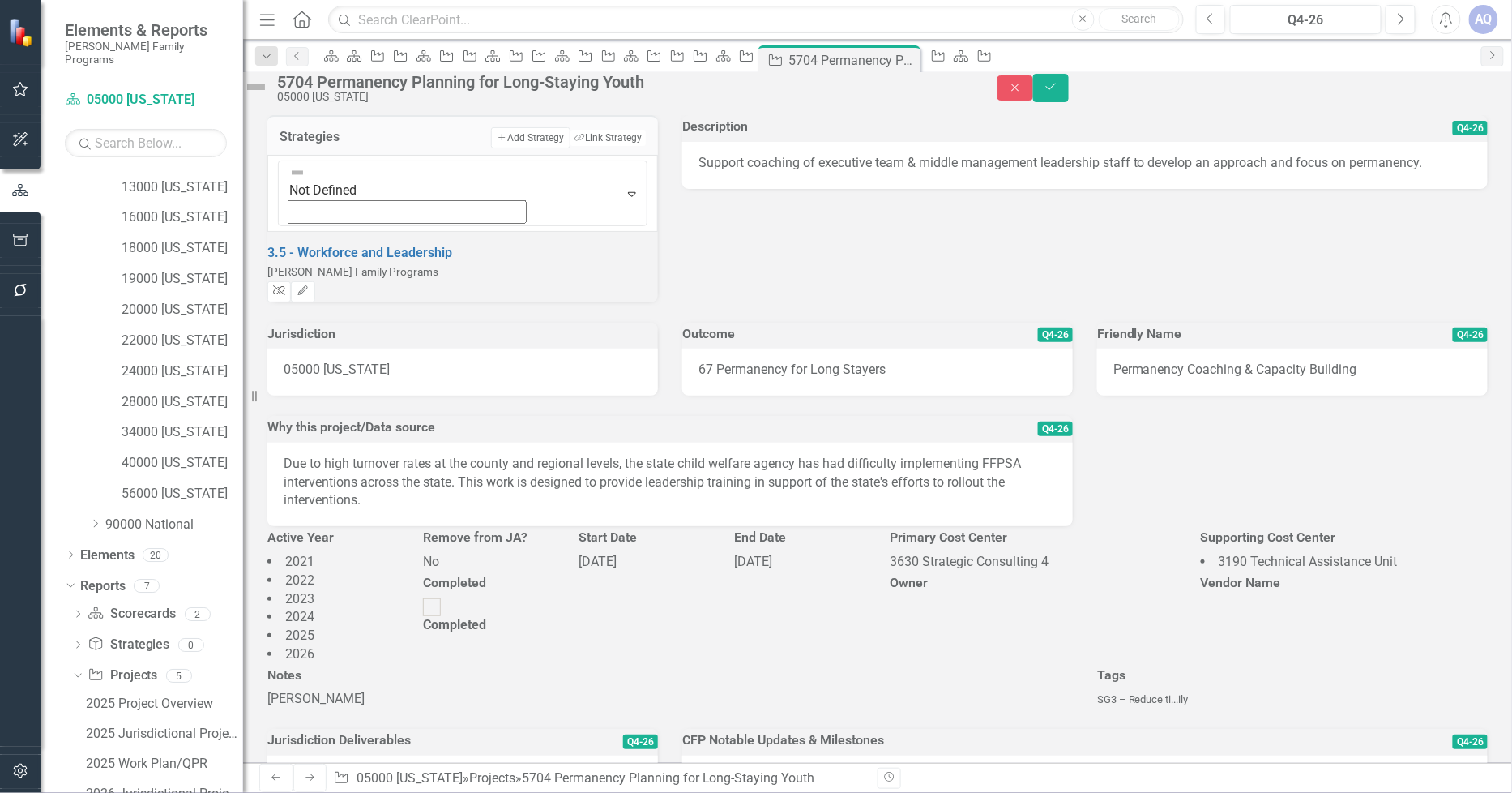
click at [286, 287] on icon "Unlink" at bounding box center [278, 291] width 12 height 10
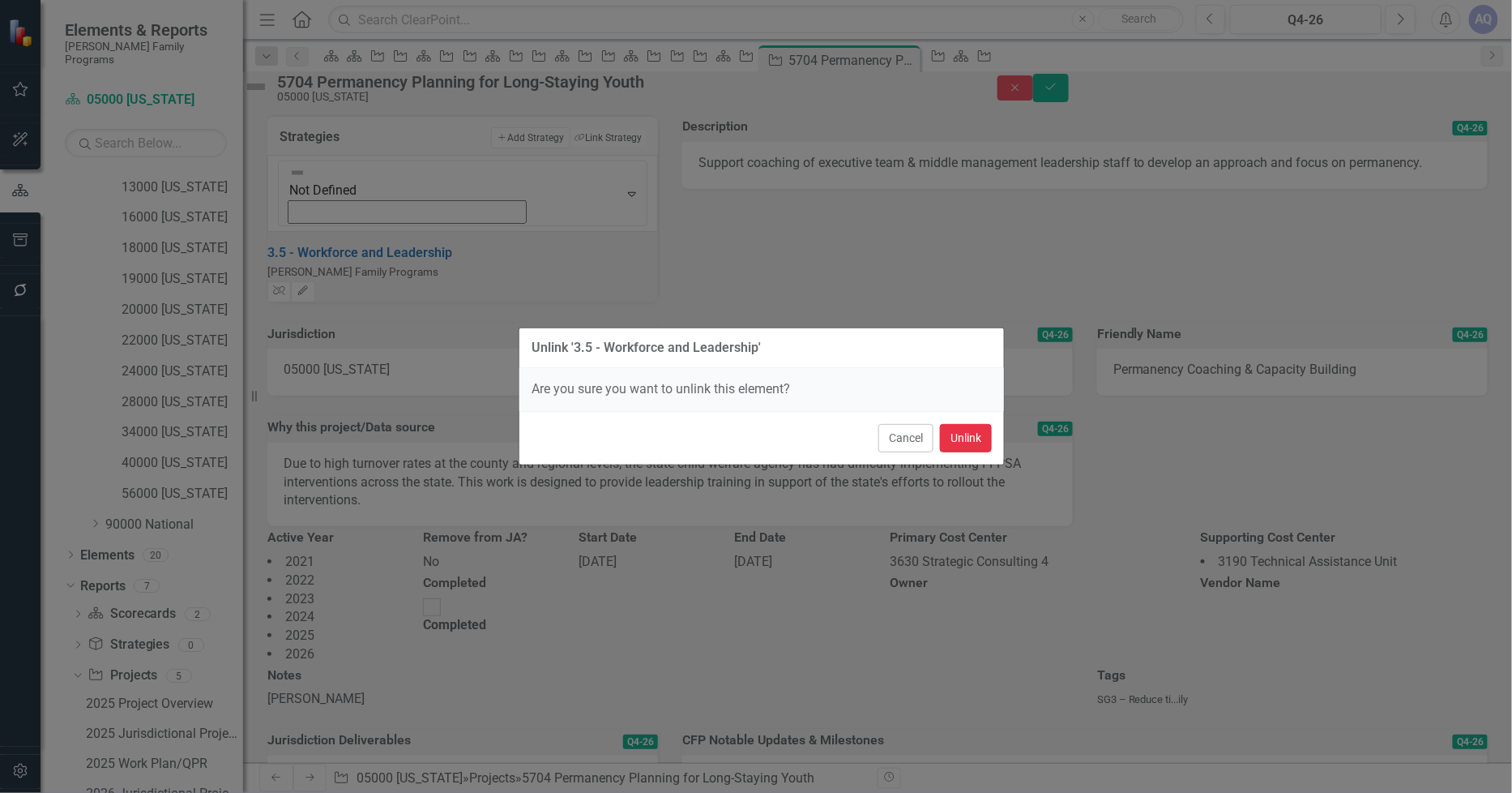
click at [960, 439] on button "Unlink" at bounding box center [966, 438] width 52 height 28
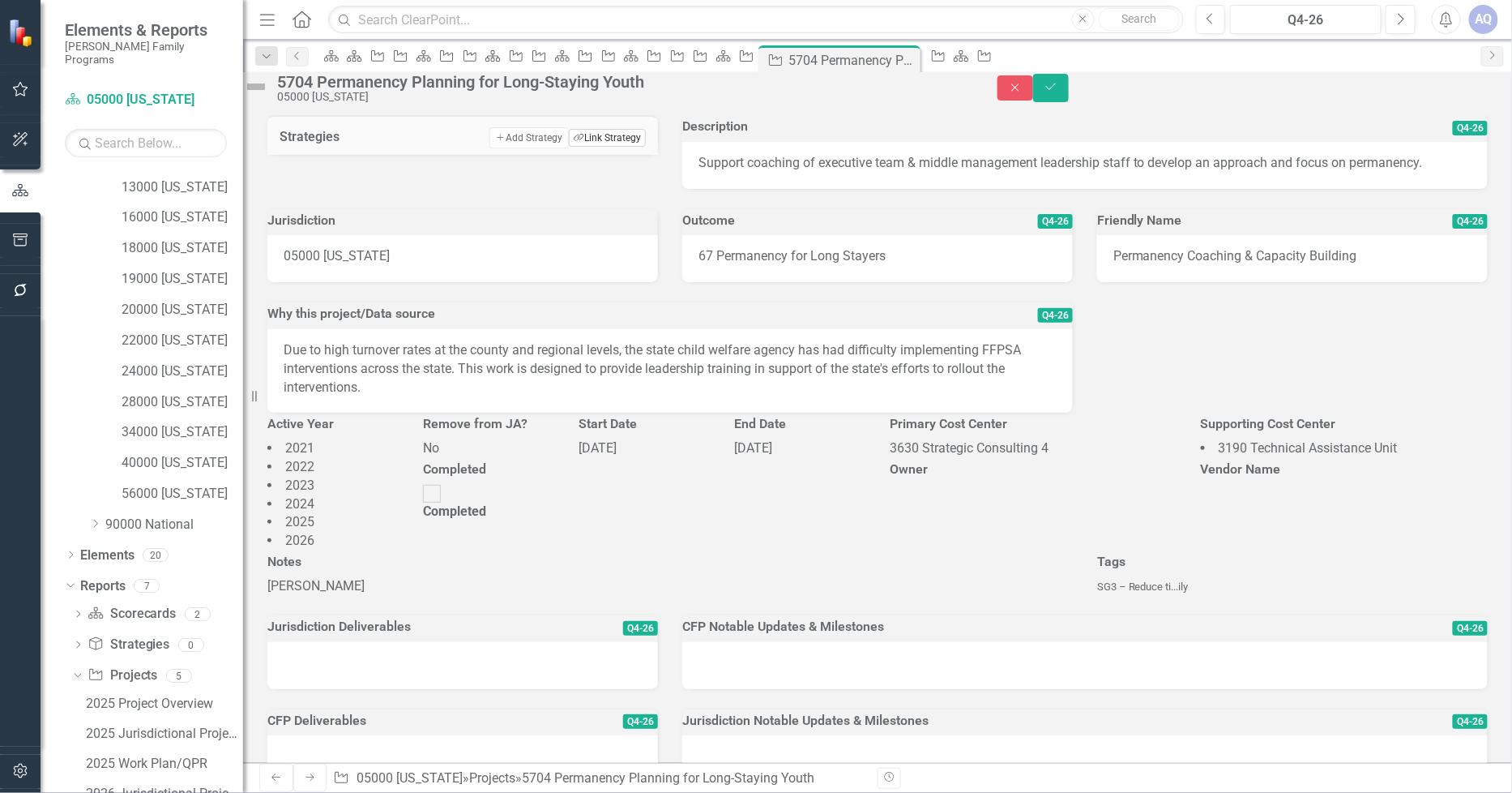
click at [611, 147] on button "Link Tag Link Strategy" at bounding box center [608, 137] width 77 height 17
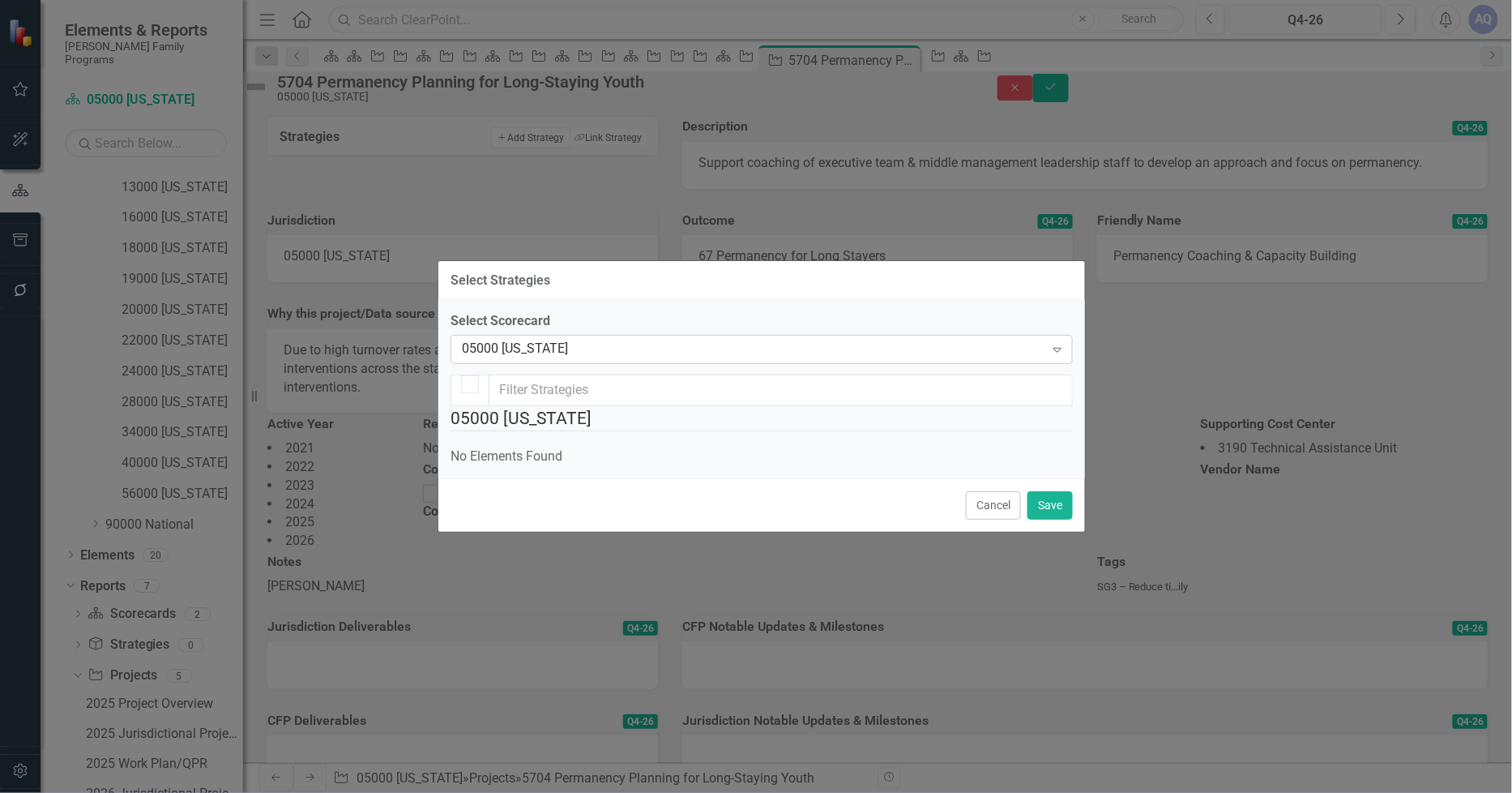
click at [633, 341] on div "05000 [US_STATE]" at bounding box center [753, 350] width 583 height 18
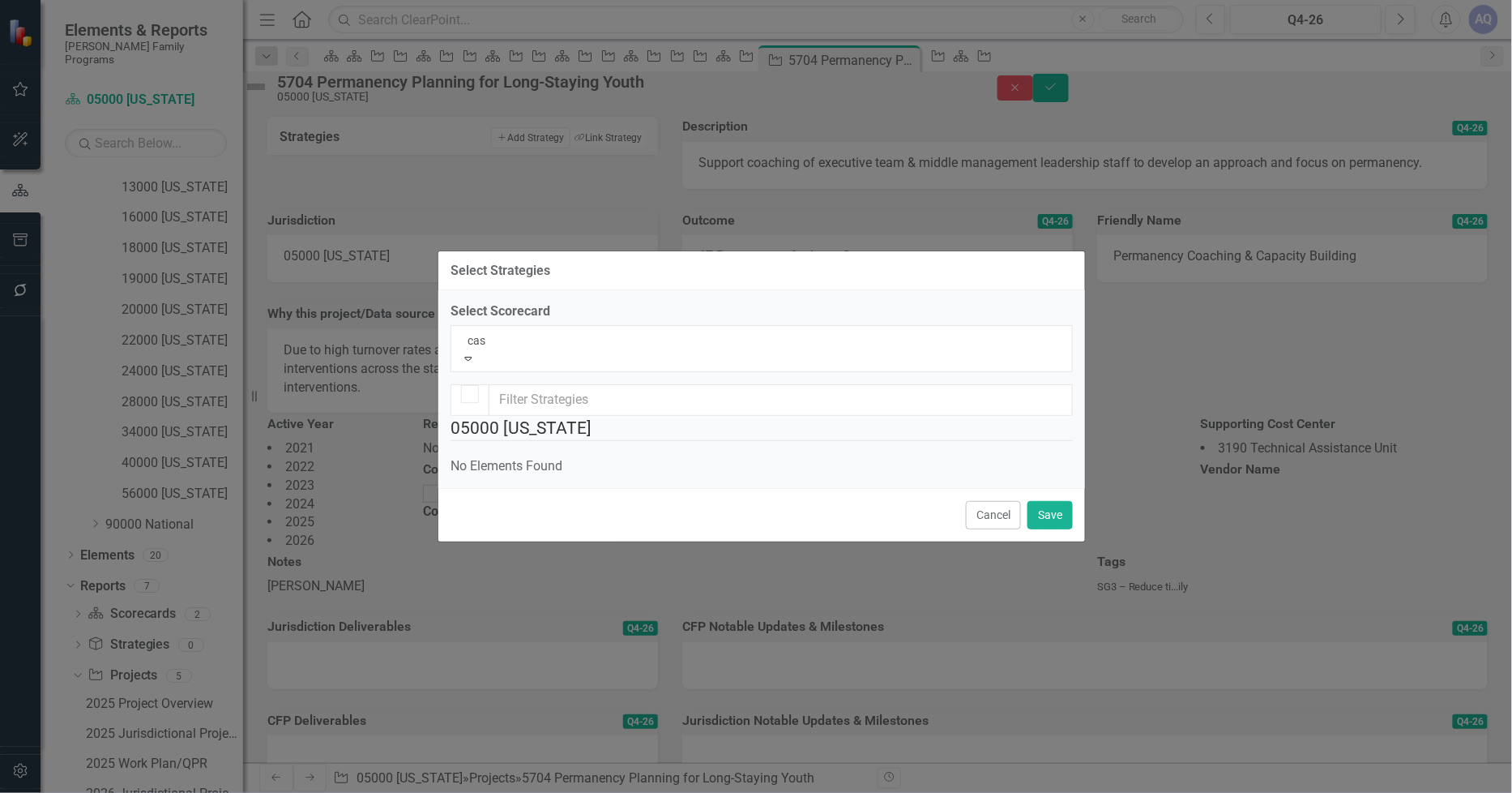
type input "case"
click at [633, 792] on div "Case y Family Programs" at bounding box center [756, 802] width 1512 height 18
checkbox input "false"
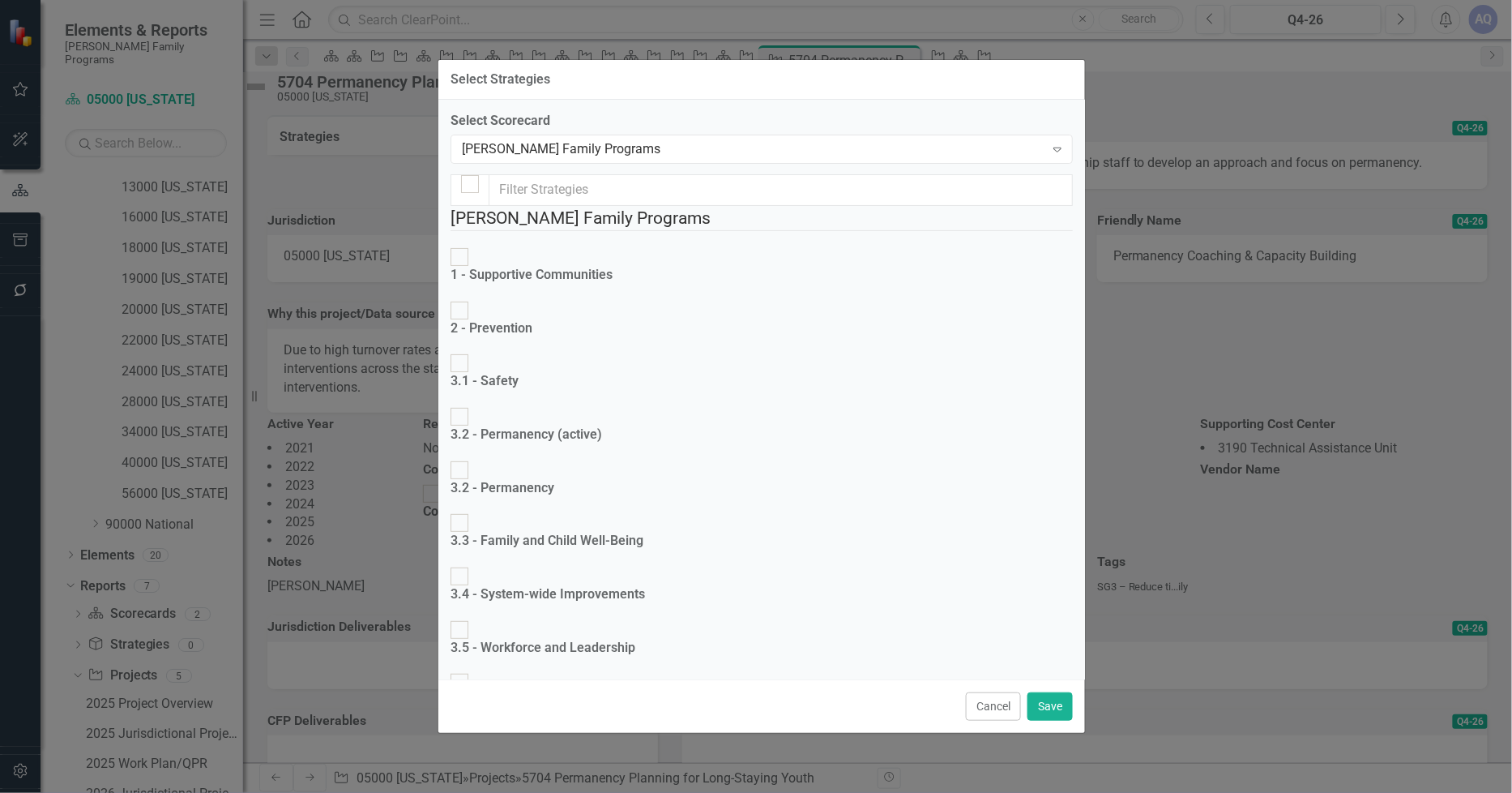
click at [491, 426] on div "3.2 - Permanency (active)" at bounding box center [526, 435] width 152 height 18
click at [472, 405] on input "3.2 - Permanency (active)" at bounding box center [459, 417] width 25 height 25
checkbox input "true"
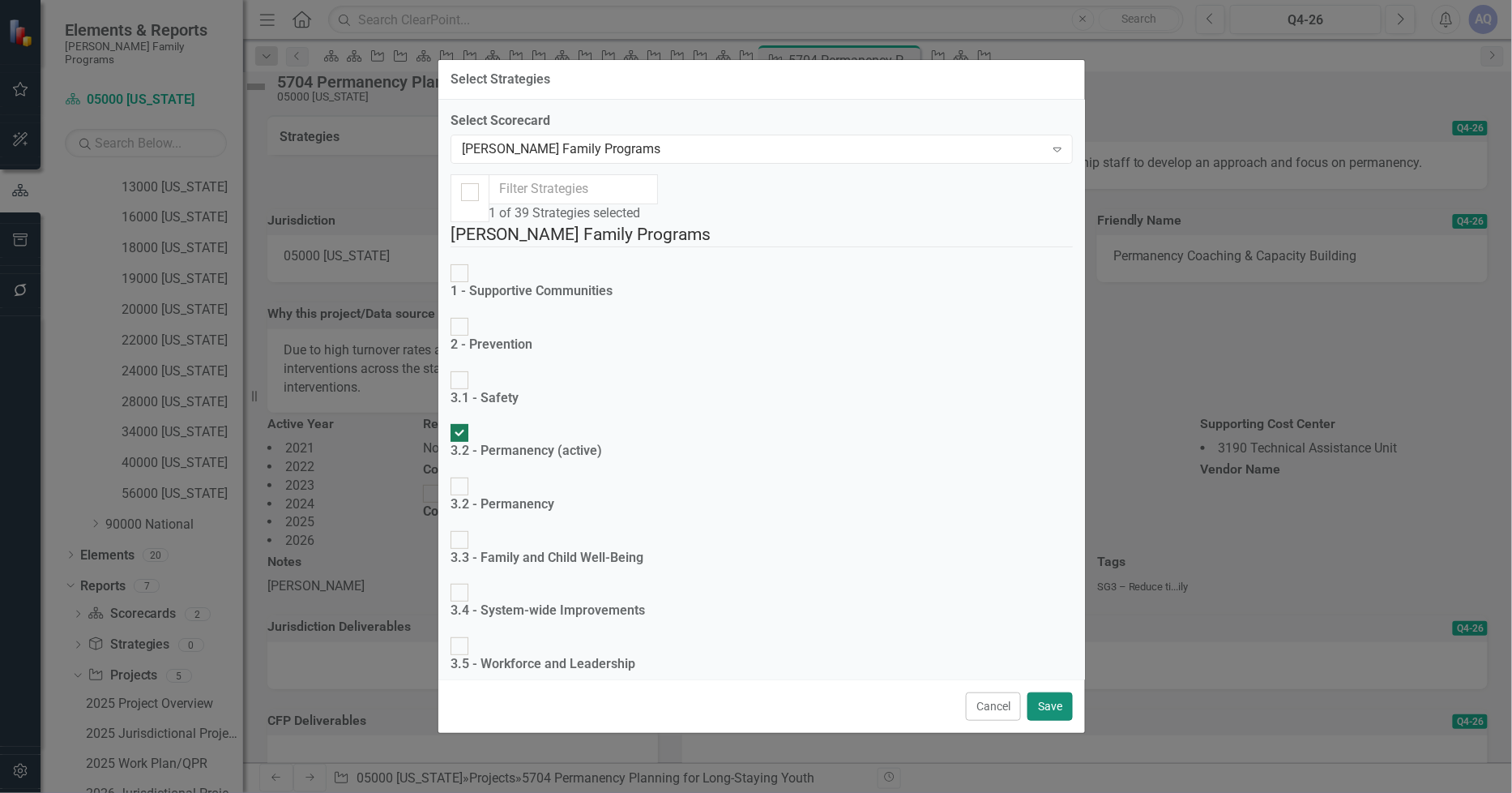
click at [1042, 704] on button "Save" at bounding box center [1051, 706] width 46 height 28
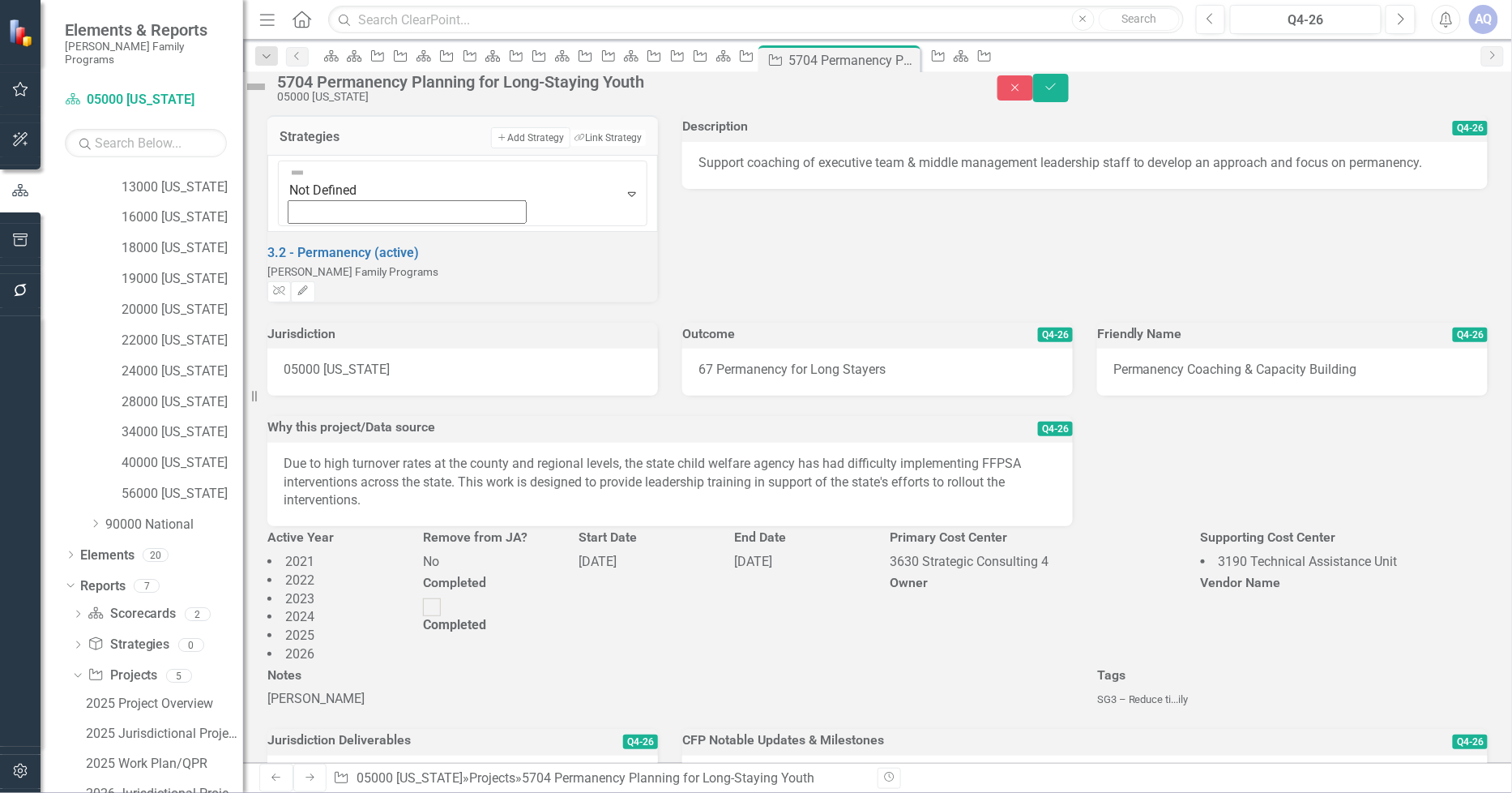
click at [906, 349] on div "67 Permanency for Long Stayers" at bounding box center [878, 372] width 391 height 47
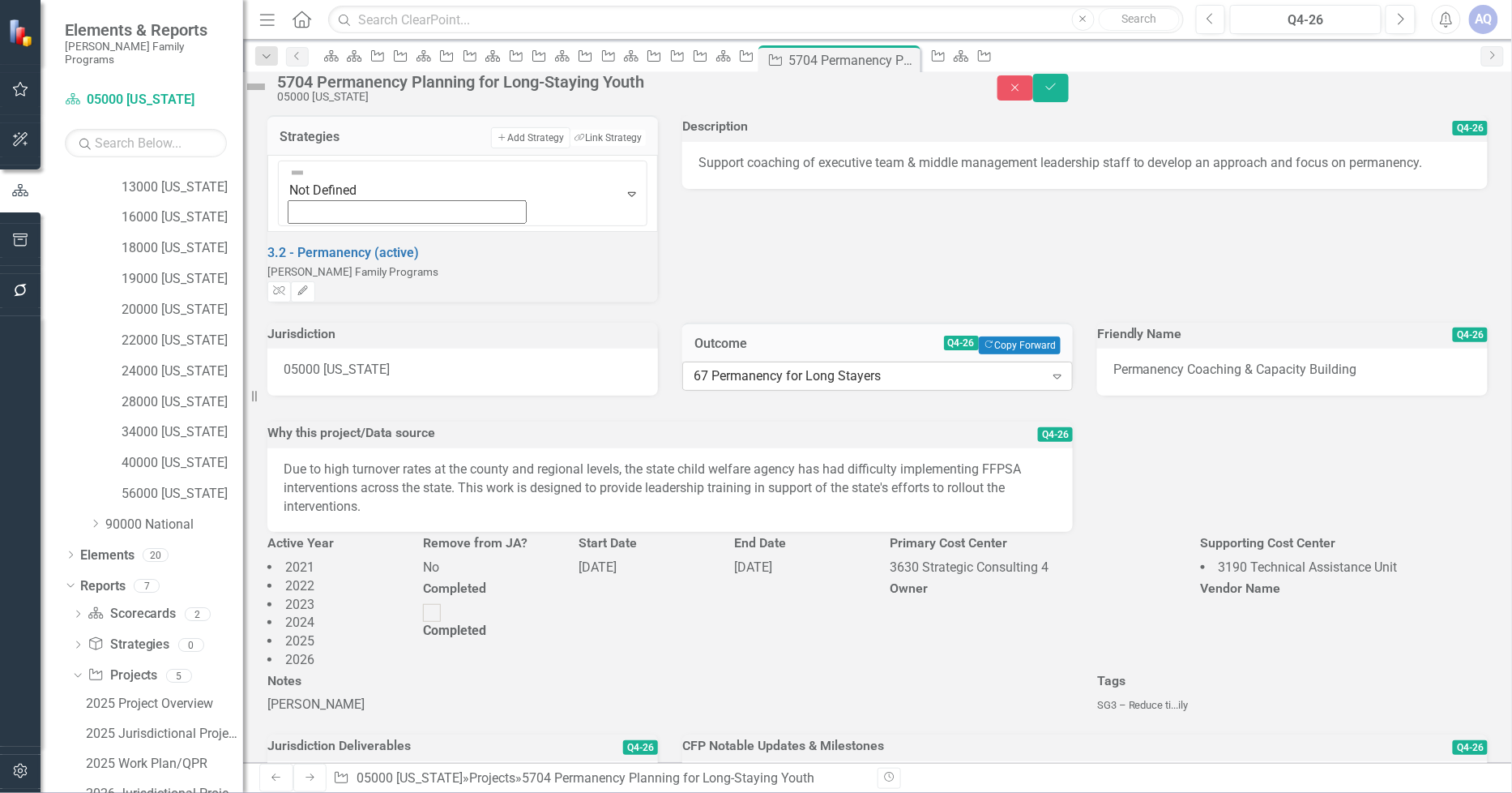
click at [999, 367] on div "67 Permanency for Long Stayers" at bounding box center [869, 376] width 351 height 18
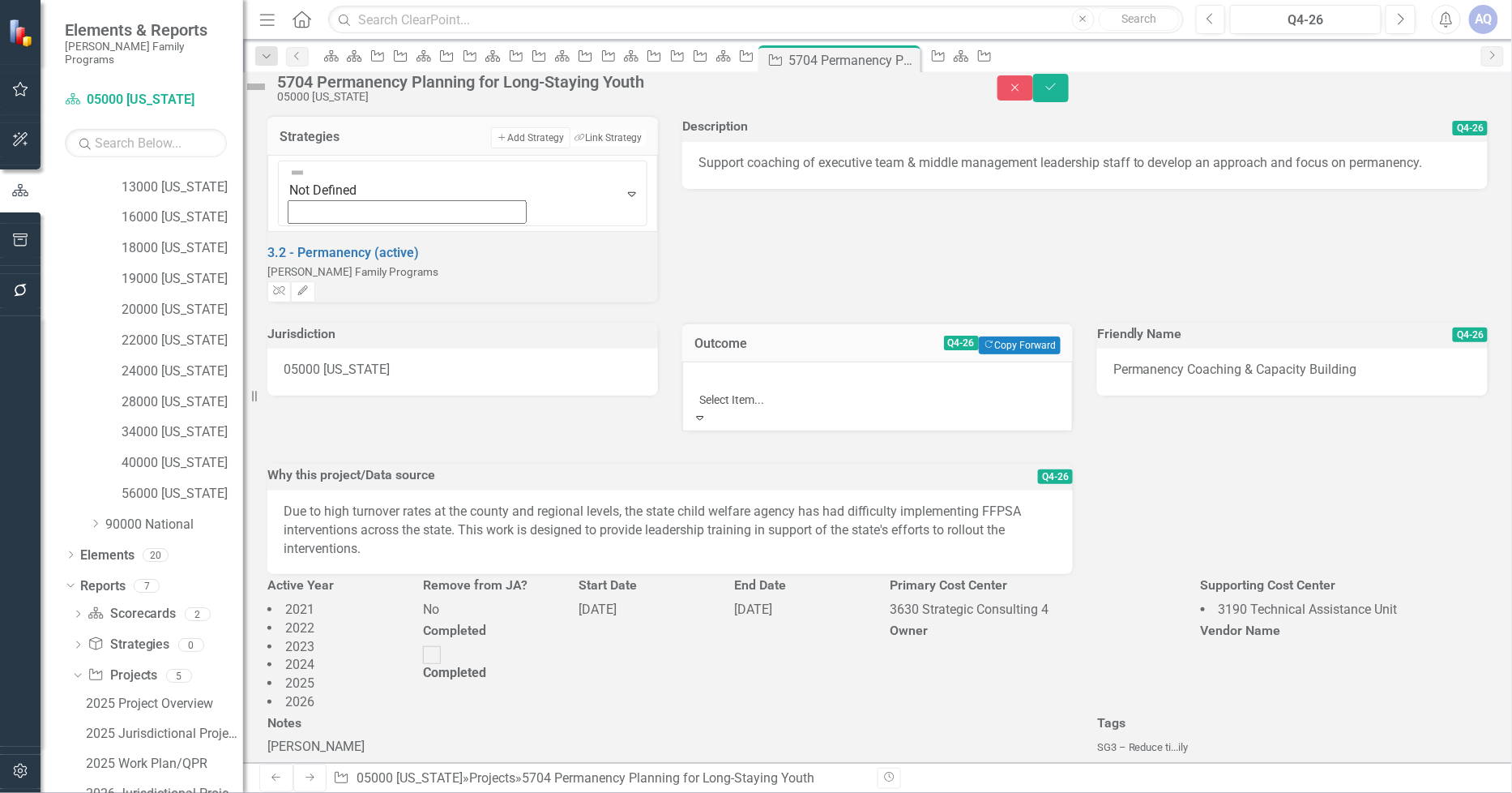
scroll to position [133, 0]
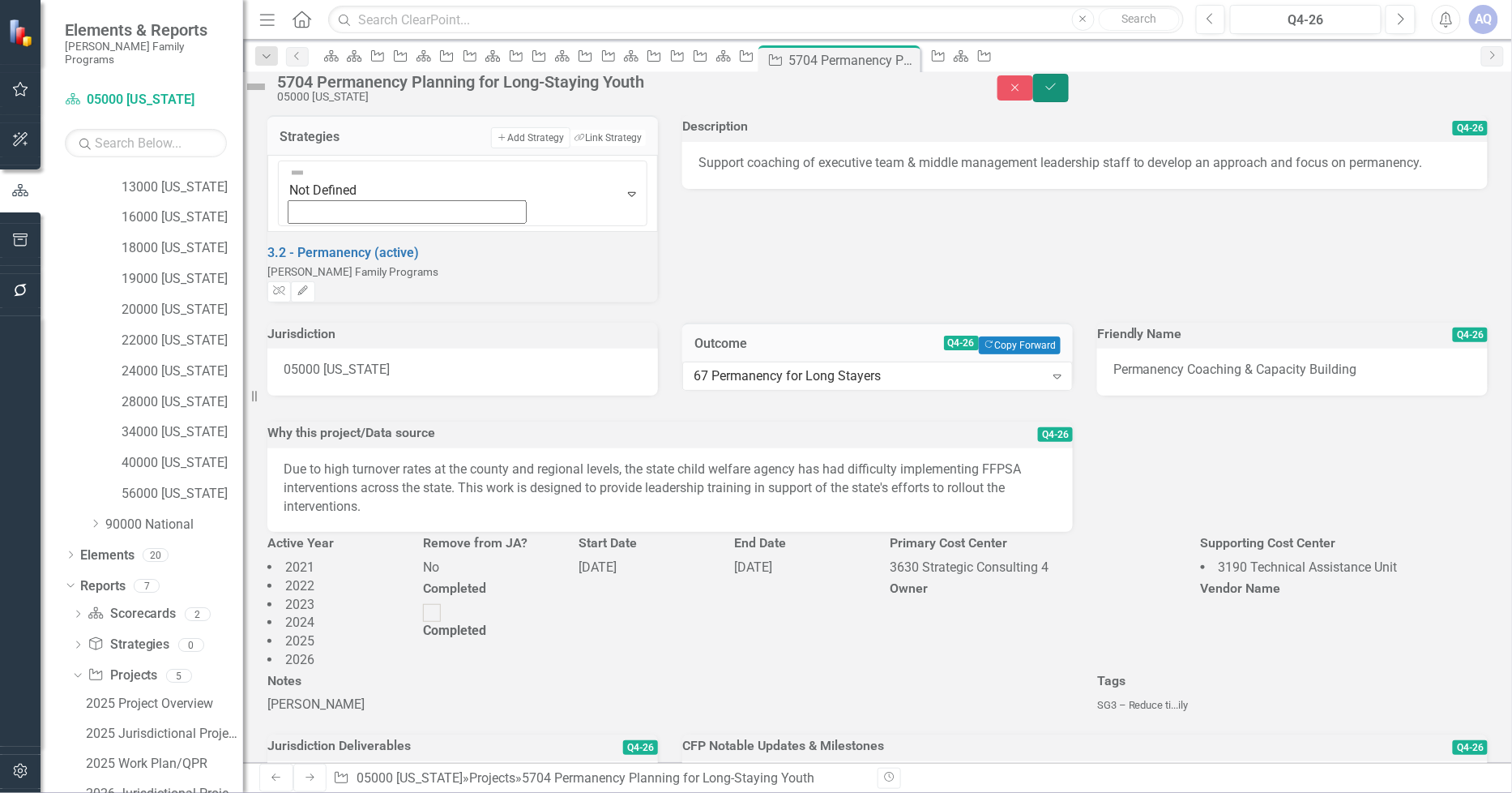
click at [1058, 92] on icon "Save" at bounding box center [1052, 87] width 15 height 11
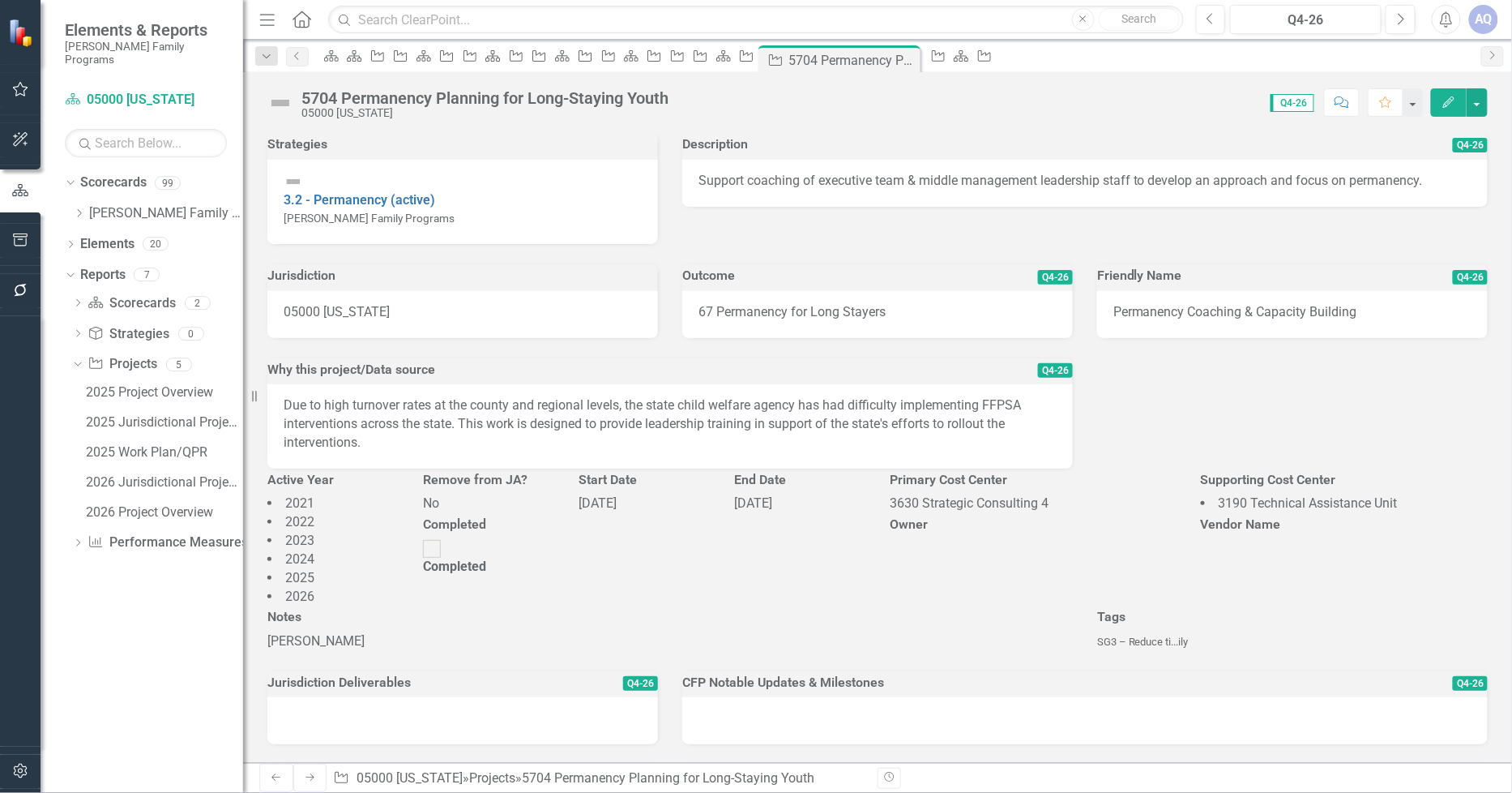
scroll to position [0, 0]
drag, startPoint x: 84, startPoint y: 200, endPoint x: 86, endPoint y: 229, distance: 29.1
click at [84, 209] on icon "Dropdown" at bounding box center [79, 213] width 12 height 10
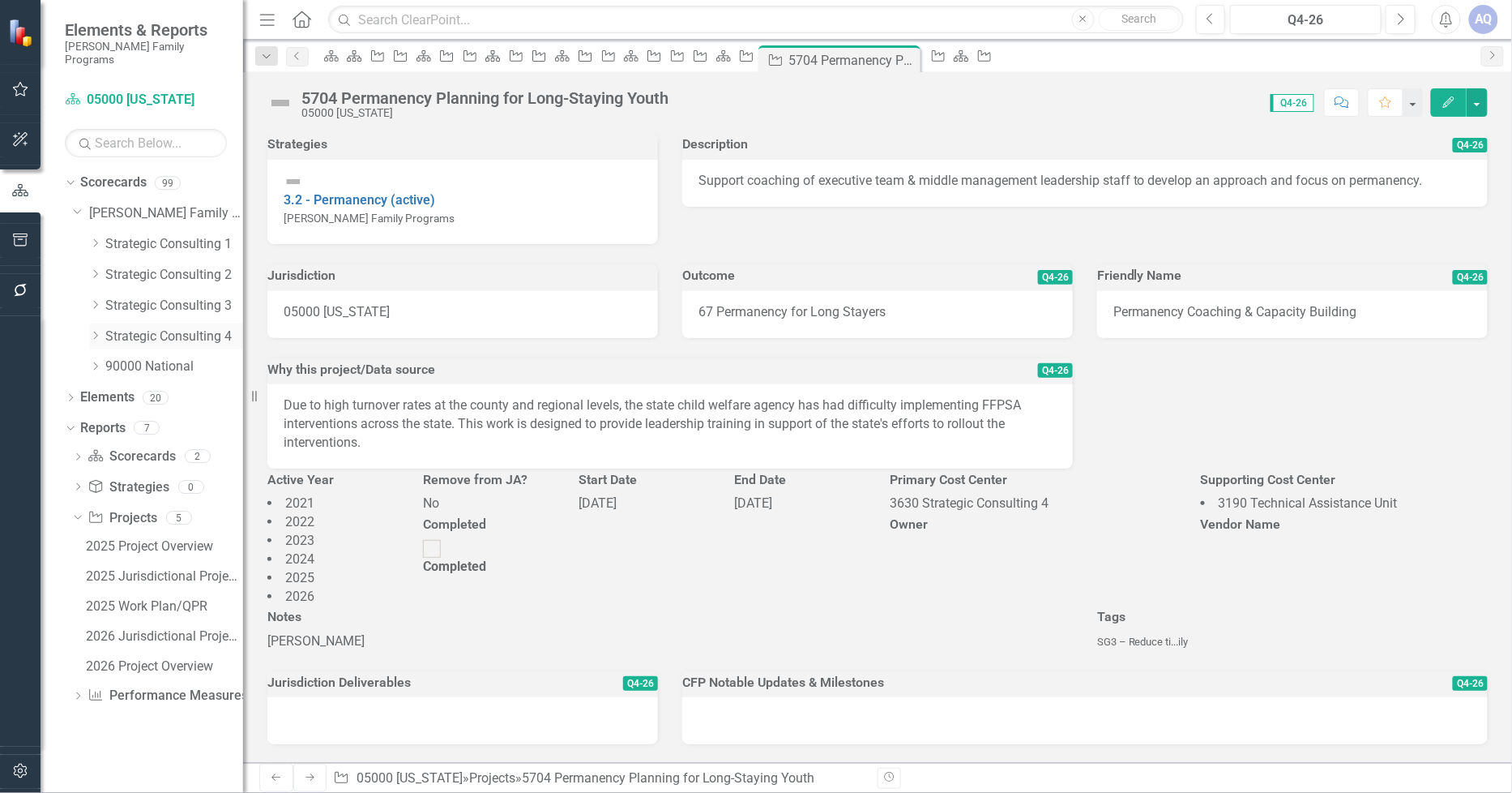
click at [94, 331] on icon "Dropdown" at bounding box center [94, 335] width 12 height 10
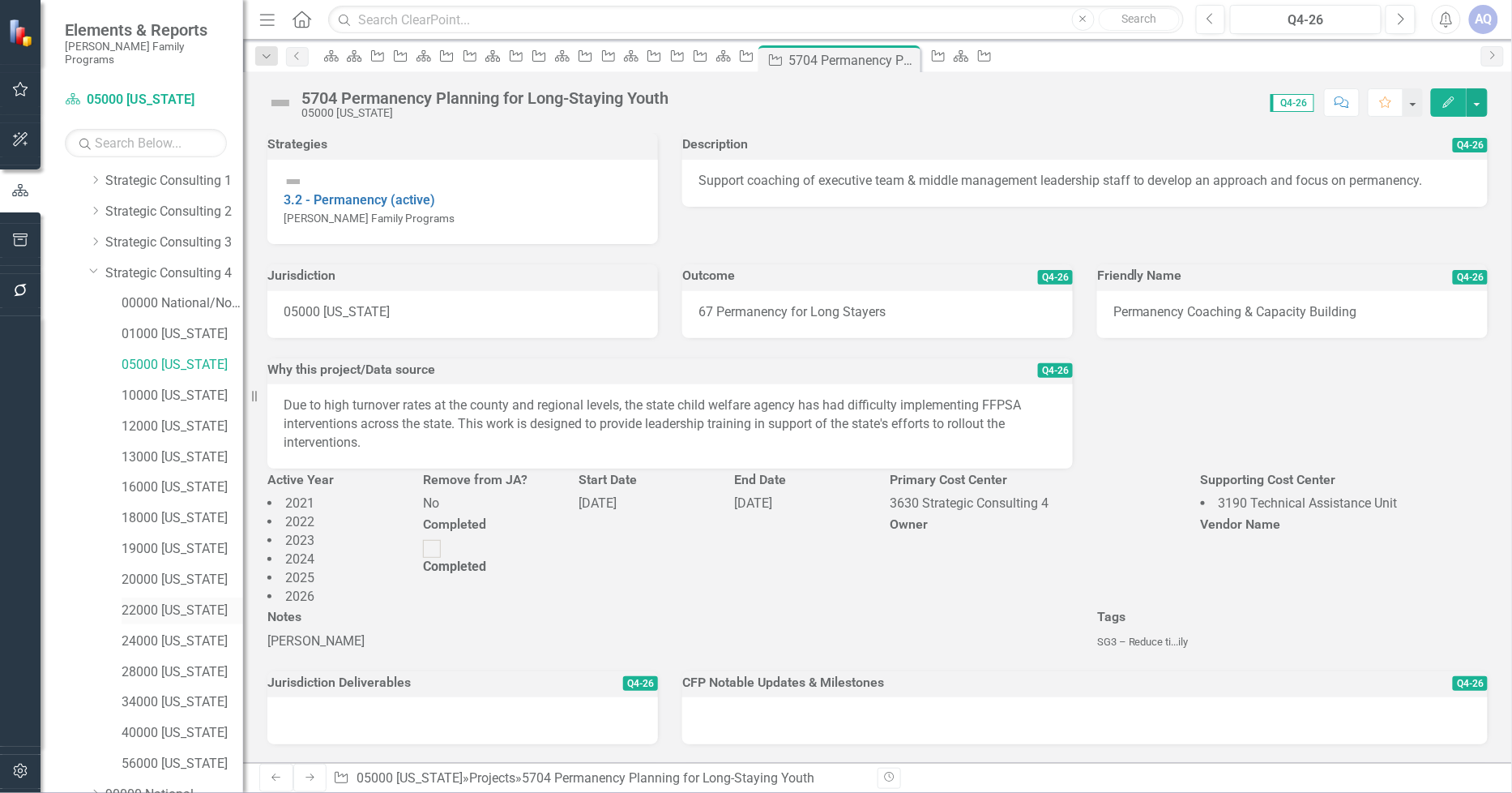
scroll to position [180, 0]
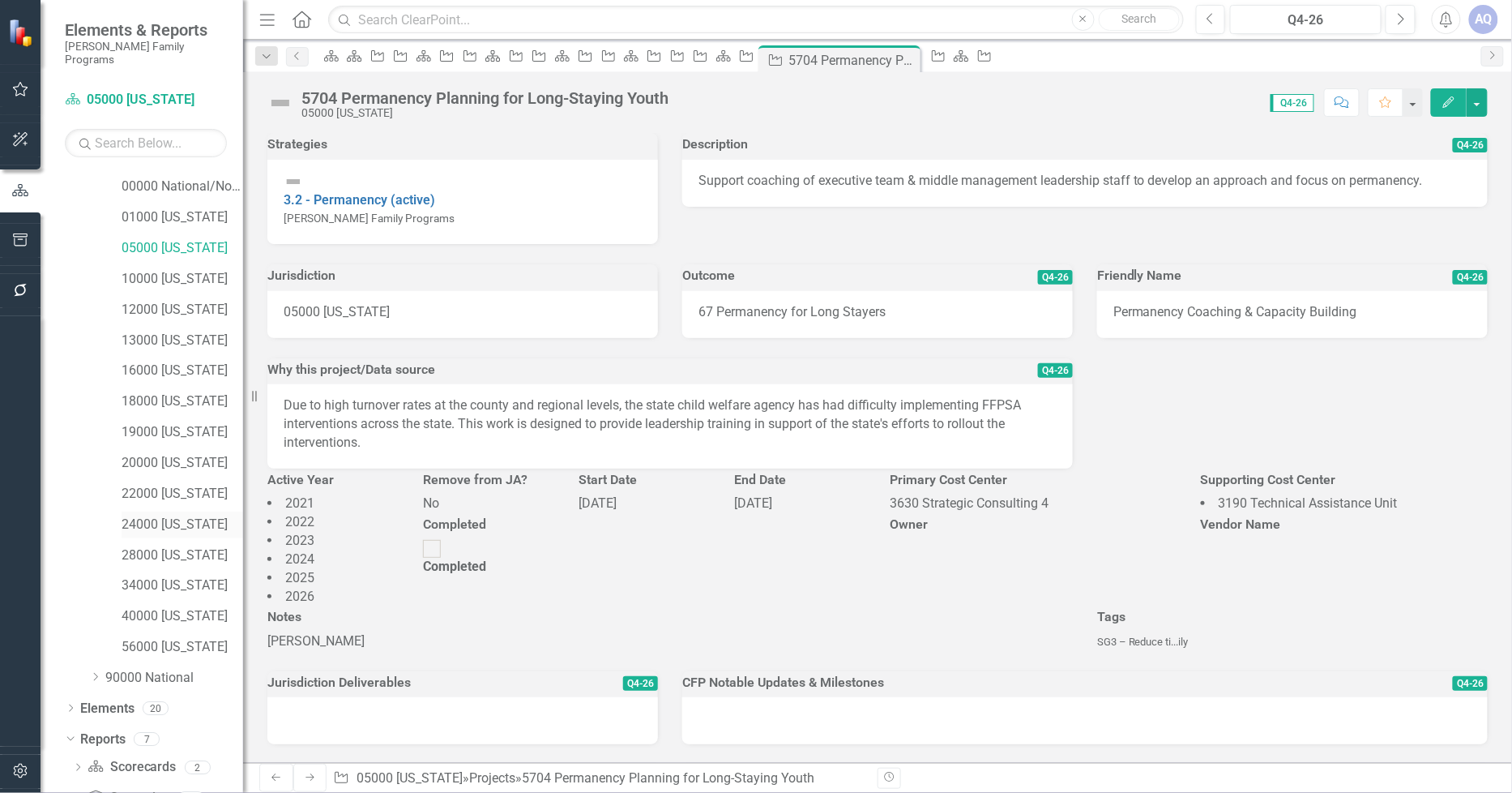
click at [190, 516] on link "24000 [US_STATE]" at bounding box center [182, 525] width 122 height 18
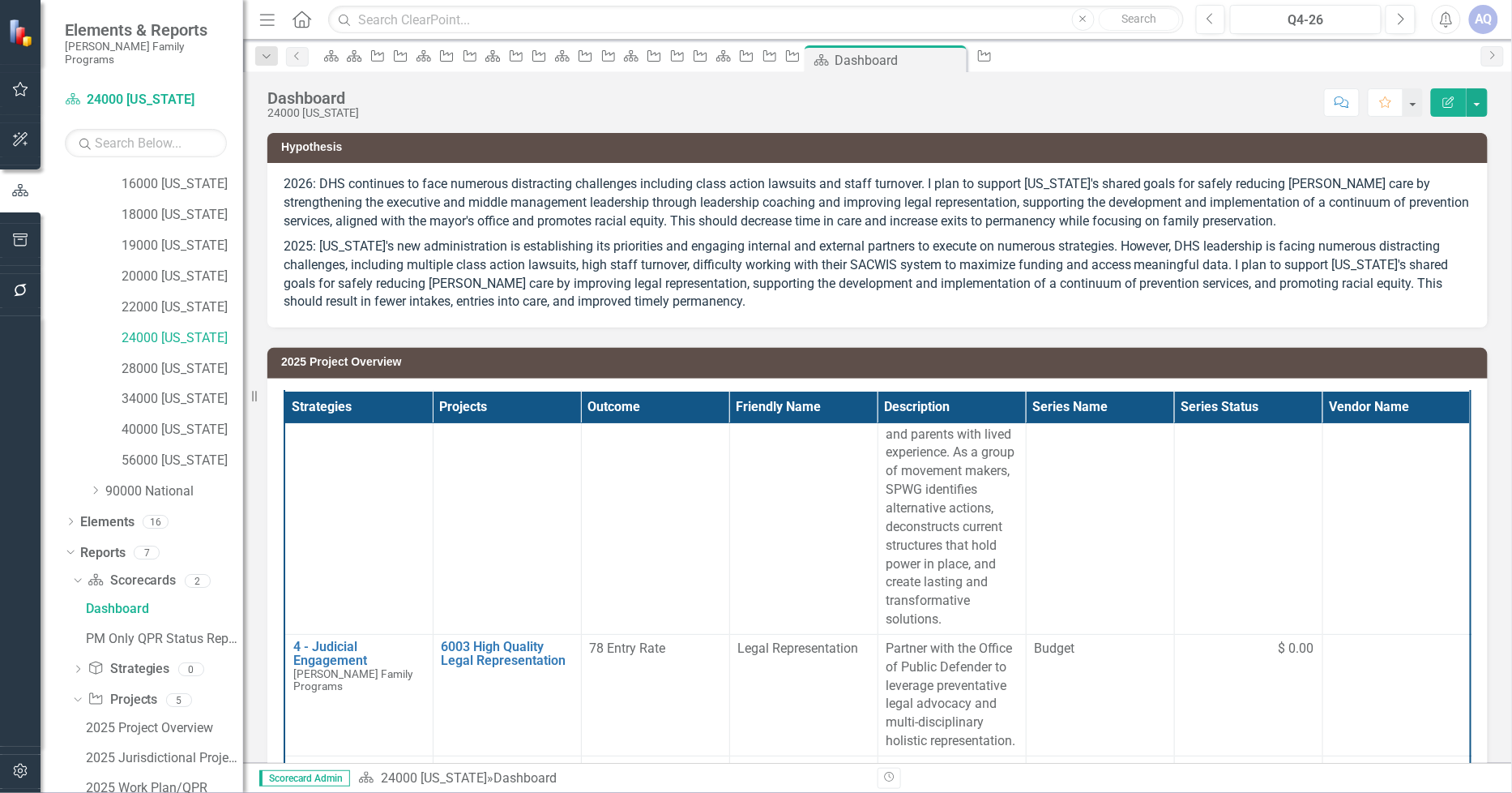
scroll to position [480, 0]
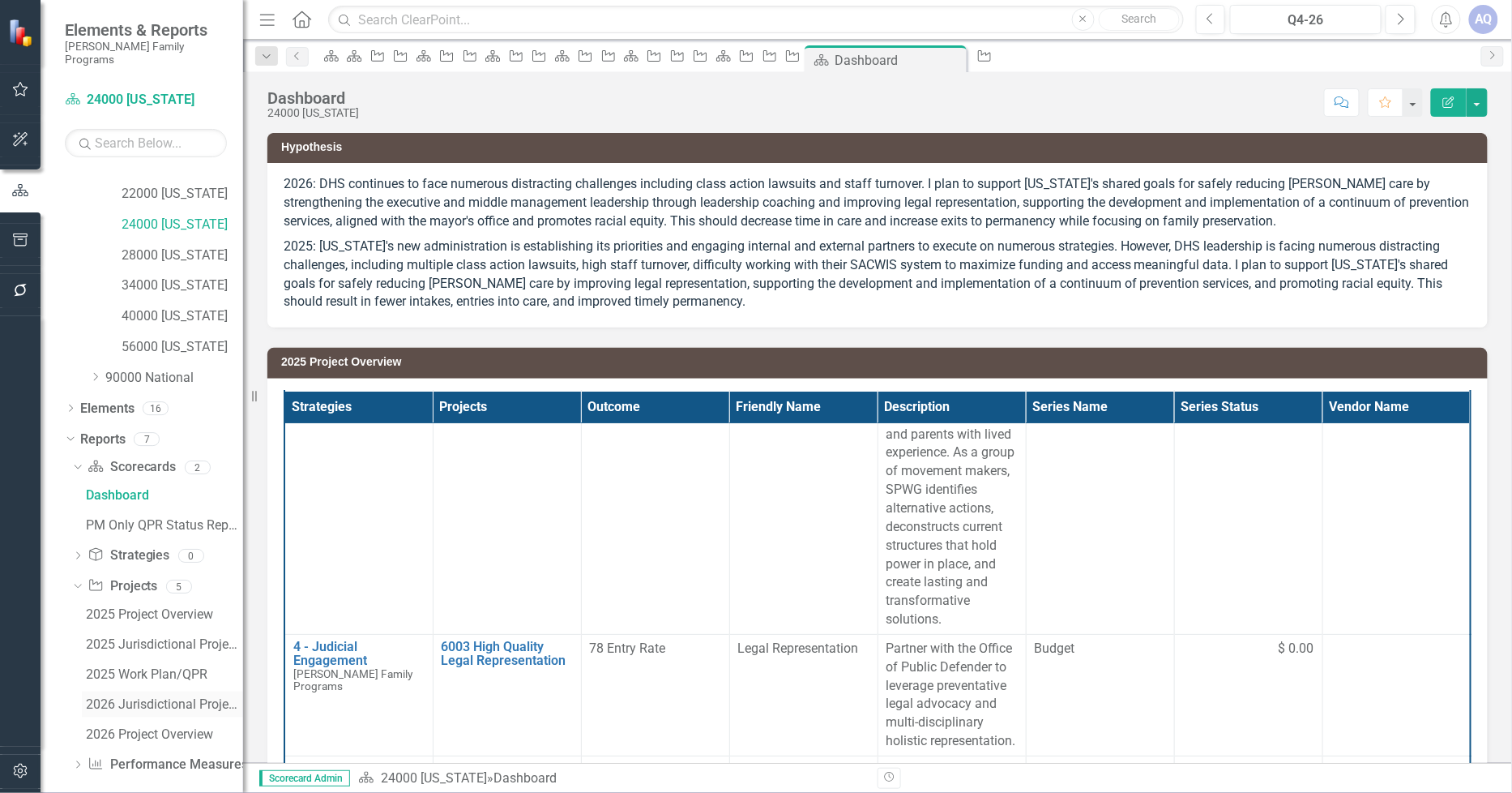
click at [125, 698] on div "2026 Jurisdictional Projects Assessment" at bounding box center [165, 705] width 157 height 15
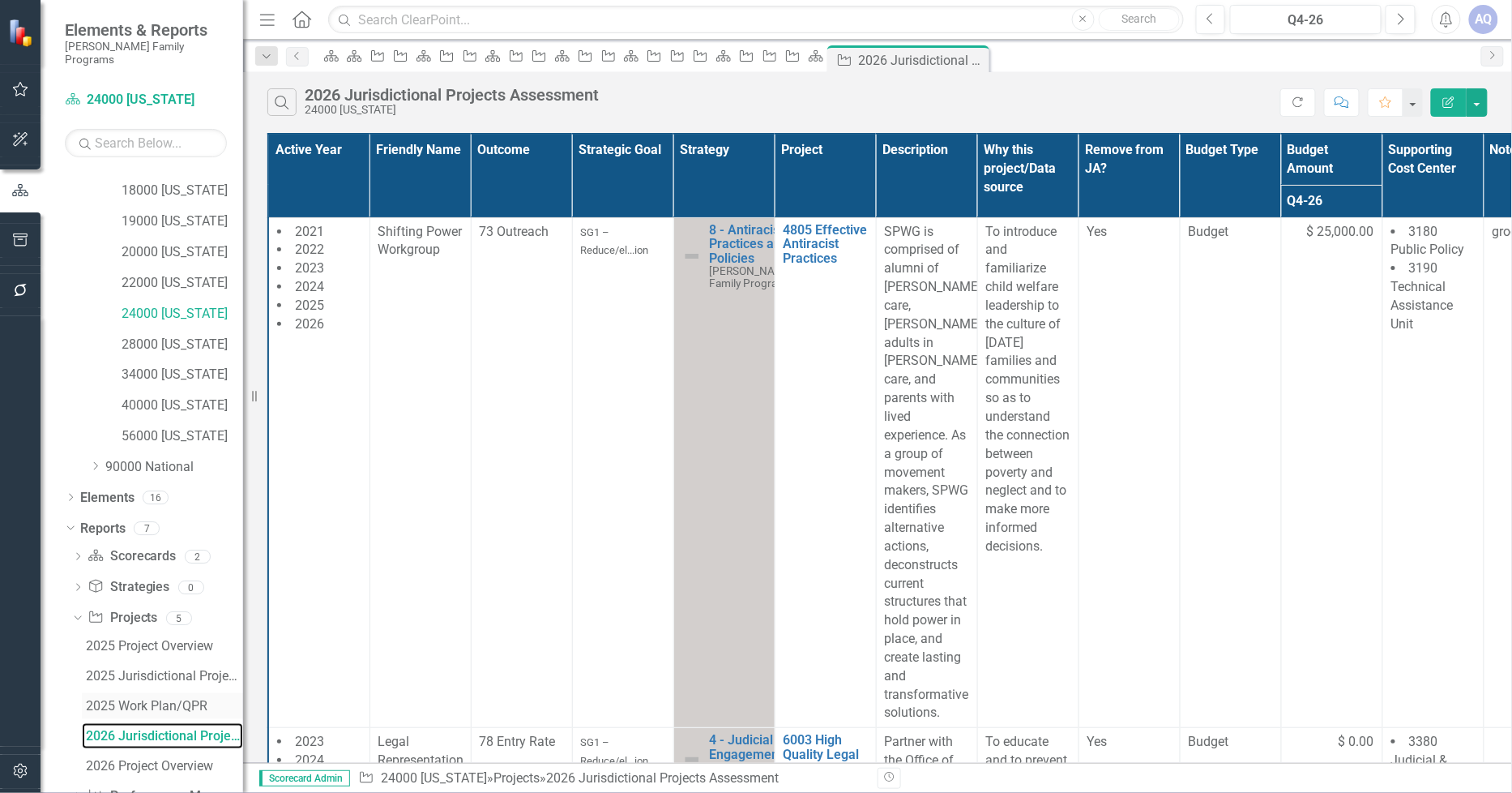
scroll to position [333, 0]
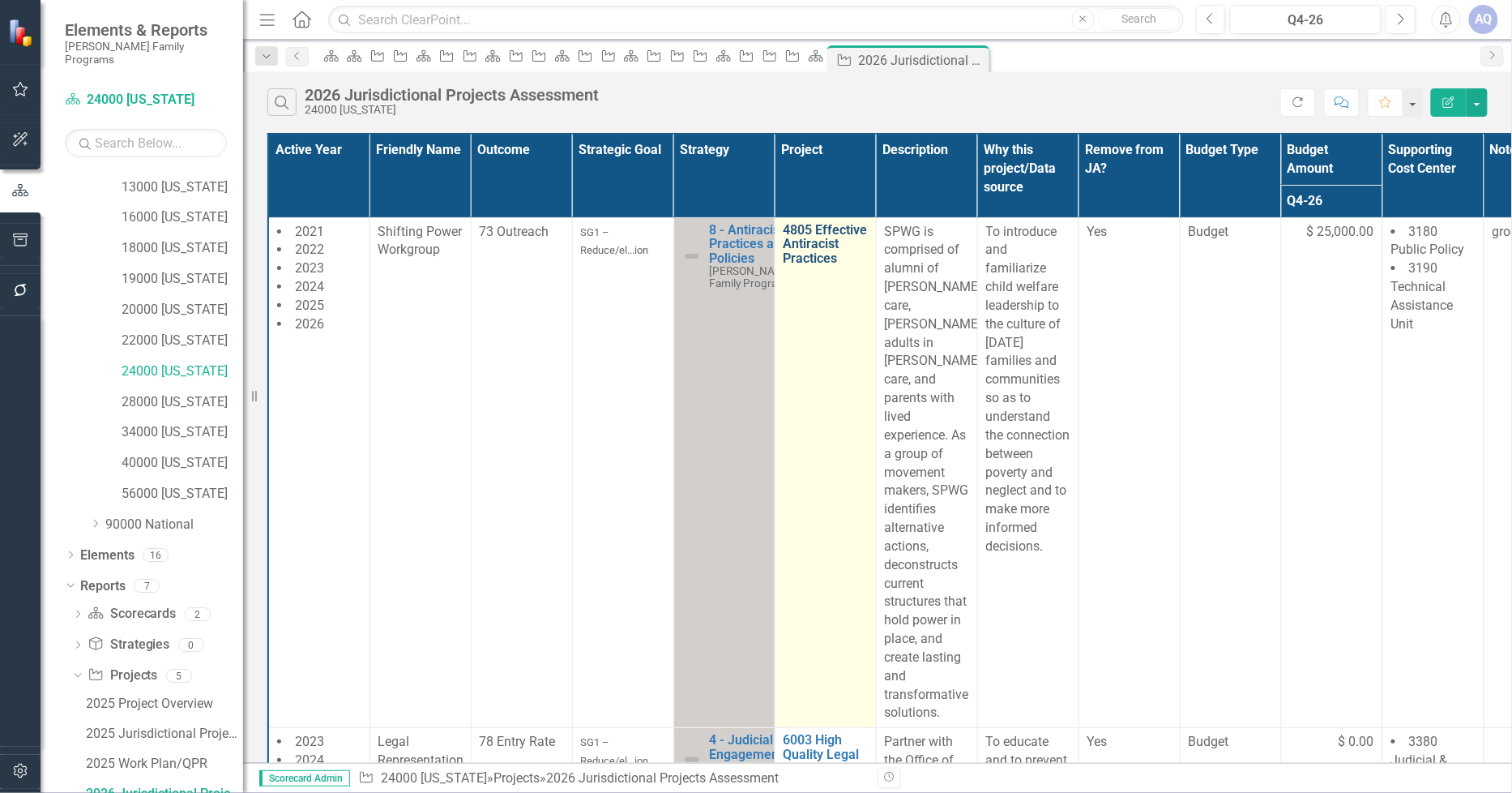
click at [807, 244] on link "4805 Effective Antiracist Practices" at bounding box center [826, 244] width 84 height 43
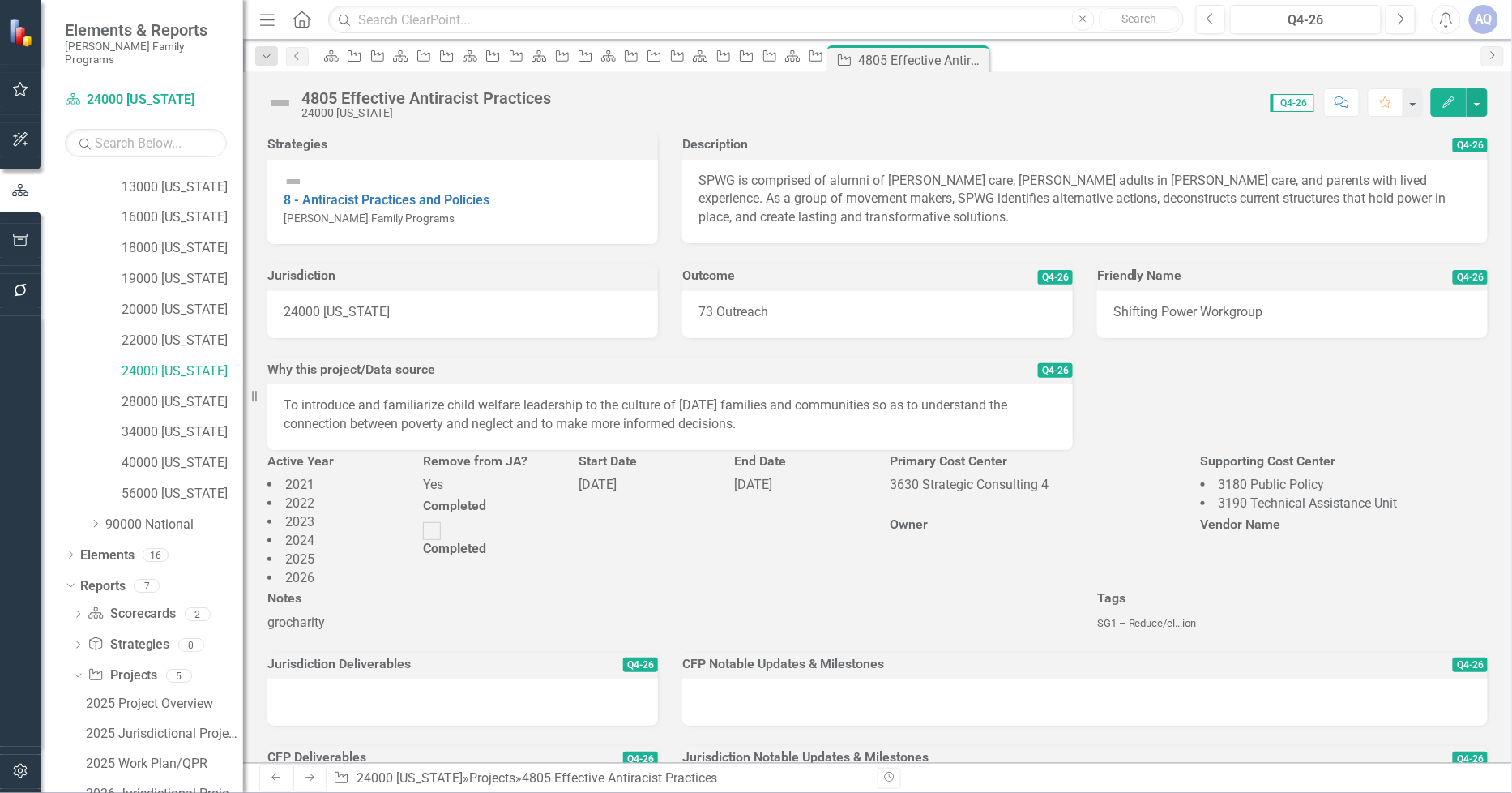
click at [578, 101] on div "Score: 0.00 Q4-26 Completed Comment Favorite Edit" at bounding box center [1023, 103] width 929 height 27
click at [559, 97] on div "4805 Effective Antiracist Practices 24000 [US_STATE]" at bounding box center [430, 103] width 258 height 30
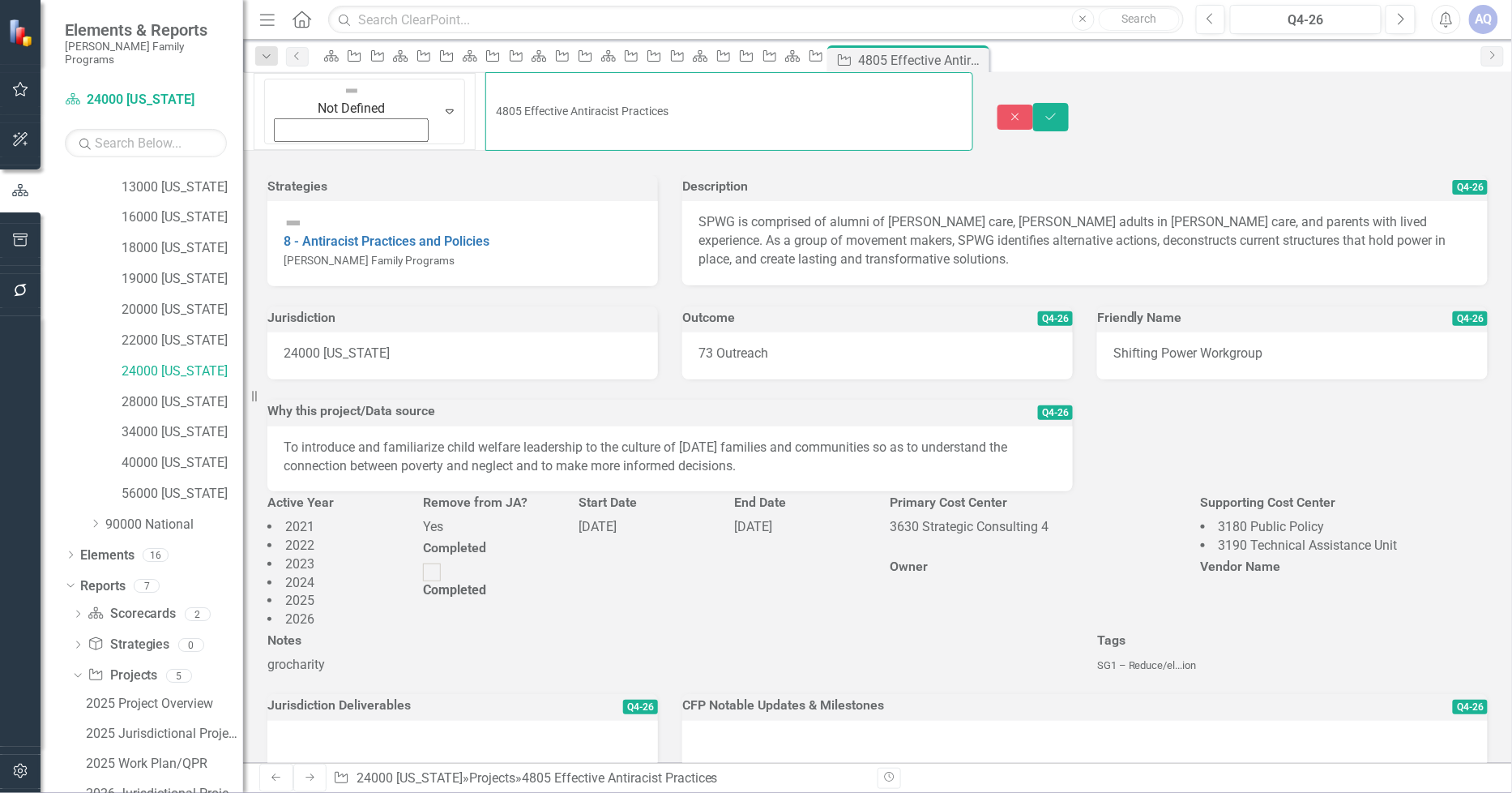
drag, startPoint x: 565, startPoint y: 103, endPoint x: 359, endPoint y: 94, distance: 206.2
click at [485, 94] on input "4805 Effective Antiracist Practices" at bounding box center [729, 112] width 488 height 79
paste input "olicies and P"
type input "4805 Effective Antiracist Policies and Practices"
click at [1069, 103] on button "Save" at bounding box center [1051, 116] width 36 height 28
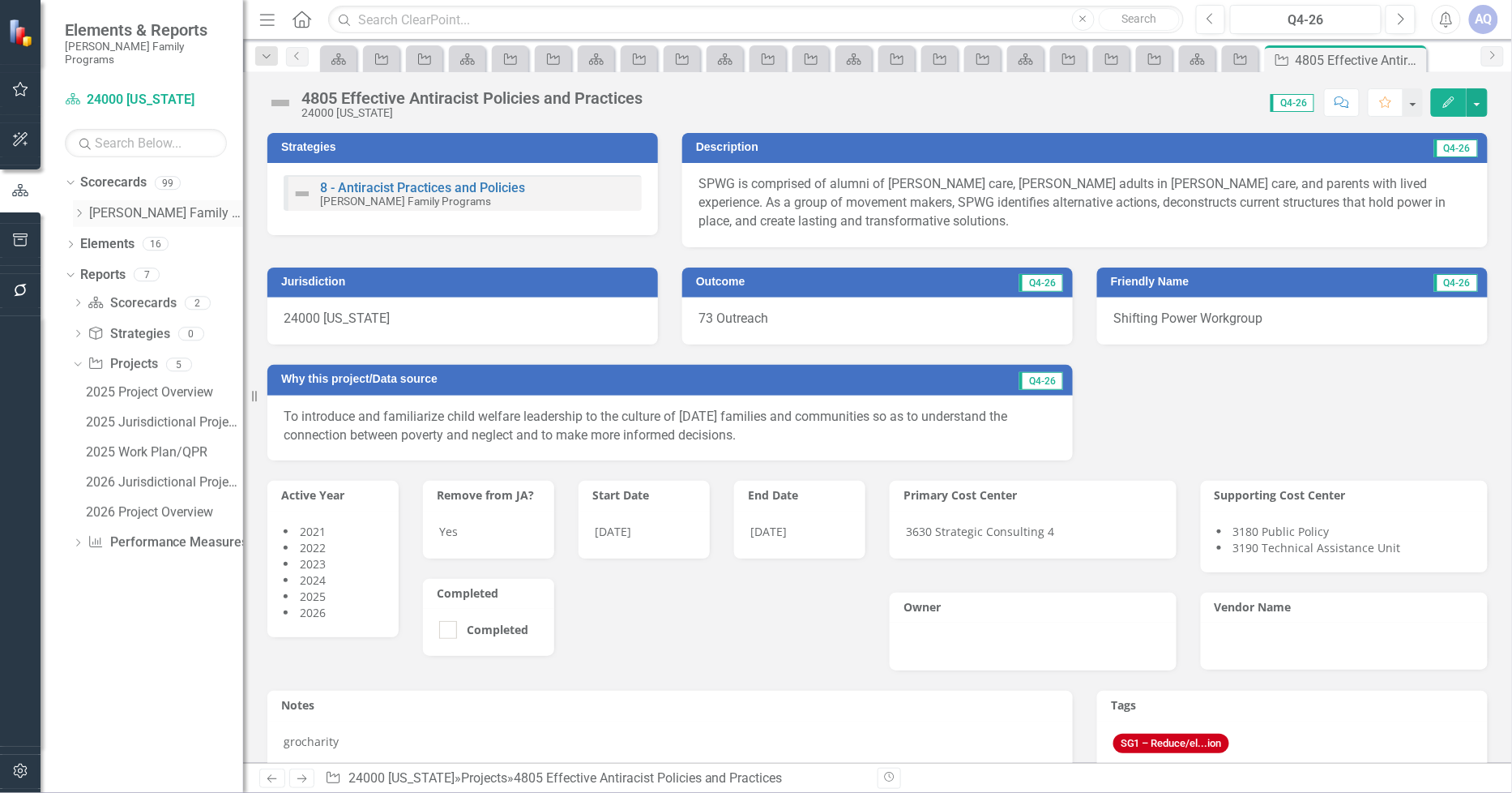
click at [82, 209] on icon "Dropdown" at bounding box center [79, 213] width 12 height 10
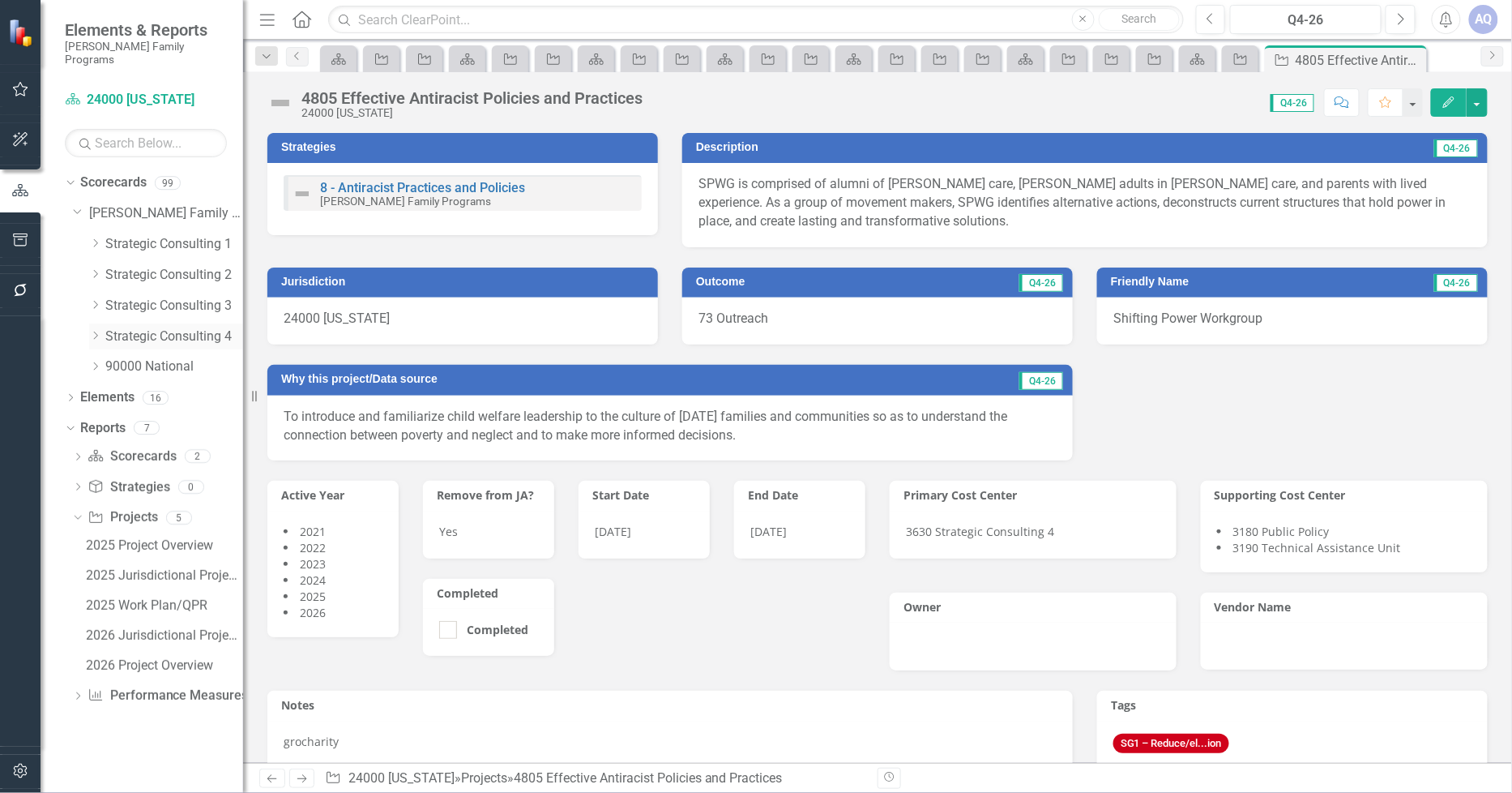
click at [94, 330] on div "Dropdown" at bounding box center [94, 336] width 12 height 14
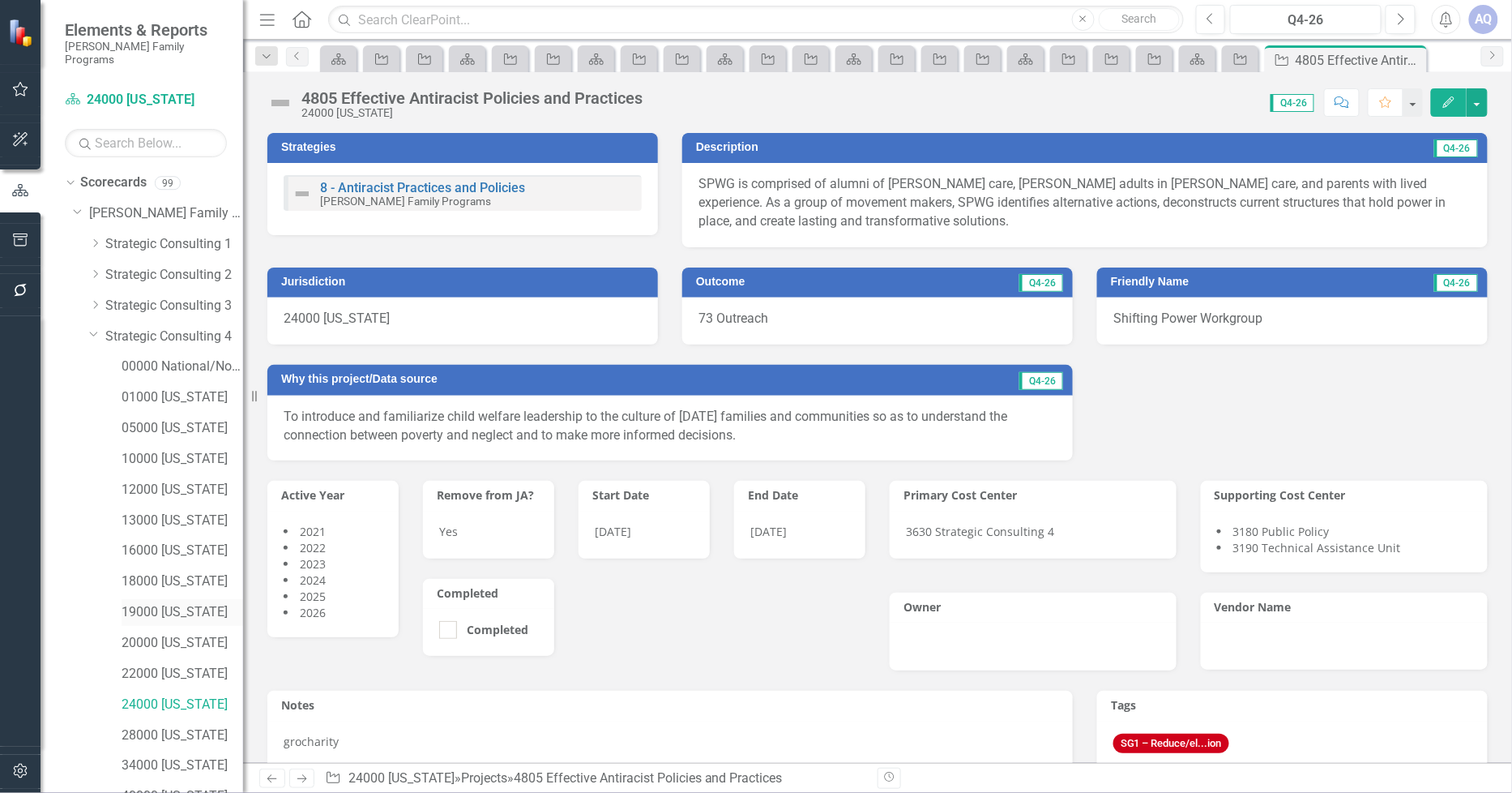
click at [146, 603] on link "19000 [US_STATE]" at bounding box center [182, 613] width 122 height 18
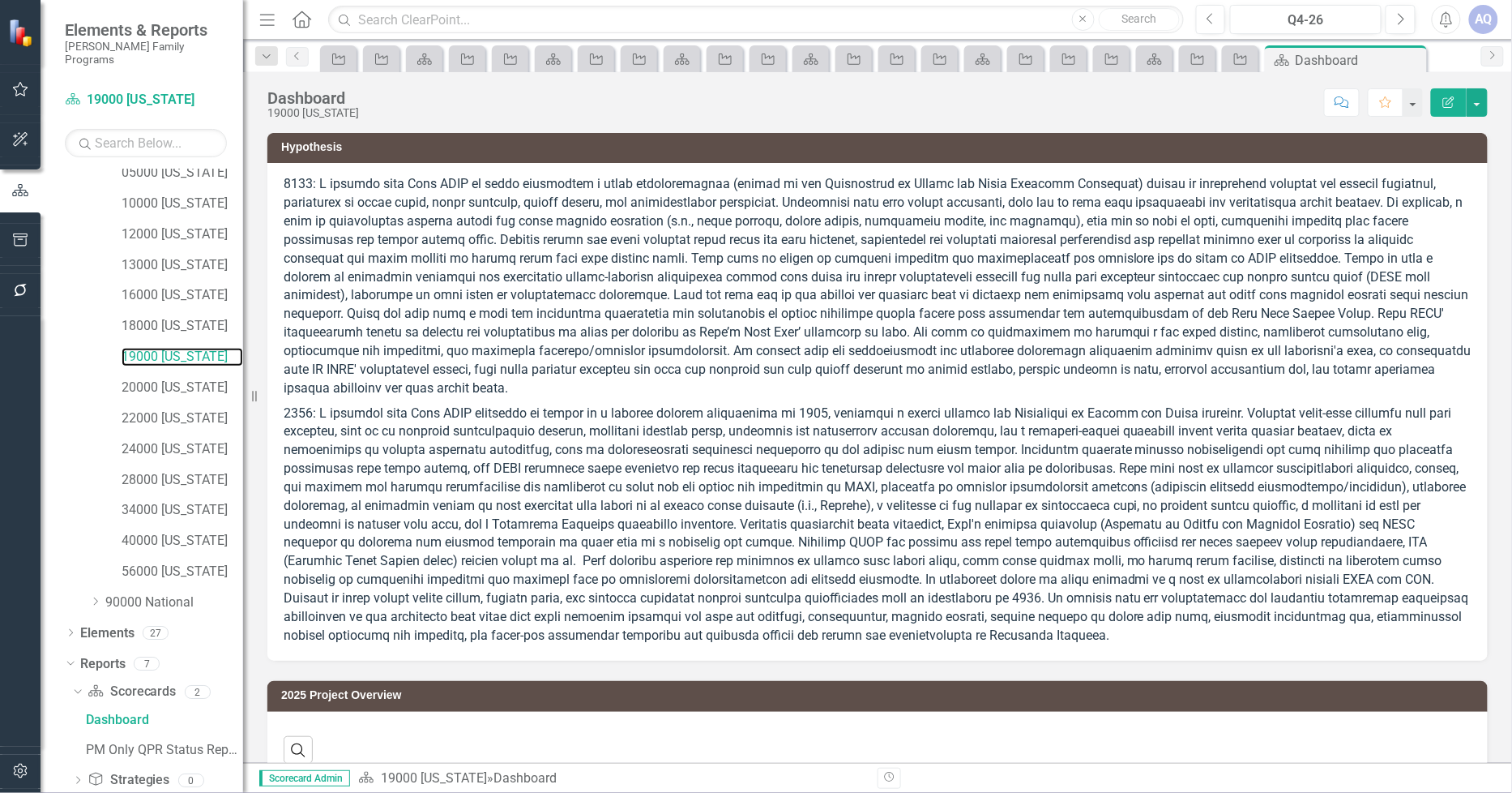
scroll to position [332, 0]
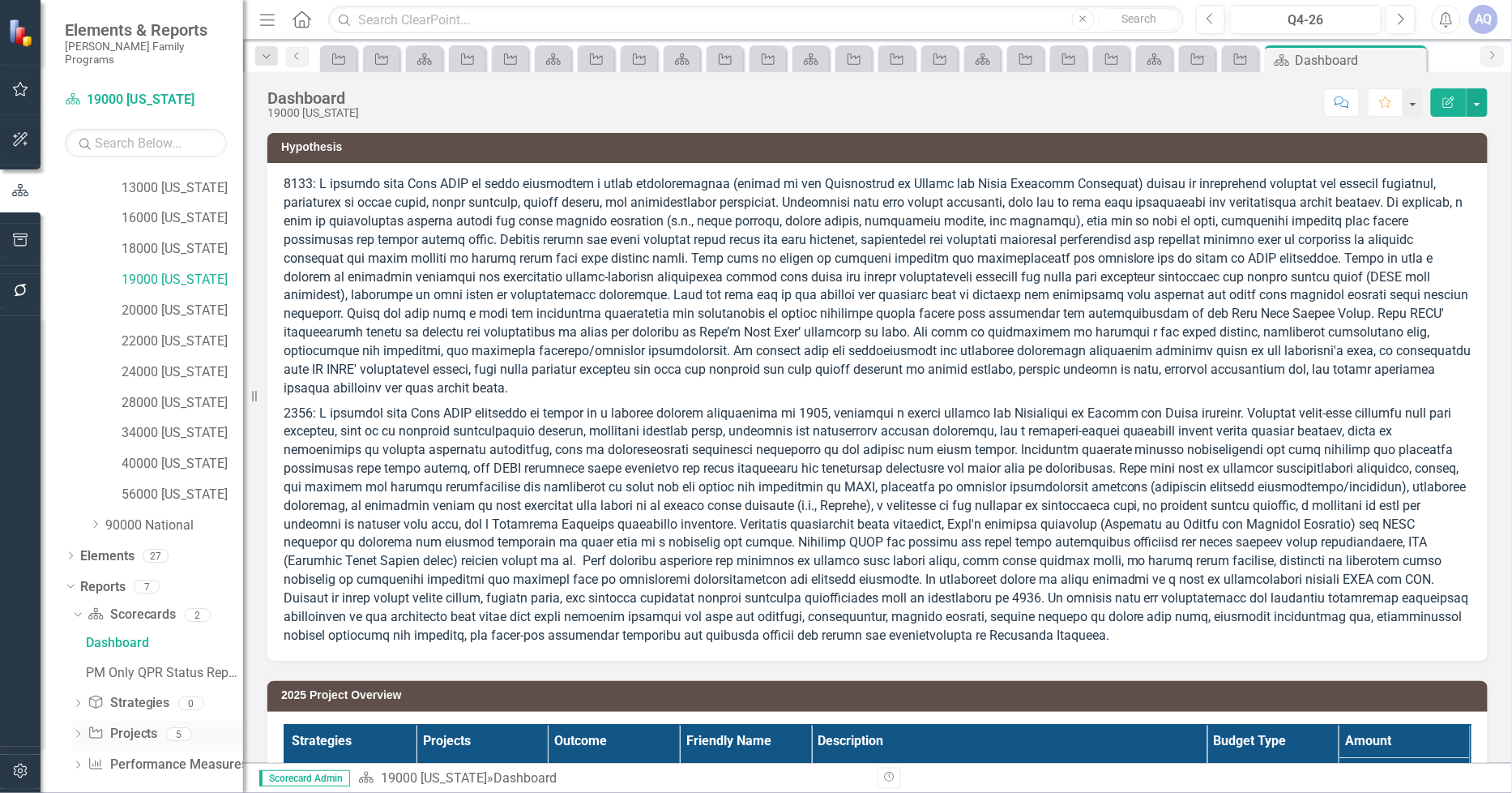
click at [75, 732] on icon "Dropdown" at bounding box center [78, 736] width 11 height 9
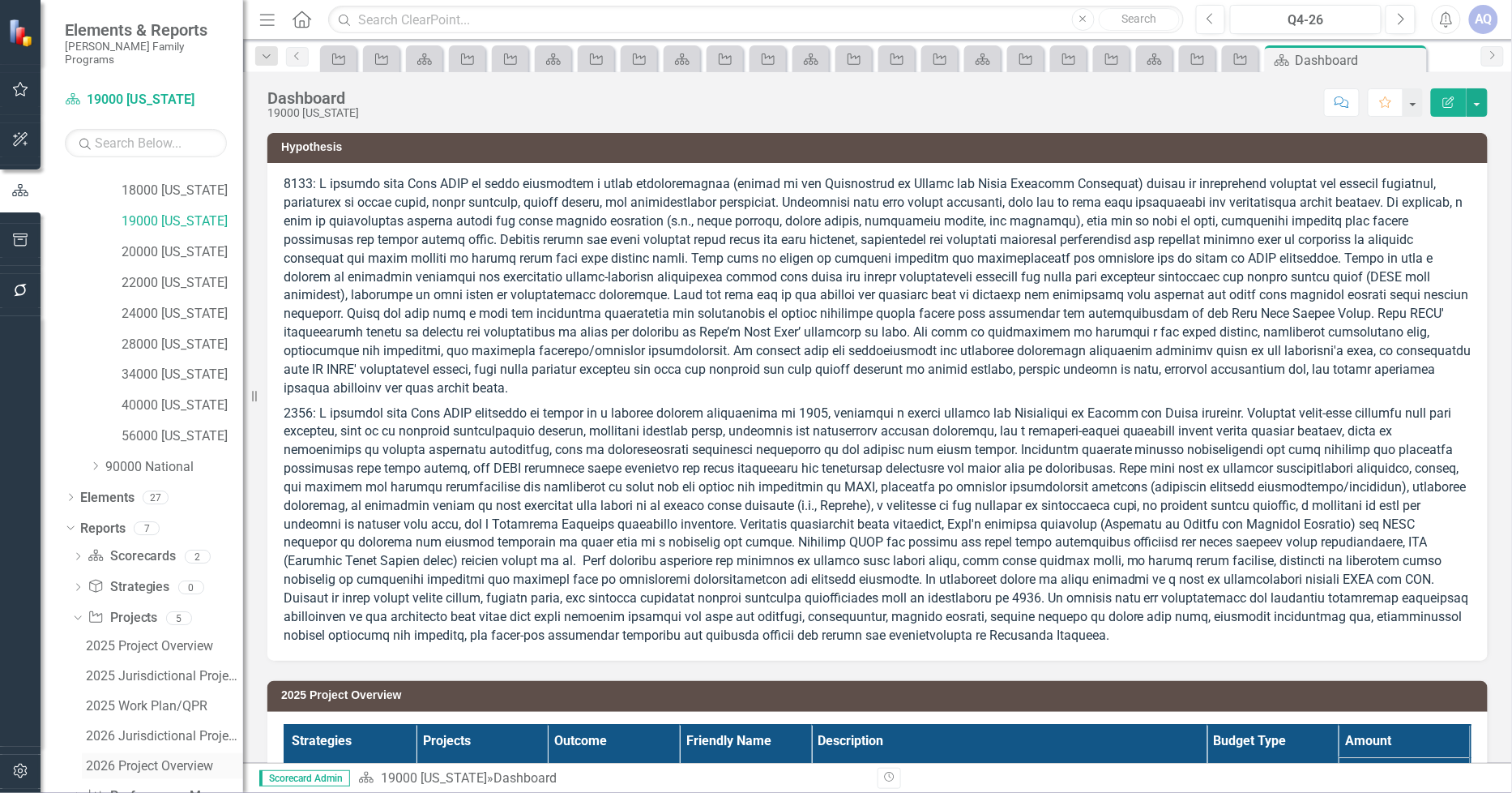
scroll to position [422, 0]
click at [163, 698] on div "2026 Jurisdictional Projects Assessment" at bounding box center [165, 705] width 157 height 15
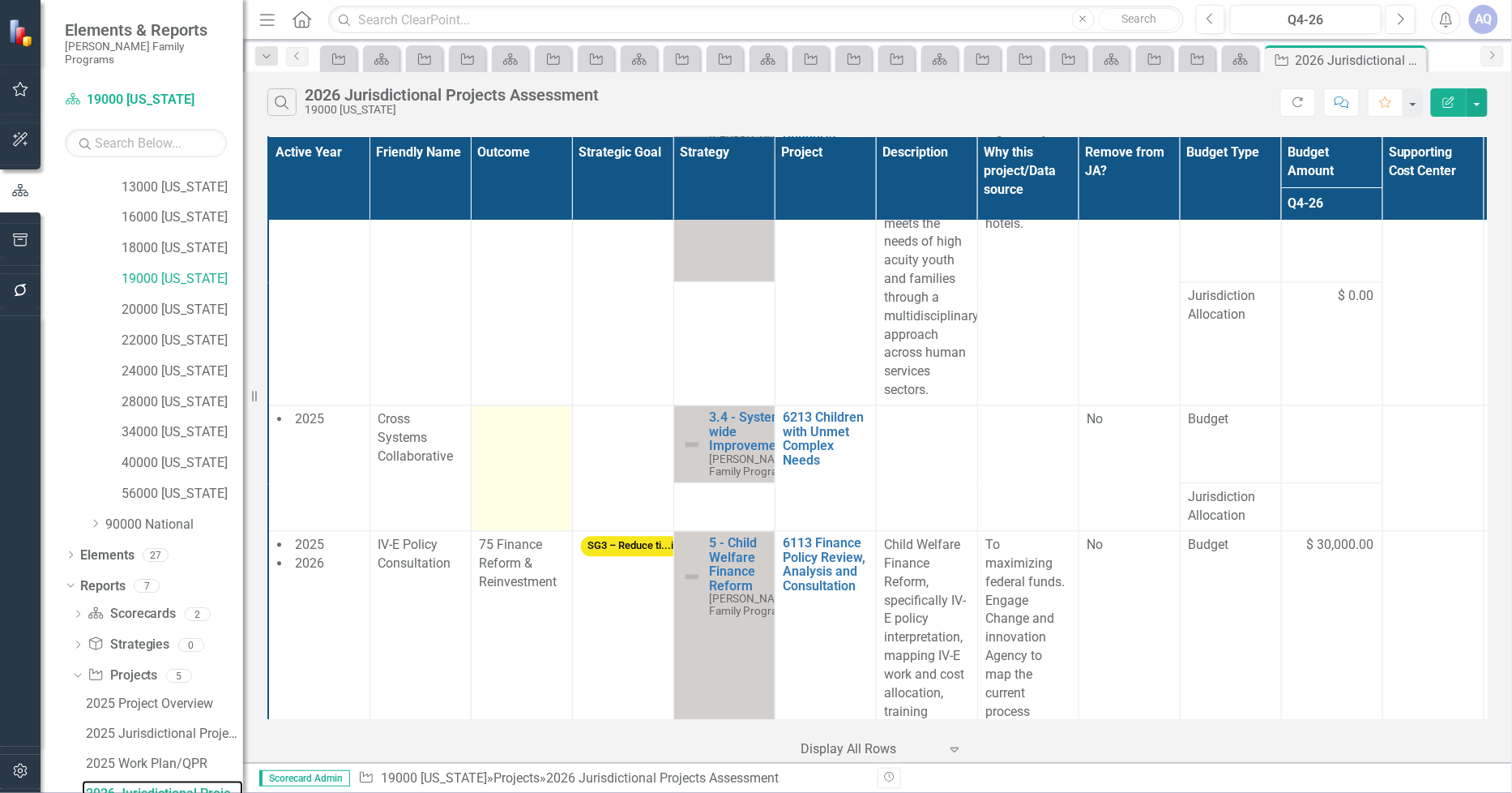
scroll to position [901, 0]
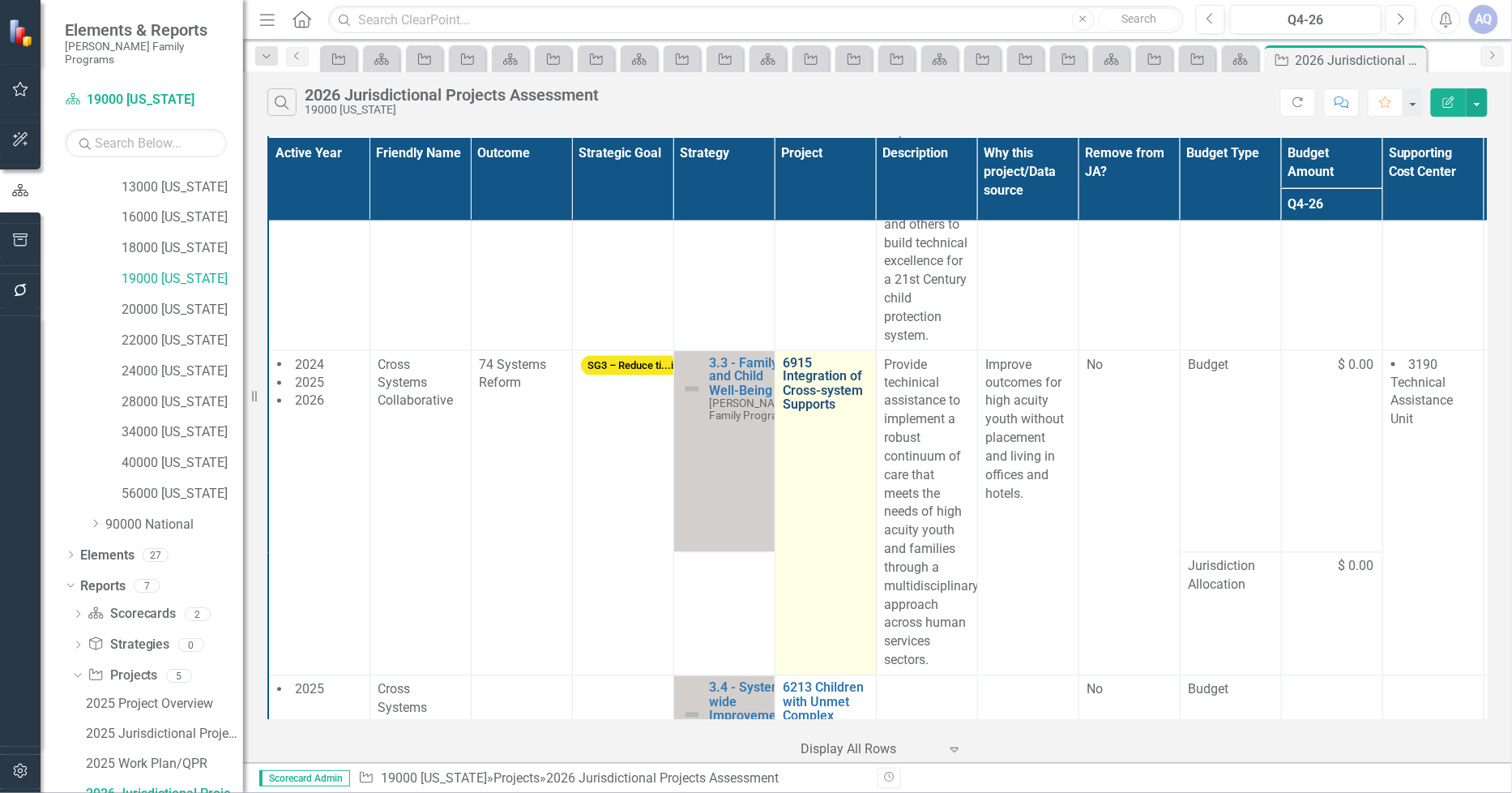
click at [815, 413] on link "6915 Integration of Cross-system Supports" at bounding box center [826, 385] width 84 height 57
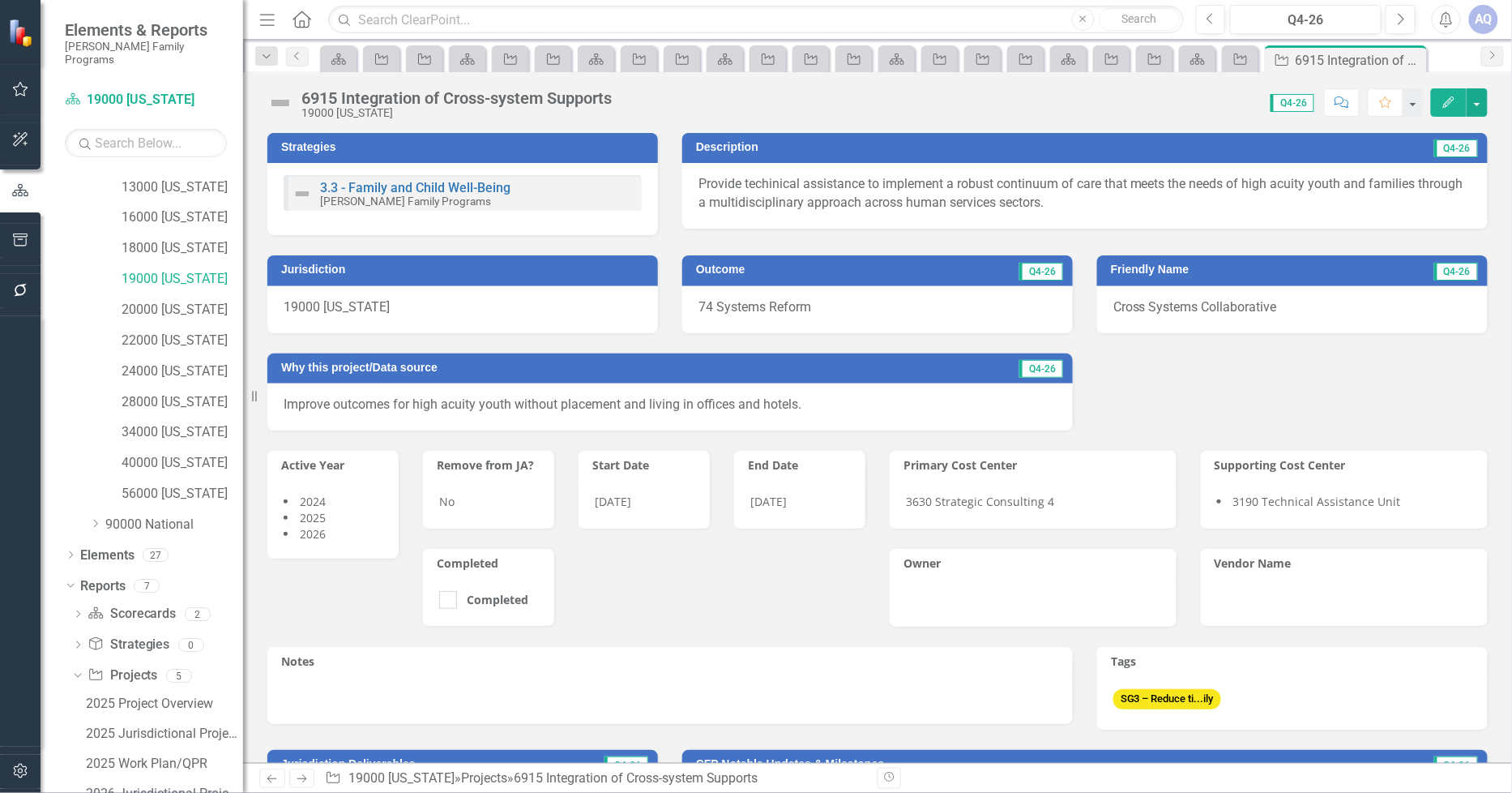
click at [578, 195] on div "3.3 - Family and Child Well-Being [PERSON_NAME] Family Programs" at bounding box center [462, 192] width 358 height 36
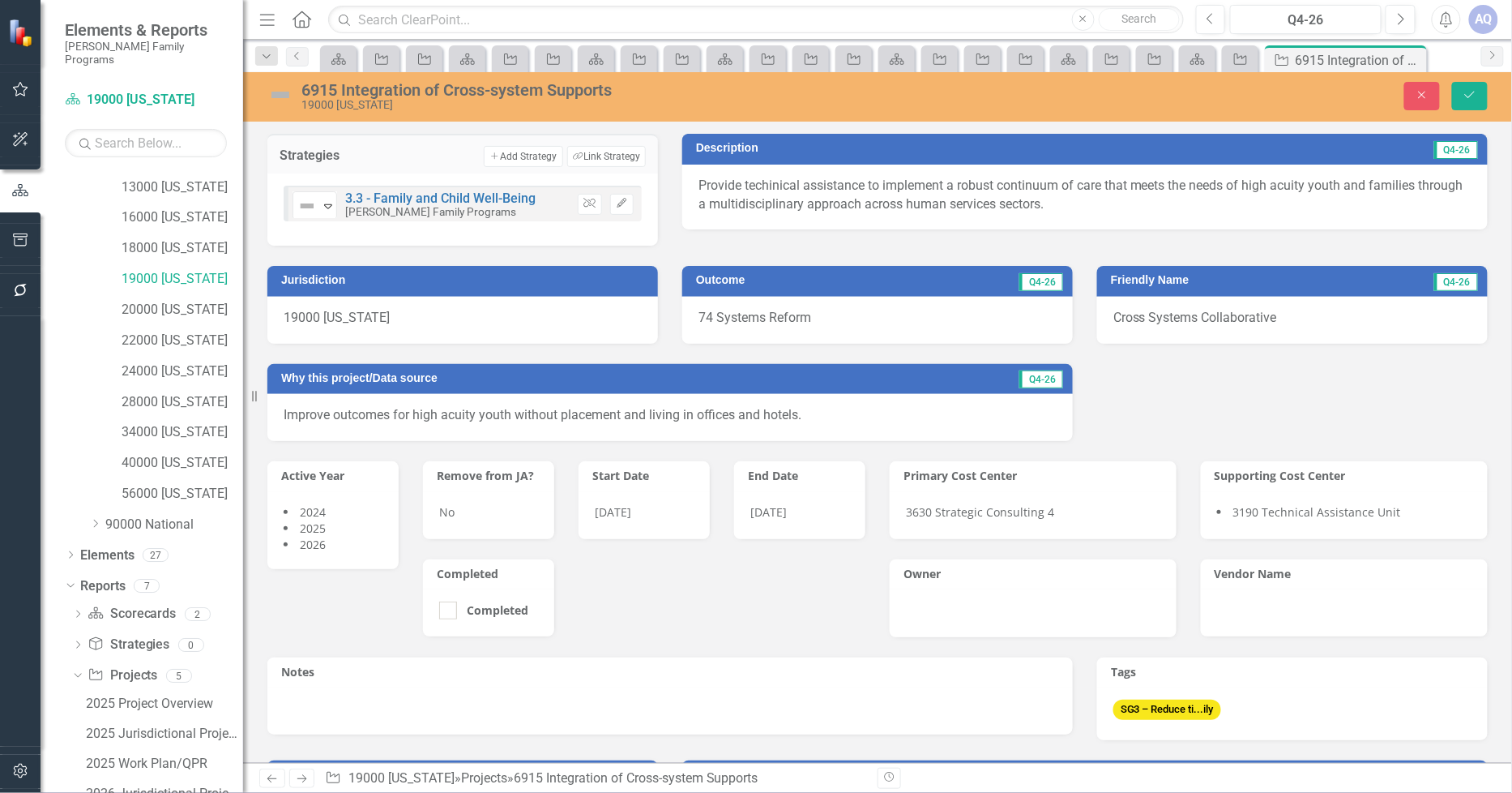
click at [598, 204] on div "Unlink Edit" at bounding box center [602, 204] width 64 height 21
click at [593, 204] on button "Unlink" at bounding box center [589, 204] width 24 height 21
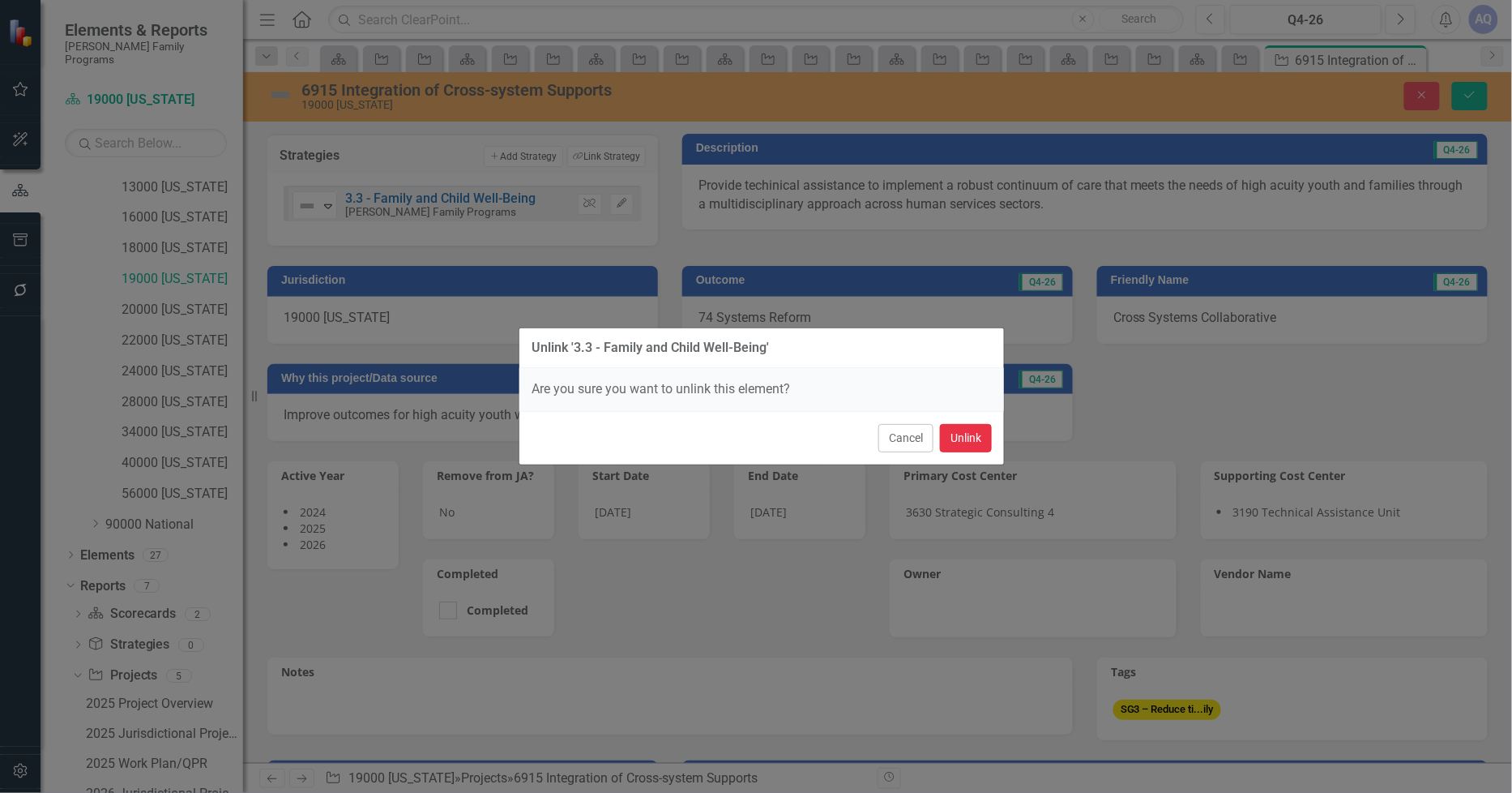
click at [967, 451] on button "Unlink" at bounding box center [966, 438] width 52 height 28
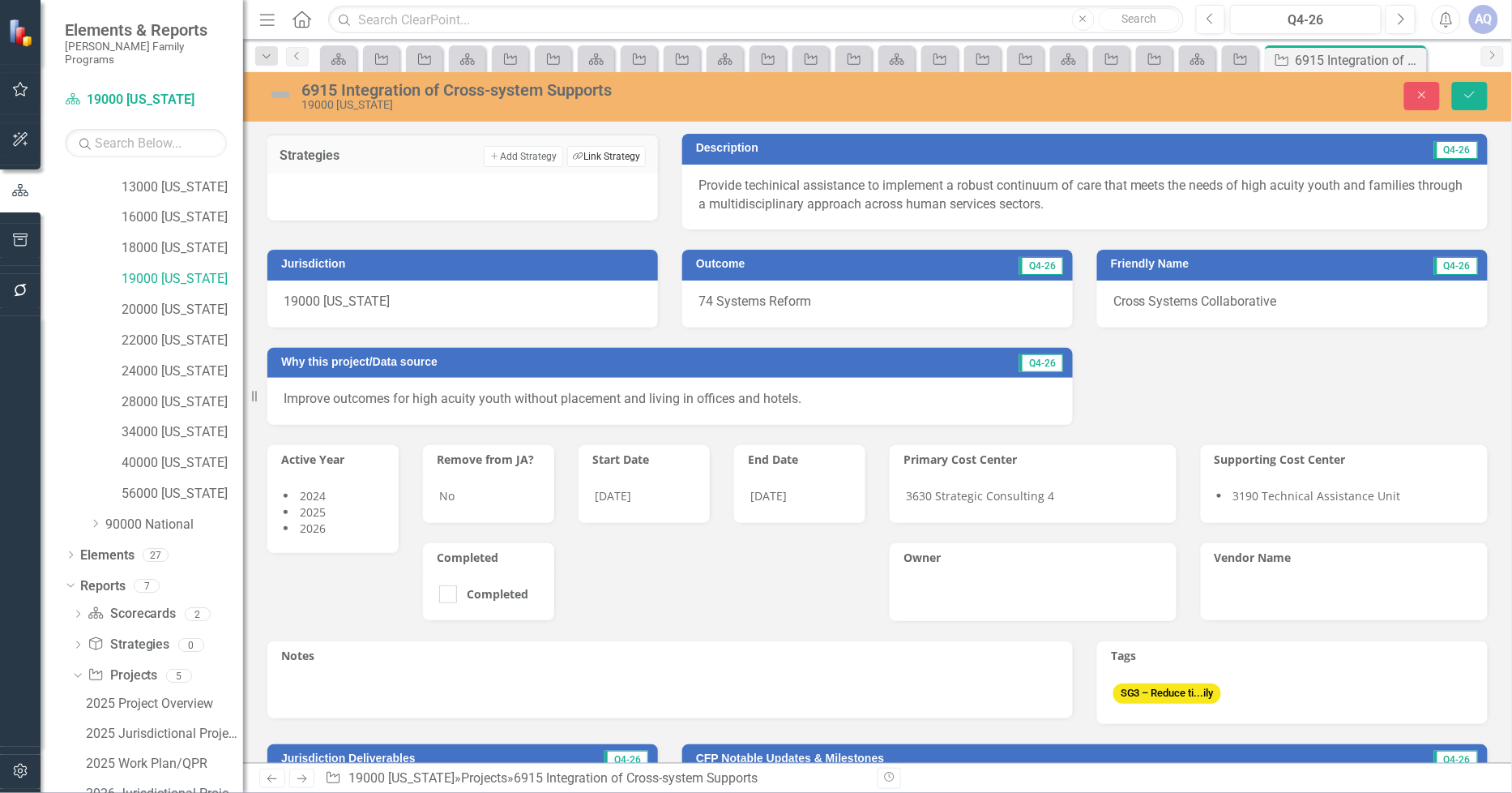
click at [624, 147] on button "Link Tag Link Strategy" at bounding box center [607, 156] width 79 height 21
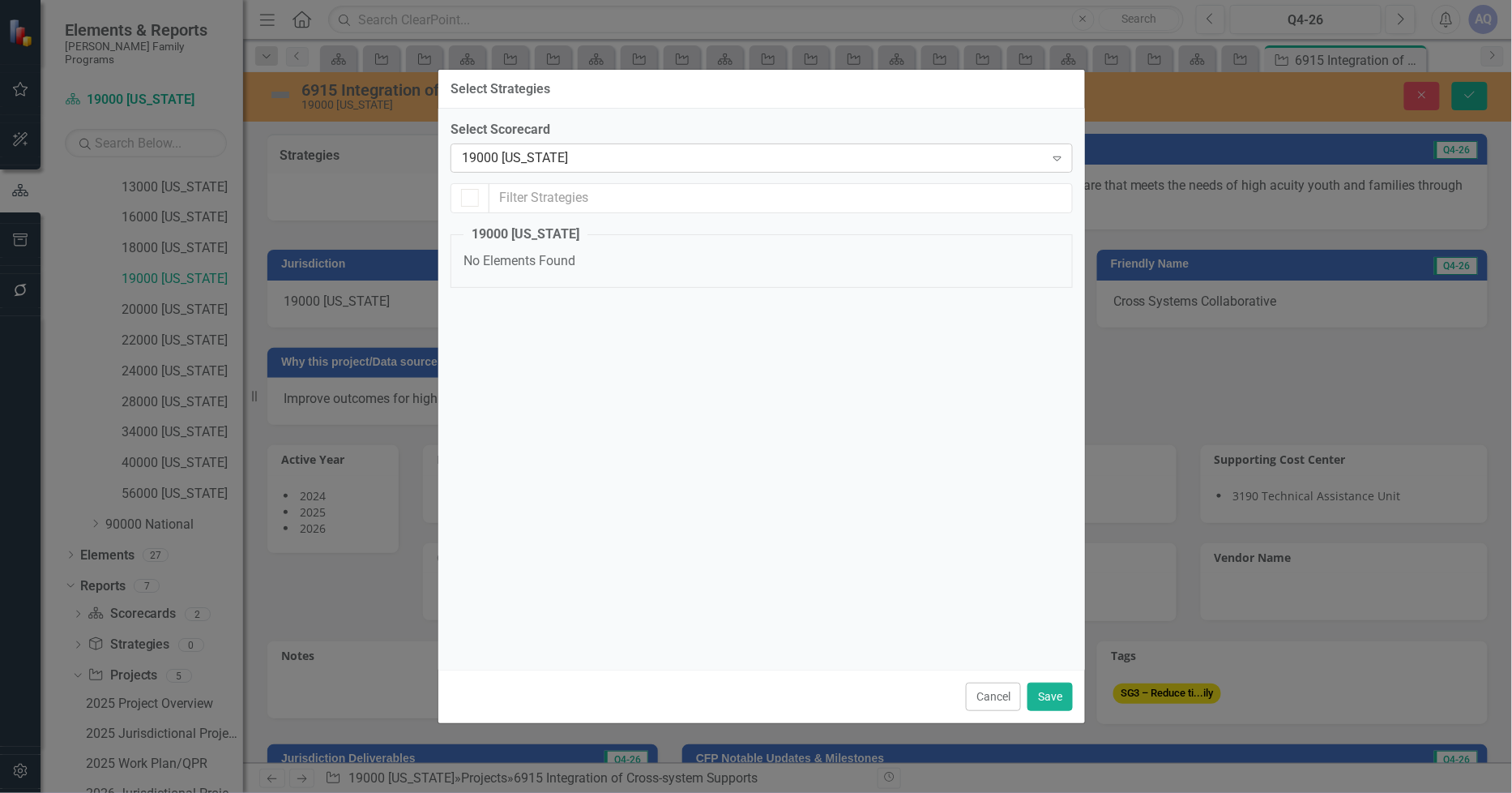
click at [524, 167] on div "19000 Iowa Expand" at bounding box center [761, 158] width 622 height 29
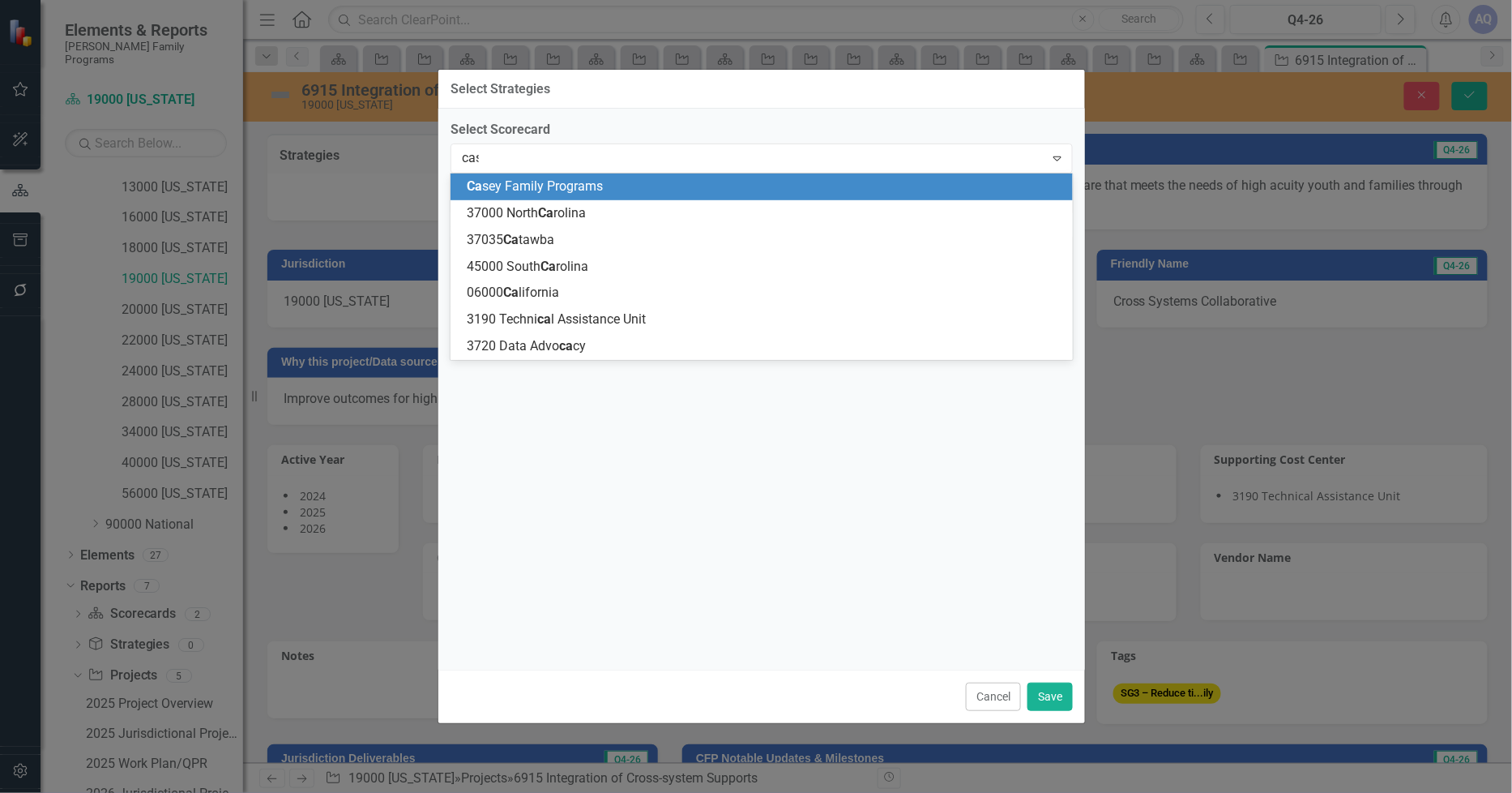
type input "case"
click at [527, 188] on span "Case y Family Programs" at bounding box center [535, 186] width 137 height 16
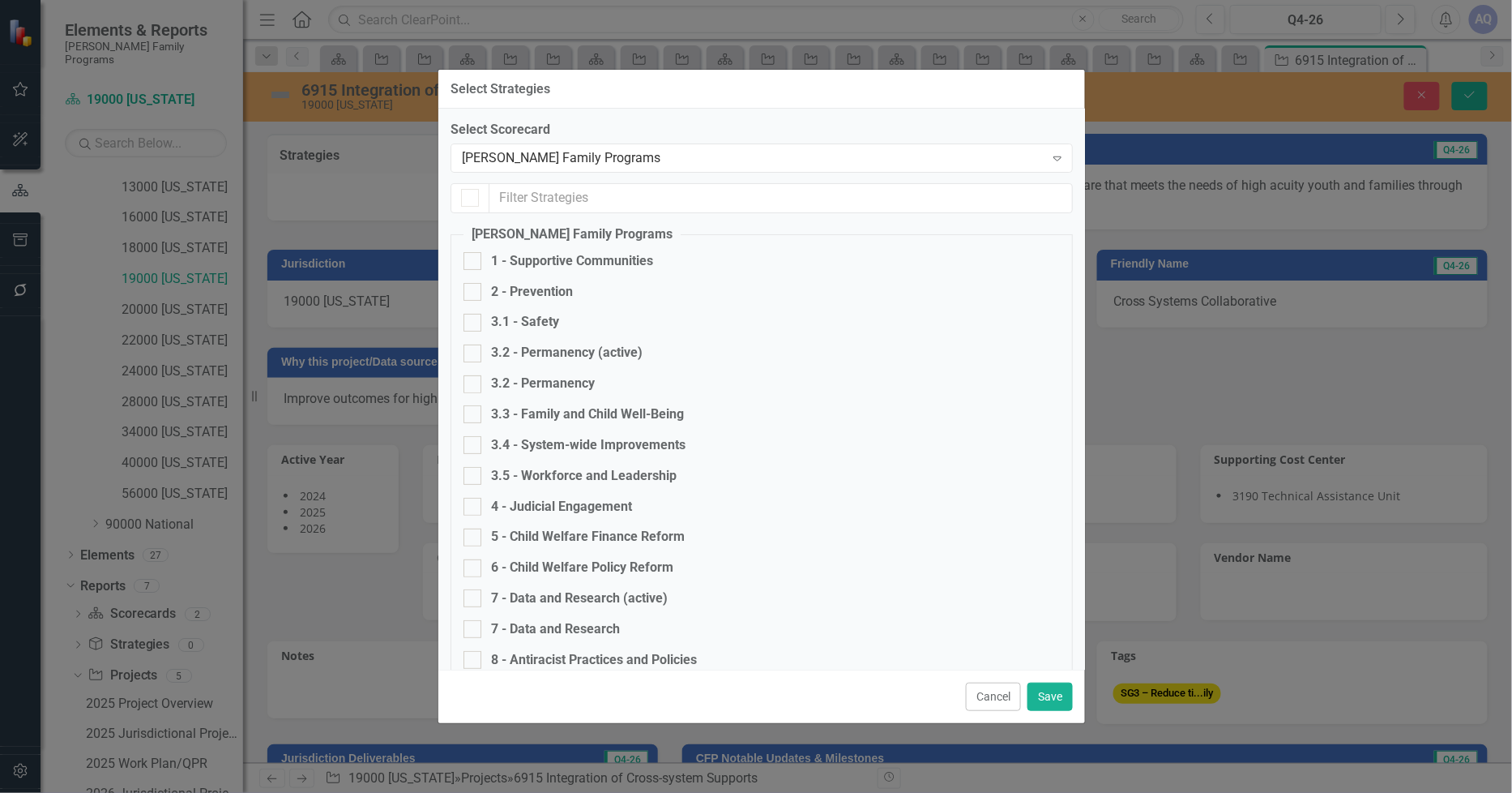
checkbox input "false"
click at [480, 440] on div at bounding box center [472, 444] width 17 height 17
click at [474, 440] on input "3.4 - System-wide Improvements" at bounding box center [470, 441] width 11 height 11
checkbox input "true"
click at [1042, 696] on button "Save" at bounding box center [1051, 697] width 46 height 28
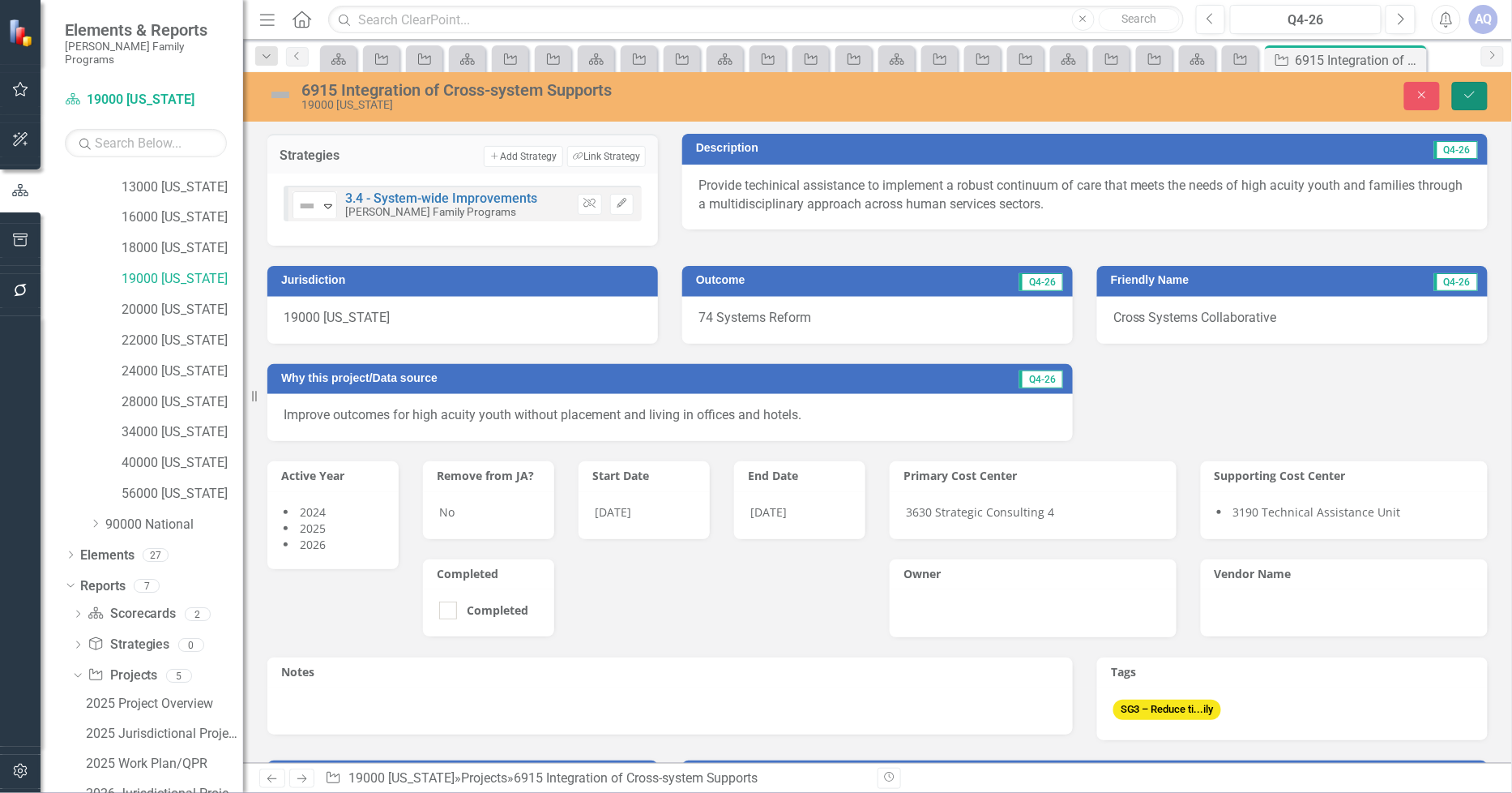
click at [1469, 81] on button "Save" at bounding box center [1470, 95] width 36 height 28
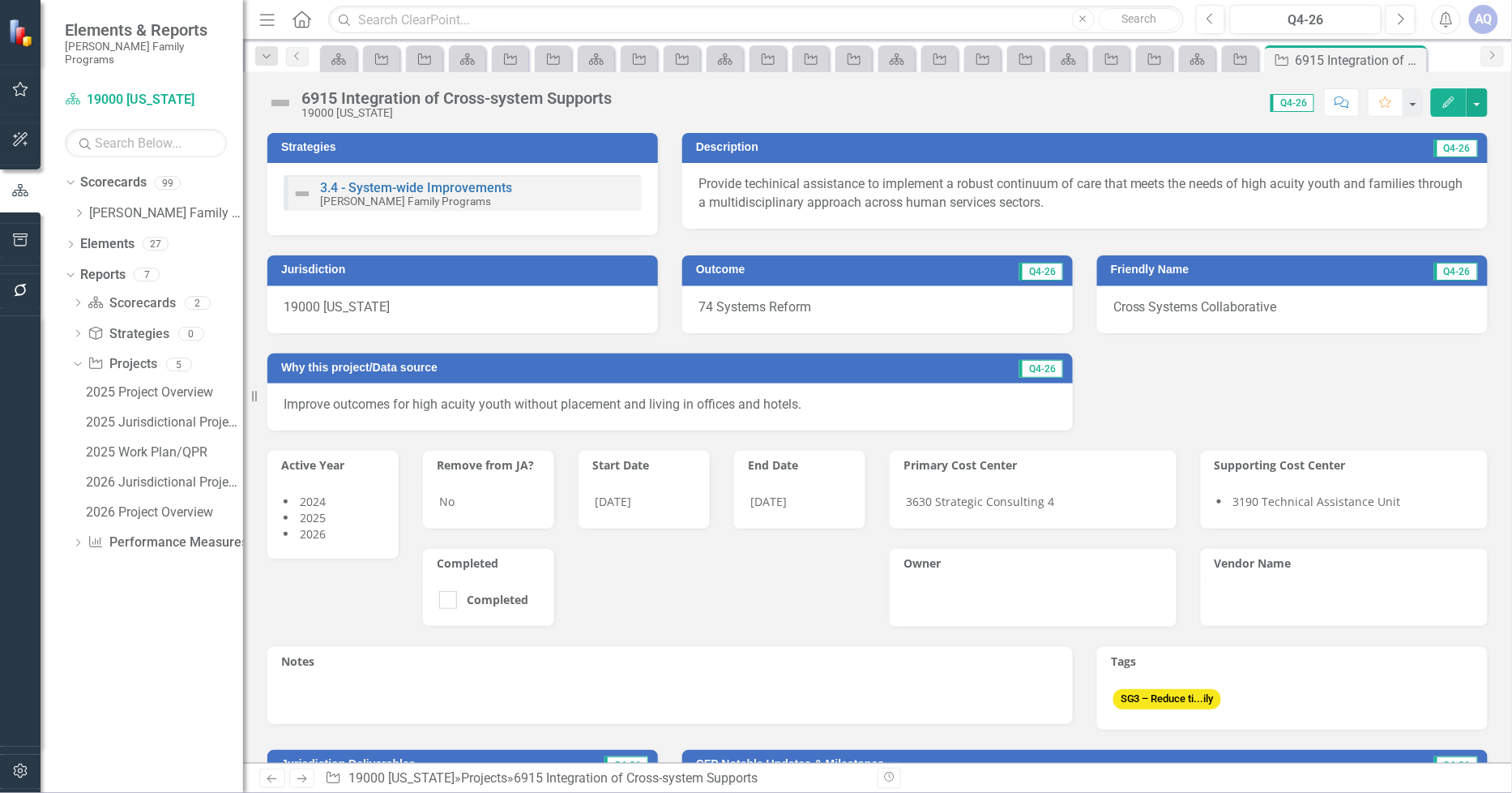
click at [715, 605] on div "Active Year 2024 2025 2026 Remove from JA? No Start Date 8/1/23 End Date 8/31/2…" at bounding box center [567, 527] width 622 height 195
